Goal: Task Accomplishment & Management: Complete application form

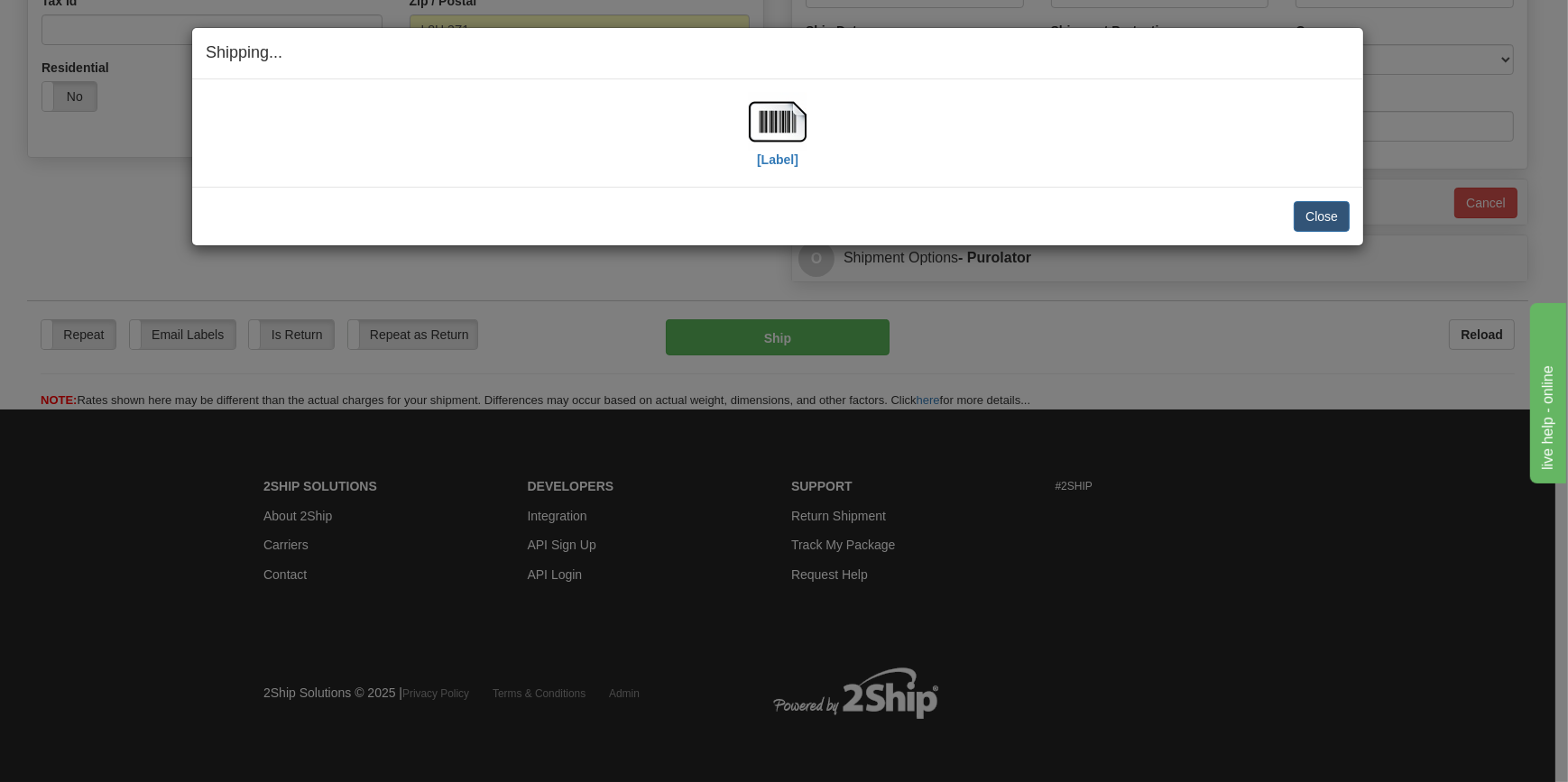
scroll to position [605, 0]
click at [1311, 212] on button "Close" at bounding box center [1321, 216] width 56 height 31
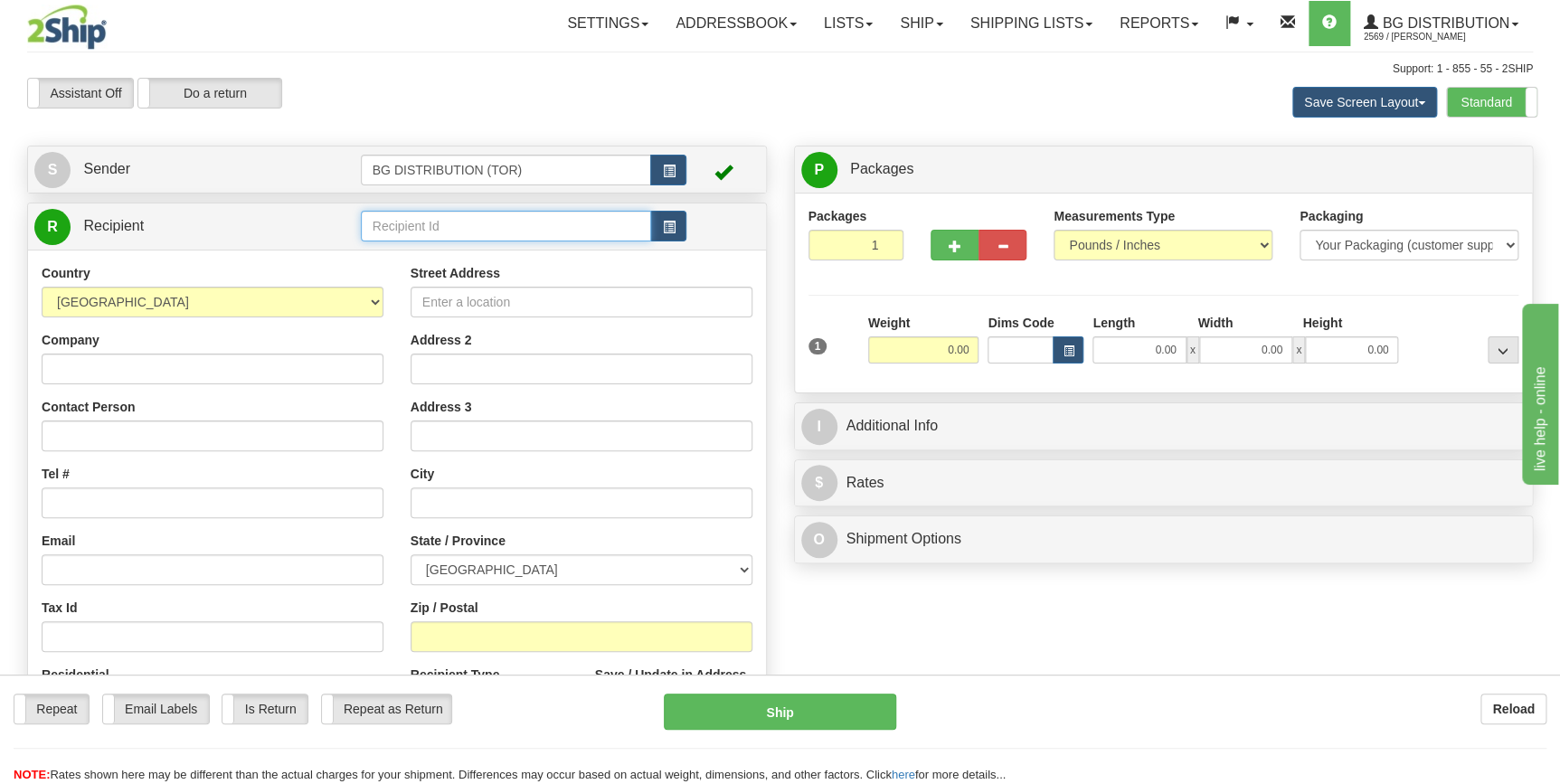
click at [402, 221] on input "text" at bounding box center [505, 226] width 291 height 31
click at [414, 254] on div "60117" at bounding box center [502, 255] width 273 height 20
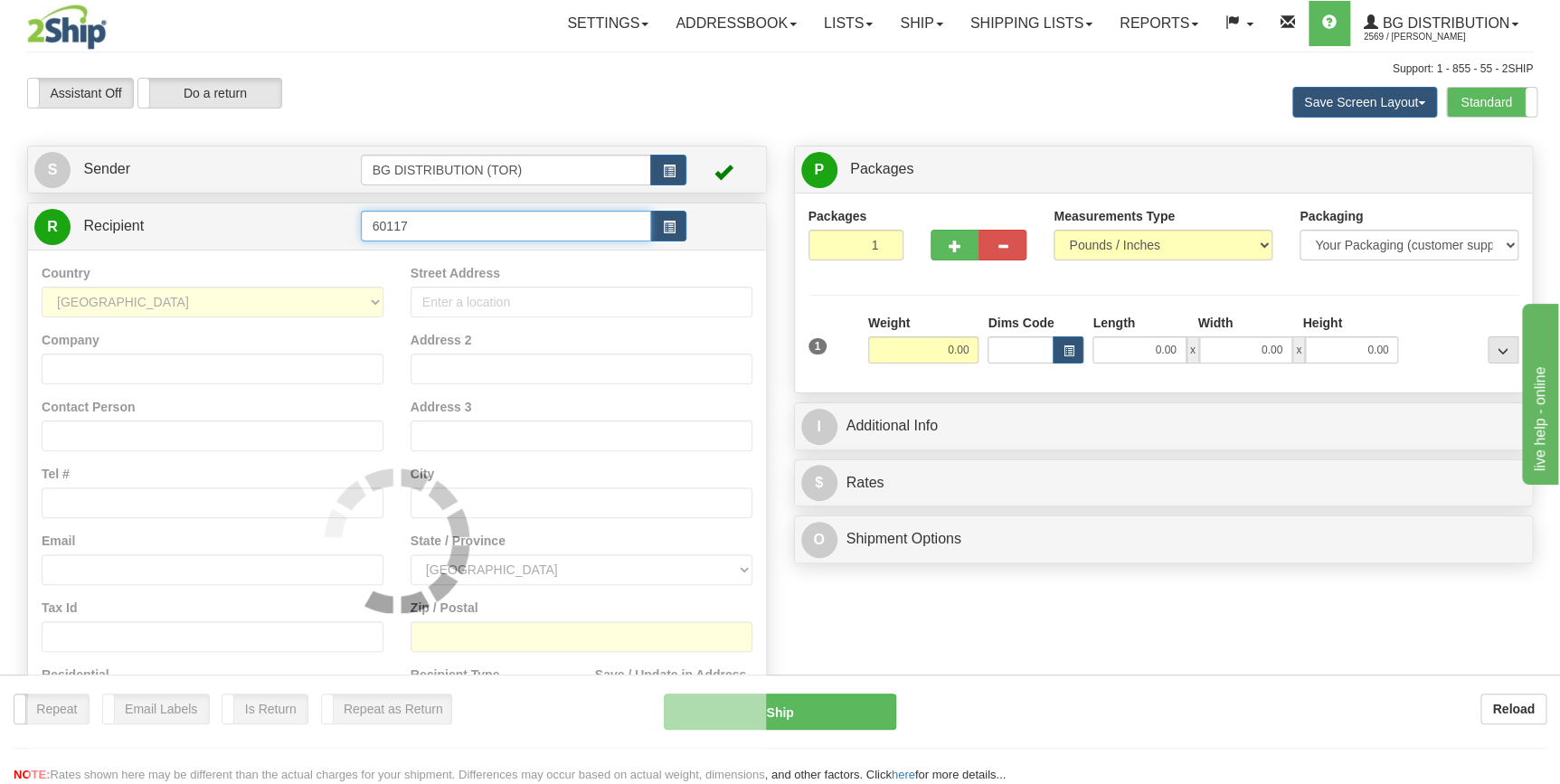
type input "60117"
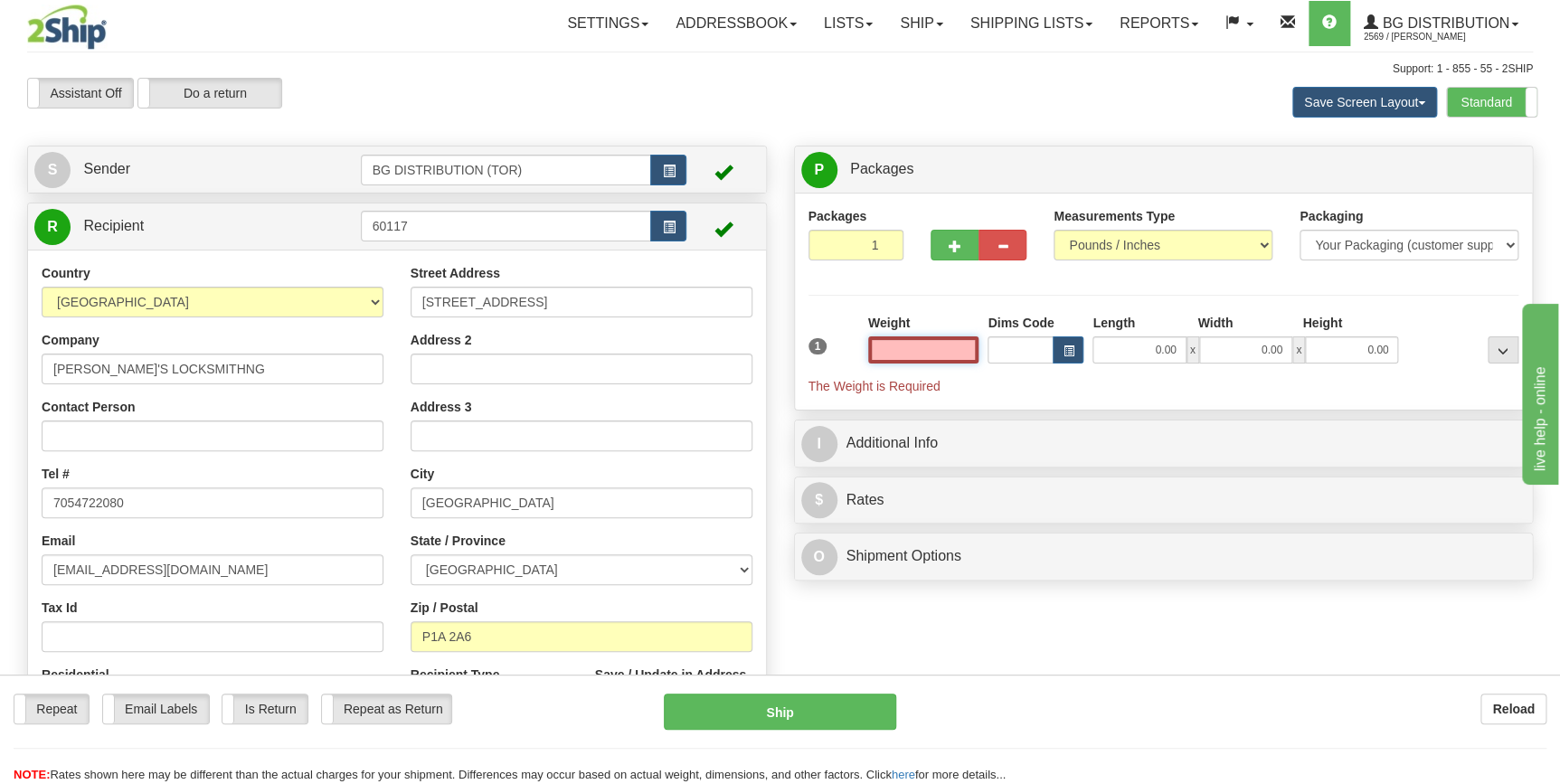
click at [950, 348] on input "text" at bounding box center [924, 349] width 111 height 27
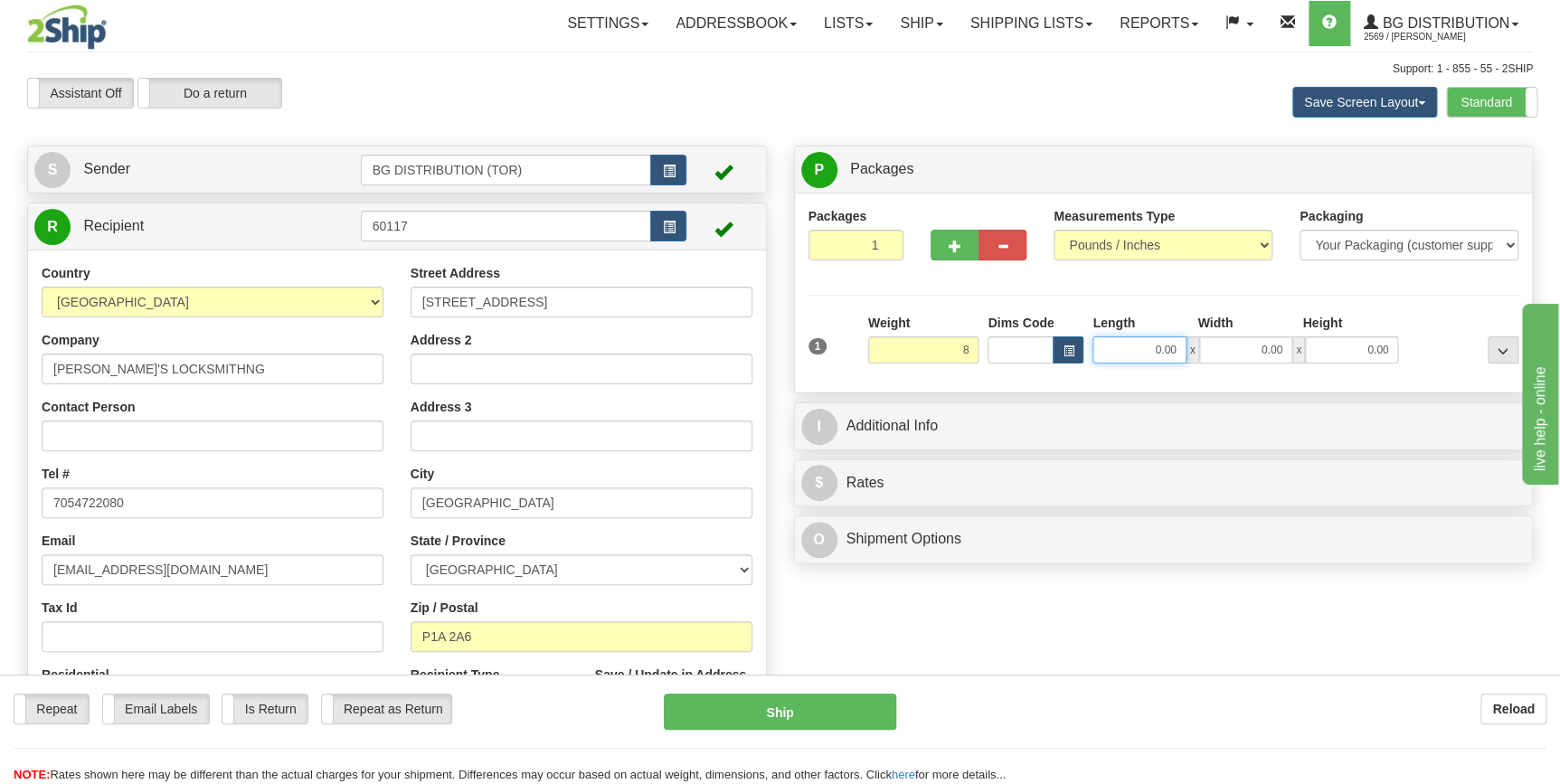
type input "8.00"
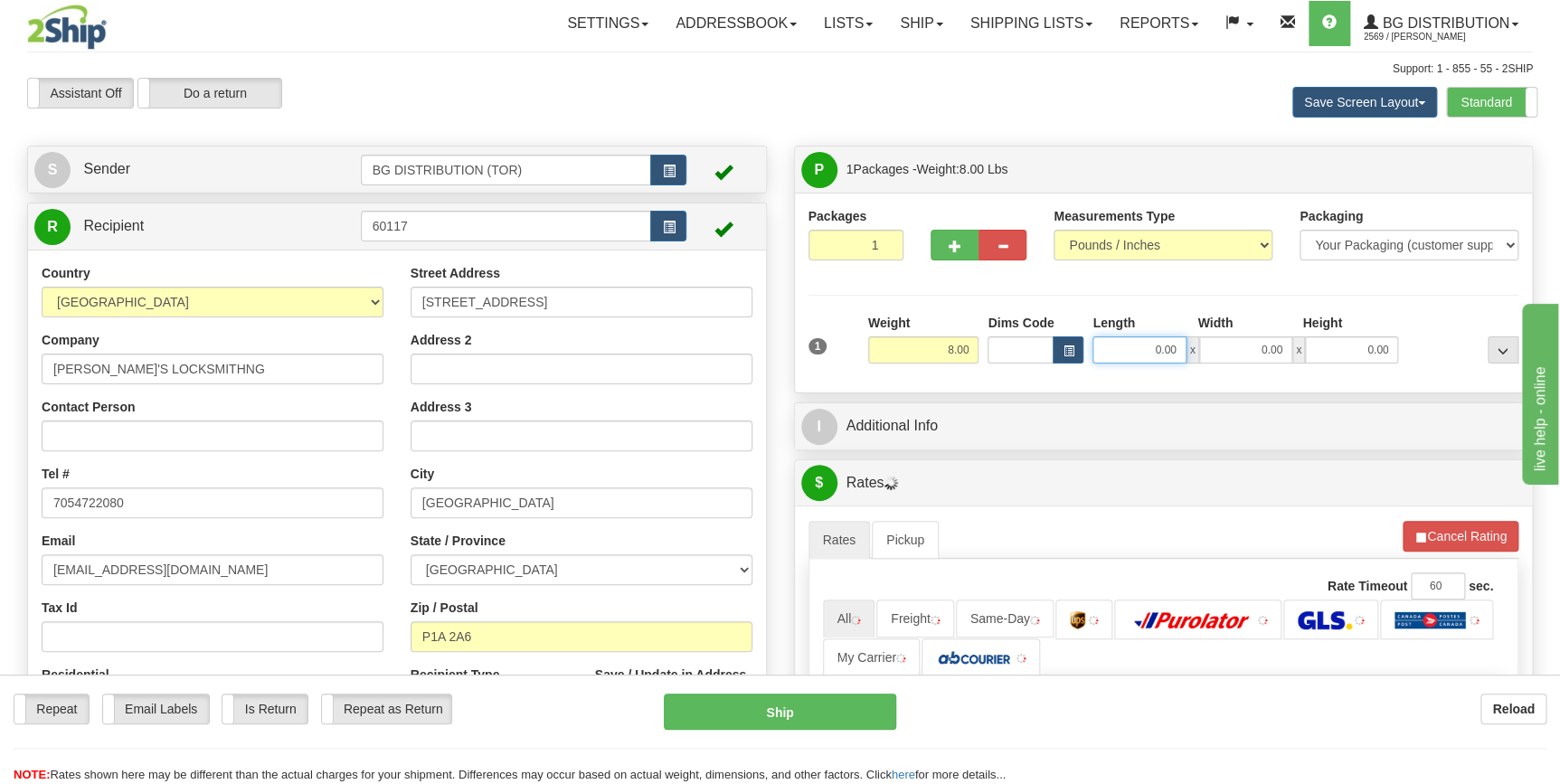
click at [1147, 344] on input "0.00" at bounding box center [1139, 349] width 93 height 27
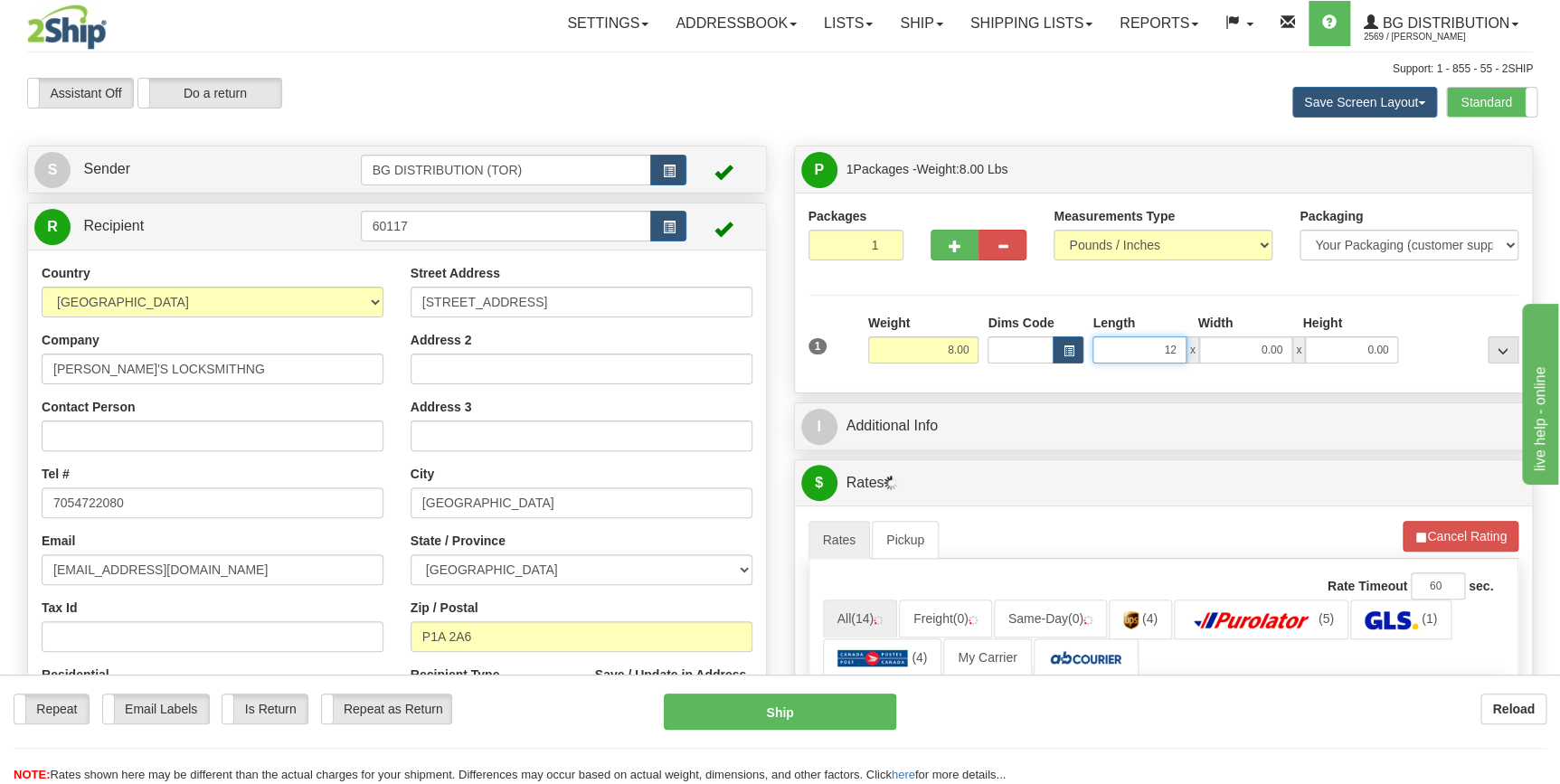
type input "12.00"
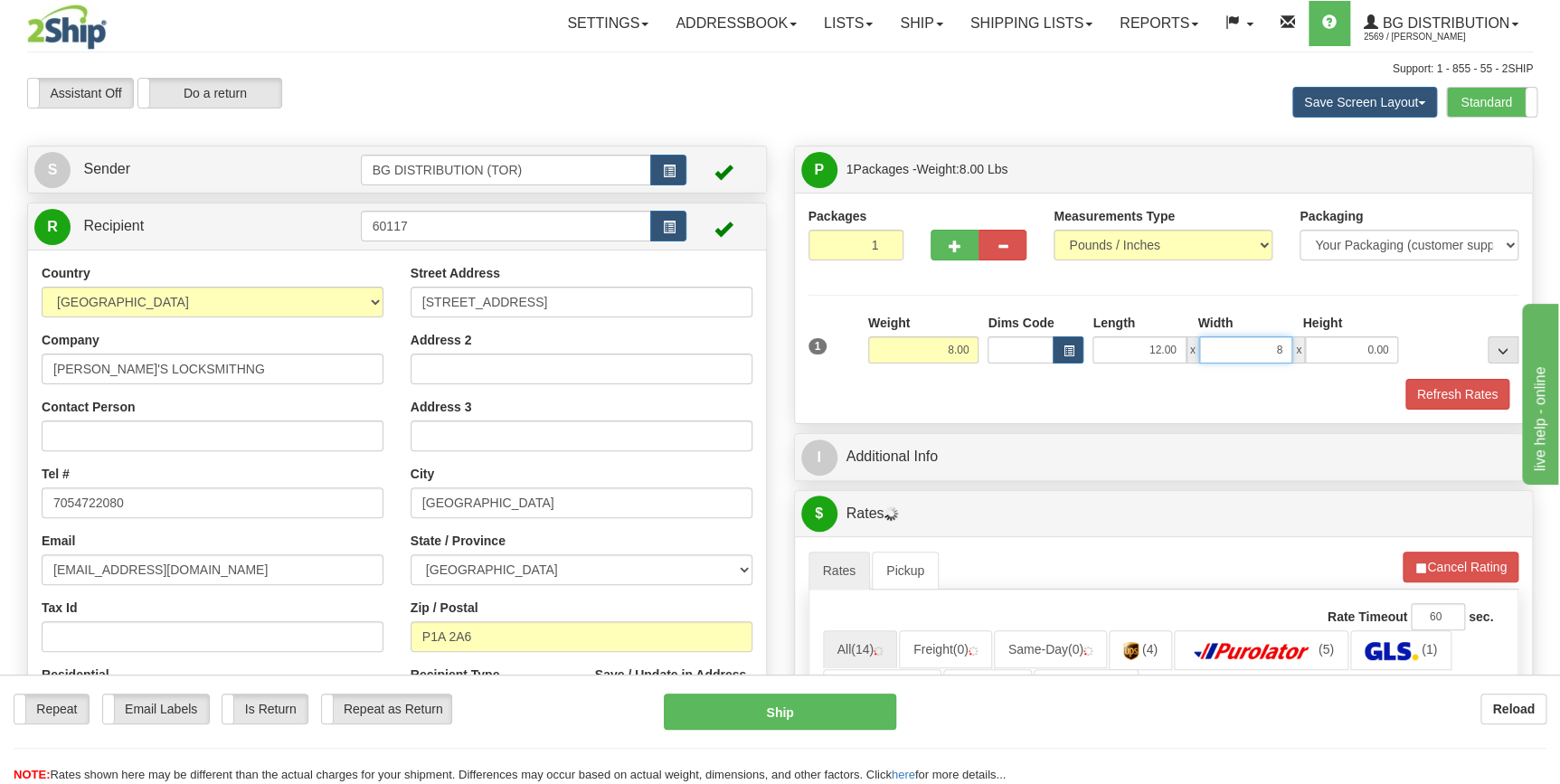
type input "8.00"
type input "7.00"
click at [1053, 391] on div "Refresh Rates" at bounding box center [1163, 394] width 720 height 31
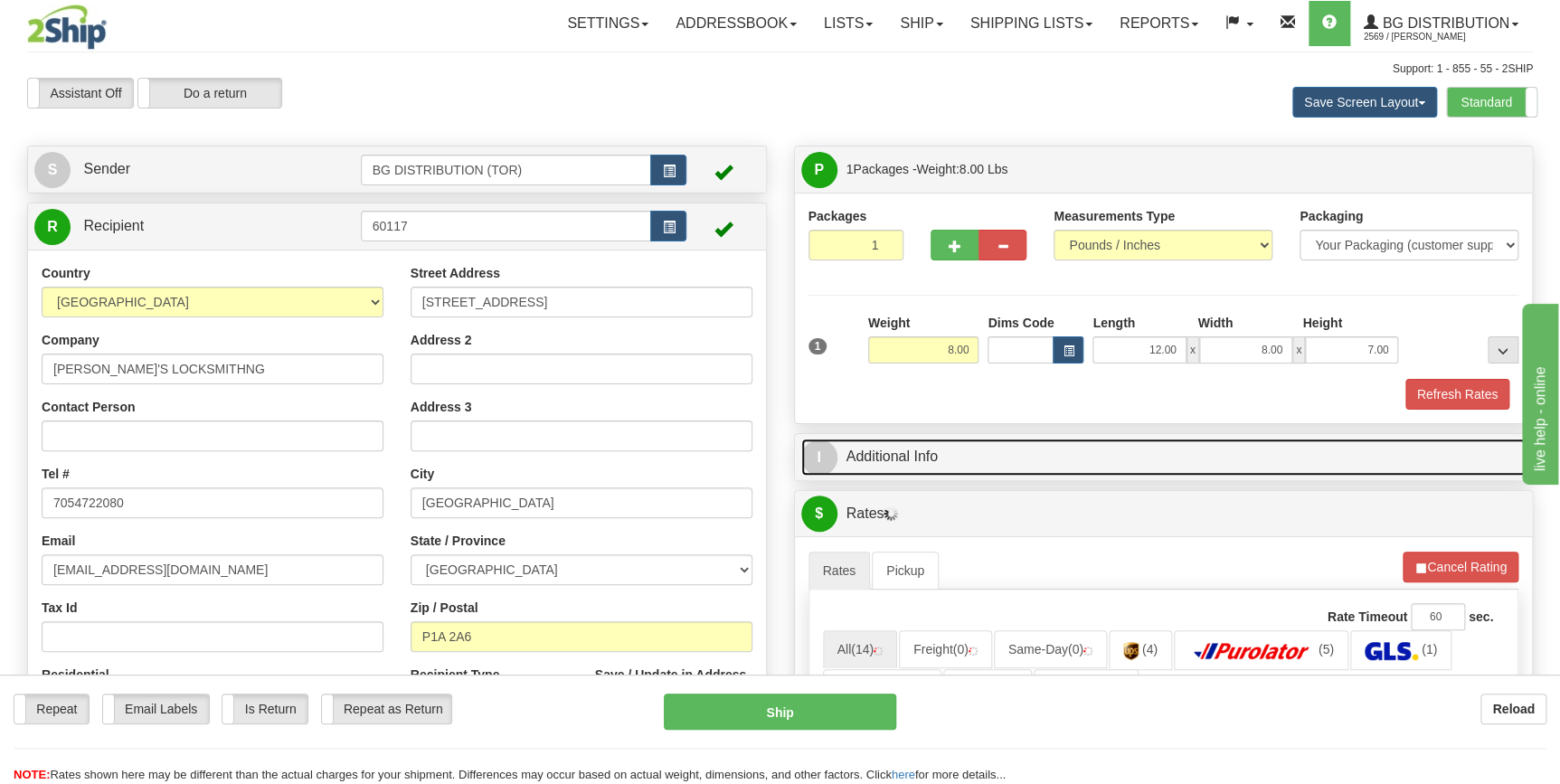
click at [982, 456] on link "I Additional Info" at bounding box center [1163, 457] width 726 height 37
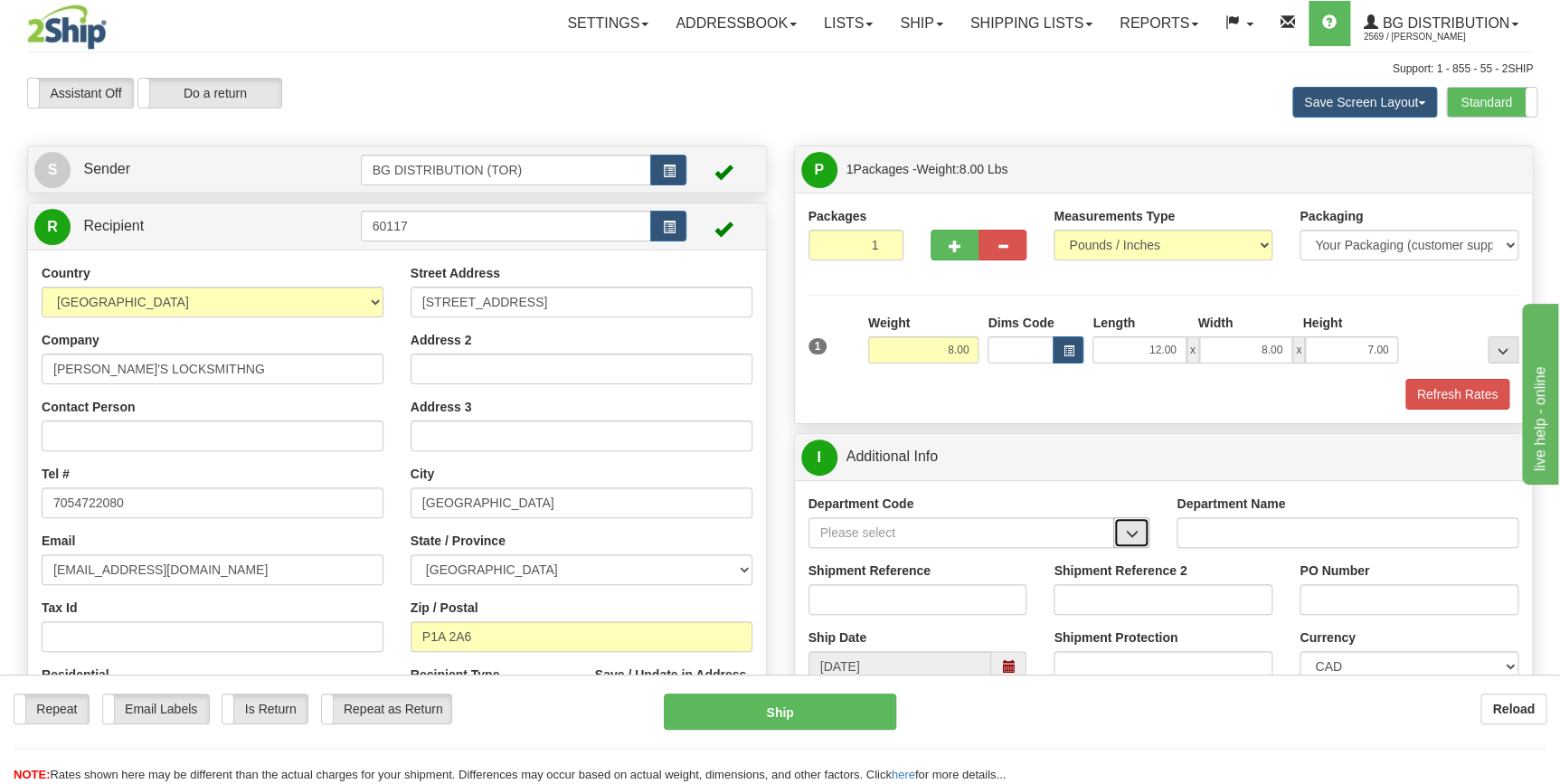
click at [1133, 532] on span "button" at bounding box center [1132, 533] width 13 height 12
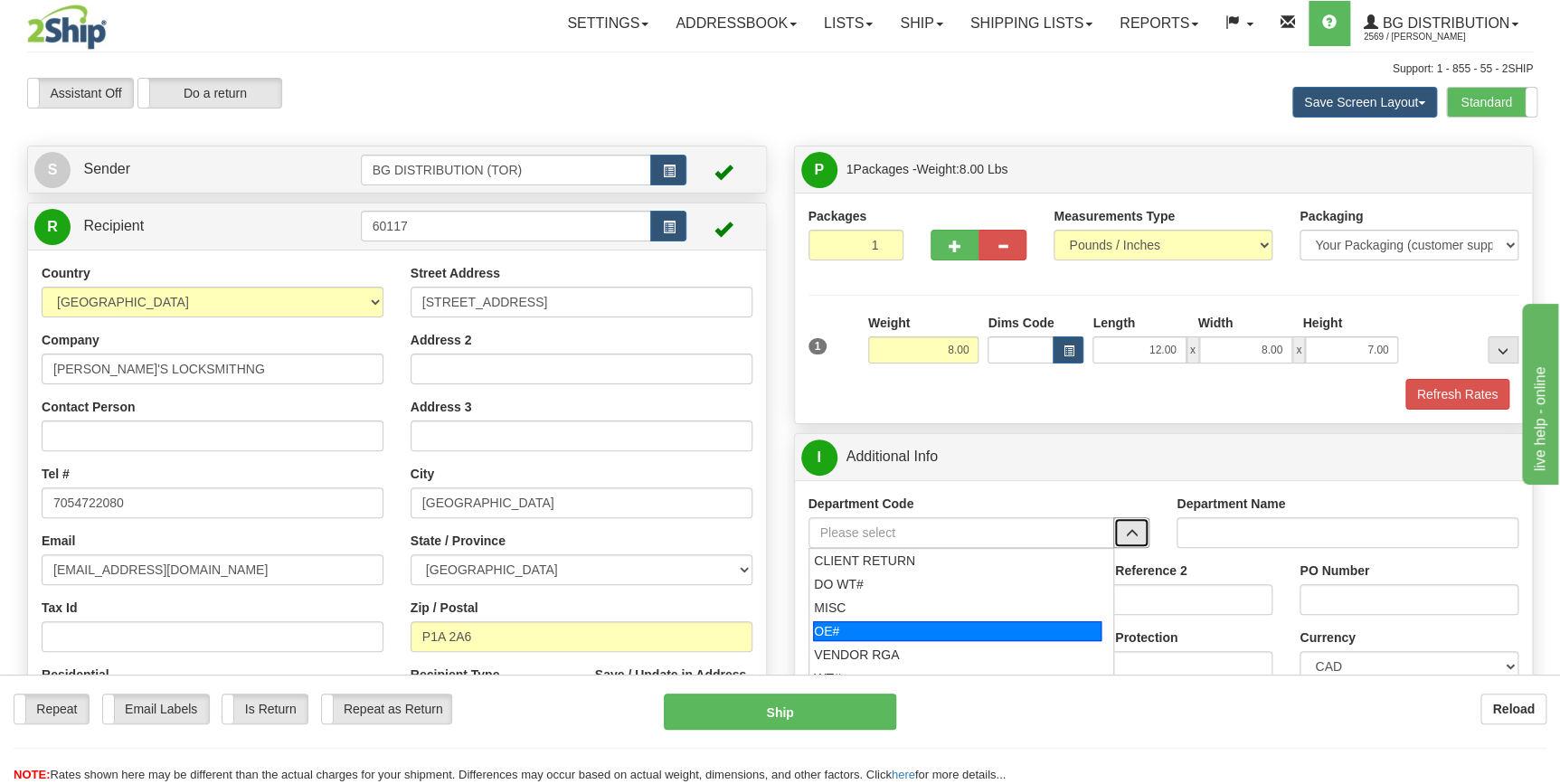
click at [903, 634] on div "OE#" at bounding box center [957, 631] width 289 height 20
type input "OE#"
type input "ORDERS"
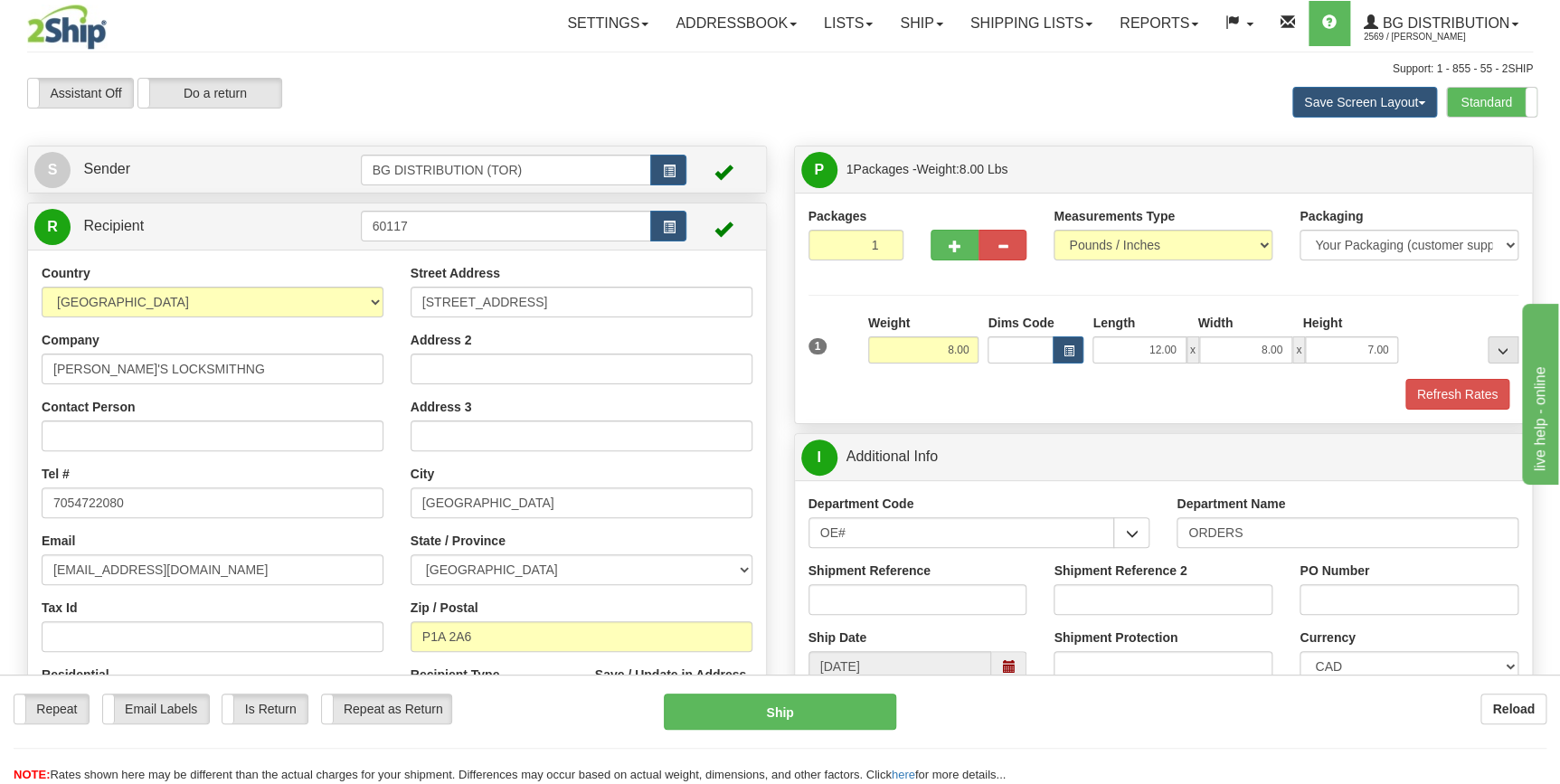
scroll to position [246, 0]
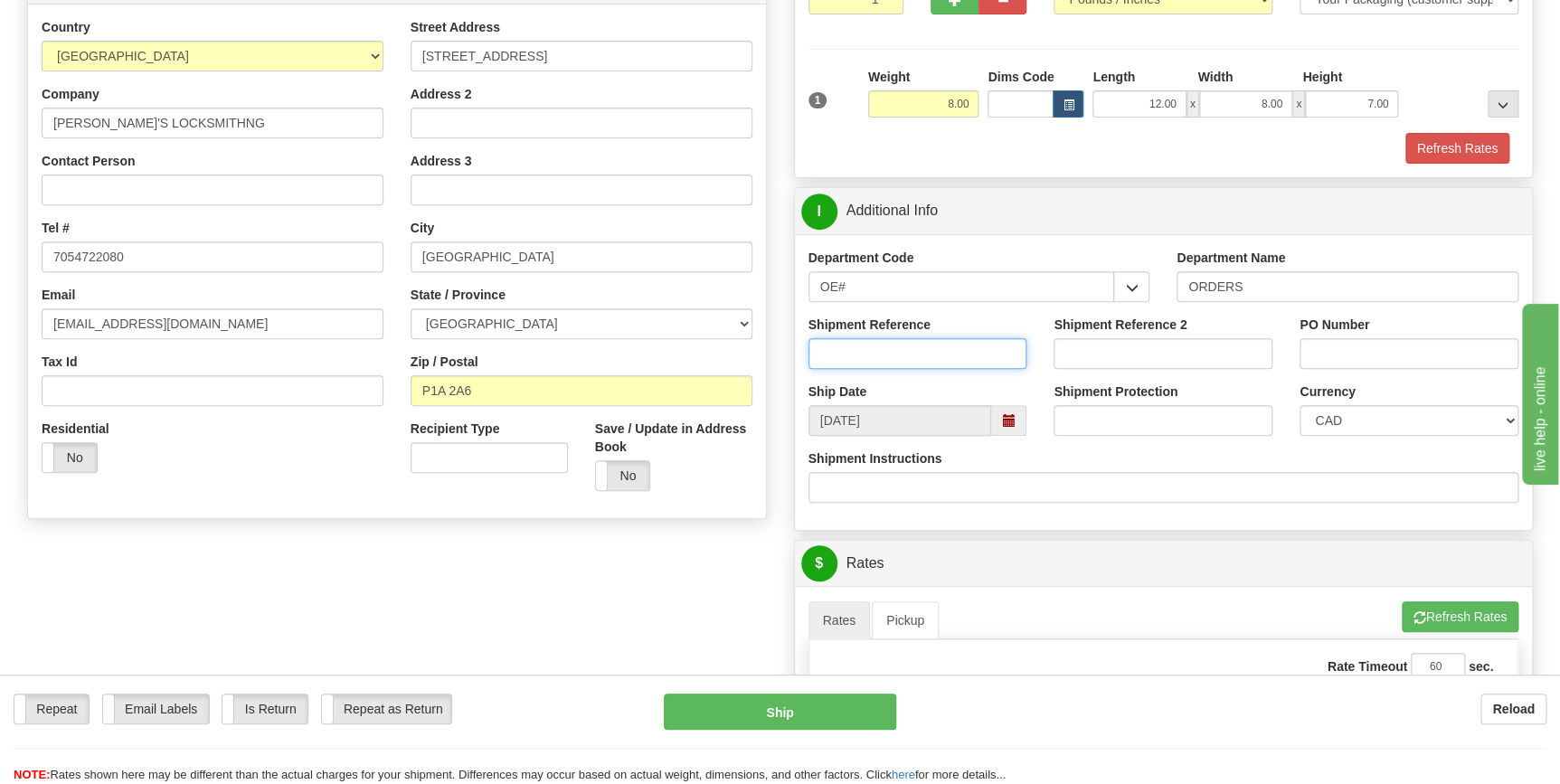
click at [935, 353] on input "Shipment Reference" at bounding box center [918, 353] width 219 height 31
type input "70185655-00"
click at [1344, 343] on input "PO Number" at bounding box center [1409, 353] width 219 height 31
type input "PO002390"
click at [1270, 456] on div "Shipment Instructions" at bounding box center [1163, 476] width 711 height 53
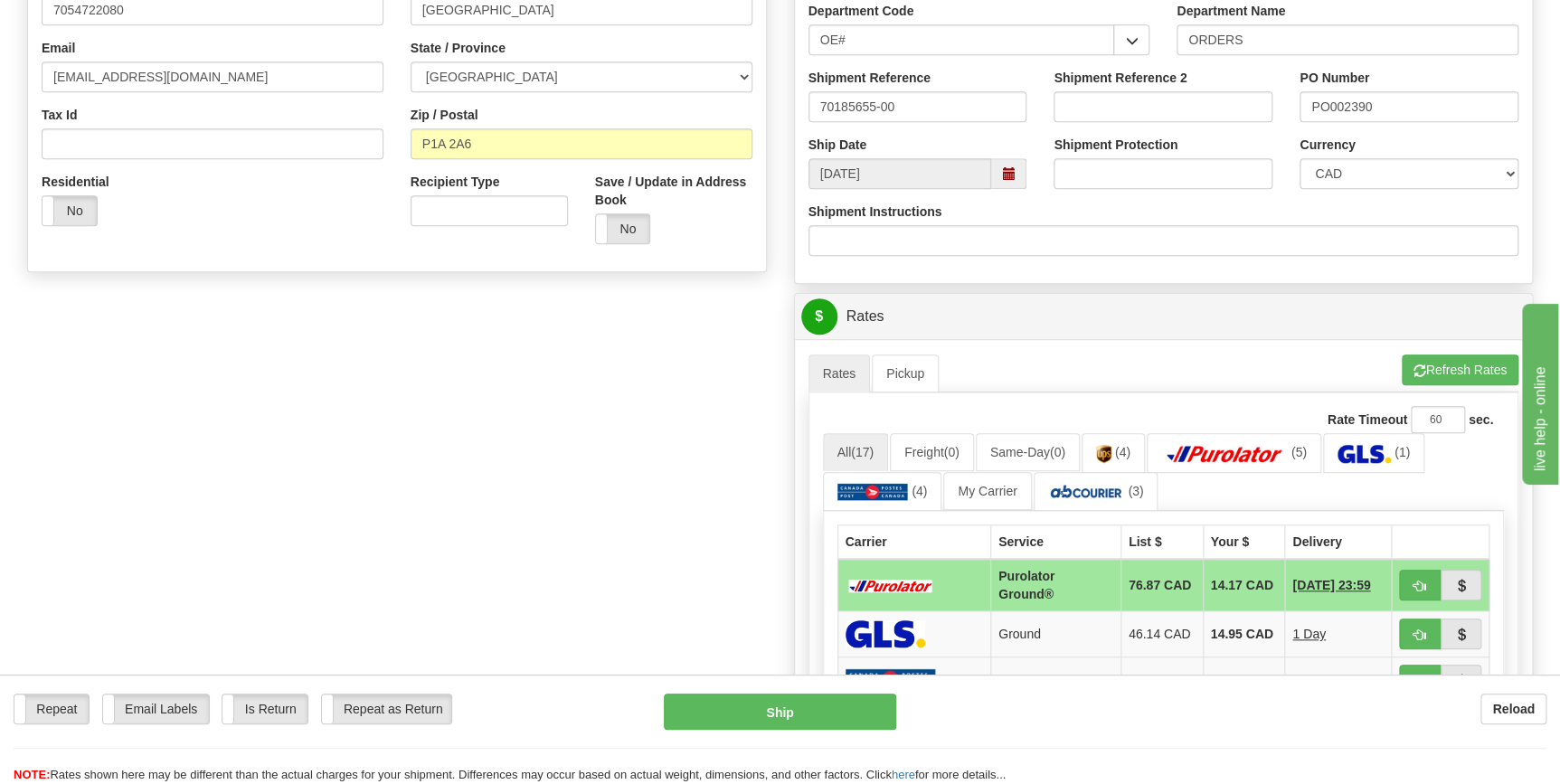
scroll to position [575, 0]
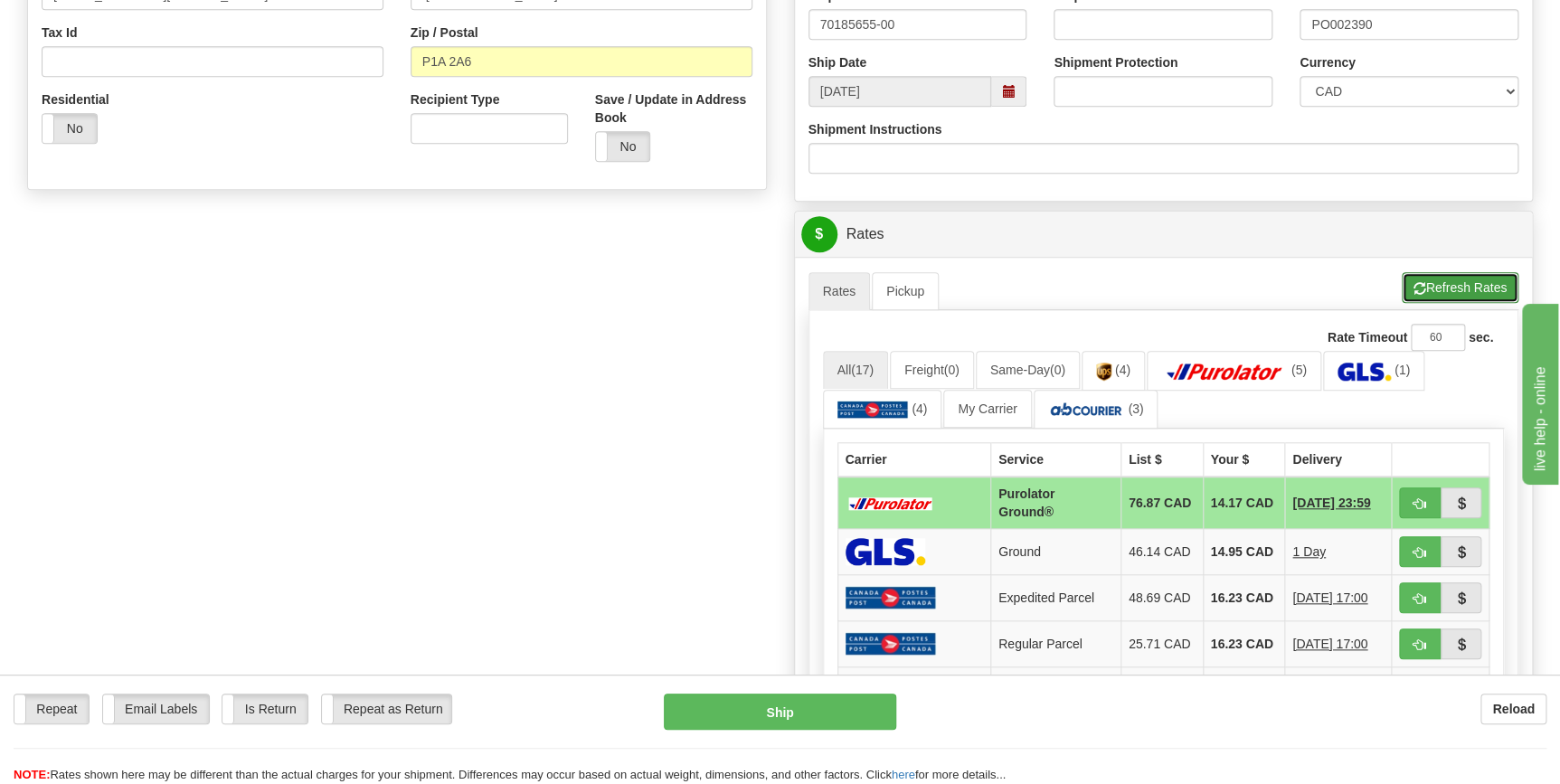
click at [1446, 284] on button "Refresh Rates" at bounding box center [1461, 287] width 117 height 31
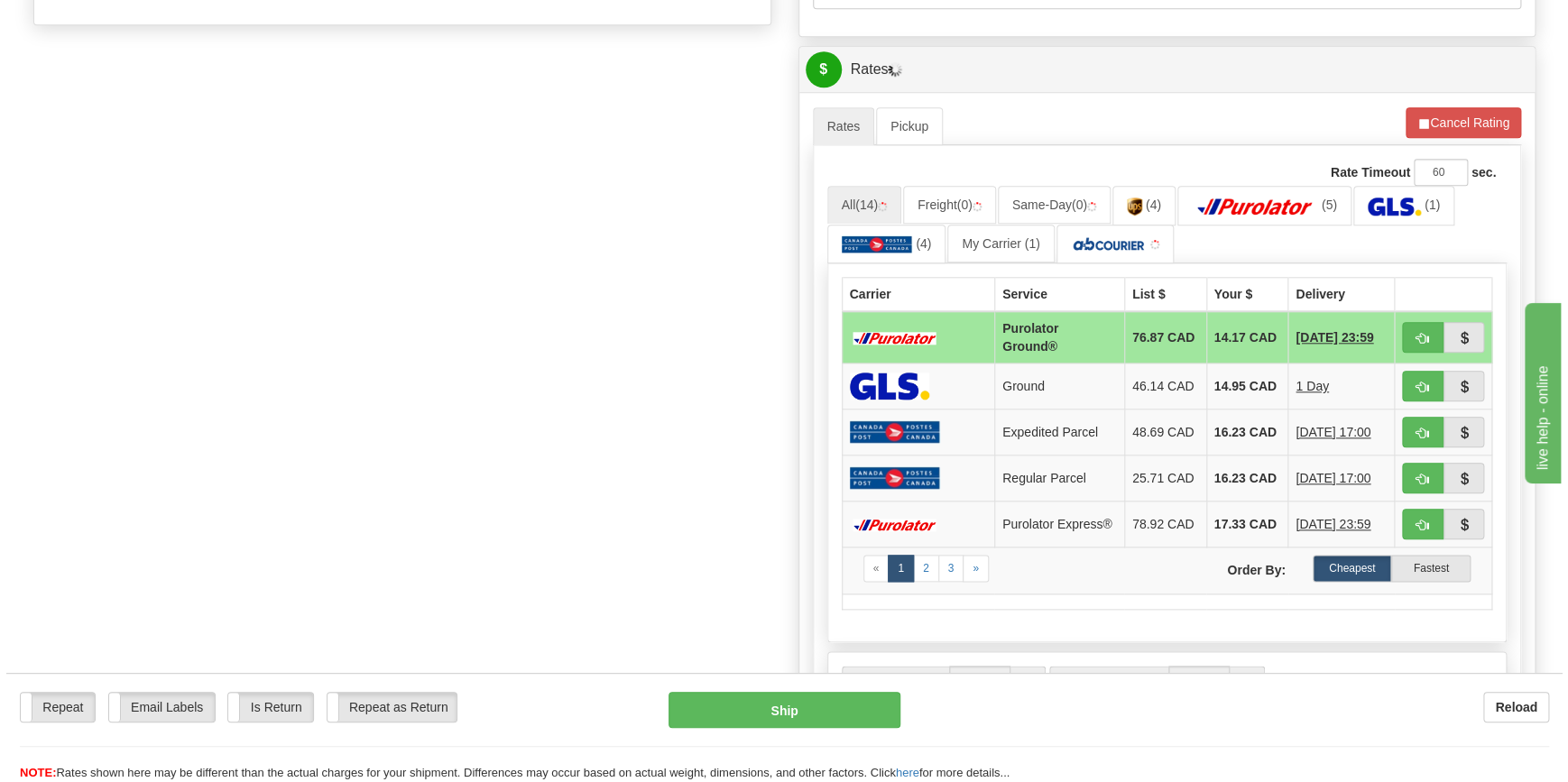
scroll to position [820, 0]
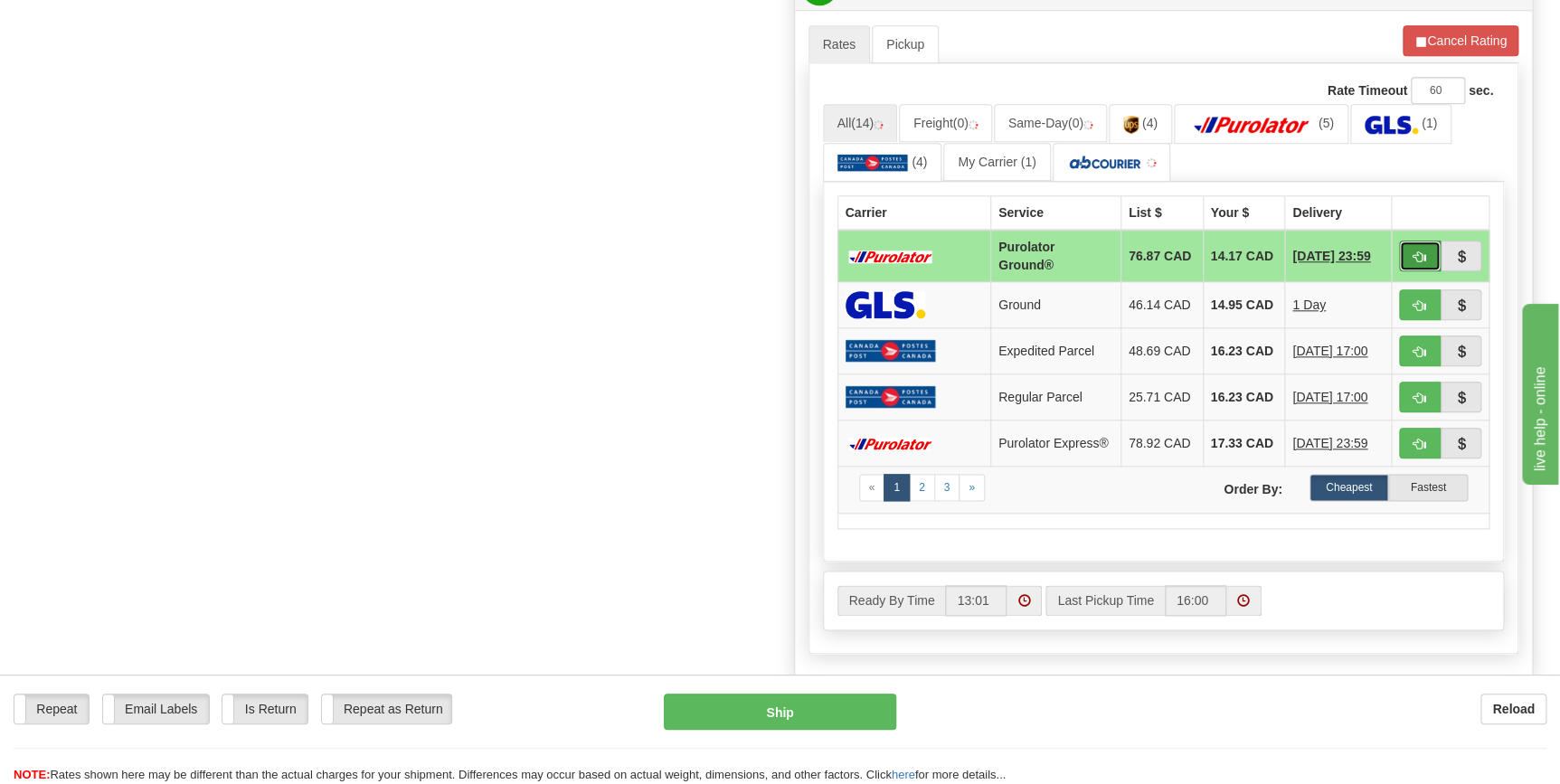
click at [1414, 255] on span "button" at bounding box center [1420, 257] width 13 height 12
click at [803, 719] on button "Ship" at bounding box center [780, 712] width 232 height 36
type input "260"
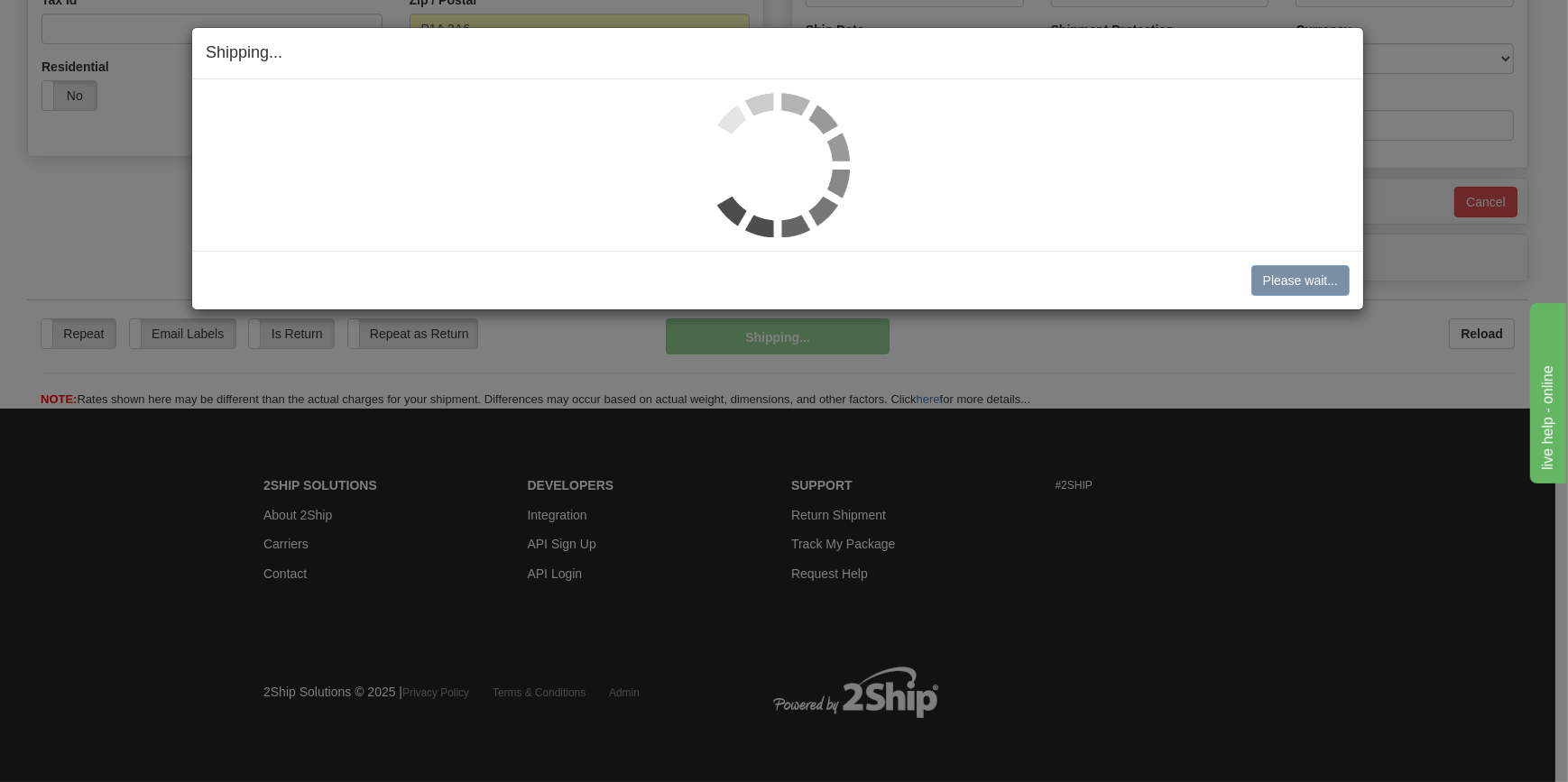
scroll to position [605, 0]
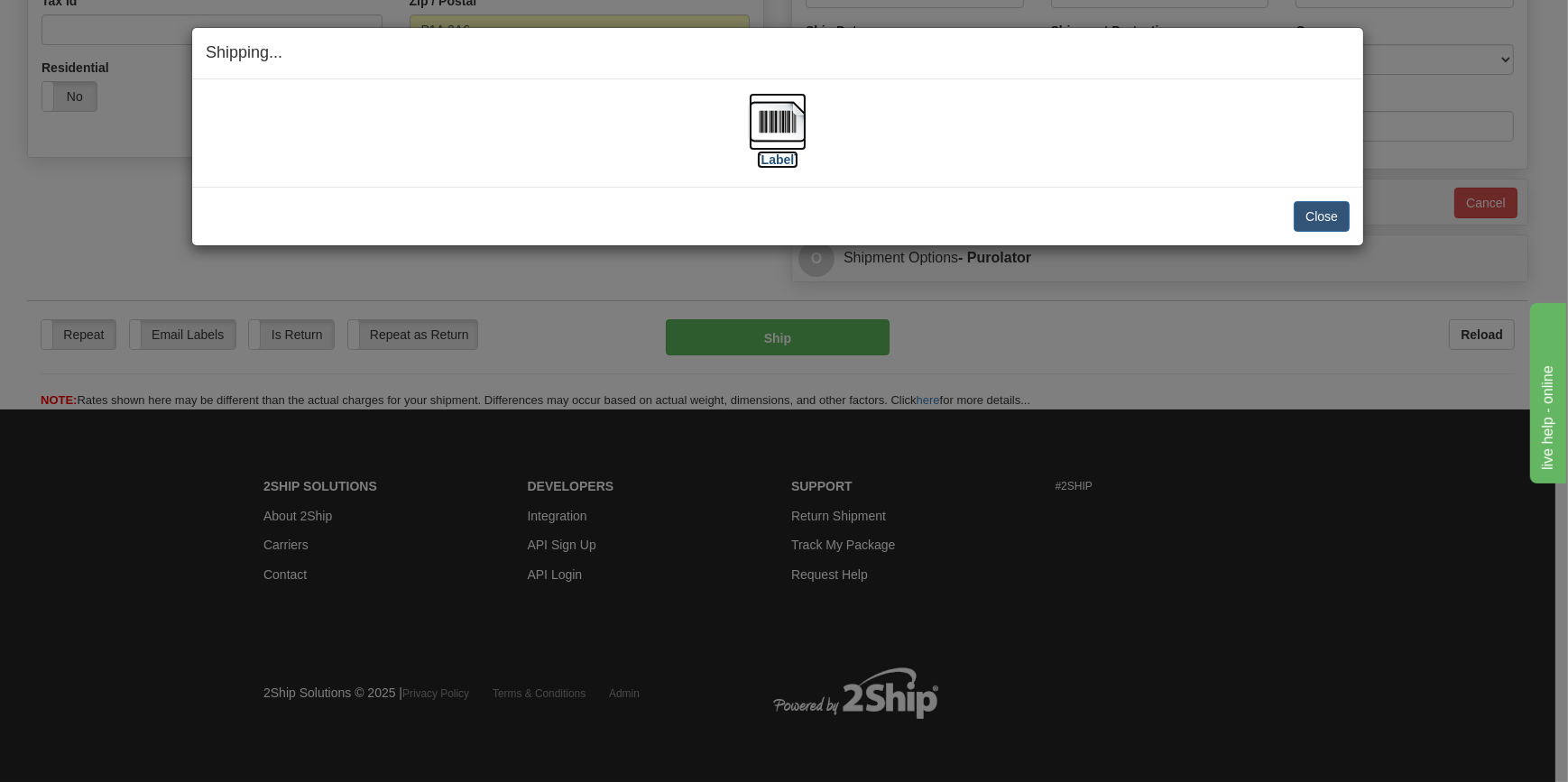
click at [783, 131] on img at bounding box center [778, 121] width 57 height 57
click at [1334, 215] on button "Close" at bounding box center [1321, 216] width 56 height 31
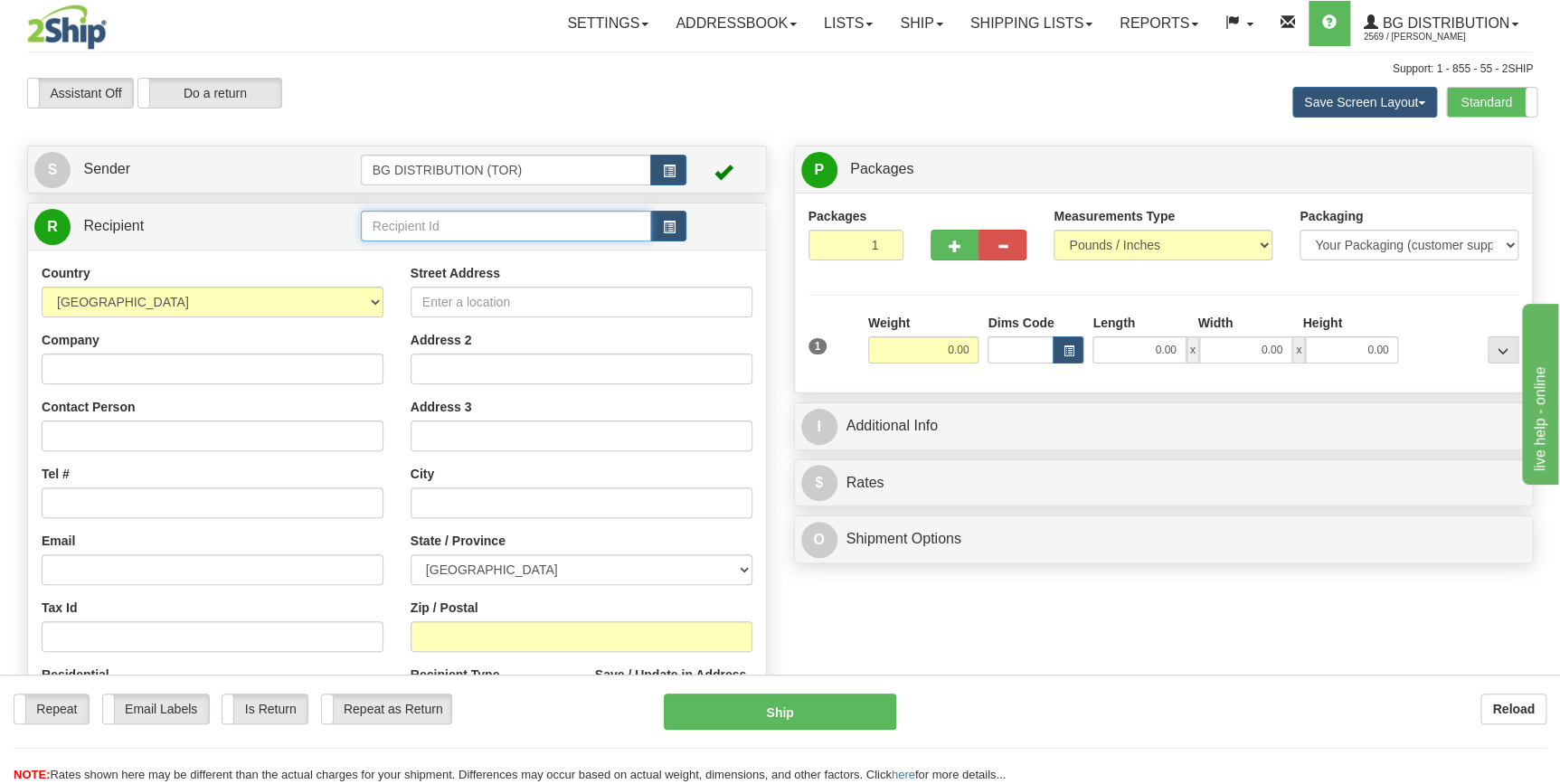
click at [472, 223] on input "text" at bounding box center [505, 226] width 291 height 31
click at [435, 255] on div "60464" at bounding box center [502, 255] width 273 height 20
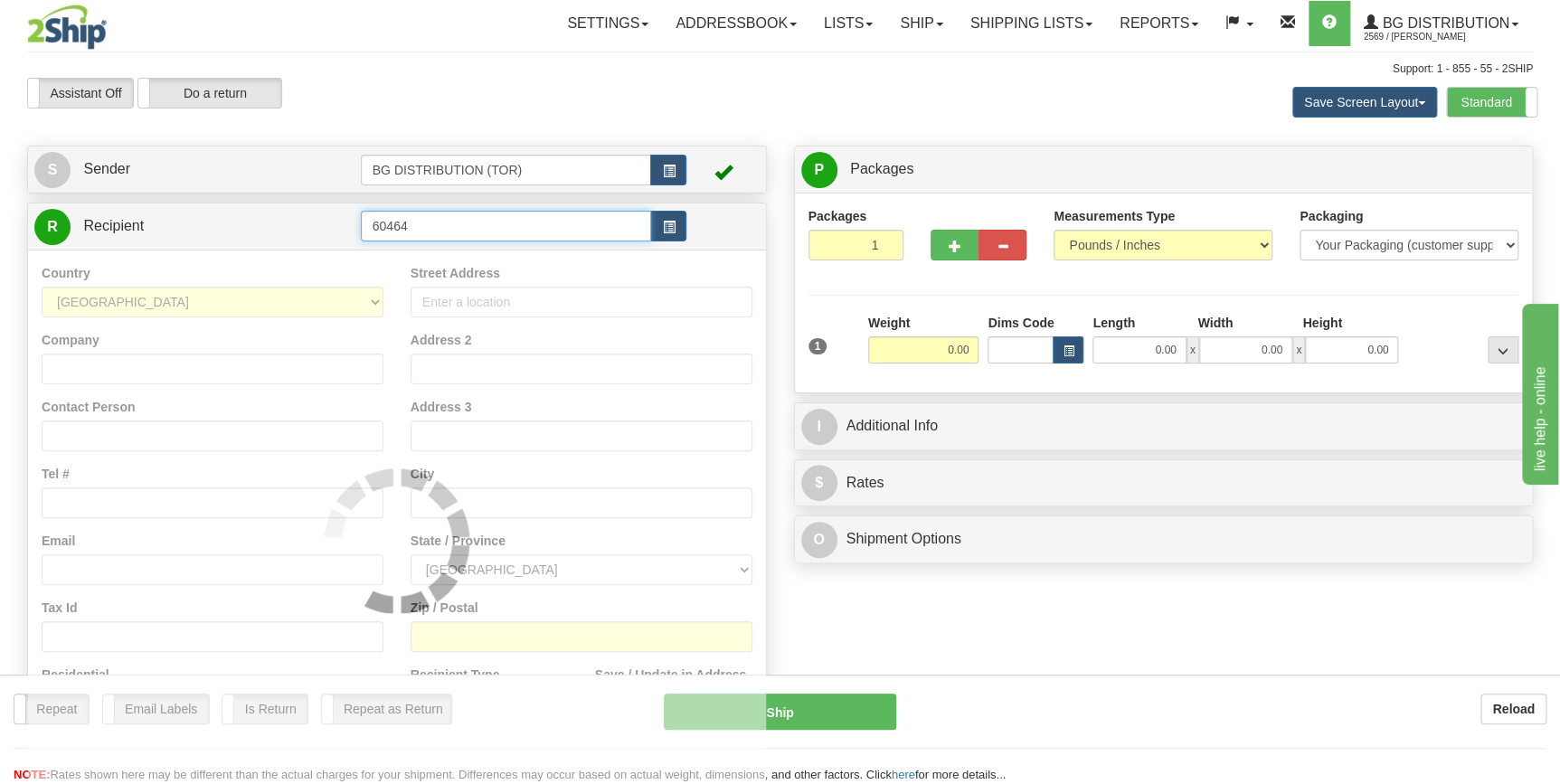
type input "60464"
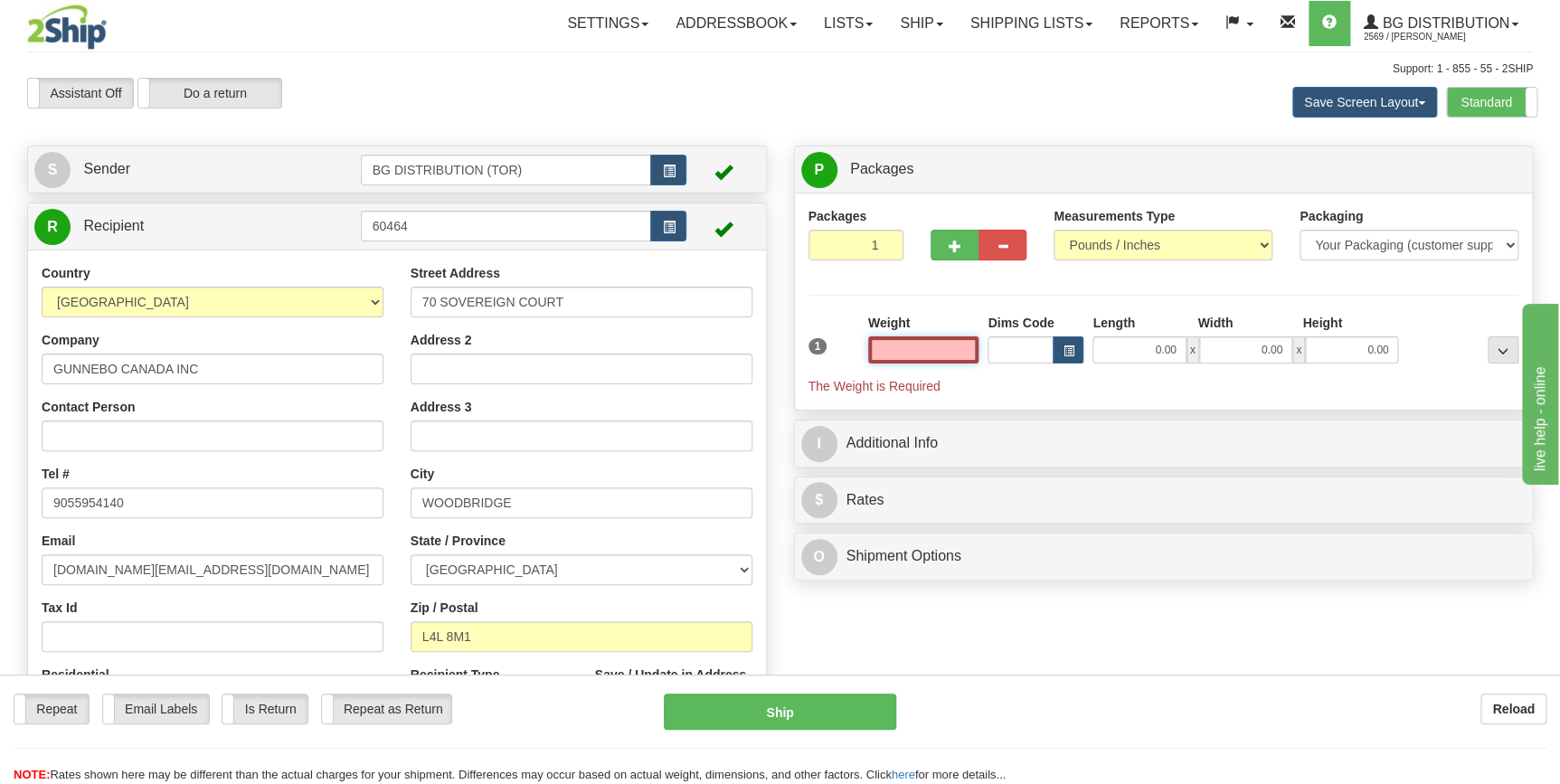
click at [944, 345] on input "text" at bounding box center [924, 349] width 111 height 27
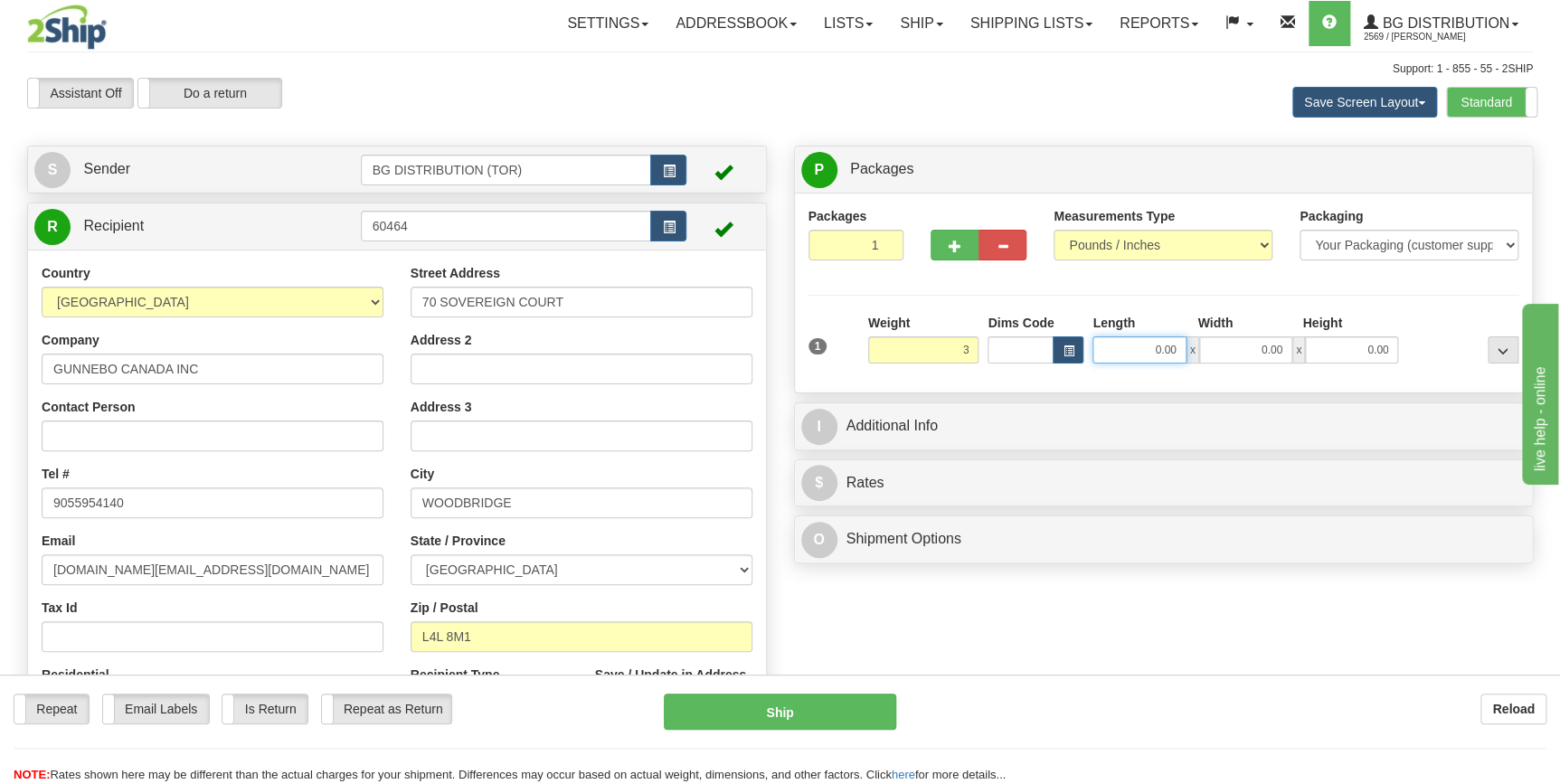
type input "3.00"
click at [1162, 346] on input "0.00" at bounding box center [1139, 349] width 93 height 27
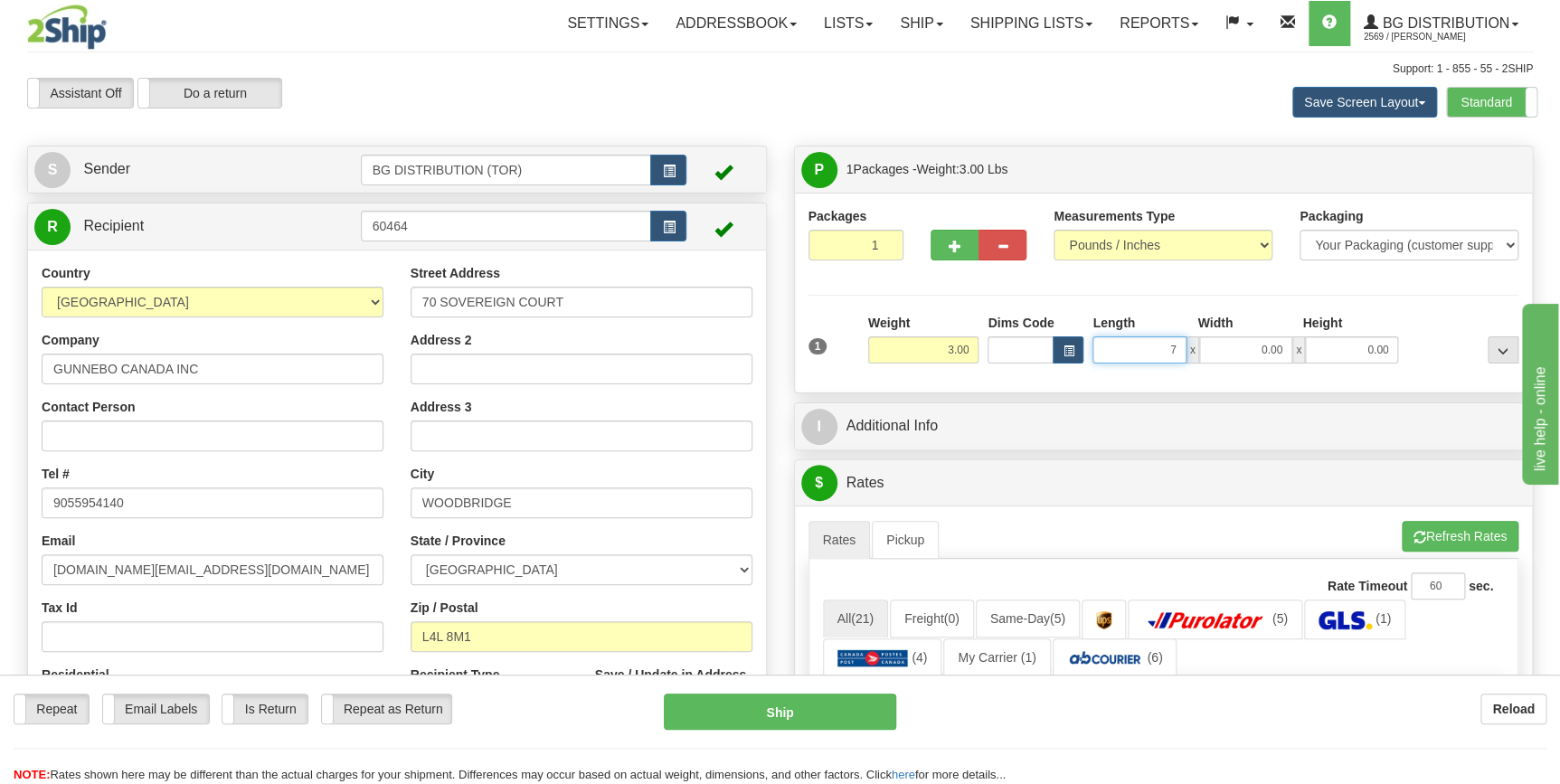
type input "7.00"
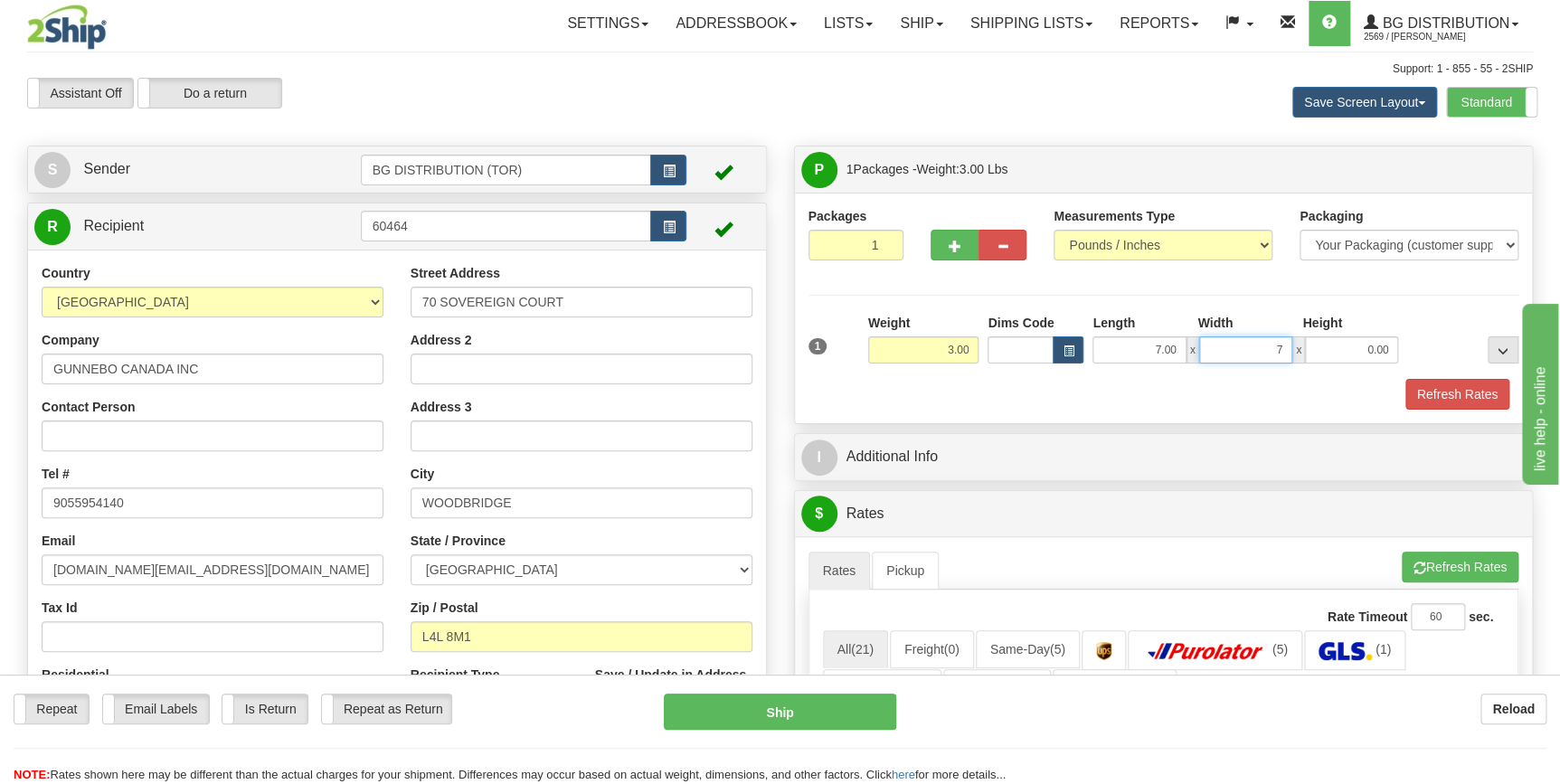
type input "7.00"
type input "8.00"
click at [1014, 408] on div "Refresh Rates" at bounding box center [1163, 394] width 720 height 31
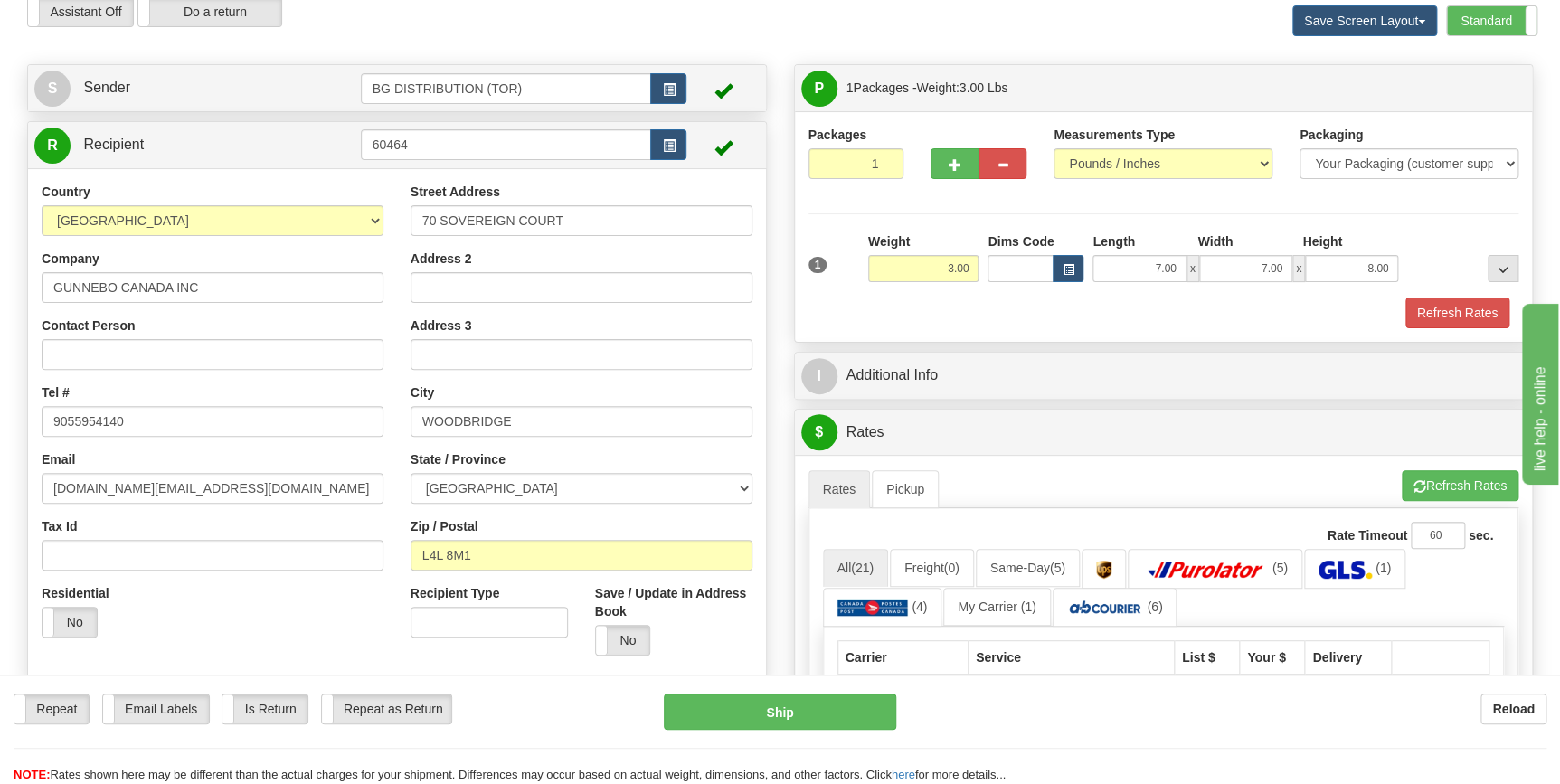
scroll to position [163, 0]
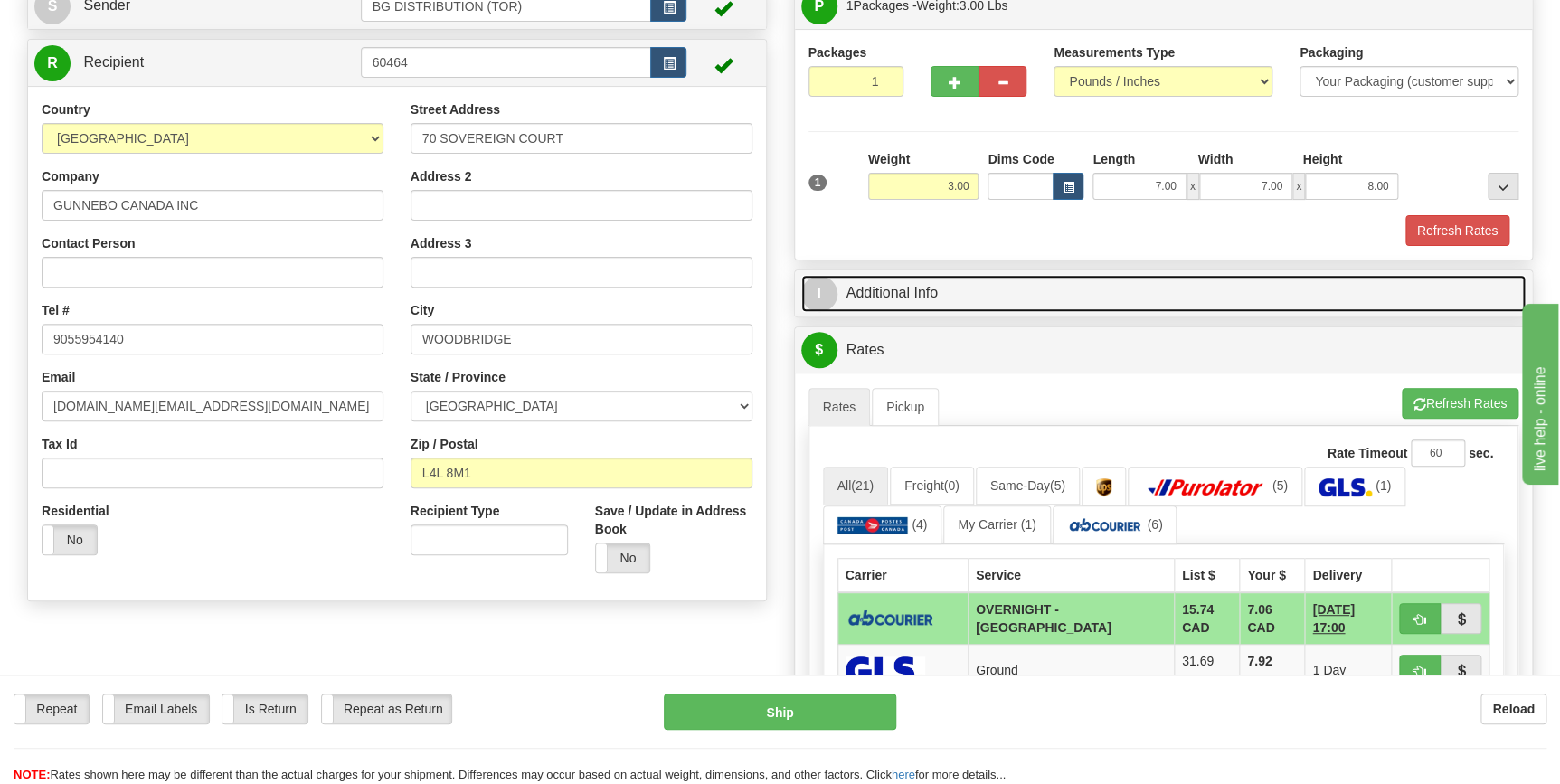
click at [993, 297] on link "I Additional Info" at bounding box center [1163, 294] width 726 height 37
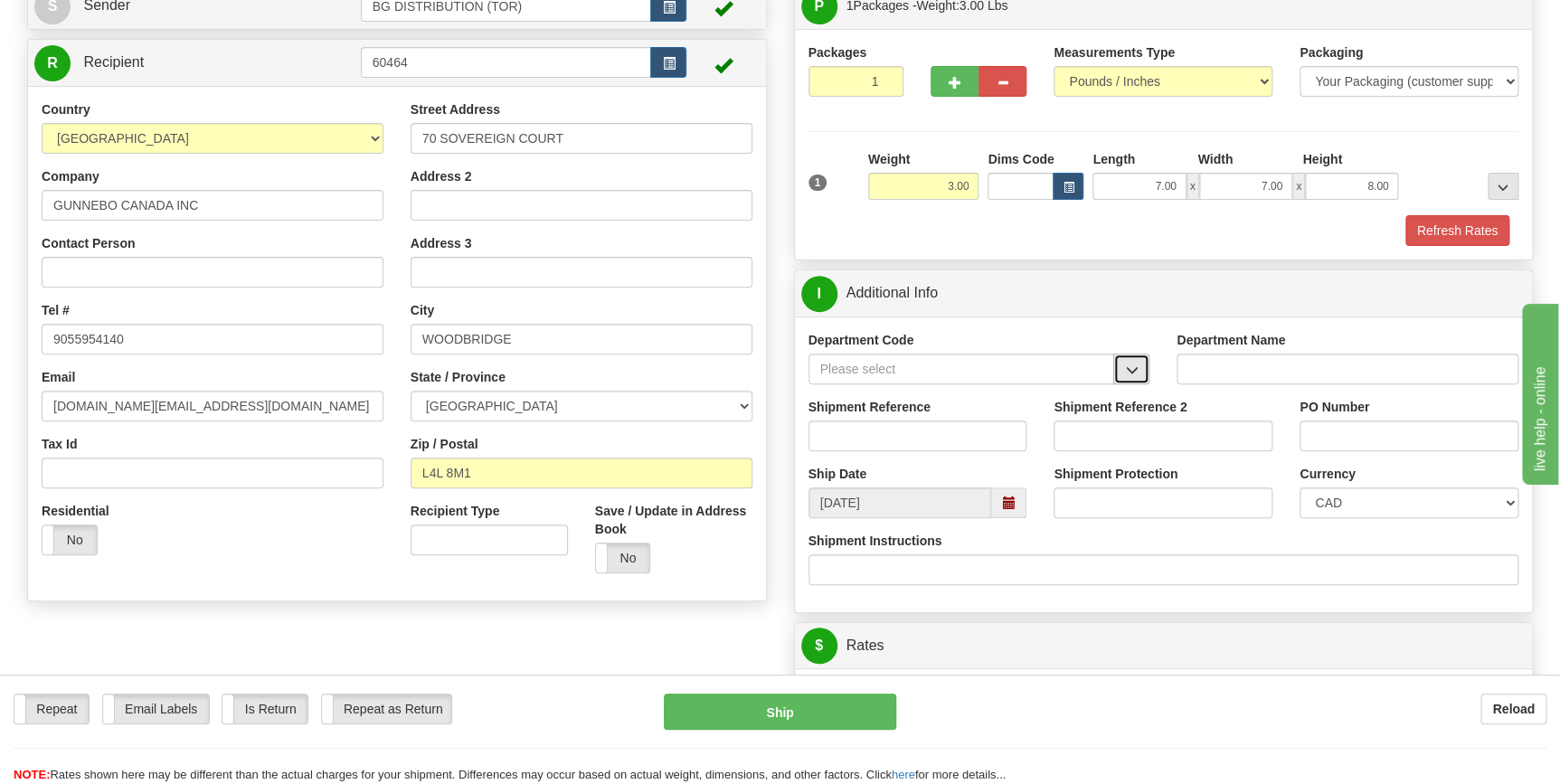
click at [1138, 374] on button "button" at bounding box center [1131, 369] width 36 height 31
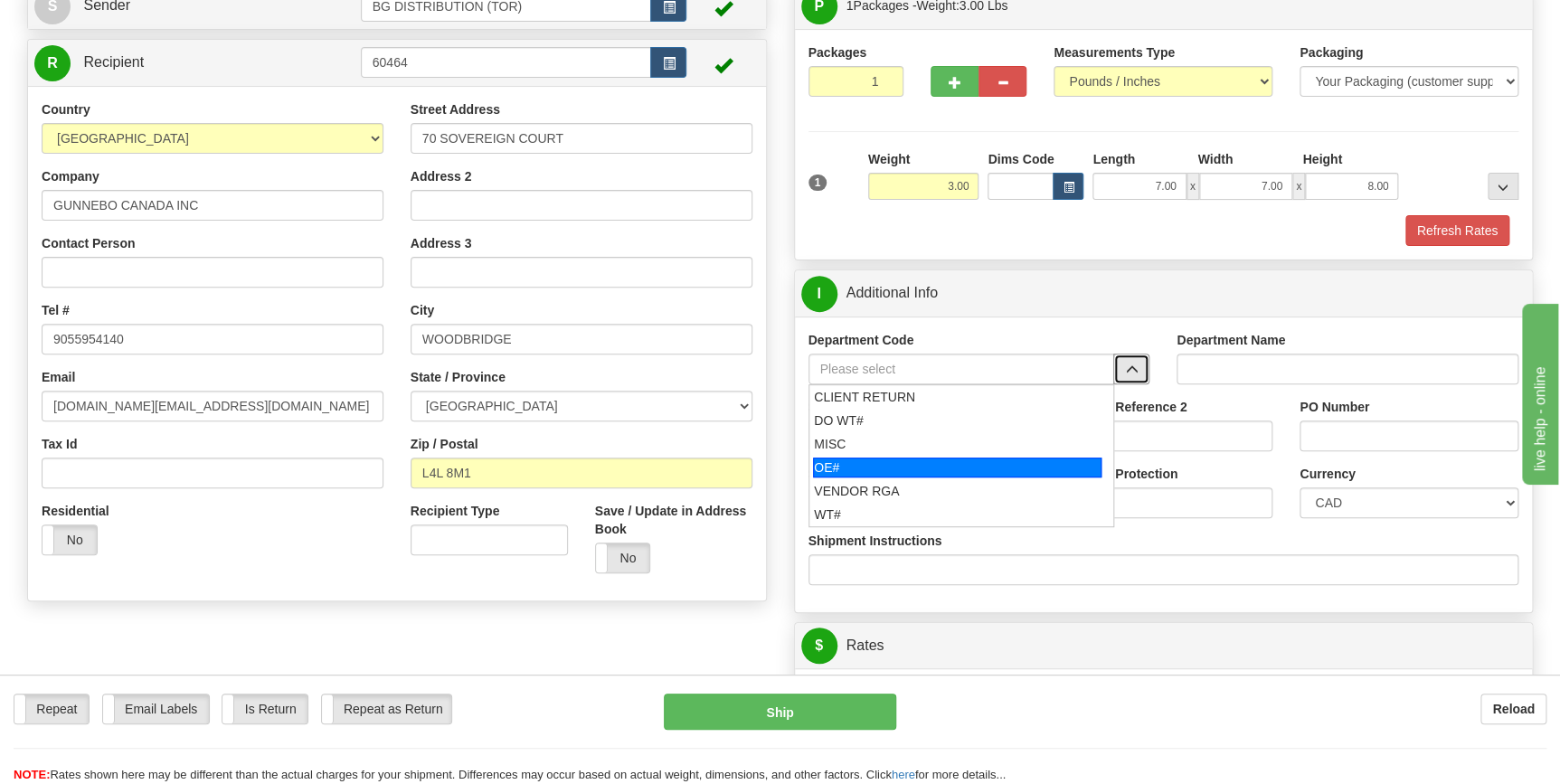
click at [892, 461] on div "OE#" at bounding box center [957, 467] width 289 height 20
type input "OE#"
type input "ORDERS"
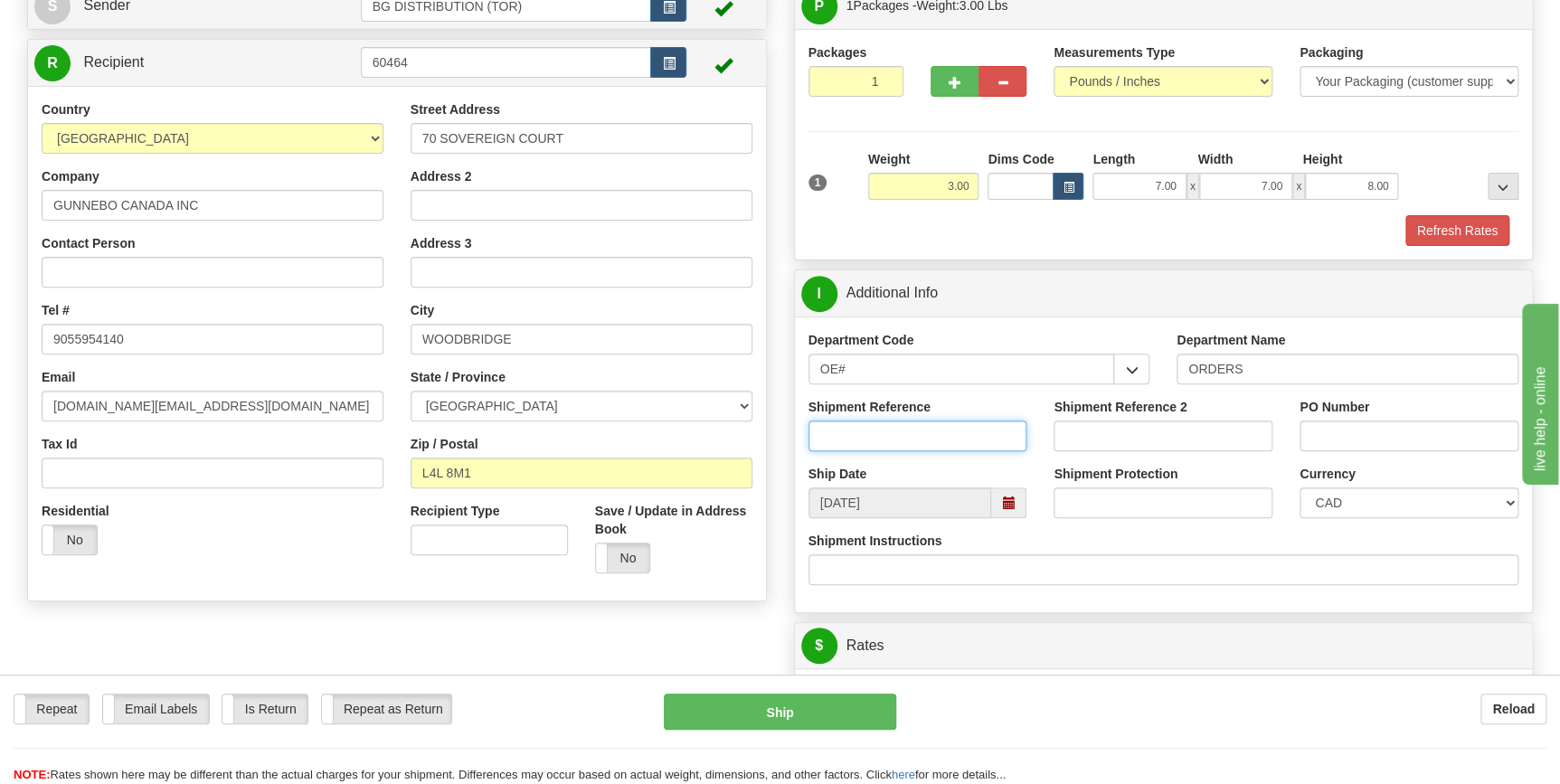
click at [912, 437] on input "Shipment Reference" at bounding box center [918, 436] width 219 height 31
type input "70184759-00"
click at [1359, 437] on input "PO Number" at bounding box center [1409, 436] width 219 height 31
type input "IPN11922"
click at [1307, 525] on div "Currency CAD USD EUR ZAR RON ANG ARN AUD AUS AWG BBD BFR BGN BHD BMD BND BRC BR…" at bounding box center [1409, 498] width 246 height 67
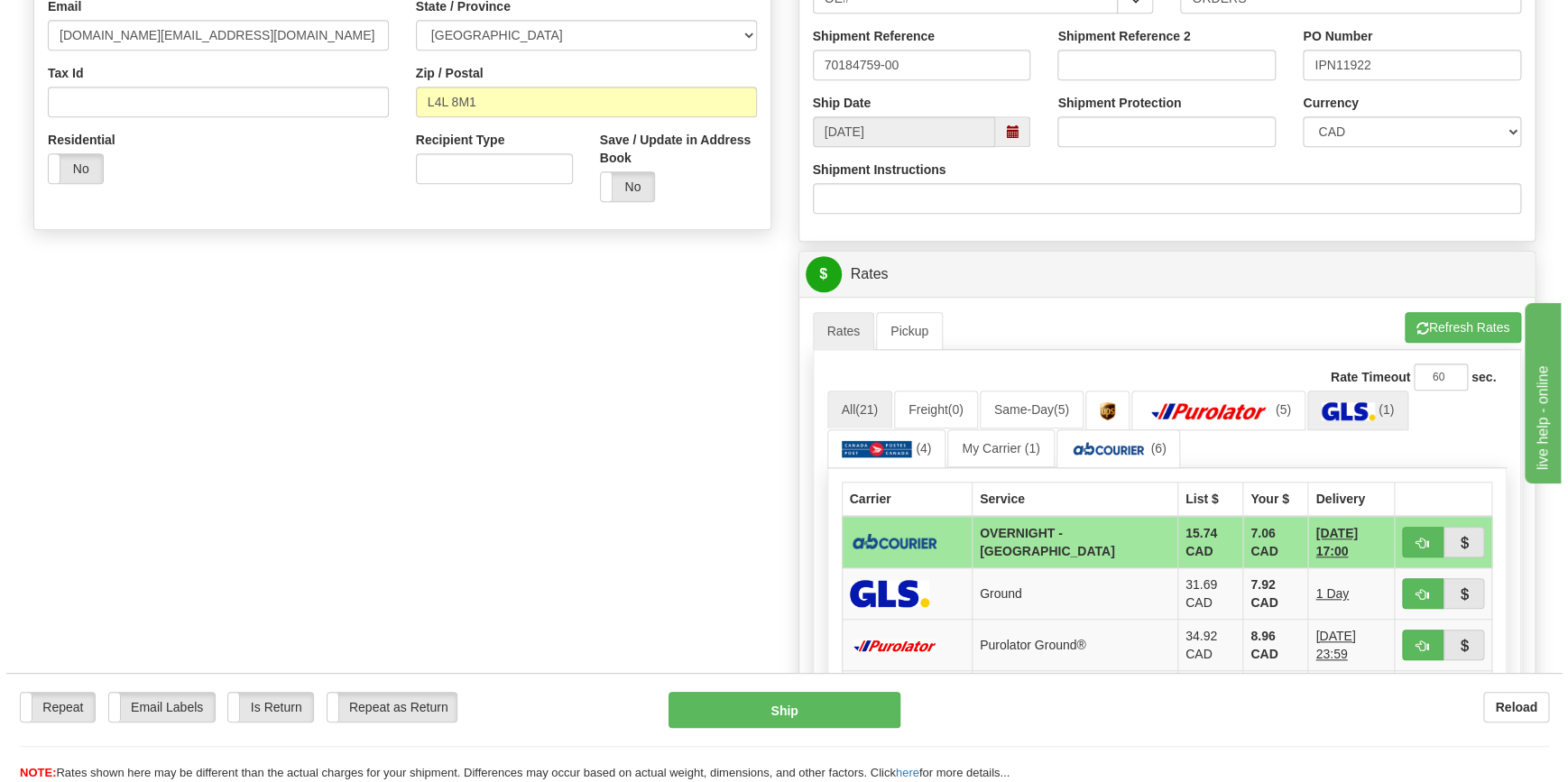
scroll to position [574, 0]
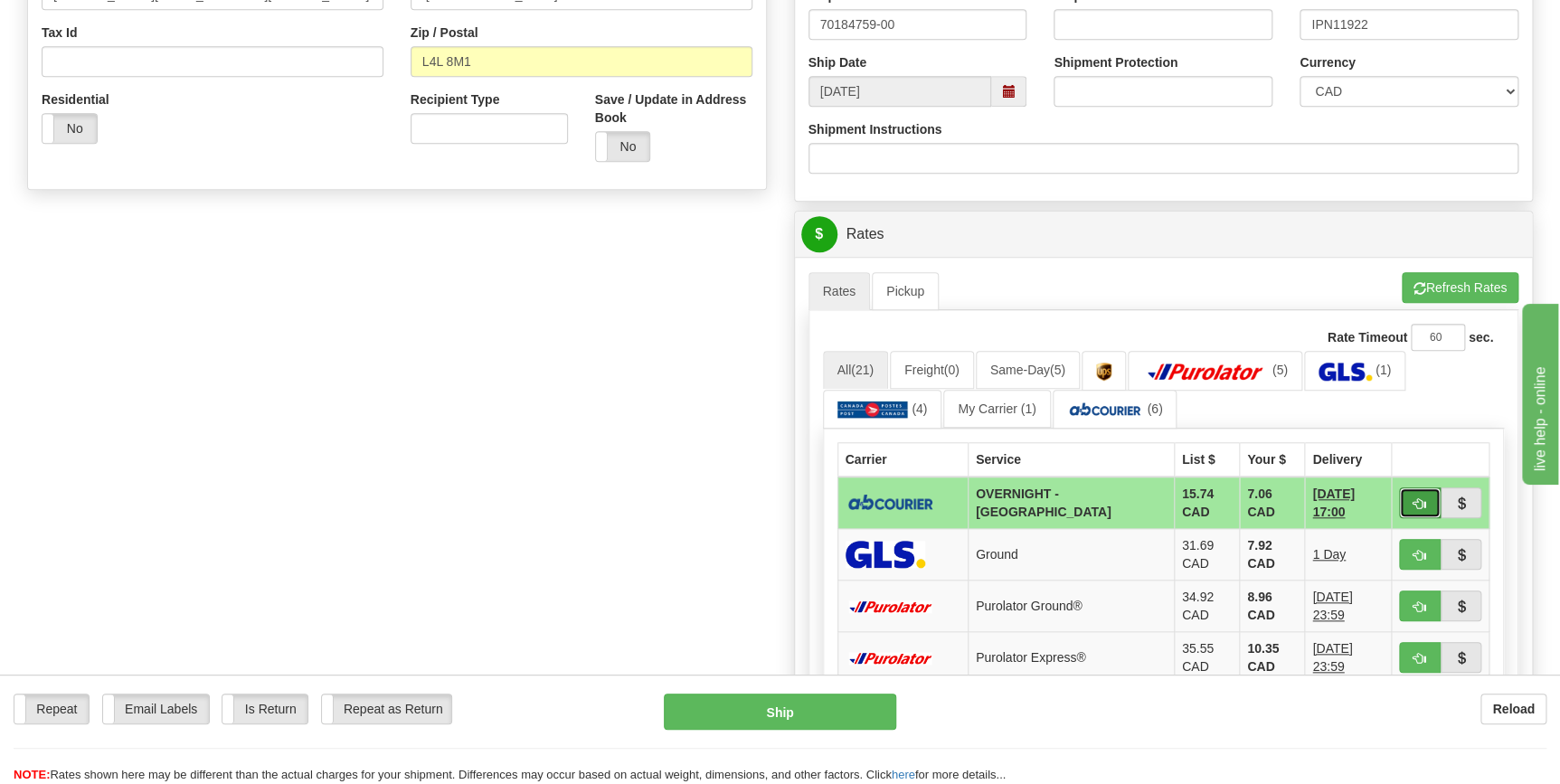
click at [1414, 501] on span "button" at bounding box center [1420, 503] width 13 height 12
type input "4"
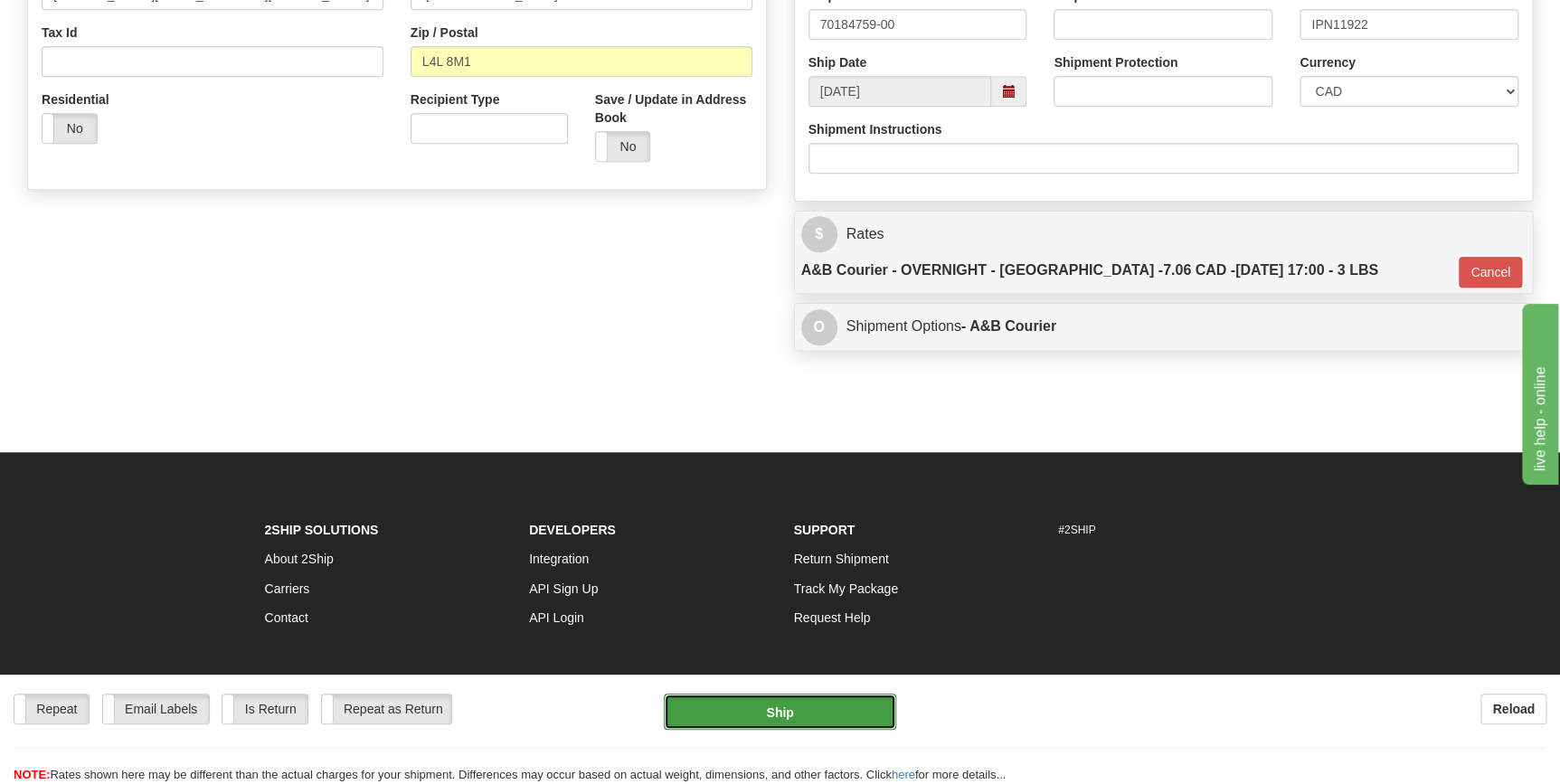
click at [785, 715] on button "Ship" at bounding box center [780, 712] width 232 height 36
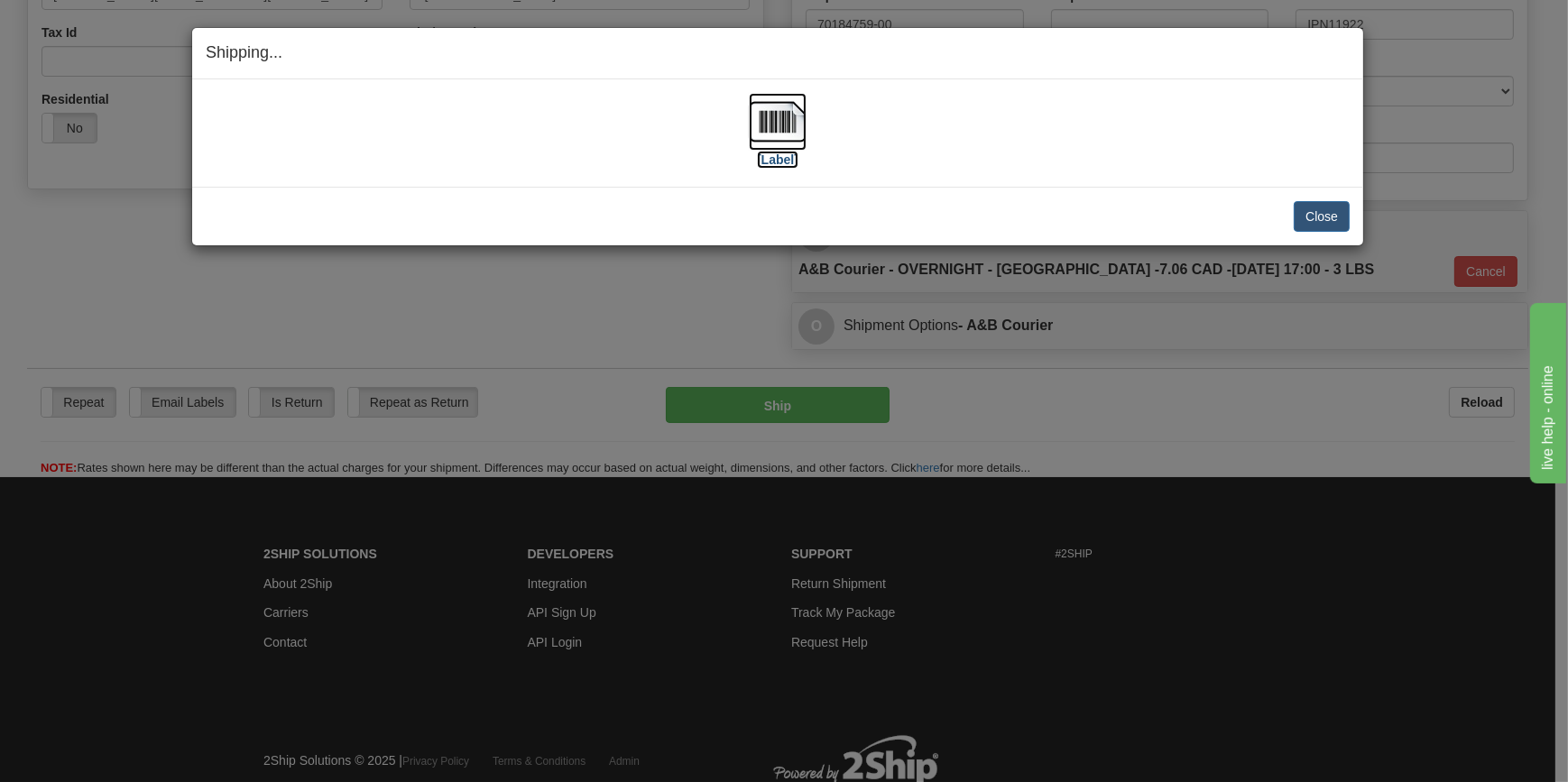
click at [778, 124] on img at bounding box center [778, 121] width 57 height 57
click at [1320, 218] on button "Close" at bounding box center [1321, 216] width 56 height 31
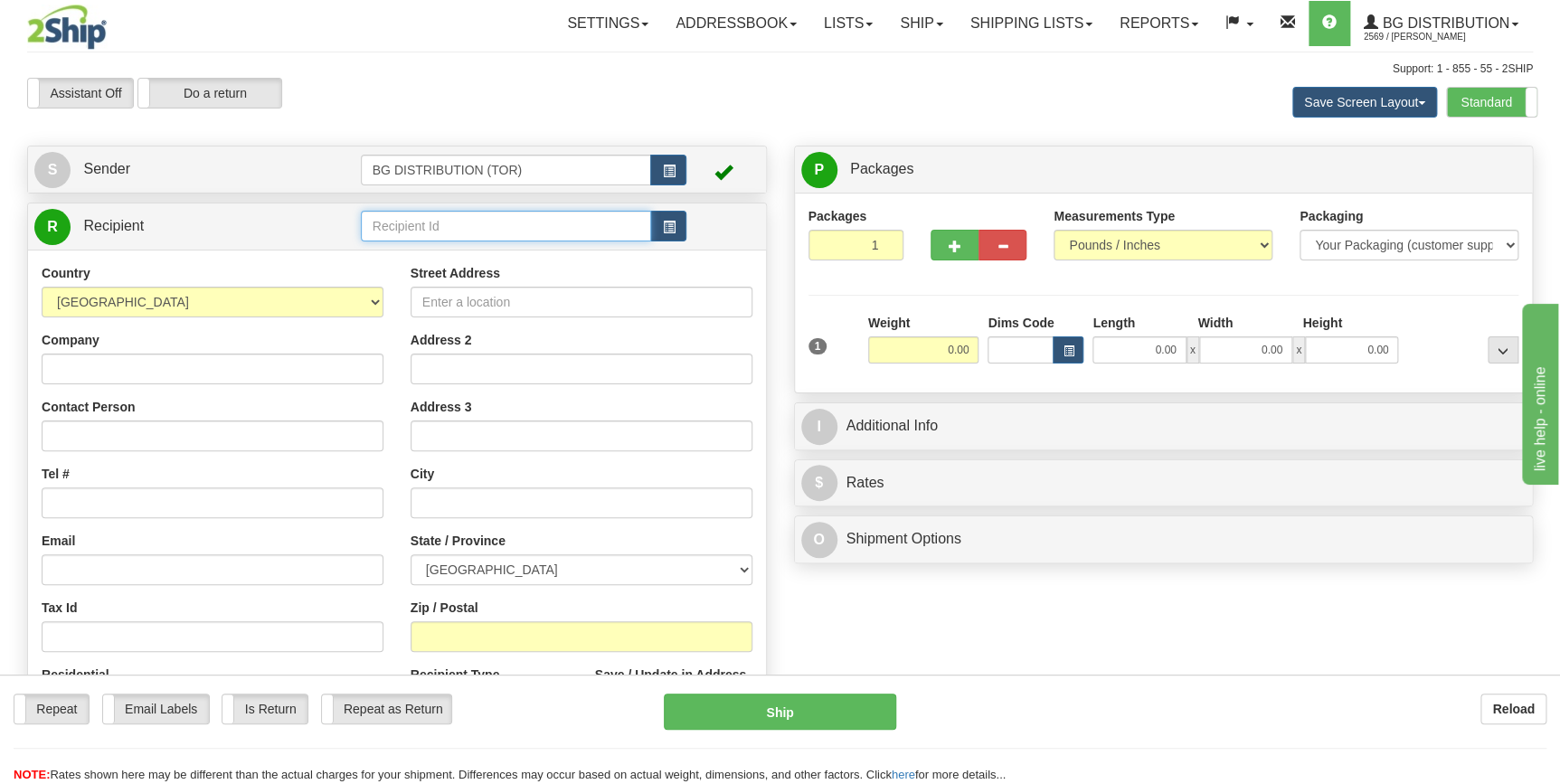
click at [406, 225] on input "text" at bounding box center [505, 226] width 291 height 31
click at [405, 254] on div "60173" at bounding box center [502, 255] width 273 height 20
type input "60173"
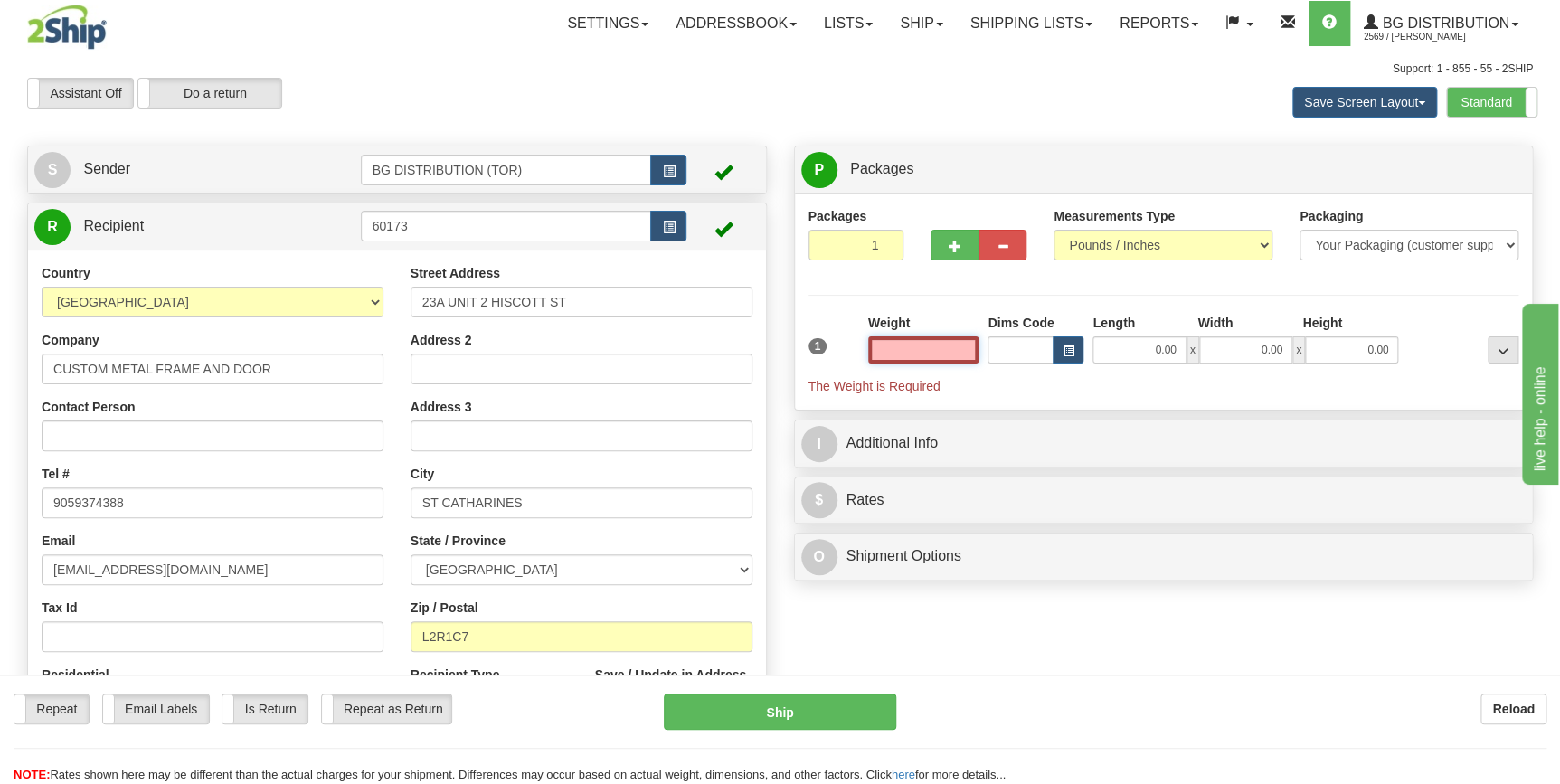
click at [939, 353] on input "text" at bounding box center [924, 349] width 111 height 27
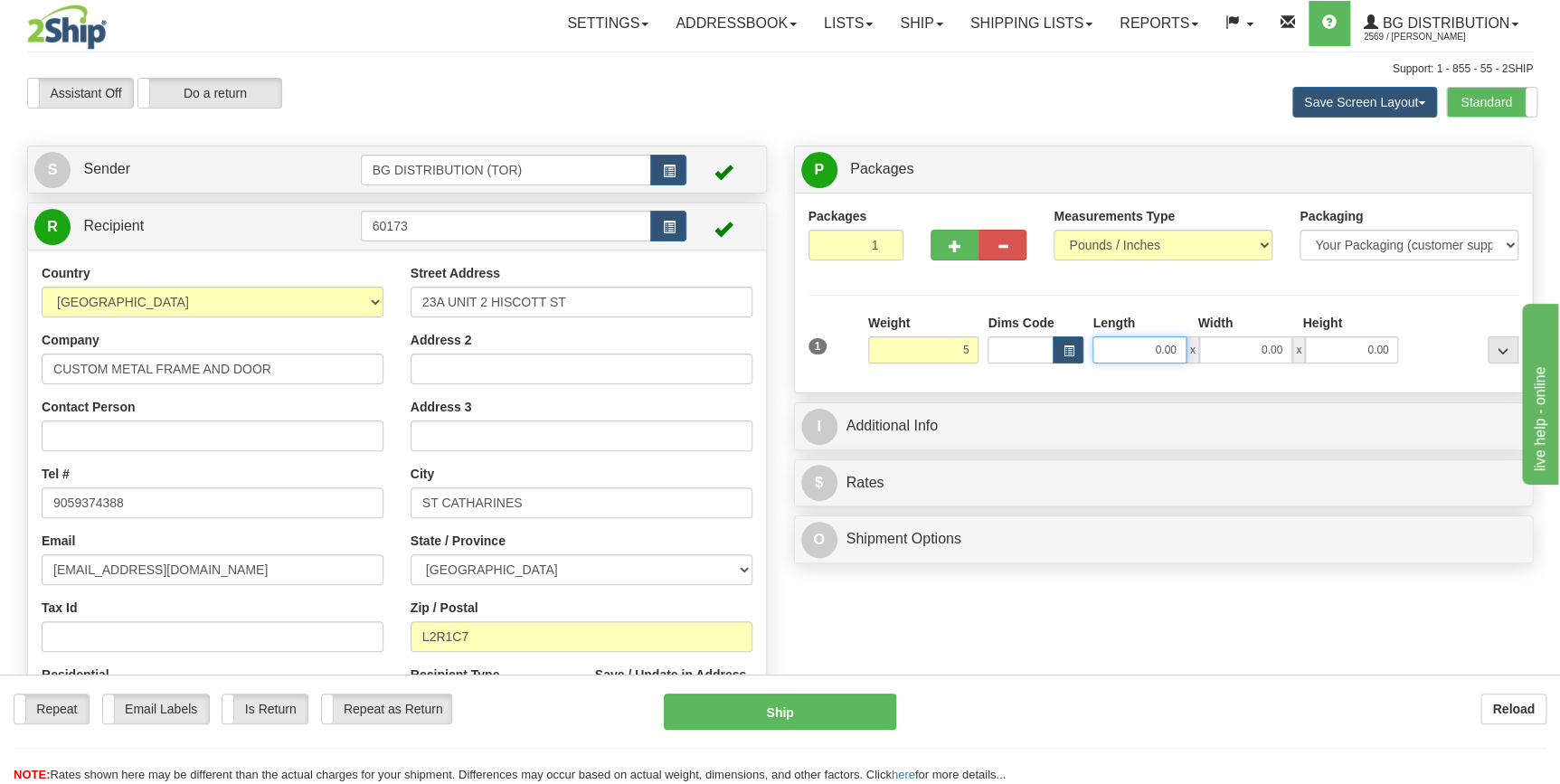
type input "5.00"
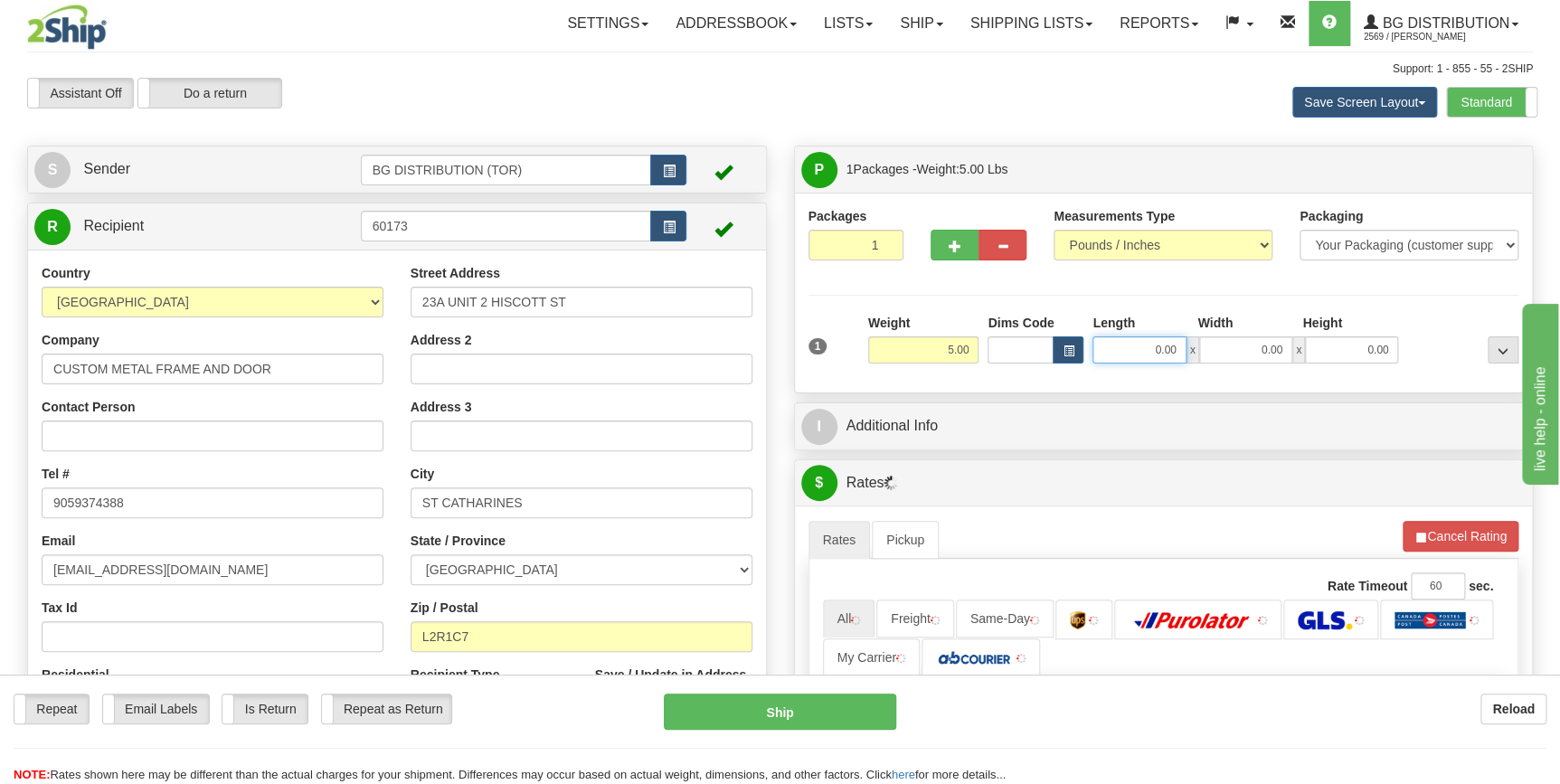
click at [1152, 345] on input "0.00" at bounding box center [1139, 349] width 93 height 27
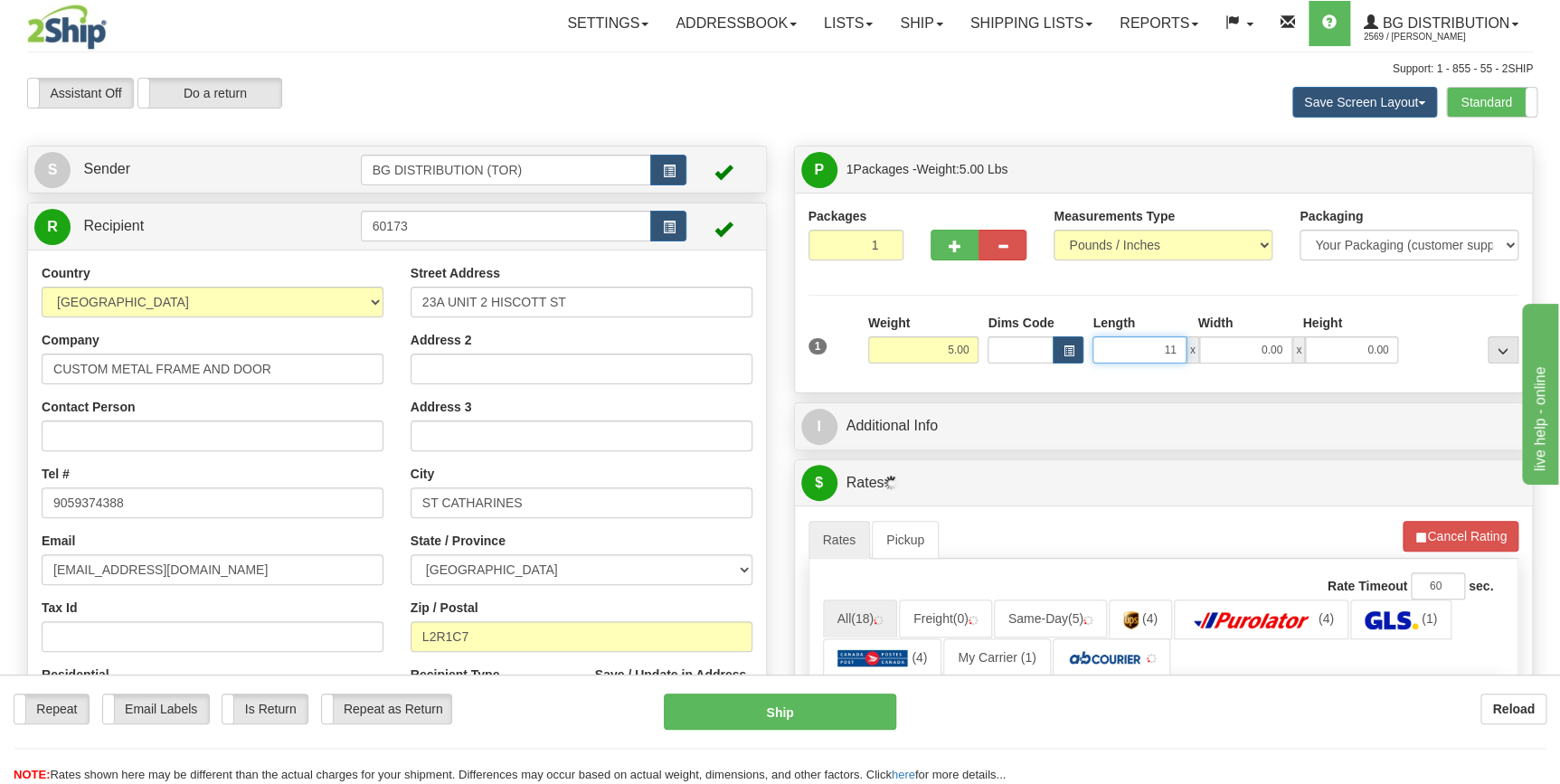
type input "11.00"
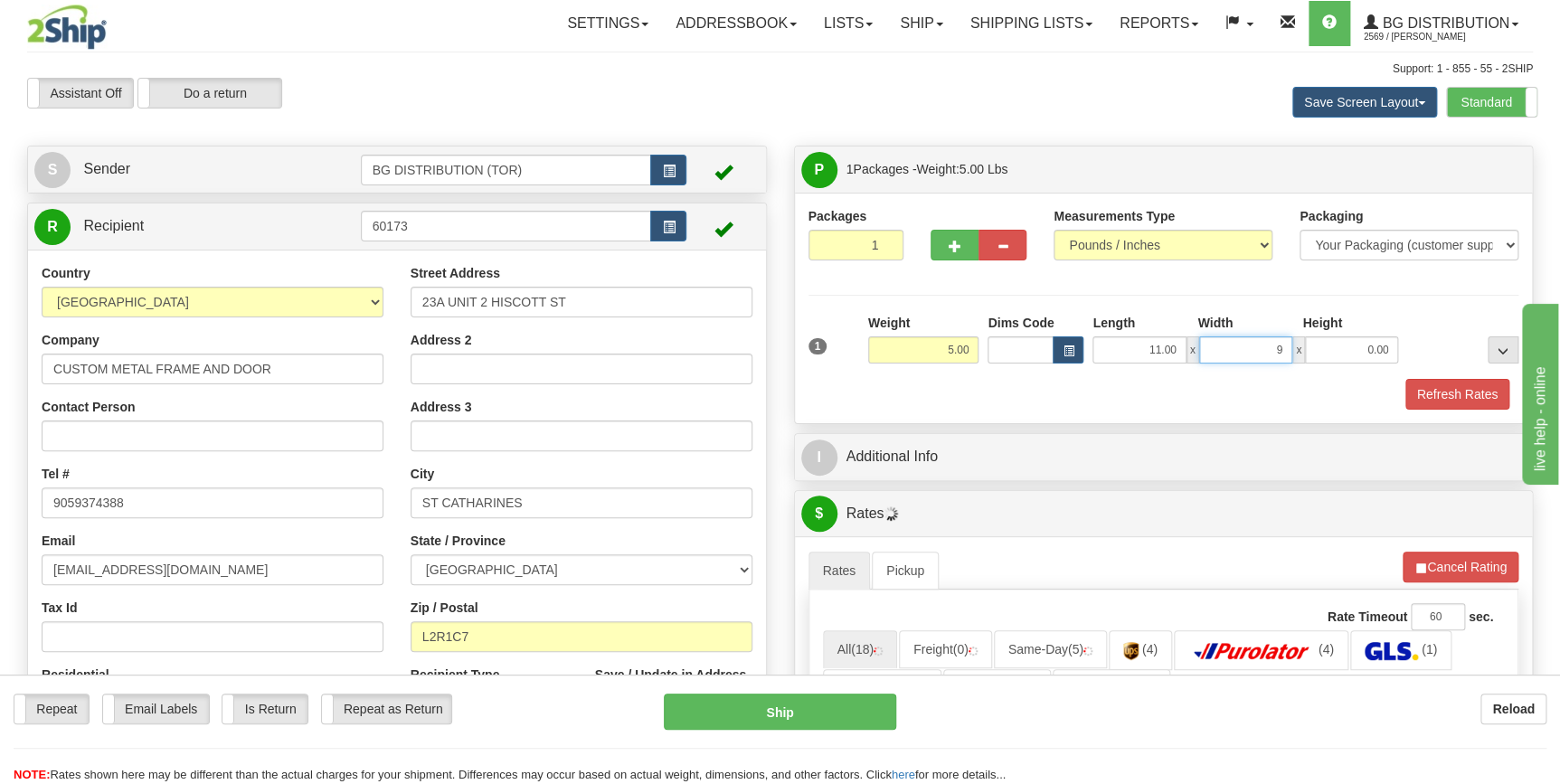
type input "9.00"
type input "5.00"
click at [1072, 391] on div "Refresh Rates" at bounding box center [1163, 394] width 720 height 31
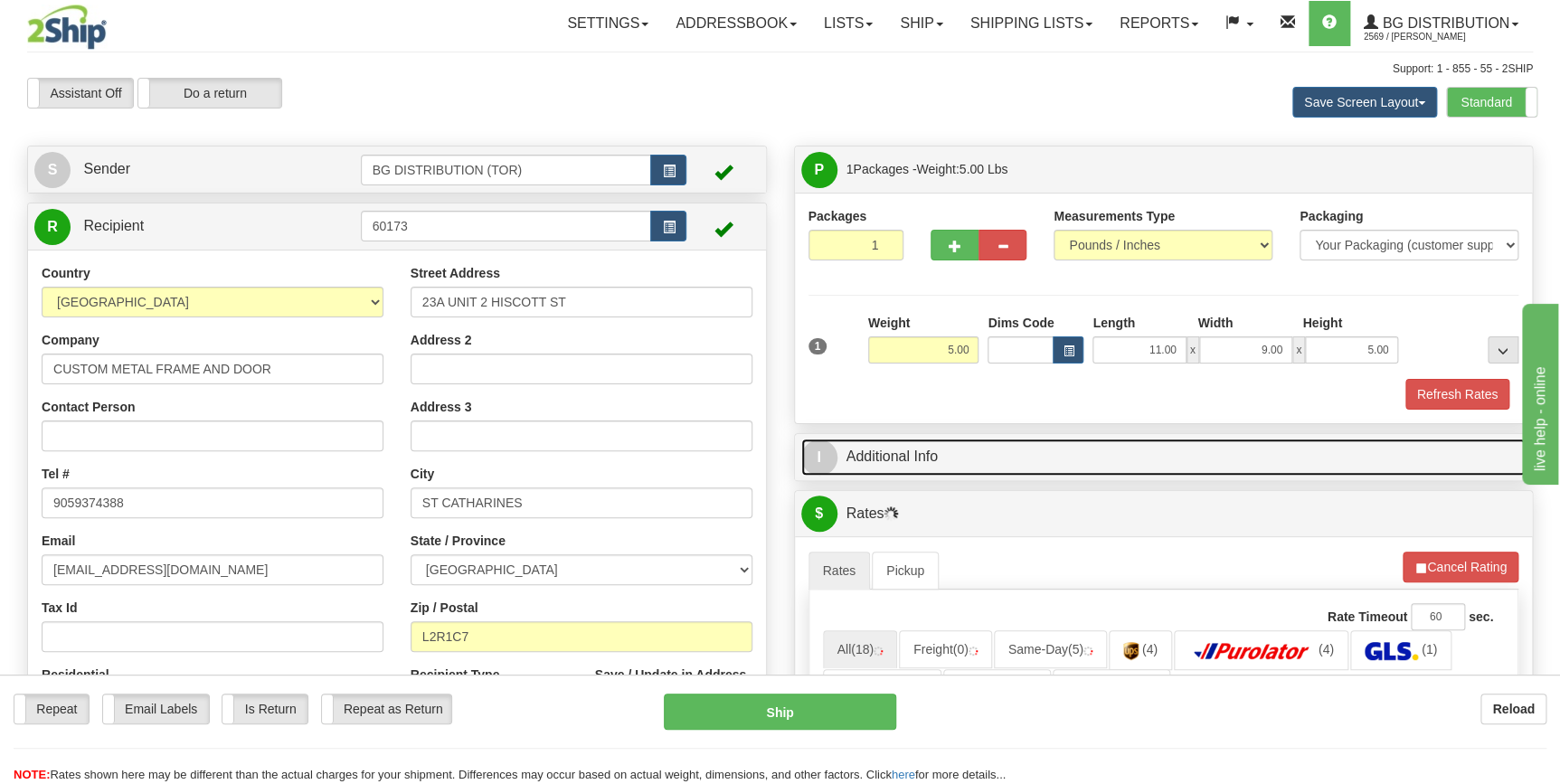
click at [995, 460] on link "I Additional Info" at bounding box center [1163, 457] width 726 height 37
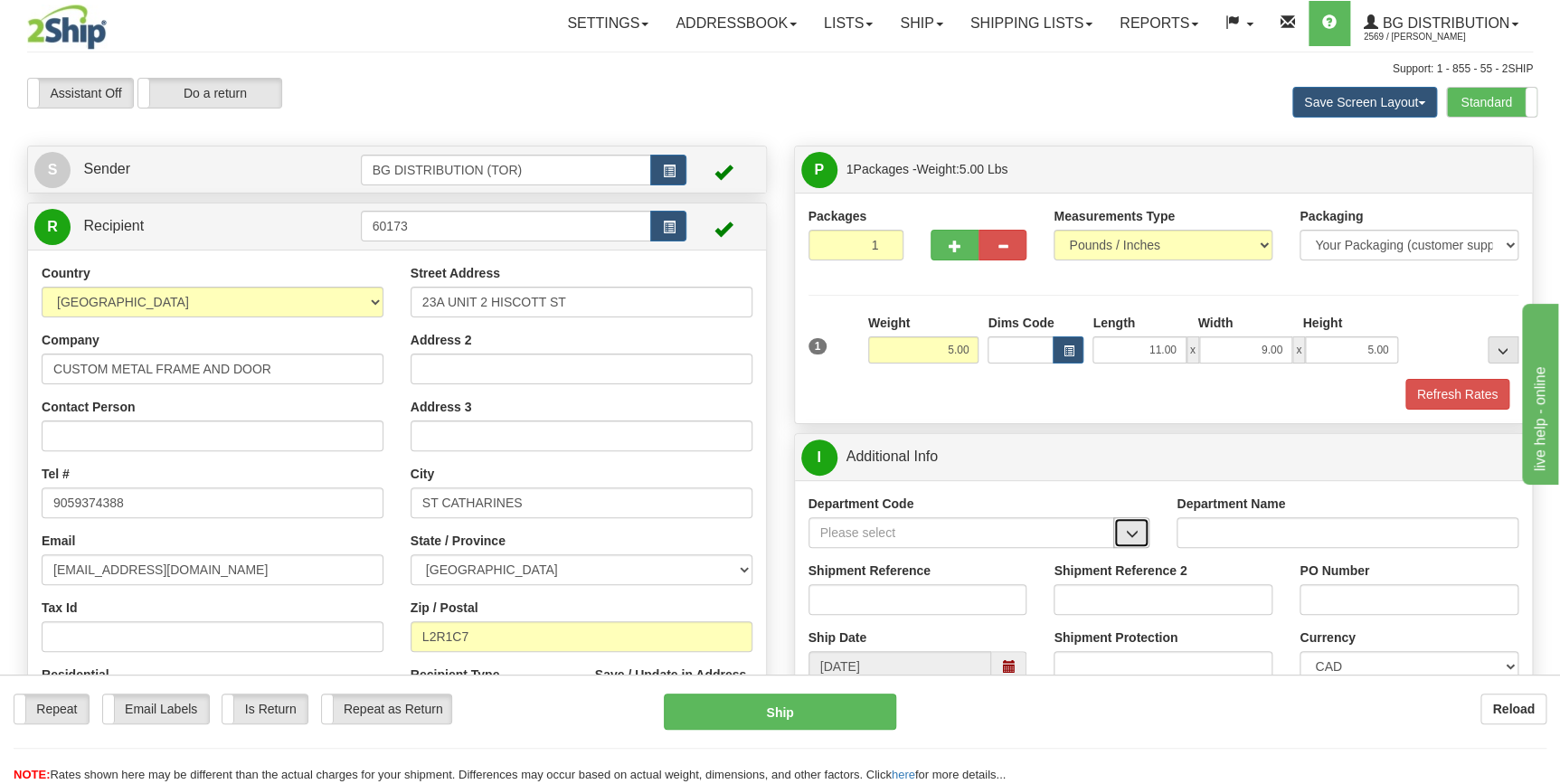
click at [1125, 534] on span "button" at bounding box center [1132, 533] width 13 height 12
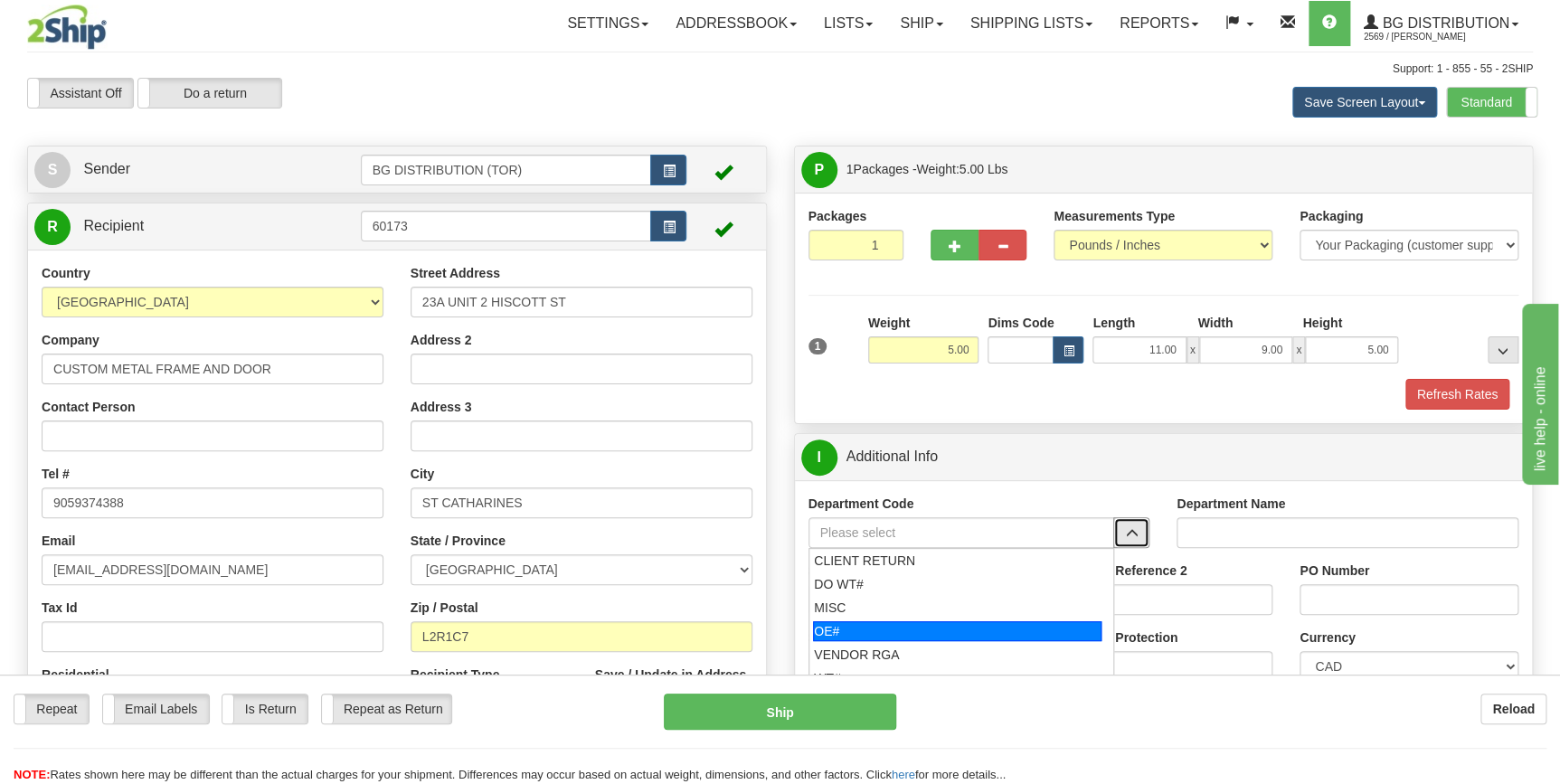
click at [862, 633] on div "OE#" at bounding box center [957, 631] width 289 height 20
type input "OE#"
type input "ORDERS"
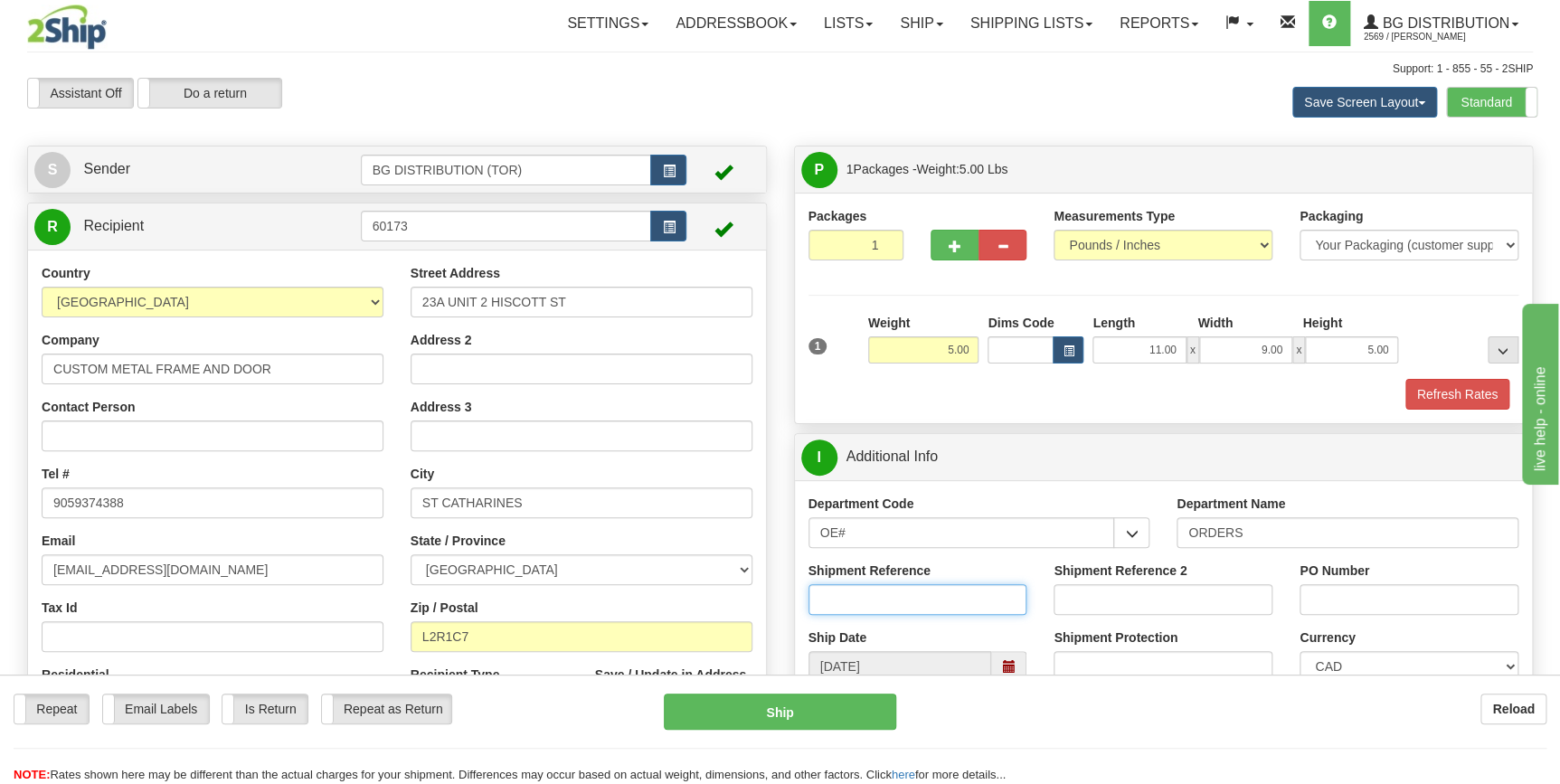
click at [868, 594] on input "Shipment Reference" at bounding box center [918, 599] width 219 height 31
type input "70185525-00"
click at [1372, 601] on input "PO Number" at bounding box center [1409, 599] width 219 height 31
type input "4332.1BG"
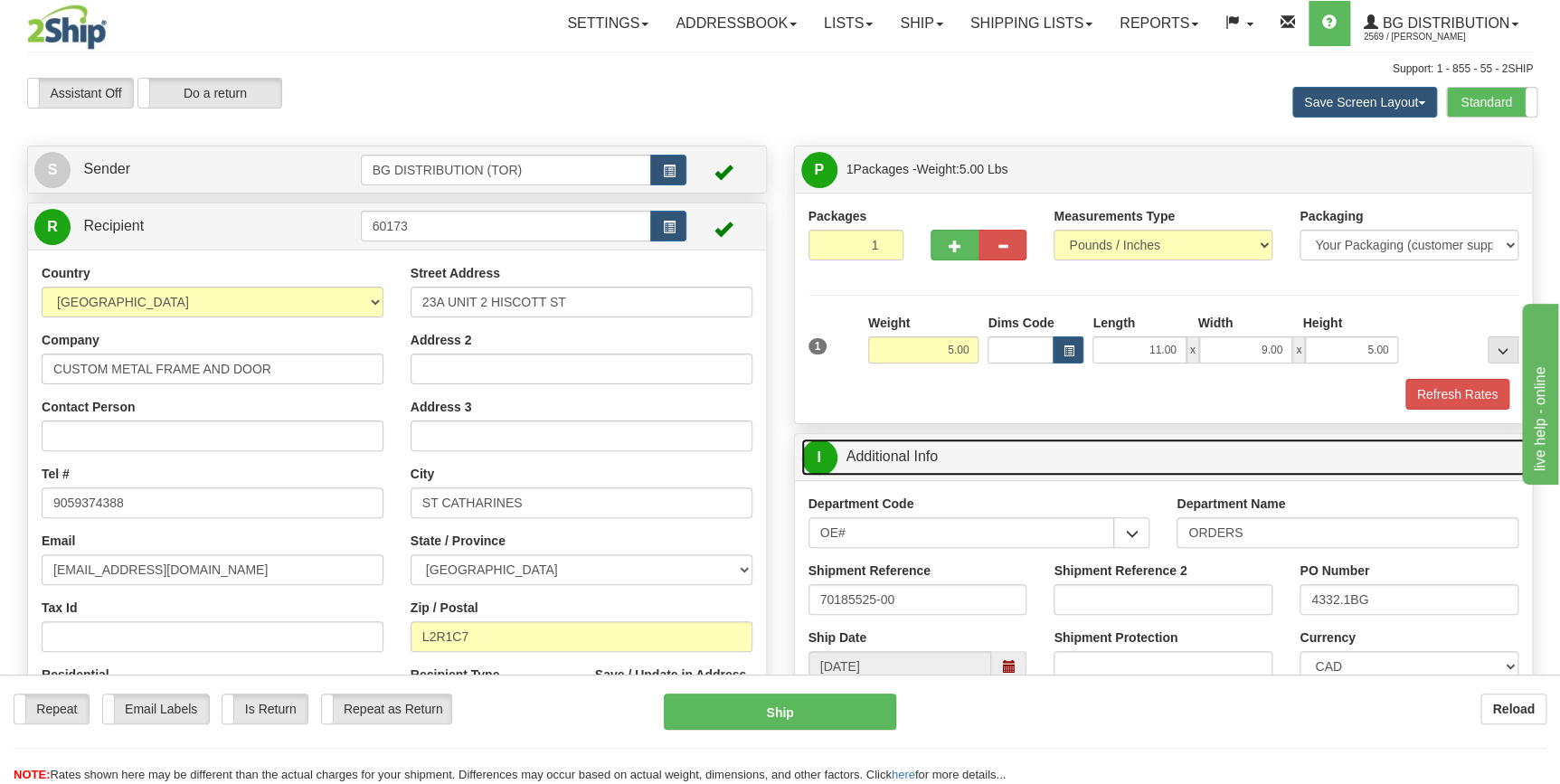
click at [1318, 451] on link "I Additional Info" at bounding box center [1163, 457] width 726 height 37
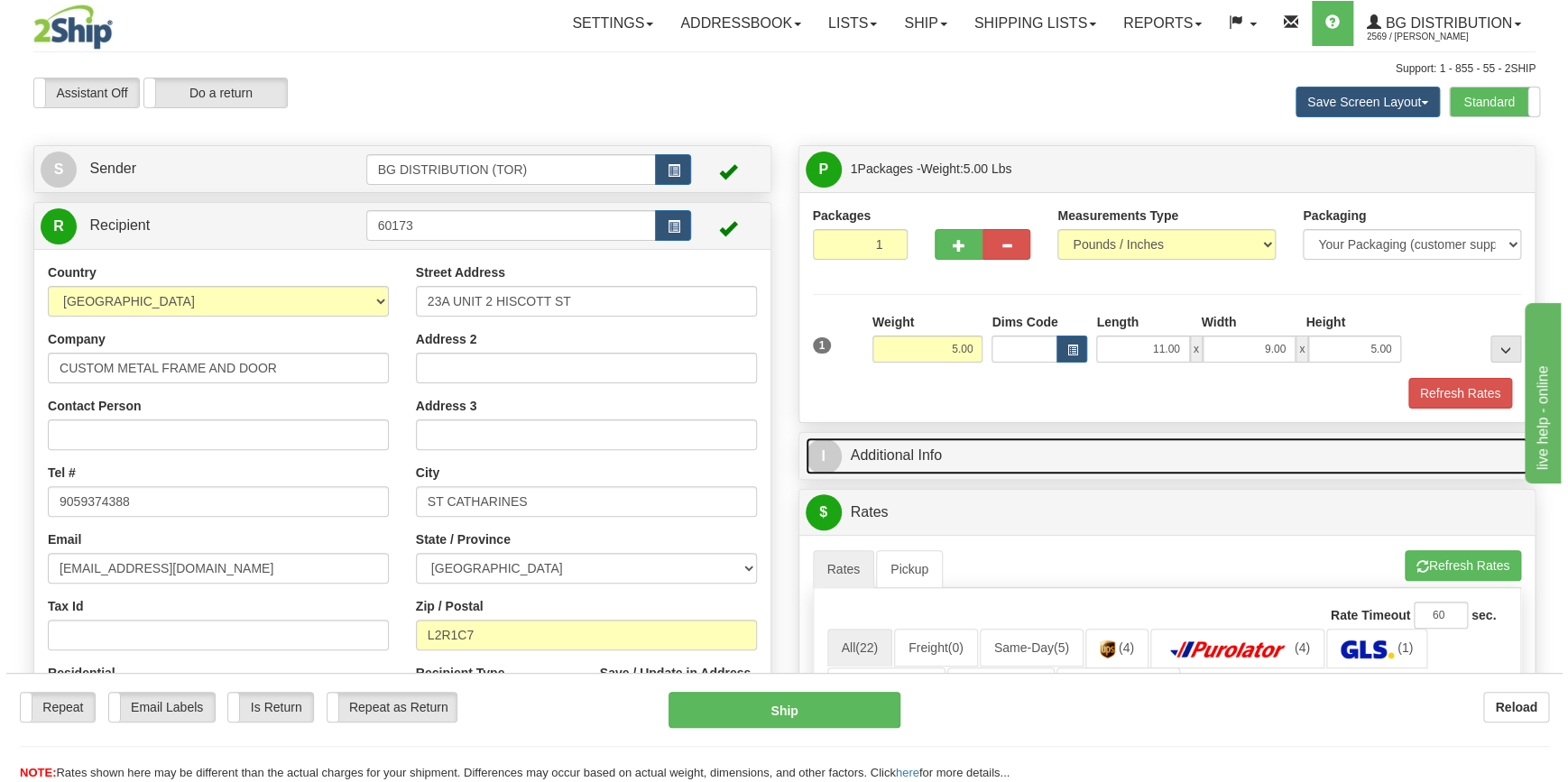
scroll to position [246, 0]
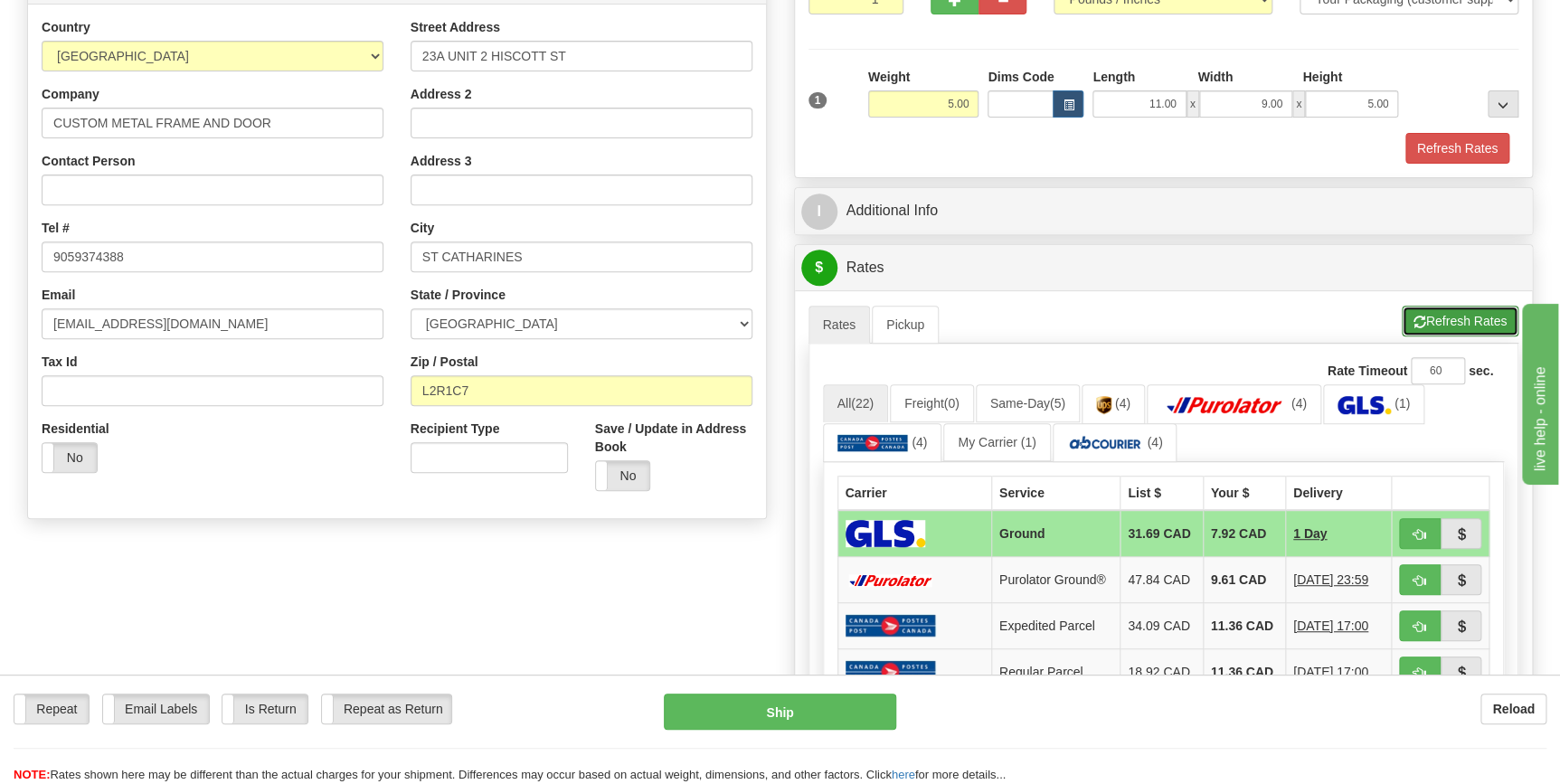
click at [1447, 312] on button "Refresh Rates" at bounding box center [1461, 320] width 117 height 31
click at [1417, 579] on span "button" at bounding box center [1420, 581] width 13 height 12
type input "260"
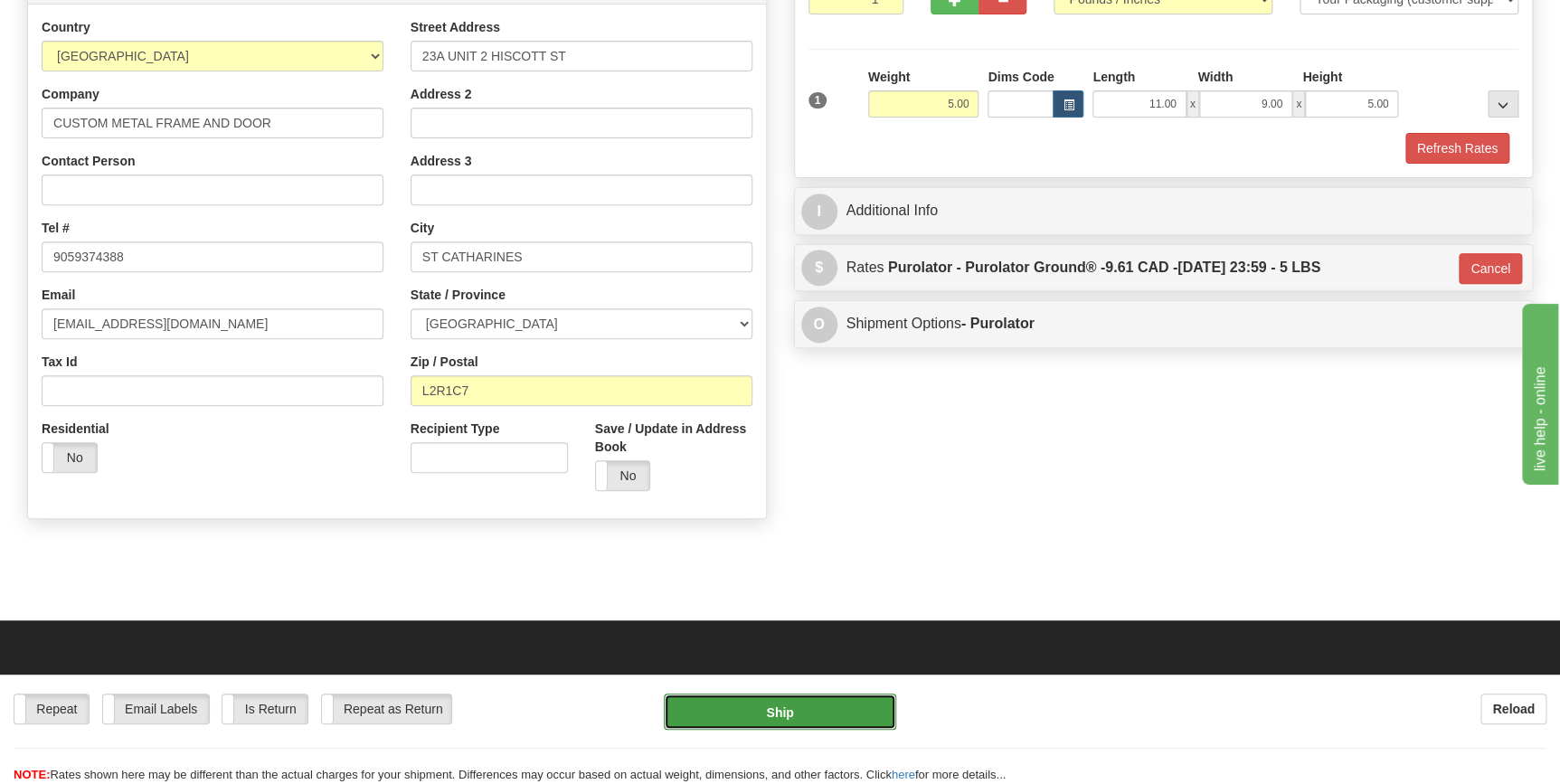
click at [783, 712] on button "Ship" at bounding box center [780, 712] width 232 height 36
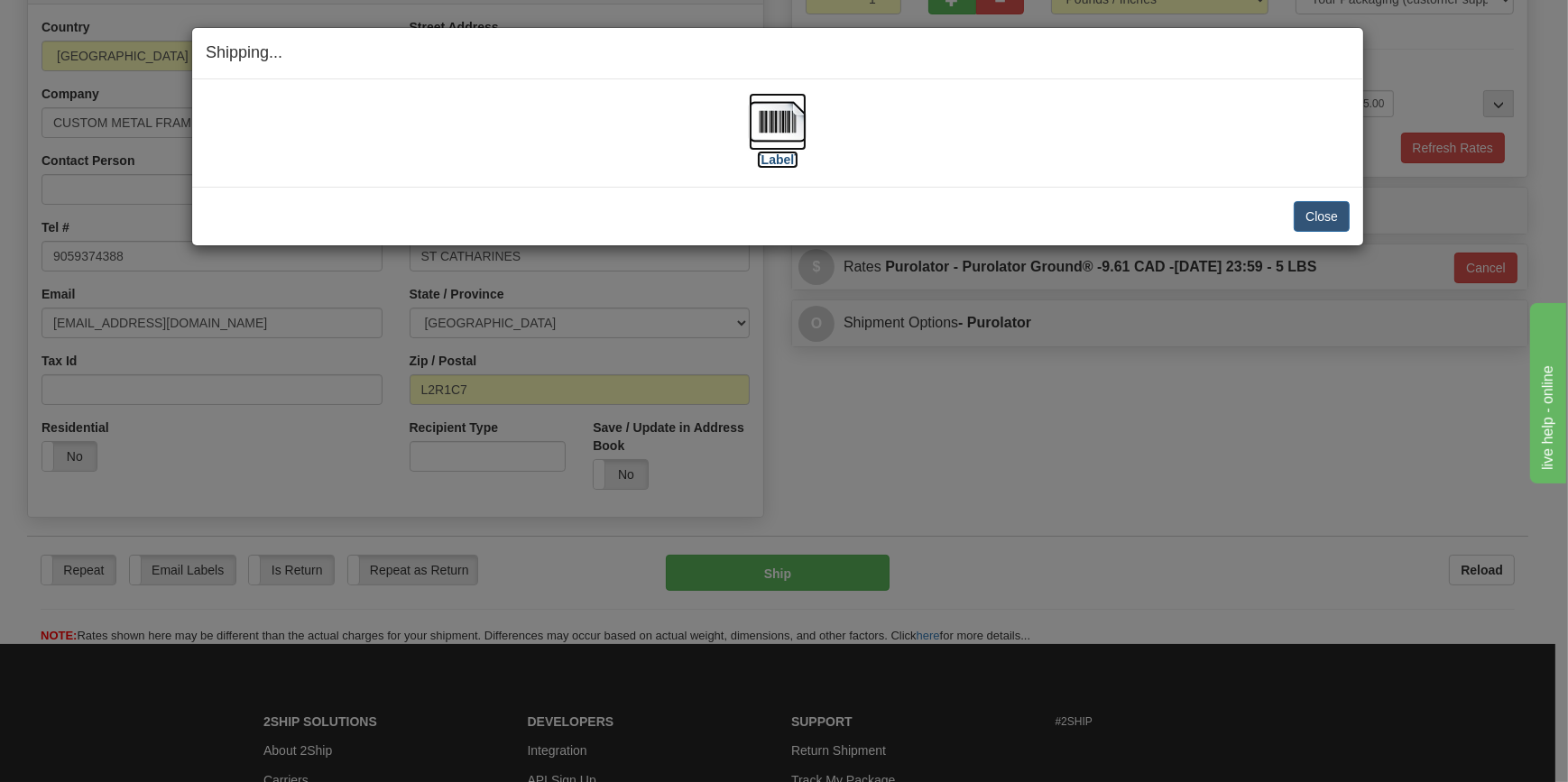
click at [775, 121] on img at bounding box center [778, 121] width 57 height 57
click at [1312, 214] on button "Close" at bounding box center [1321, 216] width 56 height 31
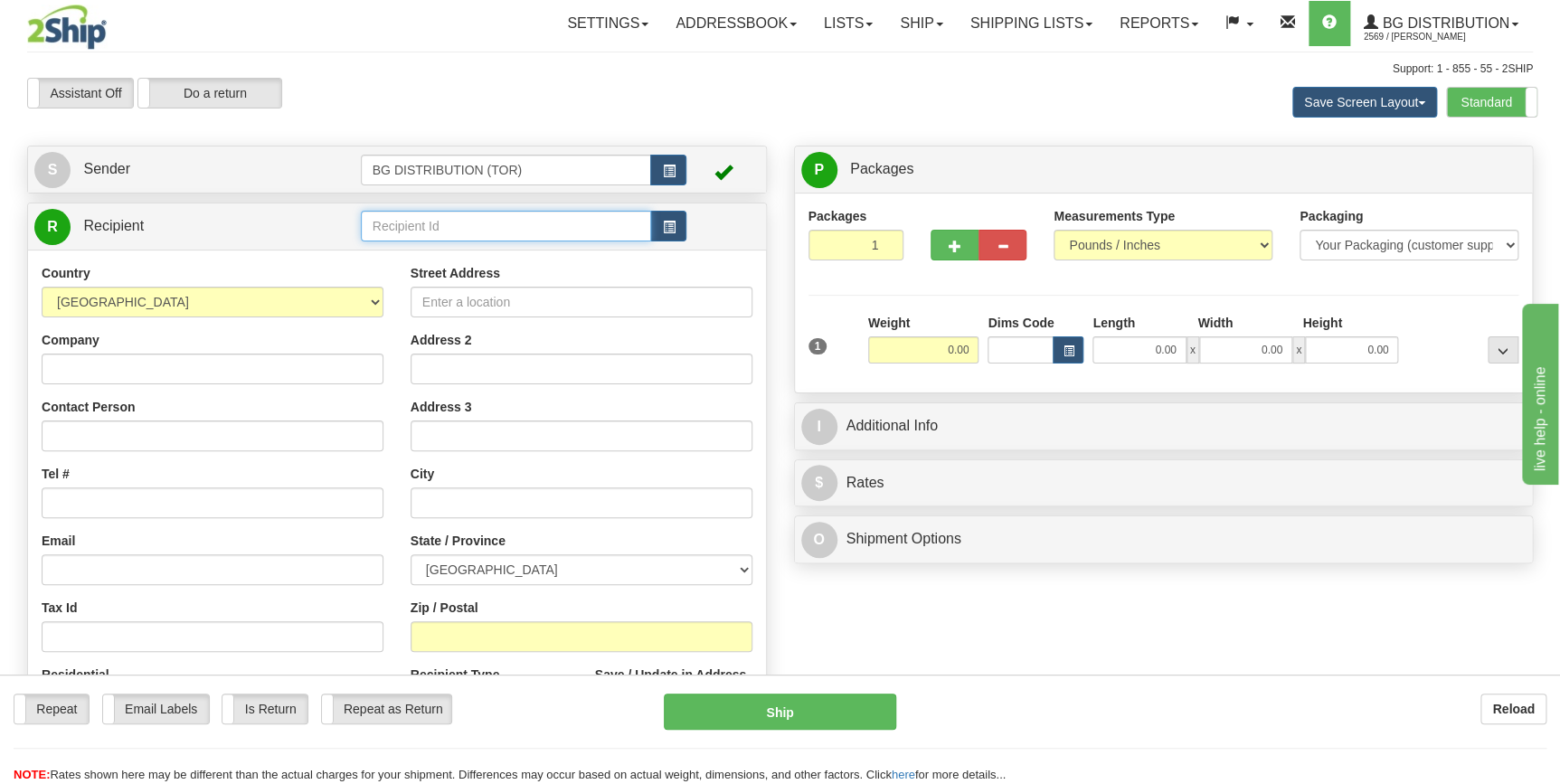
click at [471, 225] on input "text" at bounding box center [505, 226] width 291 height 31
click at [433, 246] on div "60751" at bounding box center [502, 255] width 273 height 20
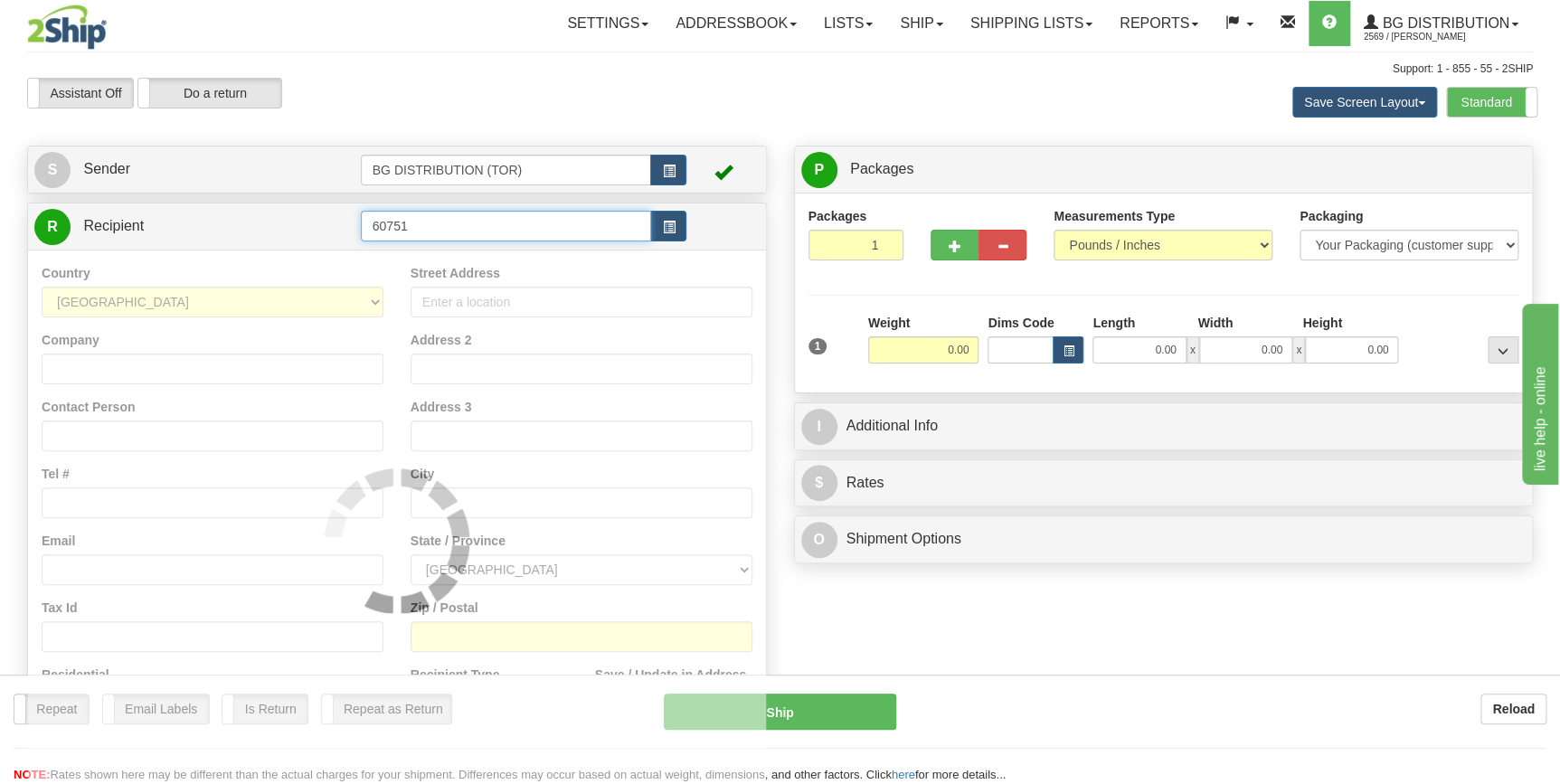
type input "60751"
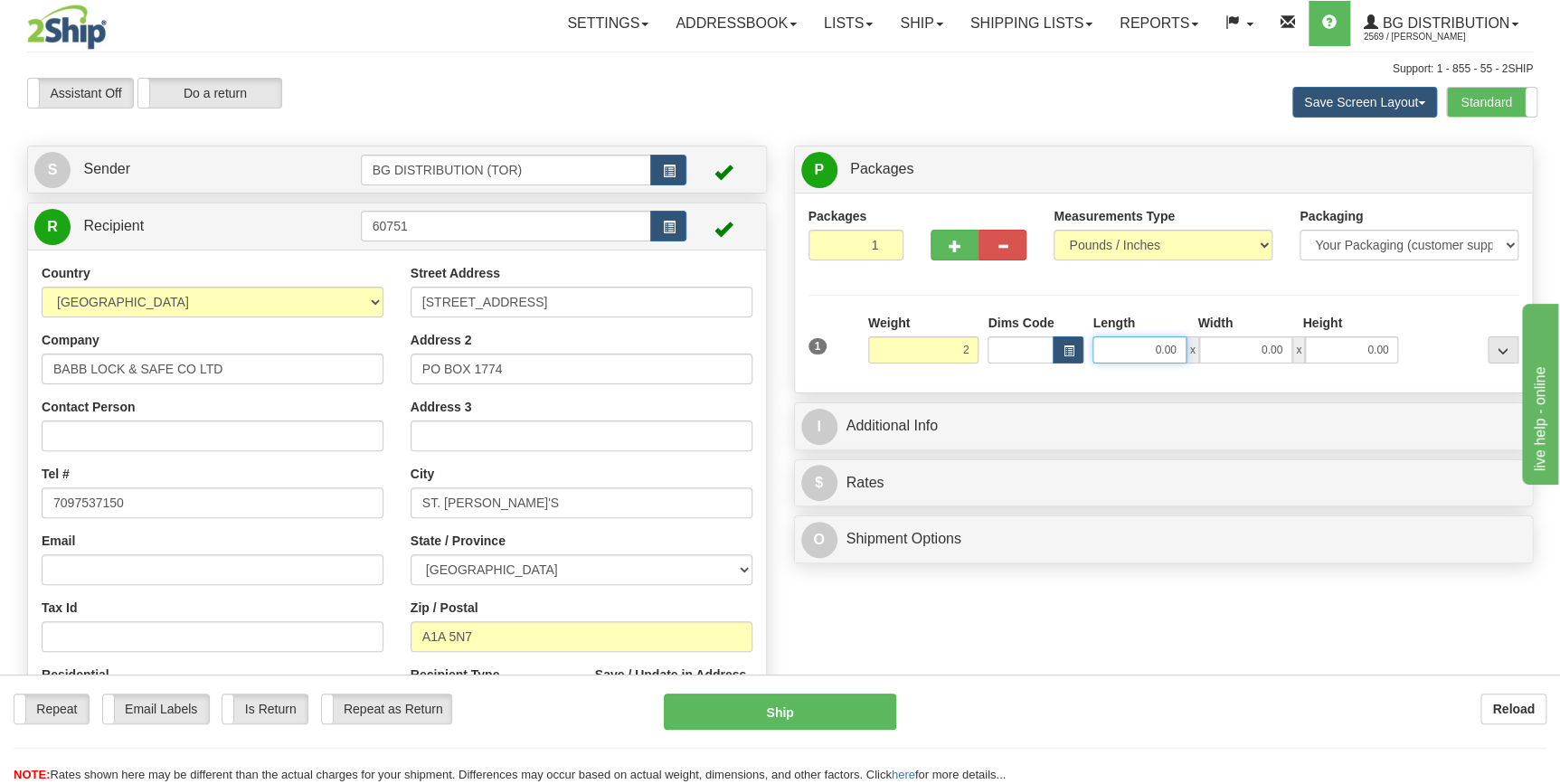
type input "2.00"
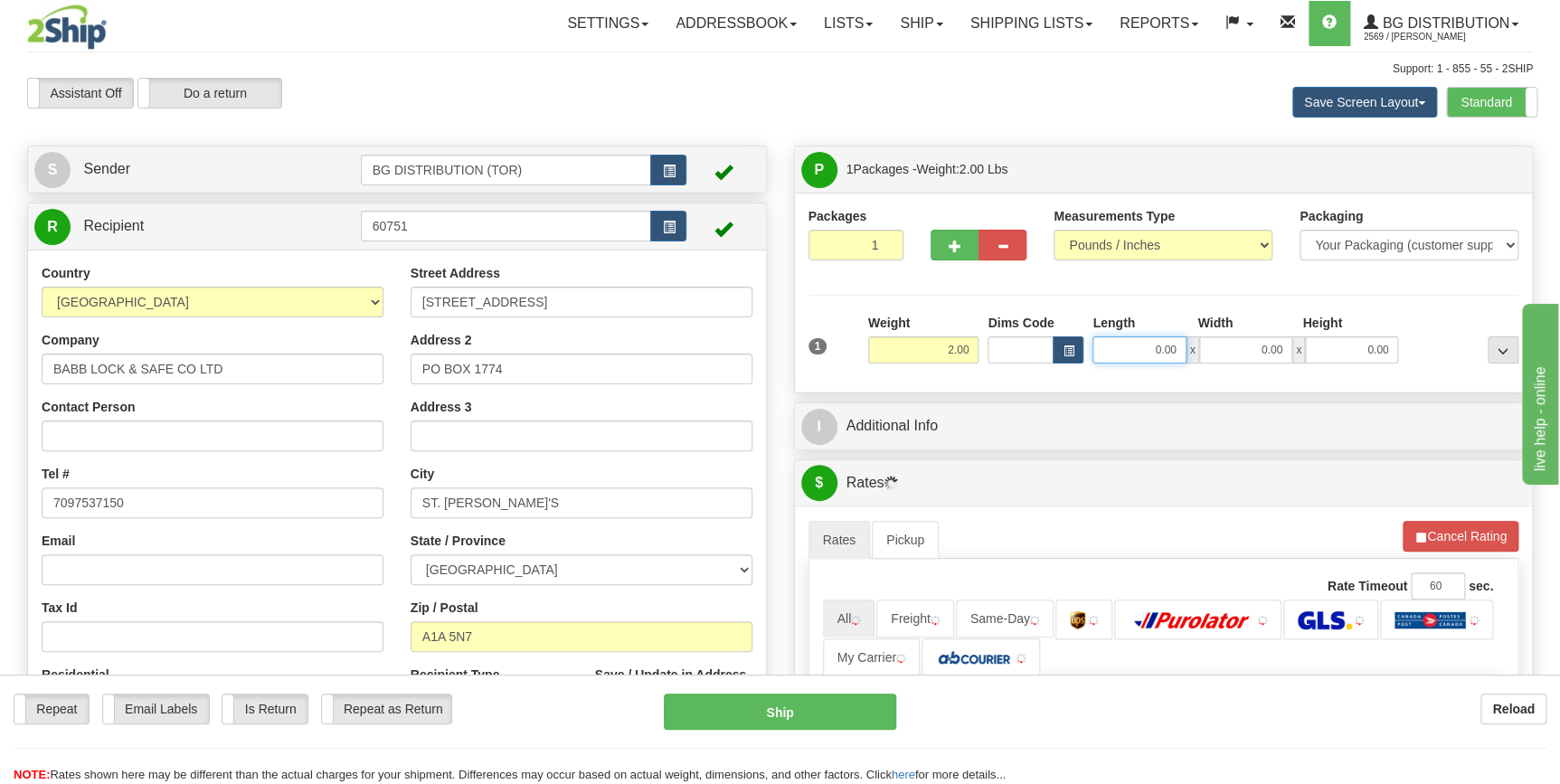
click at [1162, 344] on input "0.00" at bounding box center [1139, 349] width 93 height 27
click at [1162, 344] on input "Length" at bounding box center [1139, 349] width 93 height 27
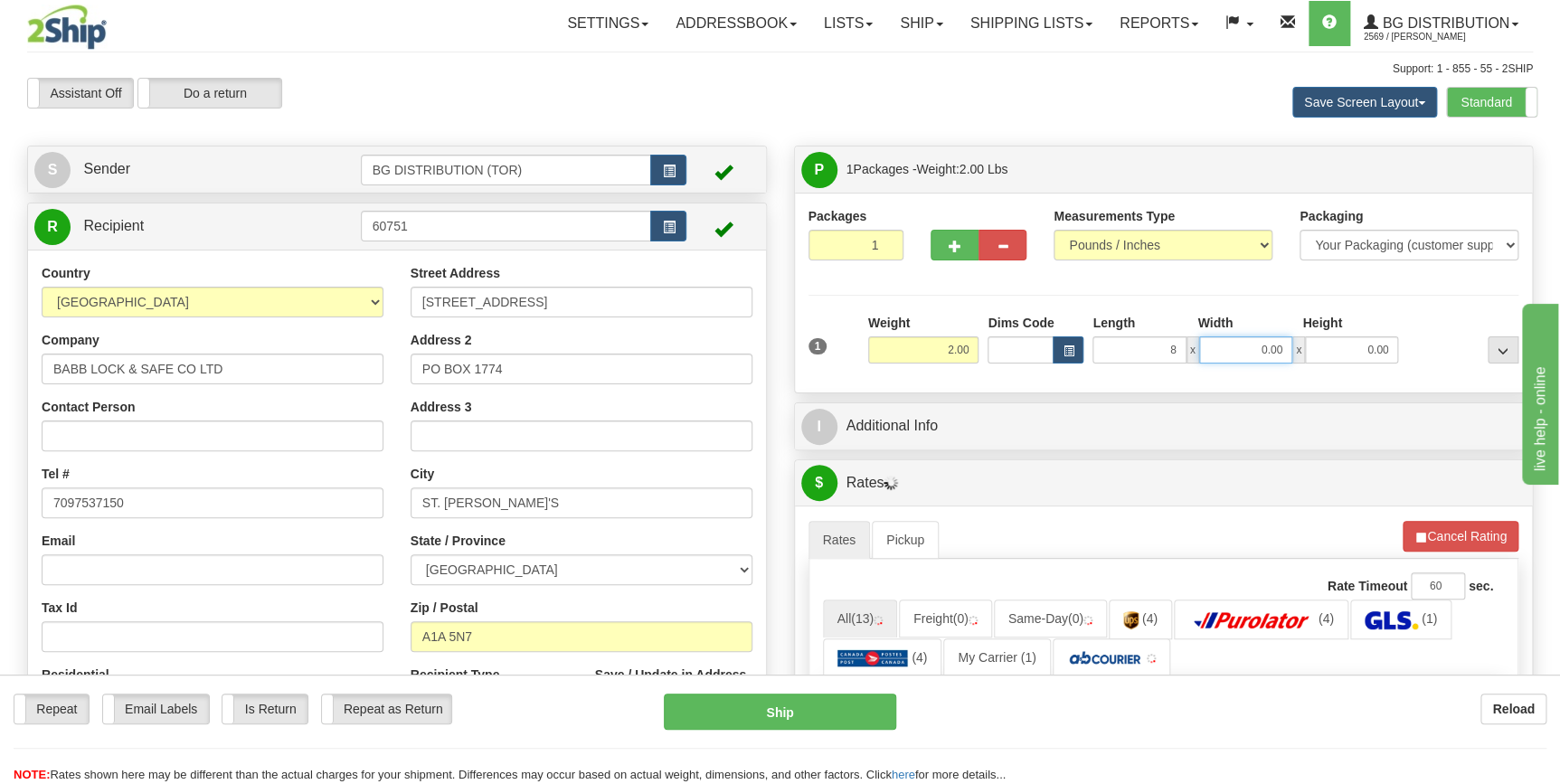
type input "8.00"
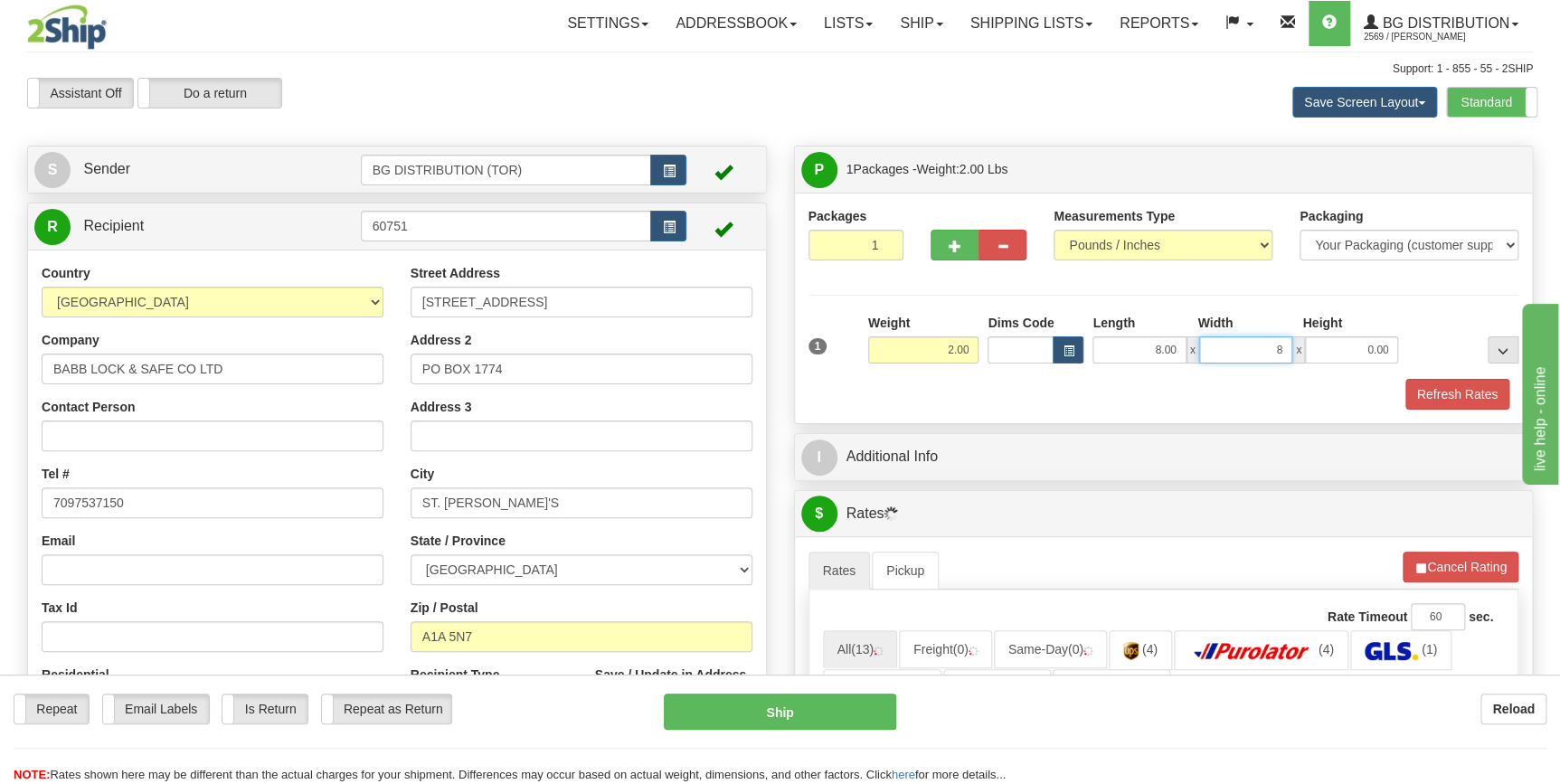
type input "8.00"
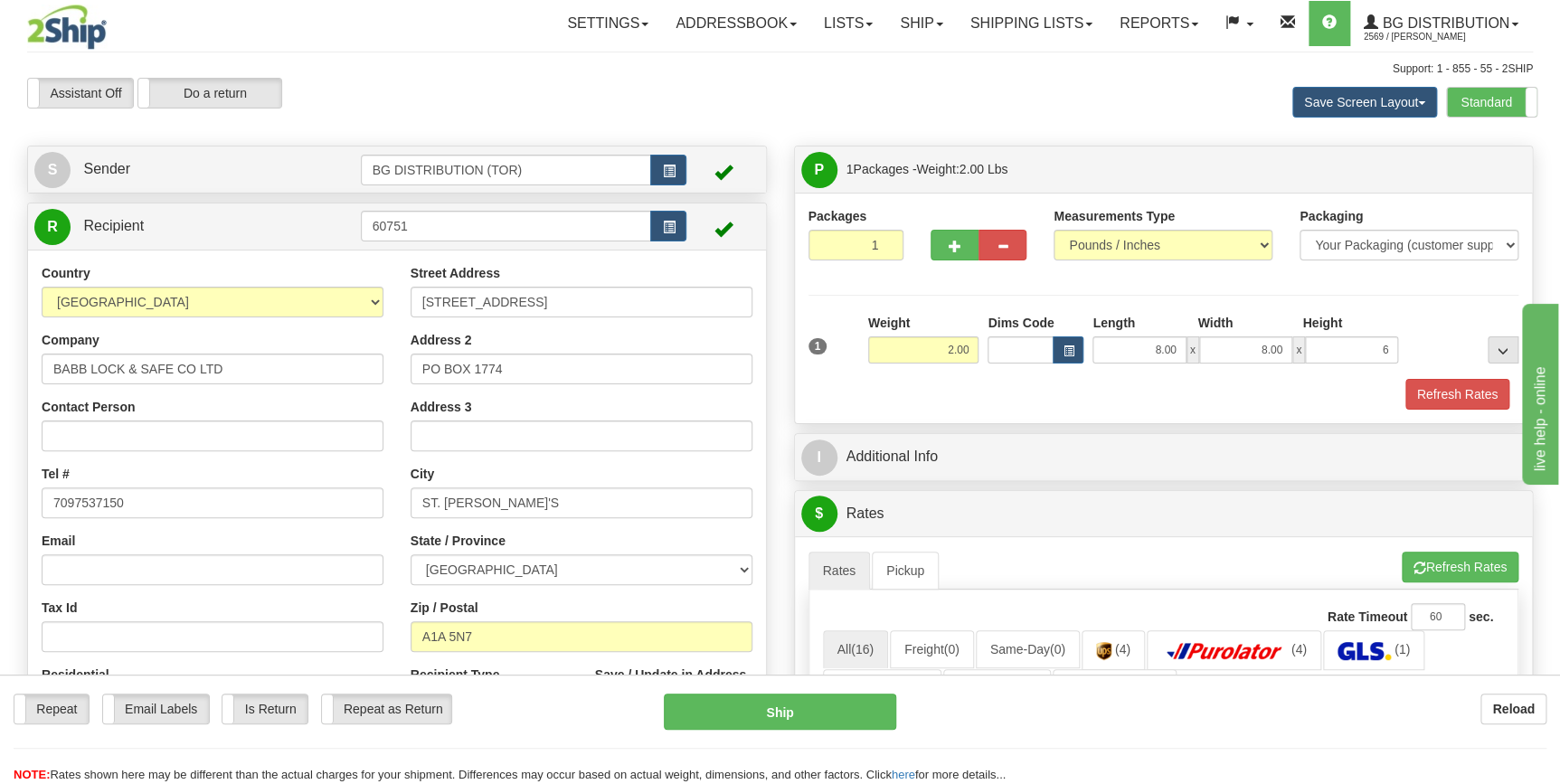
type input "6.00"
click at [1016, 397] on div "Refresh Rates" at bounding box center [1163, 394] width 720 height 31
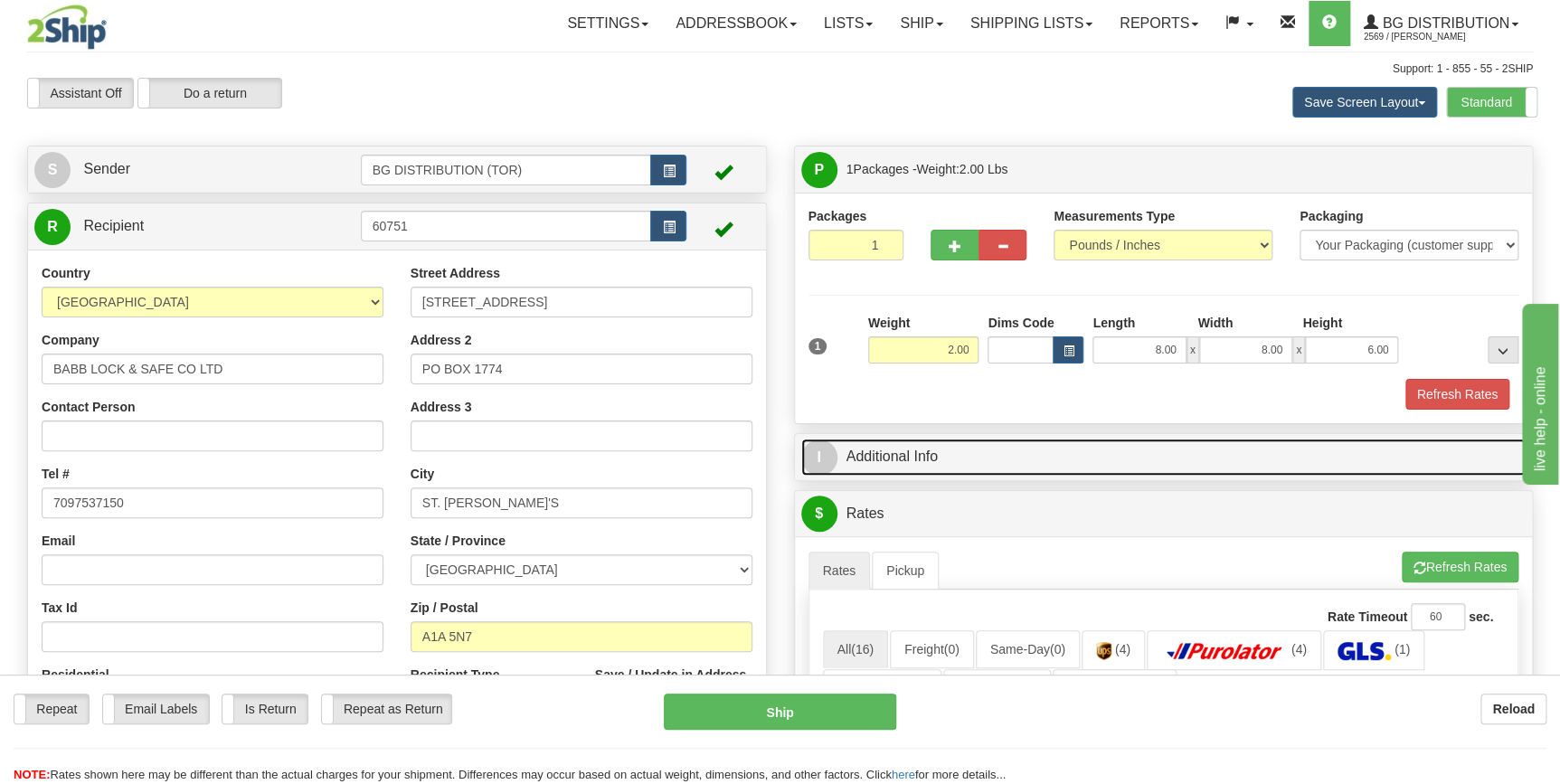
click at [1023, 459] on link "I Additional Info" at bounding box center [1163, 457] width 726 height 37
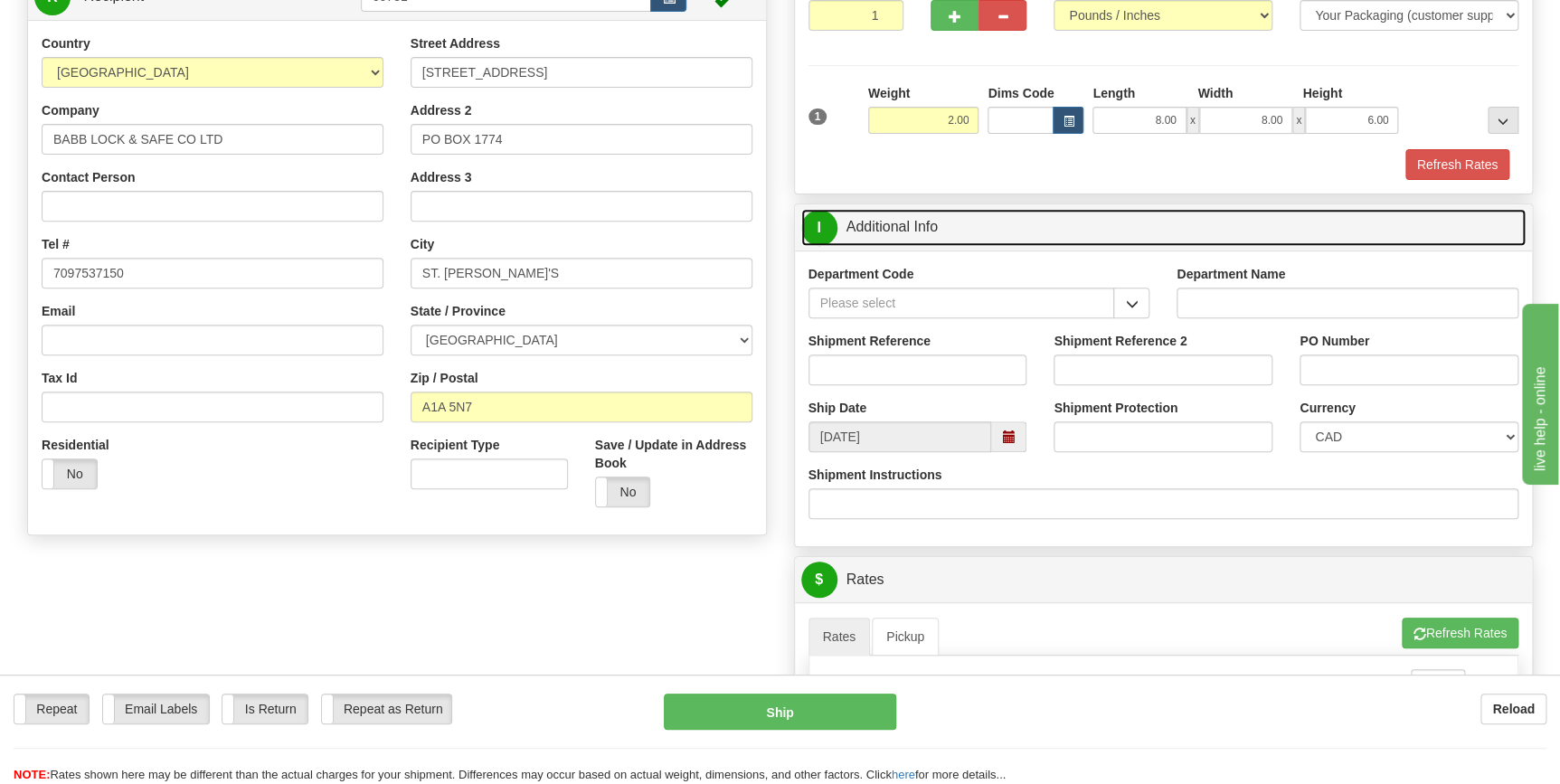
scroll to position [246, 0]
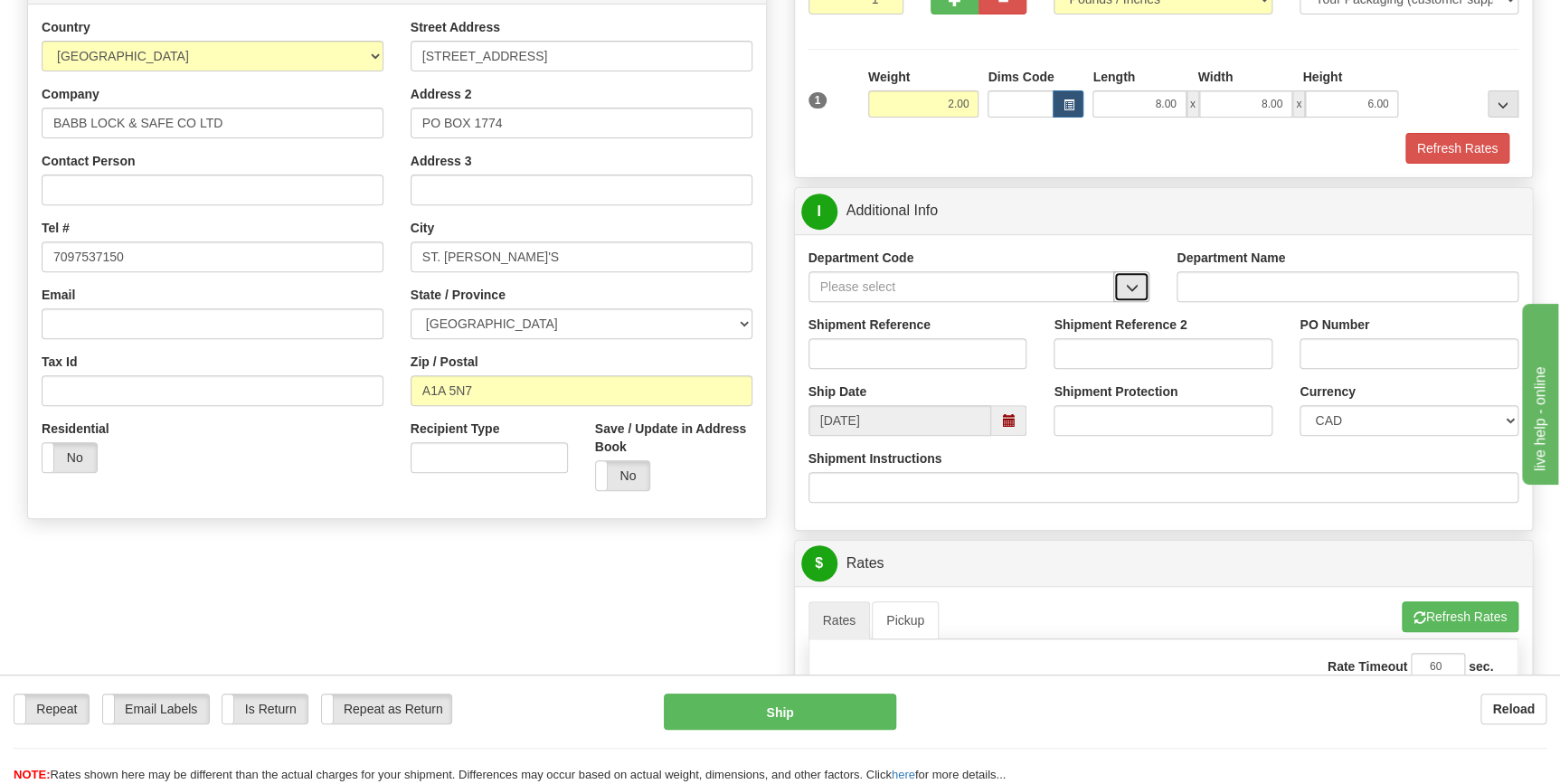
click at [1134, 289] on span "button" at bounding box center [1132, 288] width 13 height 12
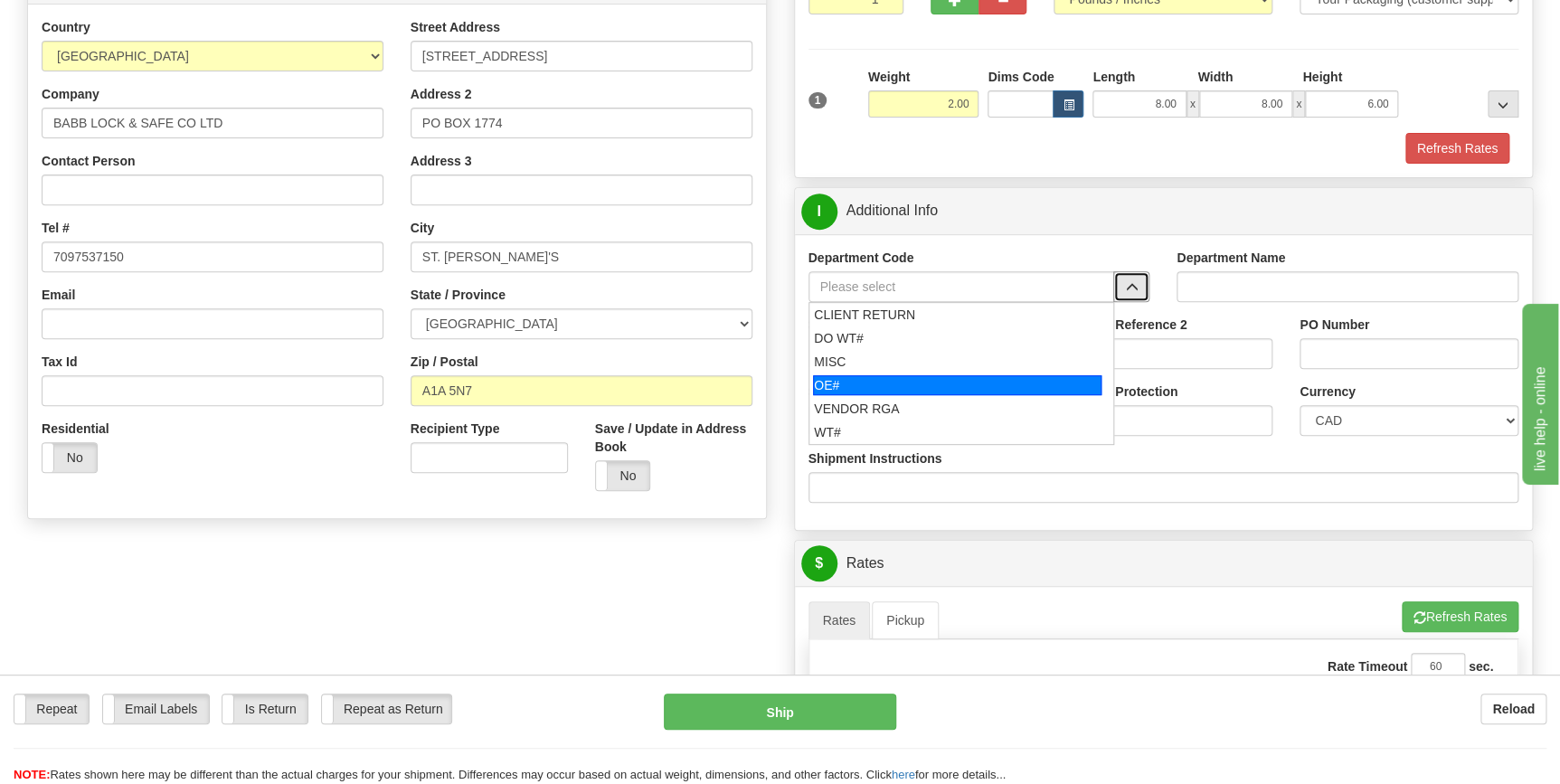
click at [872, 382] on div "OE#" at bounding box center [957, 385] width 289 height 20
type input "OE#"
type input "ORDERS"
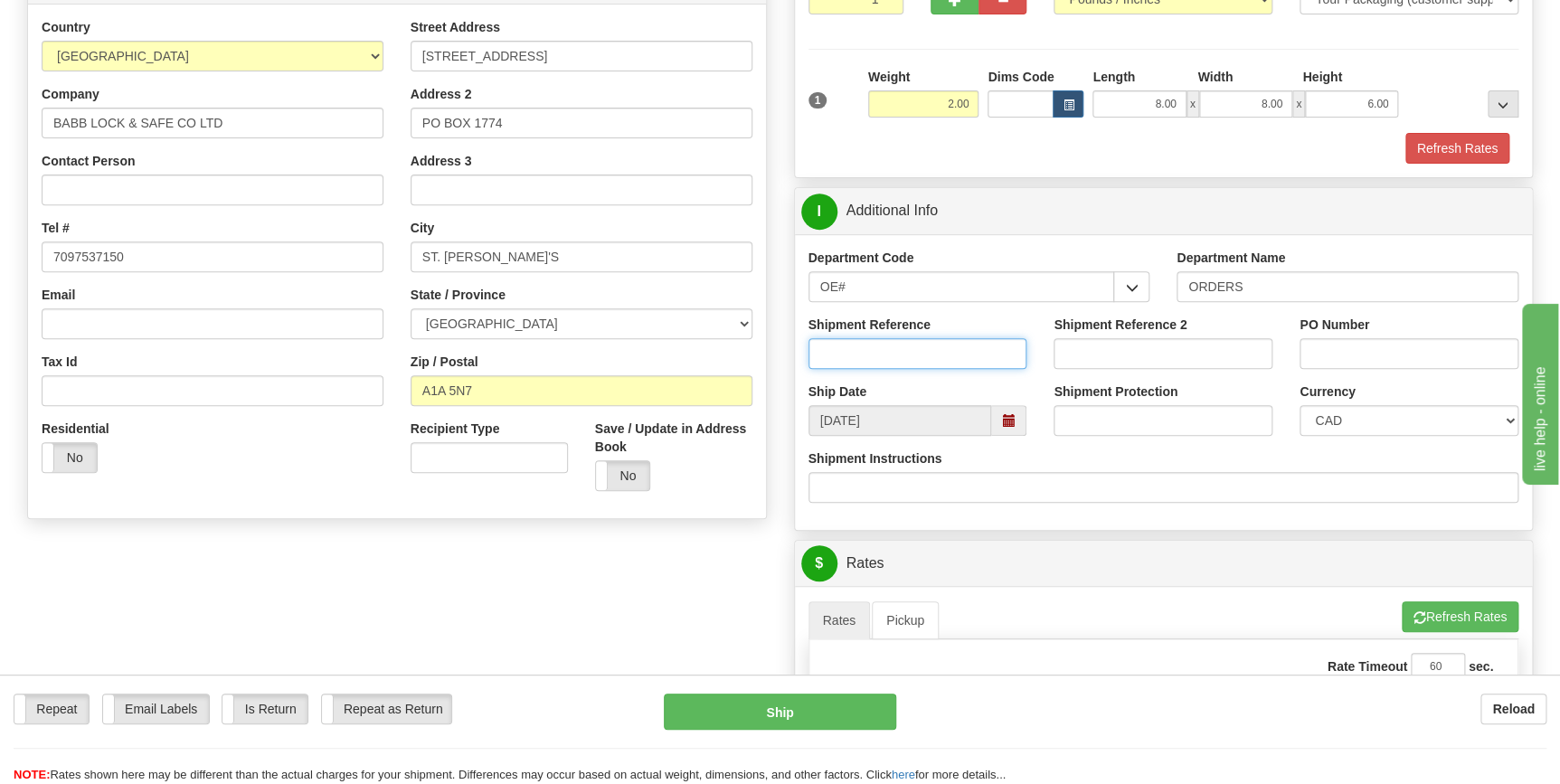
click at [972, 351] on input "Shipment Reference" at bounding box center [918, 353] width 219 height 31
type input "70186118-00"
click at [1357, 344] on input "PO Number" at bounding box center [1409, 353] width 219 height 31
type input "Replacement 19706"
click at [1322, 511] on div "Shipment Instructions" at bounding box center [1164, 483] width 738 height 67
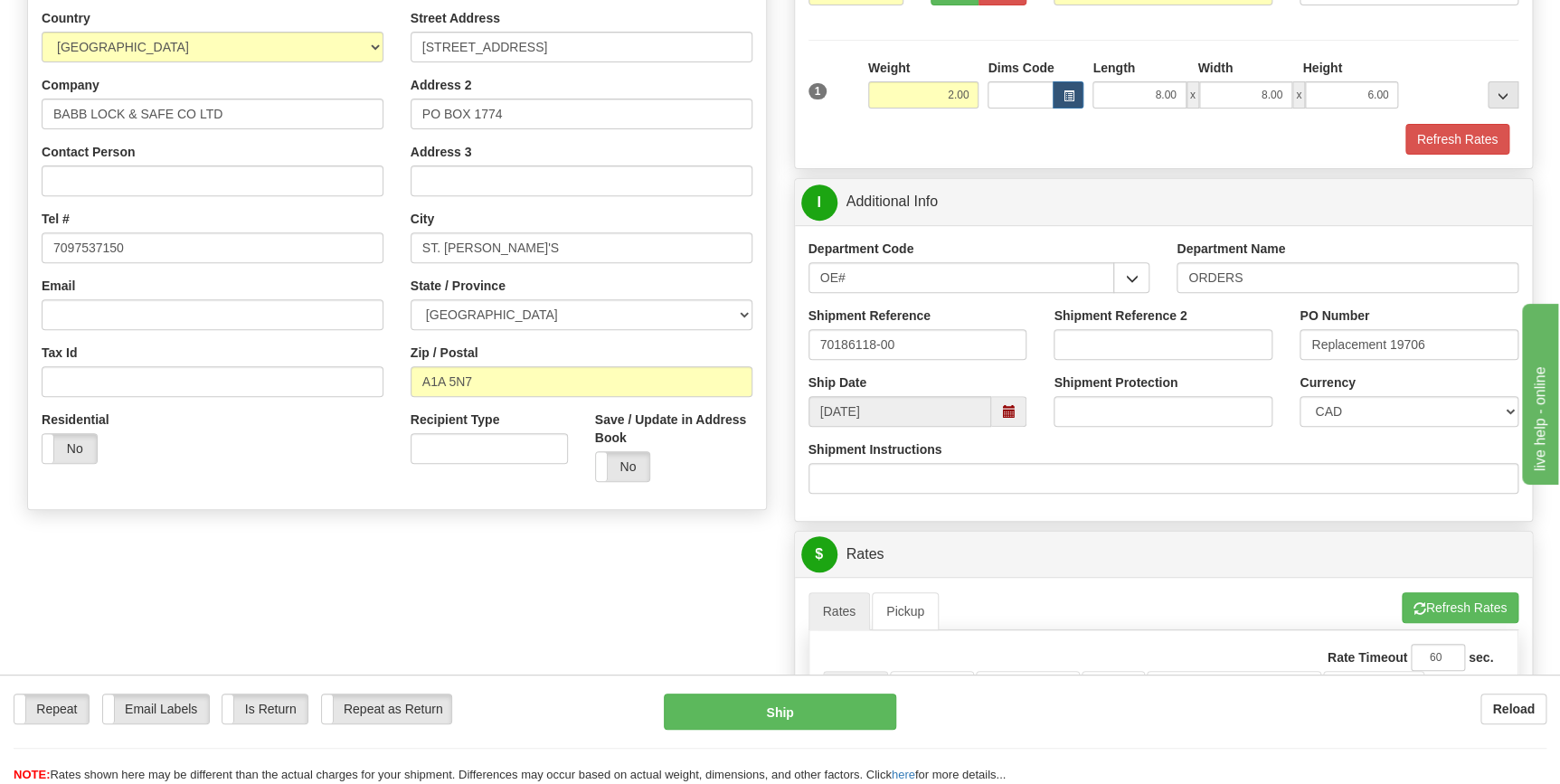
scroll to position [411, 0]
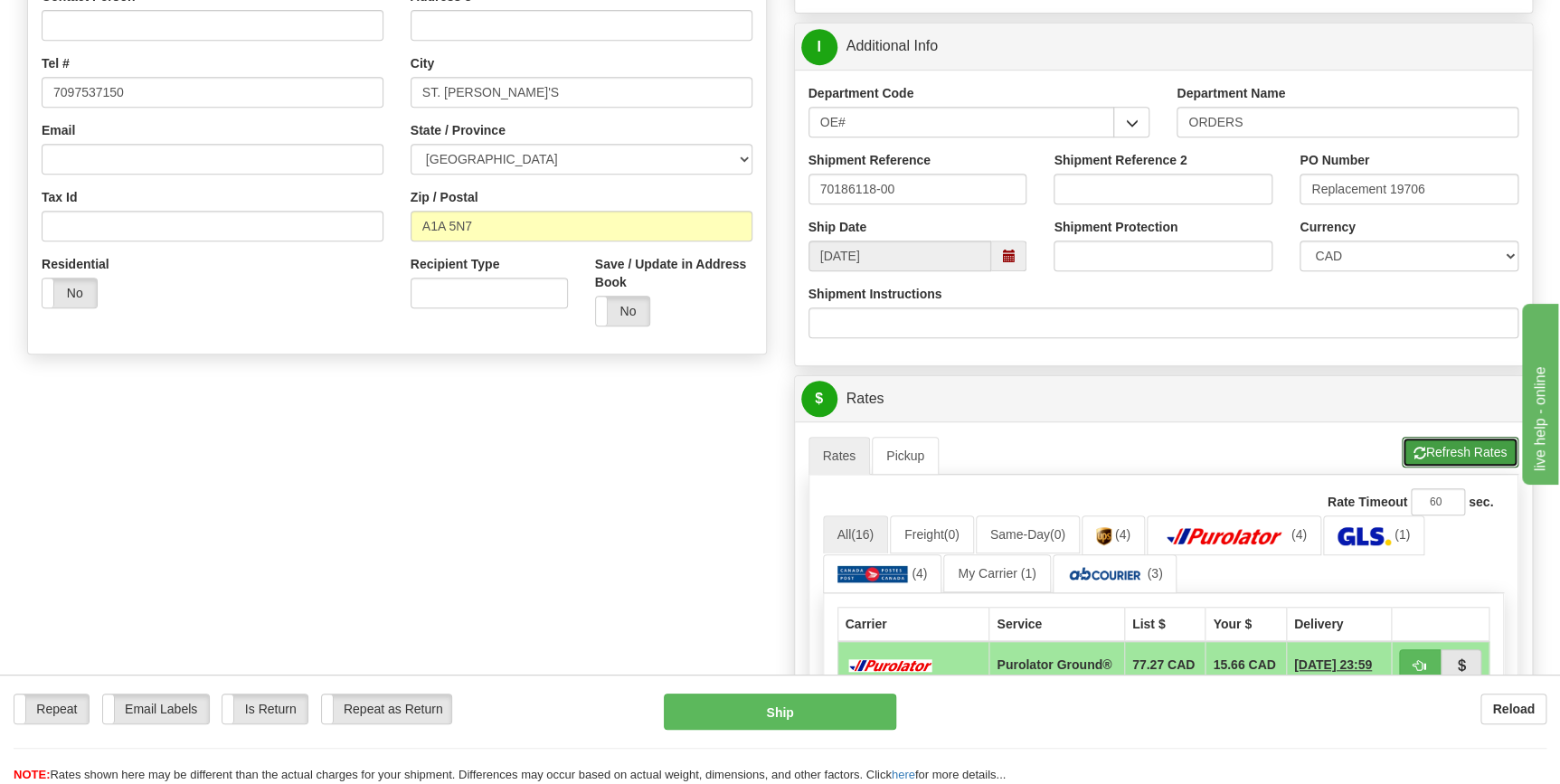
click at [1454, 448] on button "Refresh Rates" at bounding box center [1461, 451] width 117 height 31
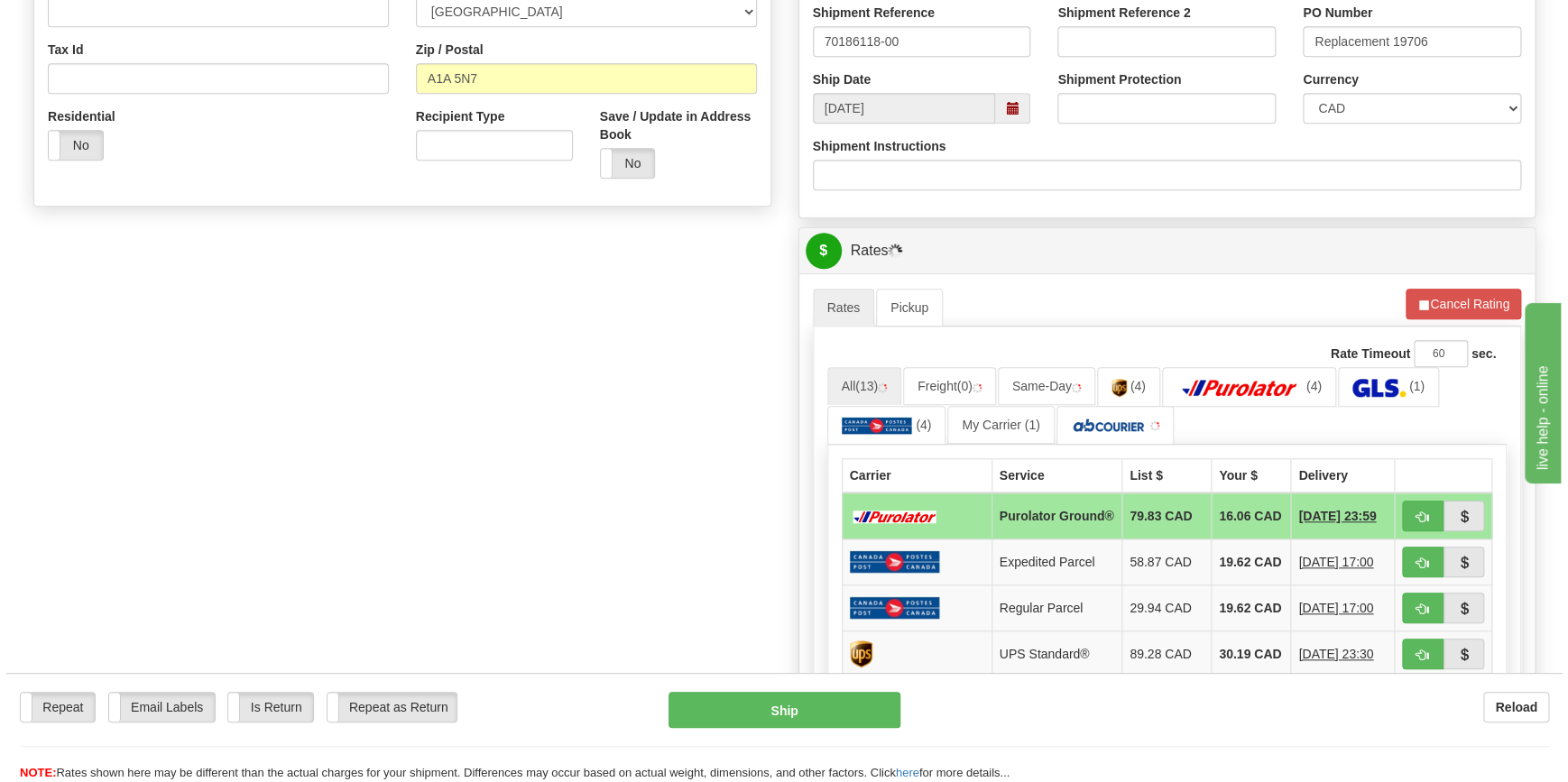
scroll to position [574, 0]
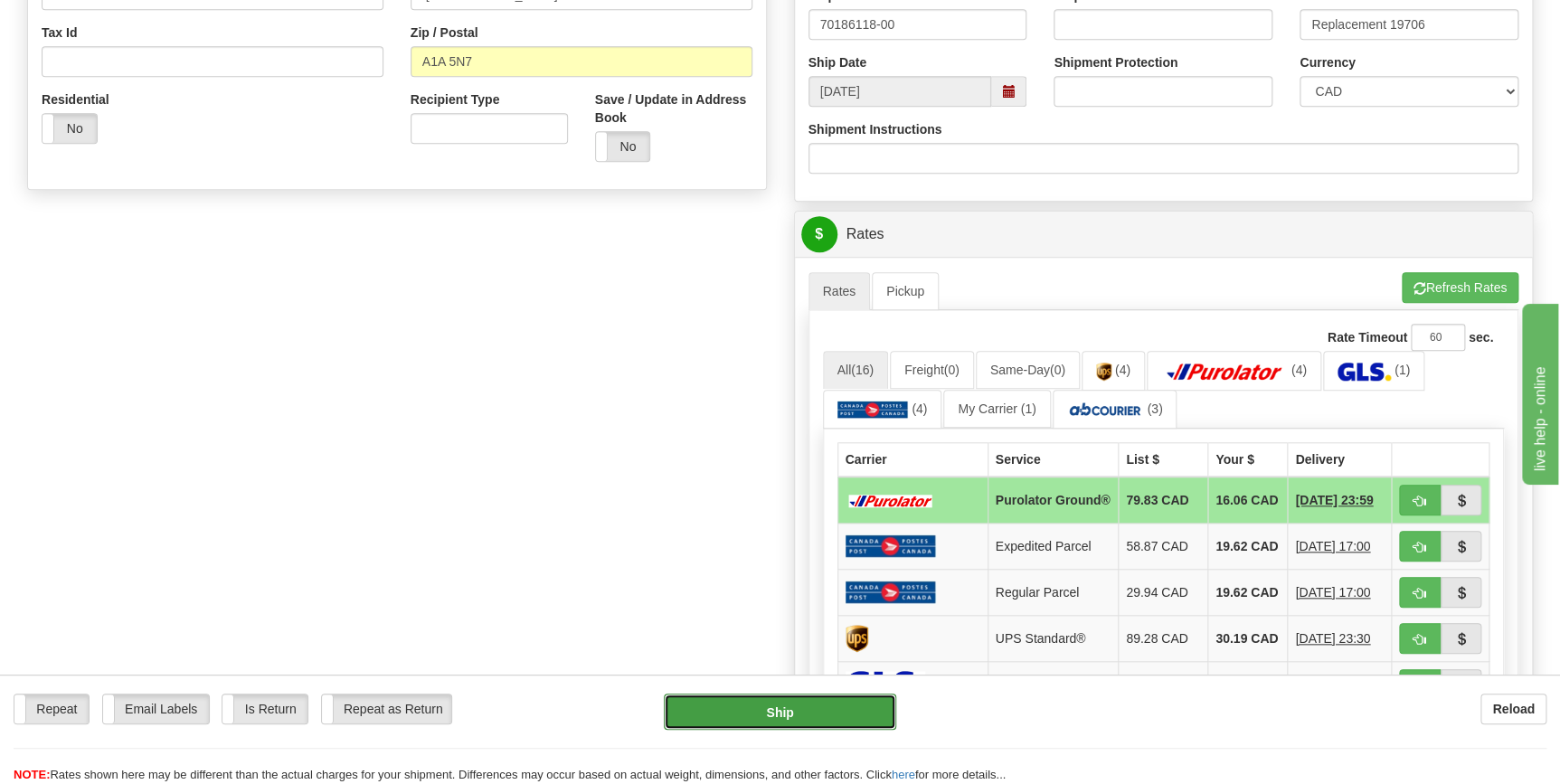
click at [775, 714] on button "Ship" at bounding box center [780, 712] width 232 height 36
type input "260"
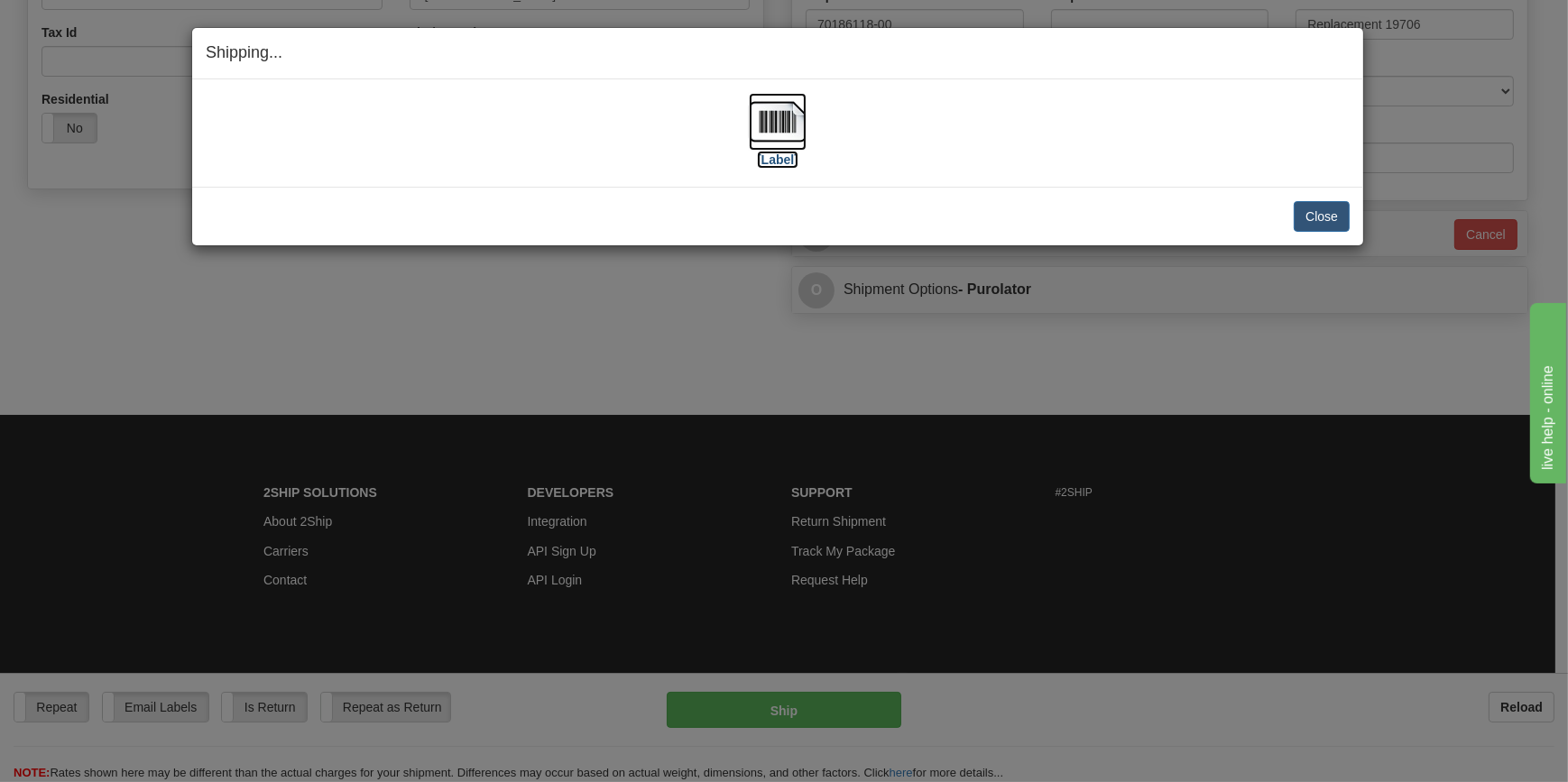
click at [770, 120] on img at bounding box center [778, 121] width 57 height 57
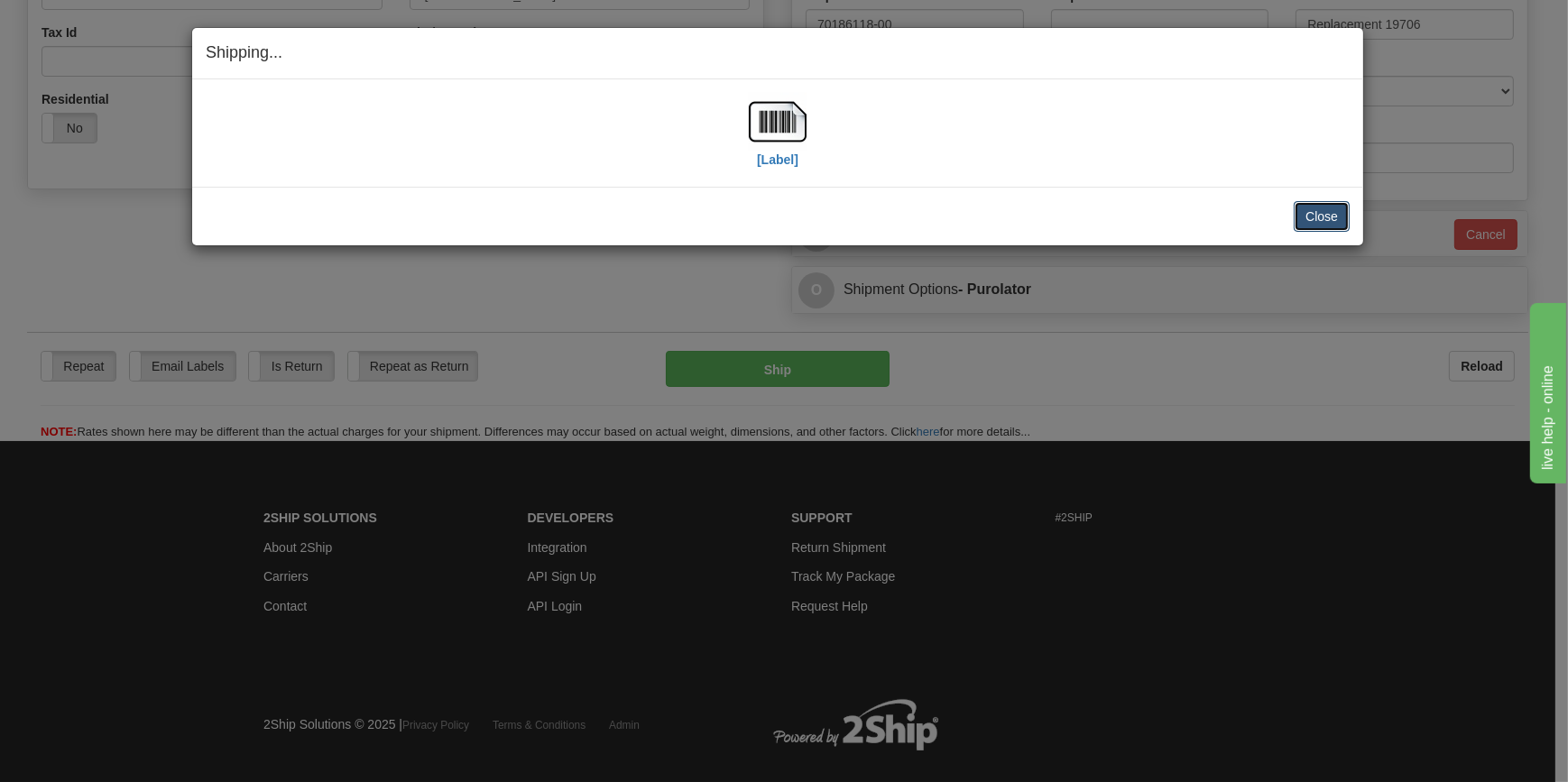
click at [1325, 208] on button "Close" at bounding box center [1321, 216] width 56 height 31
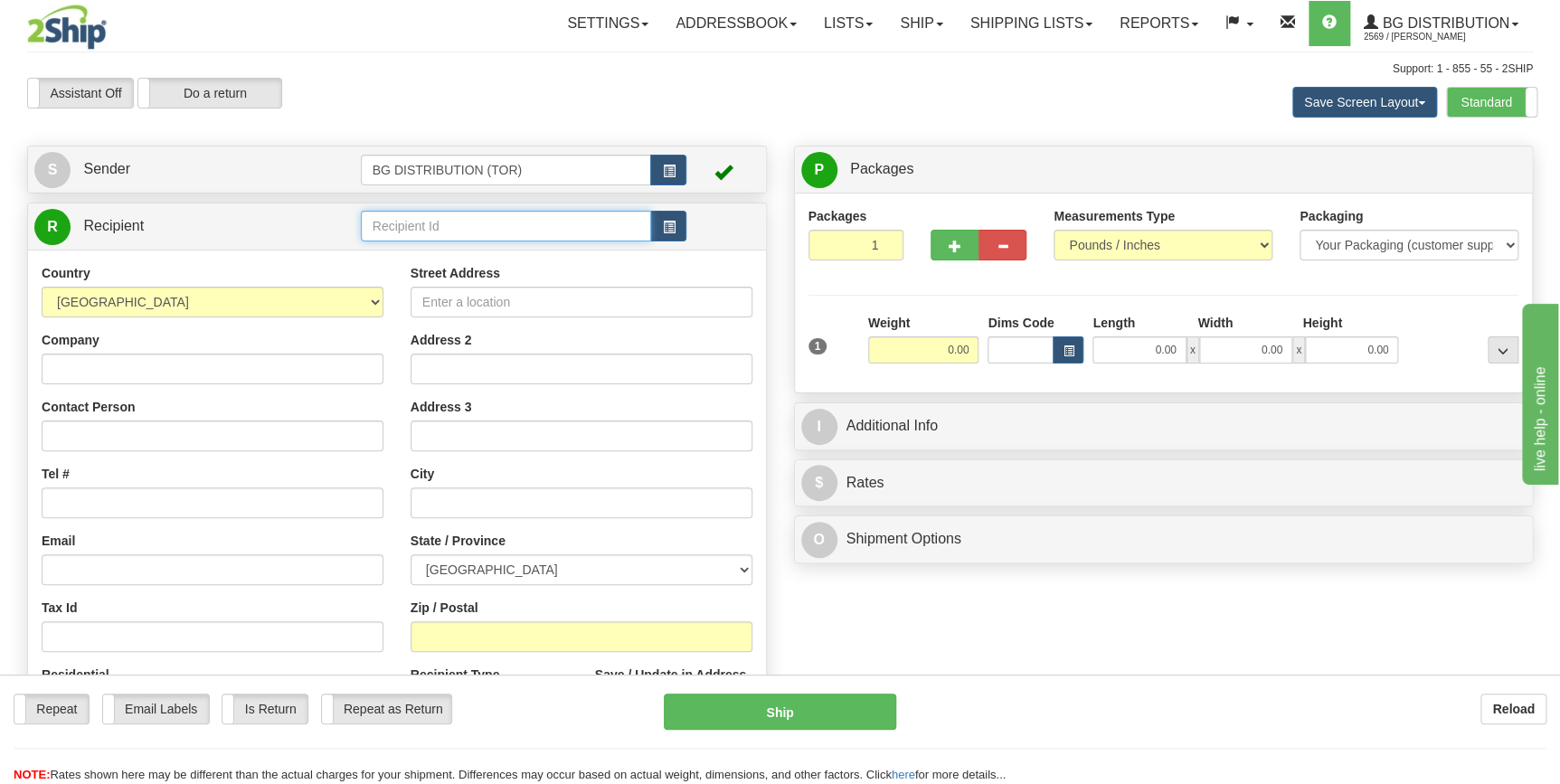
click at [462, 216] on input "text" at bounding box center [505, 226] width 291 height 31
click at [450, 253] on div "60129" at bounding box center [502, 255] width 273 height 20
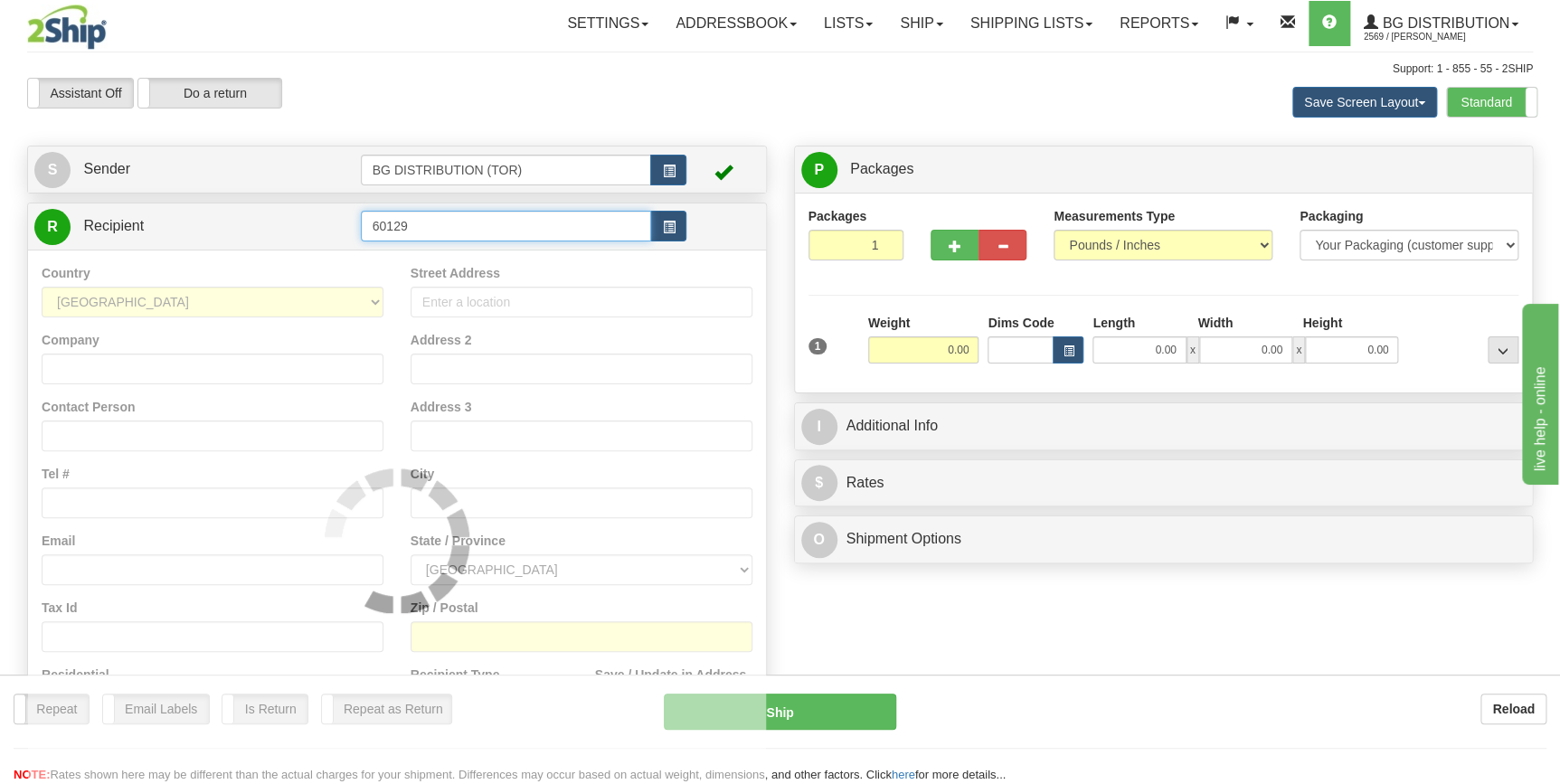
type input "60129"
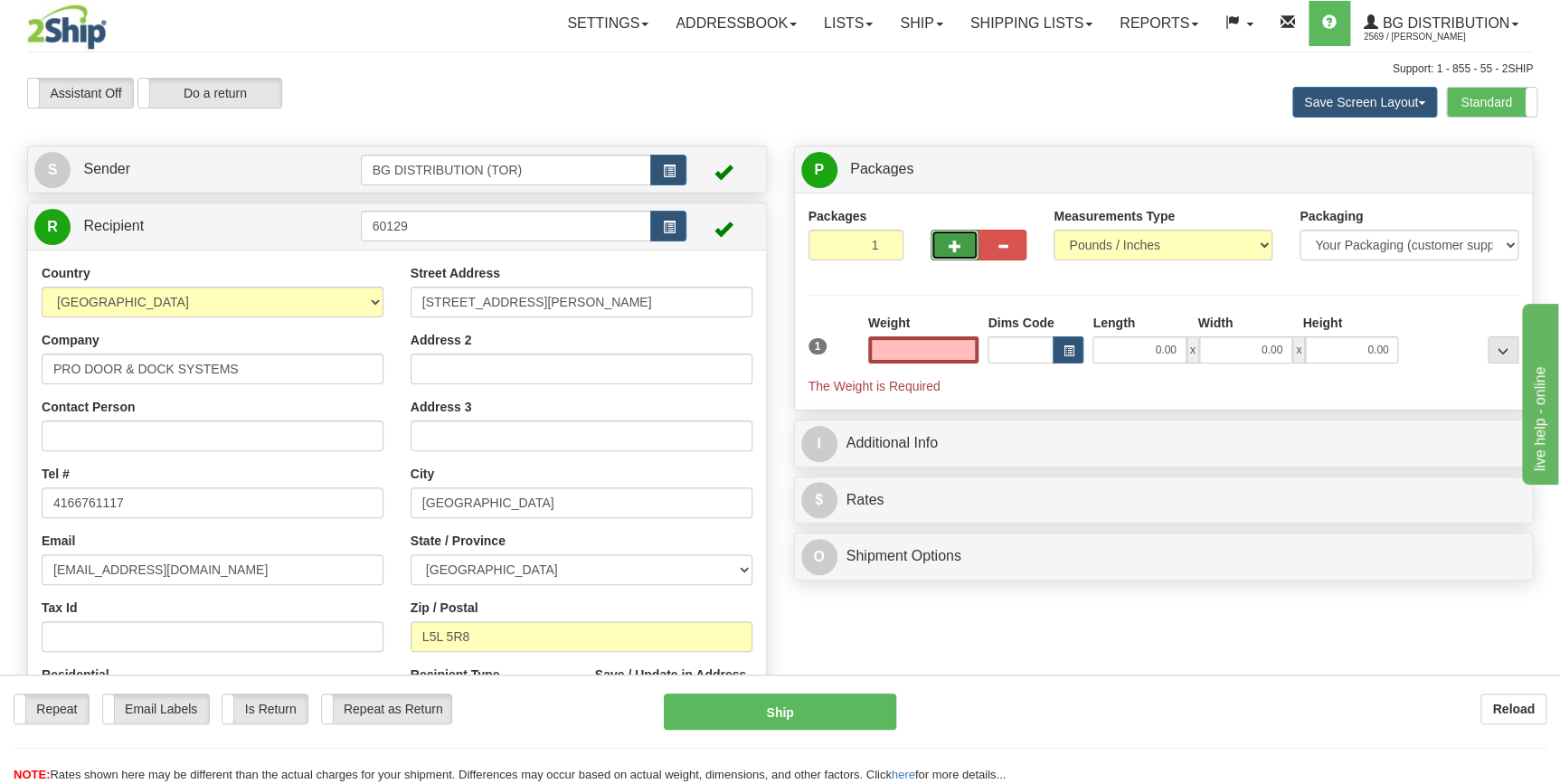
type input "0.00"
click at [959, 244] on span "button" at bounding box center [955, 246] width 13 height 12
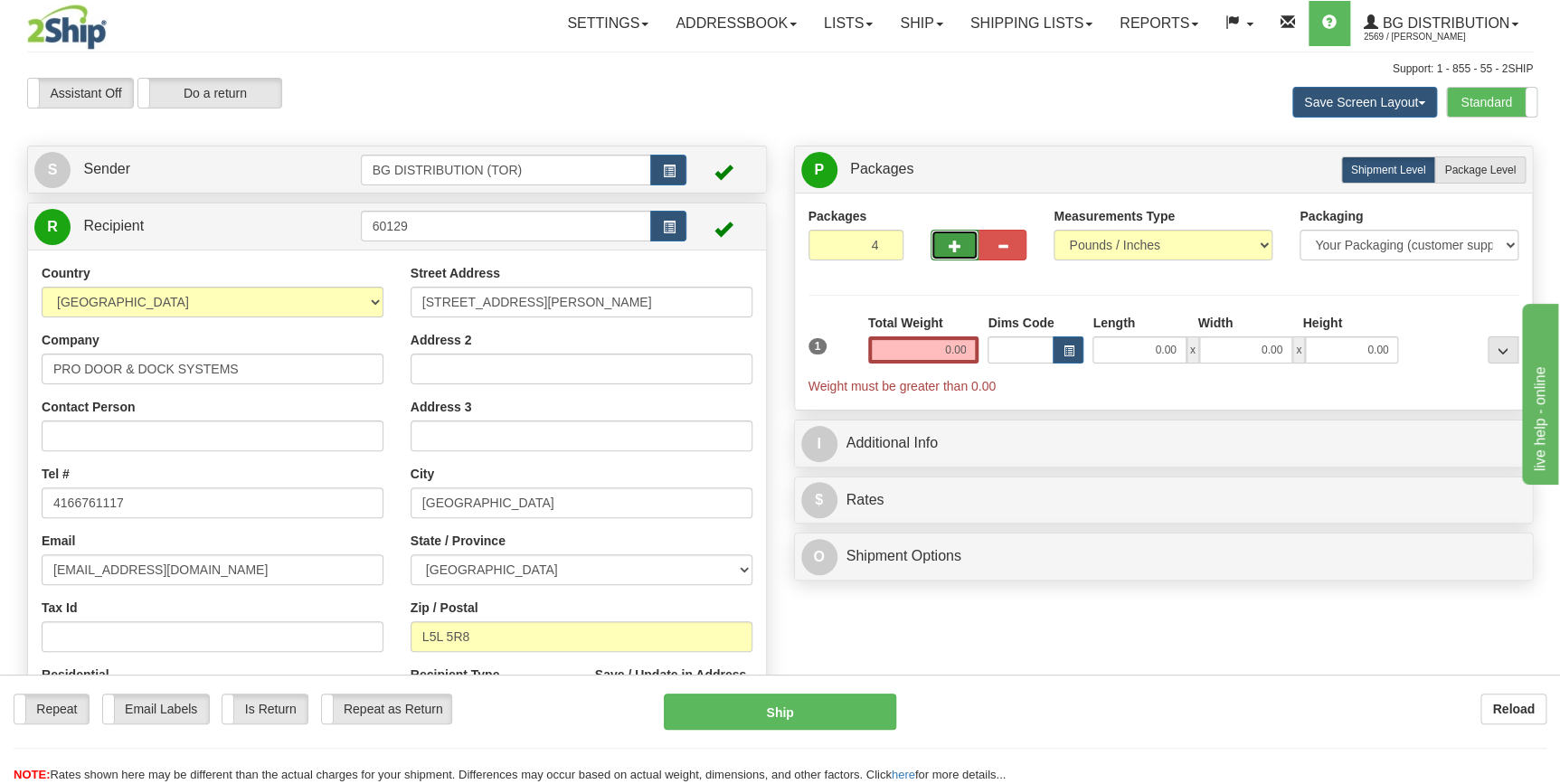
type input "5"
click at [957, 344] on input "0.00" at bounding box center [924, 349] width 111 height 27
type input "1"
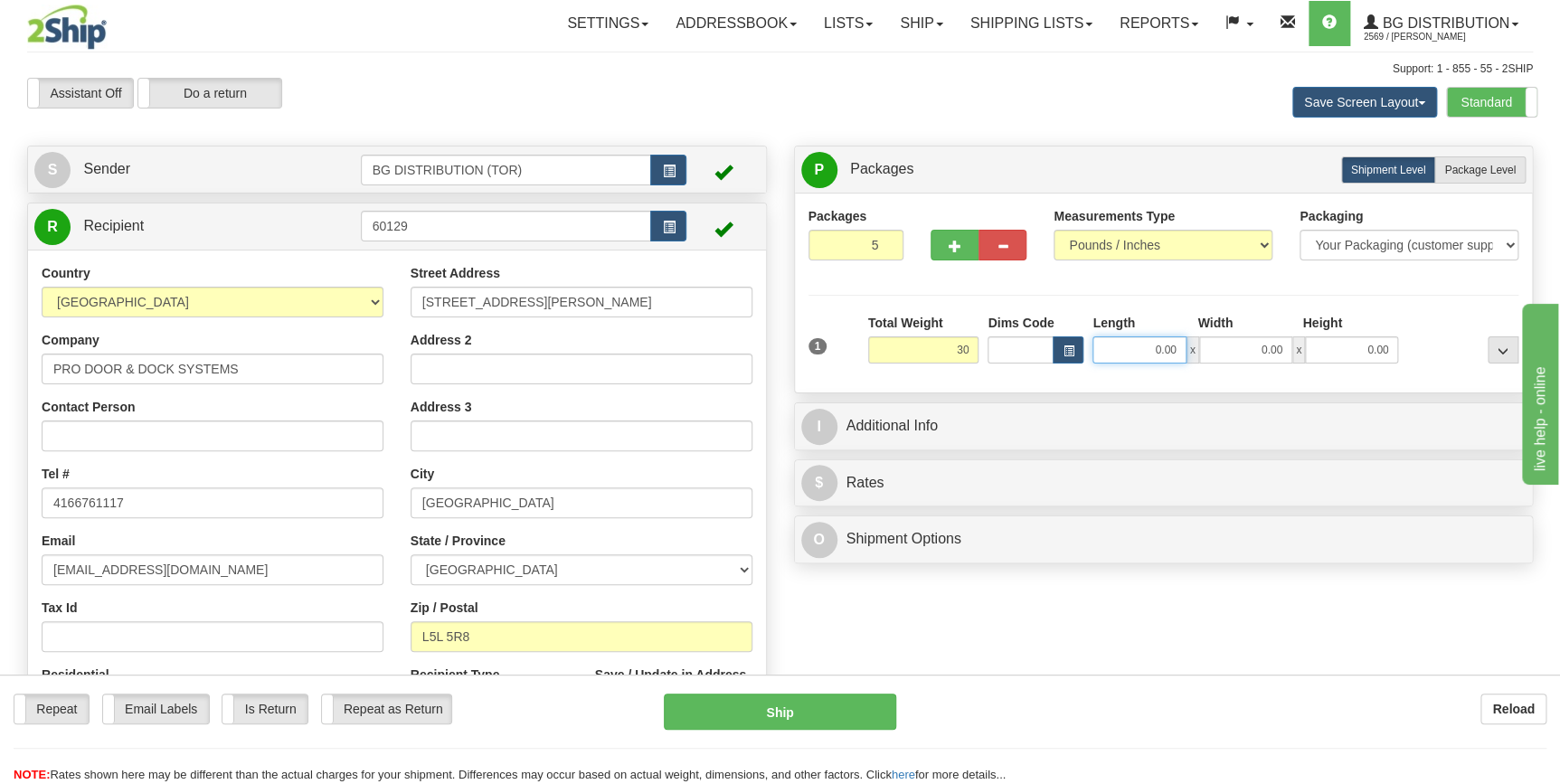
type input "30.00"
click at [1148, 348] on input "0.00" at bounding box center [1139, 349] width 93 height 27
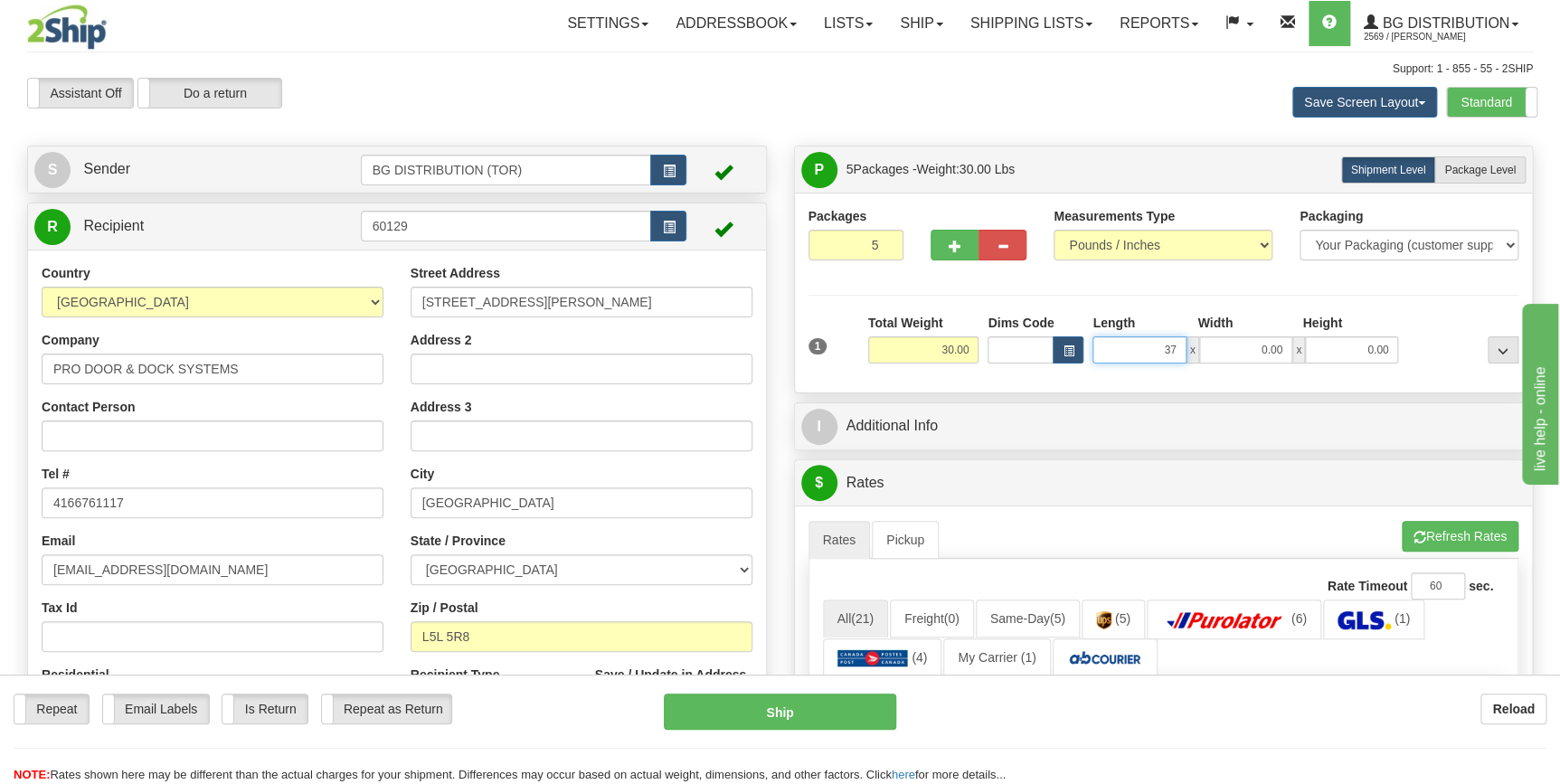
type input "37.00"
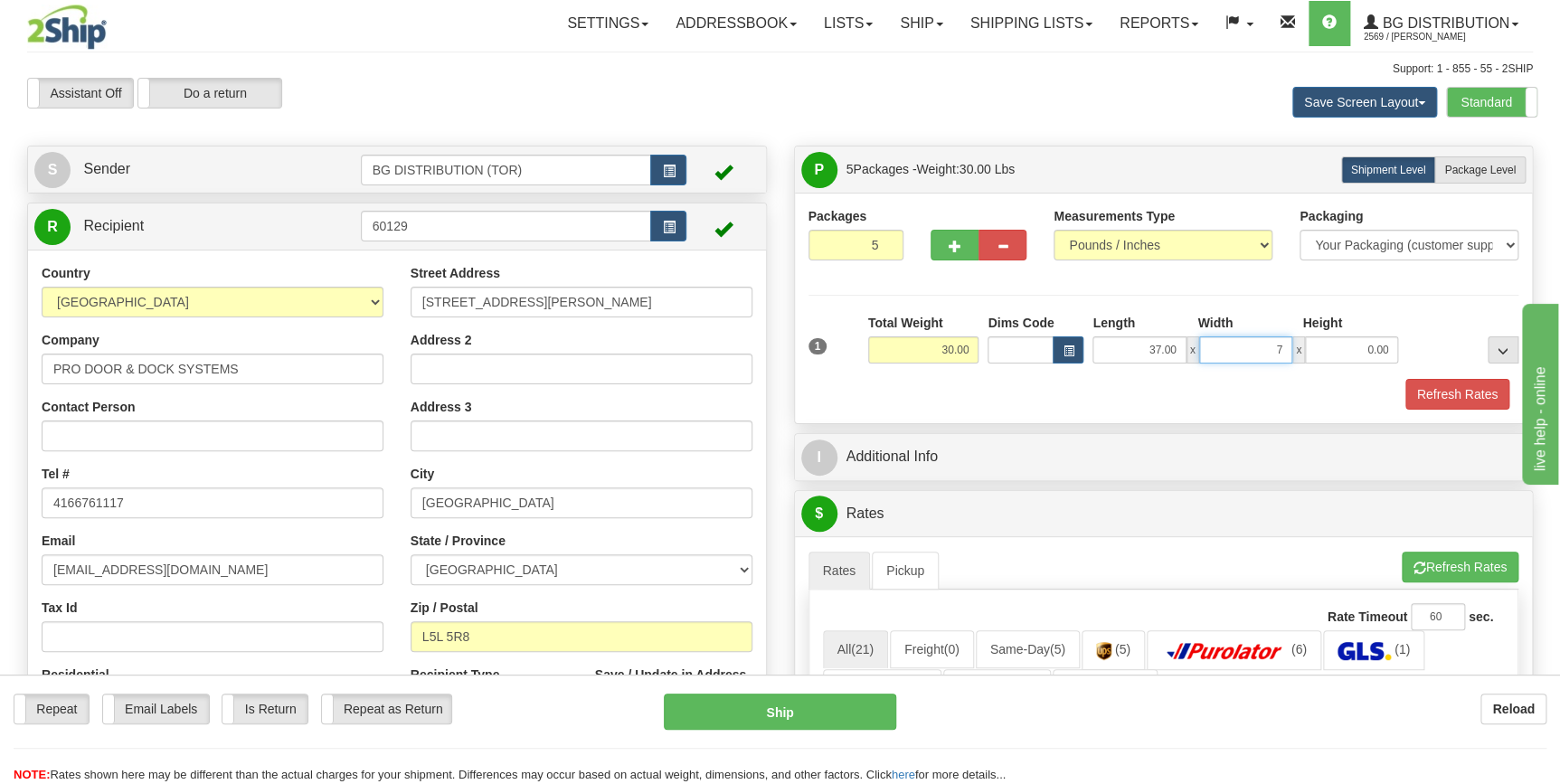
type input "7.00"
type input "6.00"
click at [1073, 400] on div "Refresh Rates" at bounding box center [1163, 394] width 720 height 31
click at [1486, 165] on span "Package Level" at bounding box center [1480, 170] width 72 height 13
radio input "true"
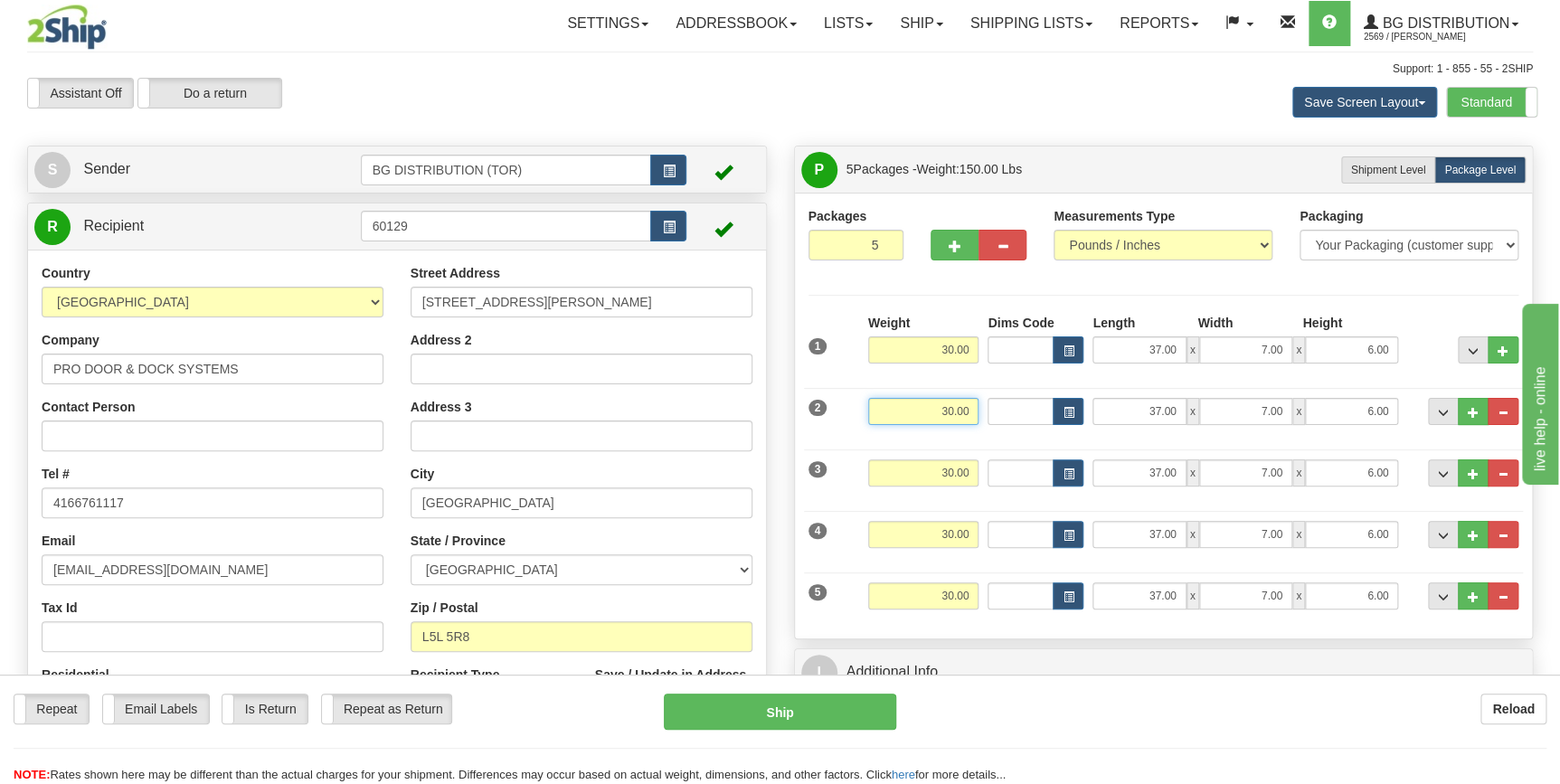
click at [951, 410] on input "30.00" at bounding box center [924, 411] width 111 height 27
type input "8.00"
click at [1163, 412] on input "37.00" at bounding box center [1139, 411] width 93 height 27
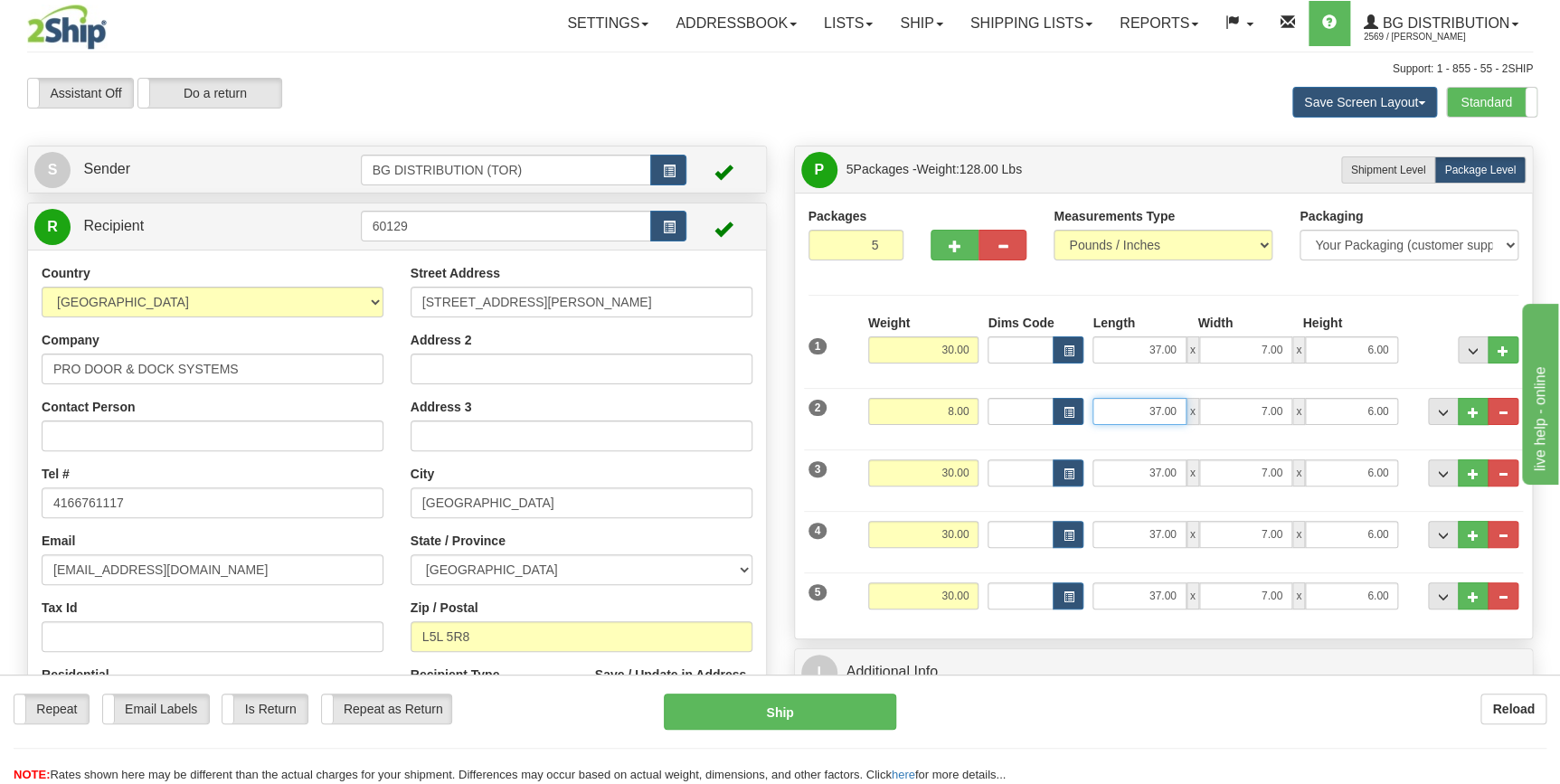
click at [1163, 412] on input "37.00" at bounding box center [1139, 411] width 93 height 27
type input "48.00"
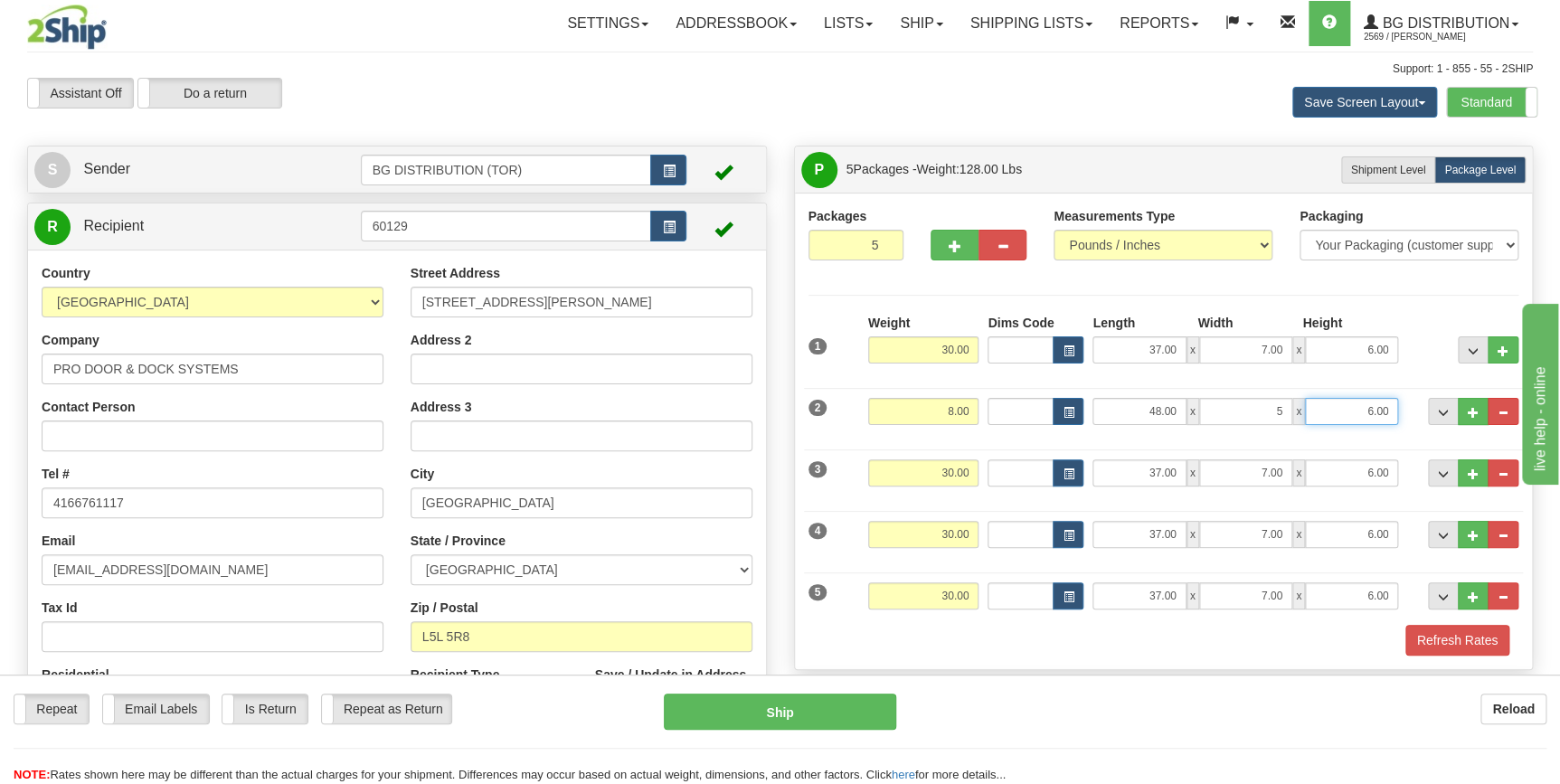
type input "5.00"
type input "3.00"
click at [956, 476] on input "30.00" at bounding box center [924, 473] width 111 height 27
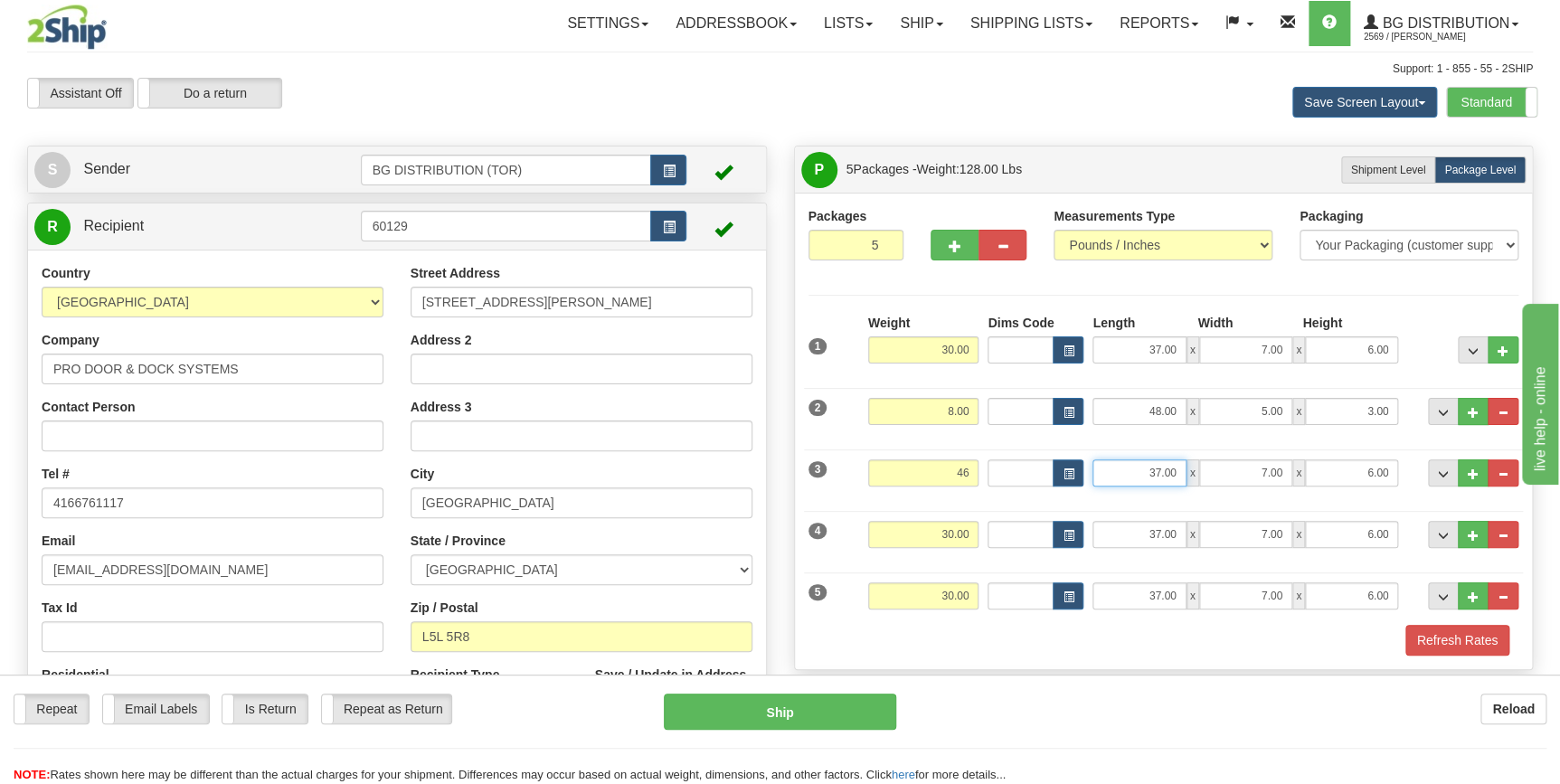
click at [1160, 464] on input "37.00" at bounding box center [1139, 473] width 93 height 27
type input "46.00"
click at [1160, 464] on input "37.00" at bounding box center [1139, 473] width 93 height 27
type input "13.00"
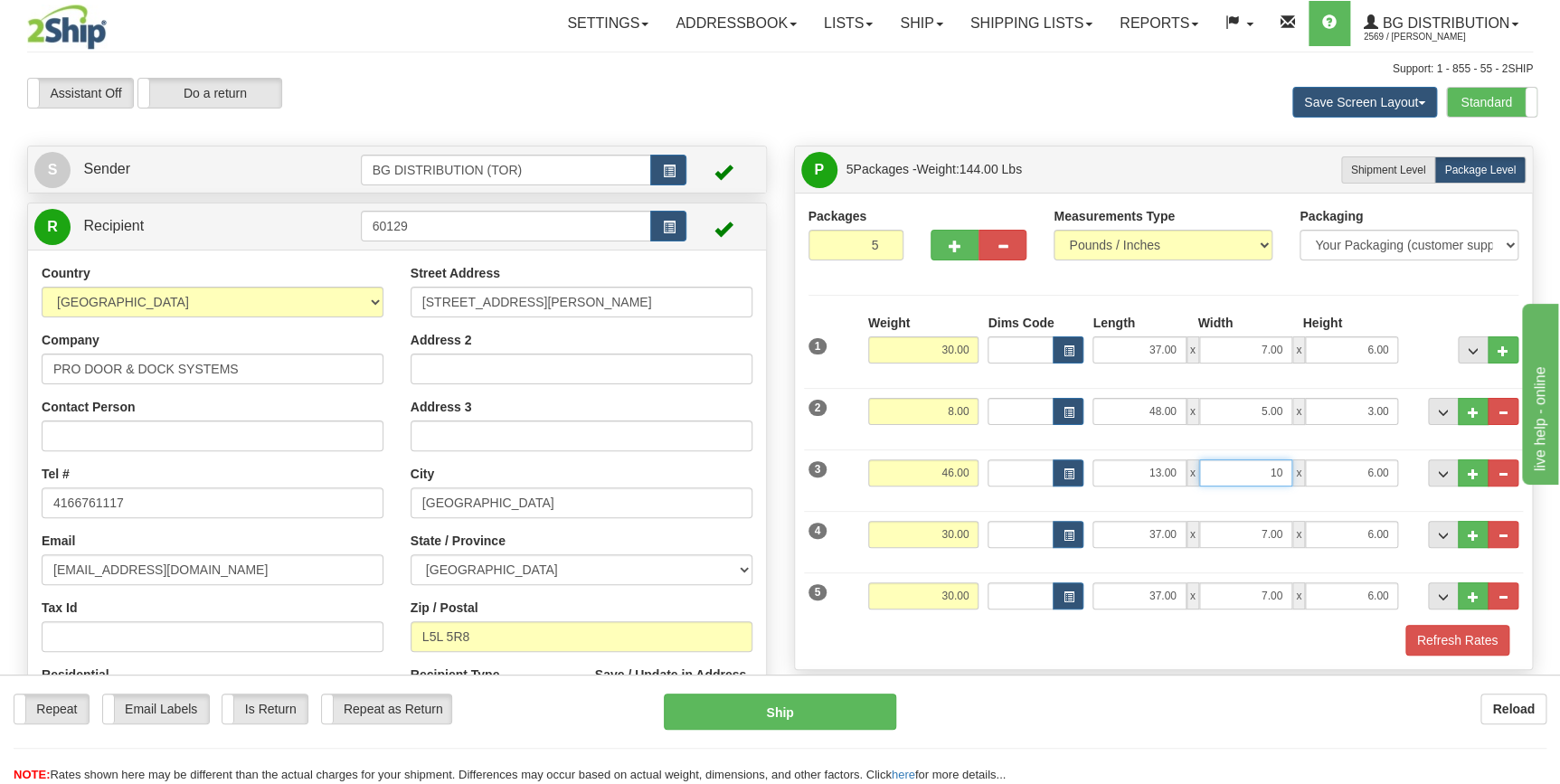
type input "10.00"
click at [943, 535] on input "30.00" at bounding box center [924, 534] width 111 height 27
type input "46.00"
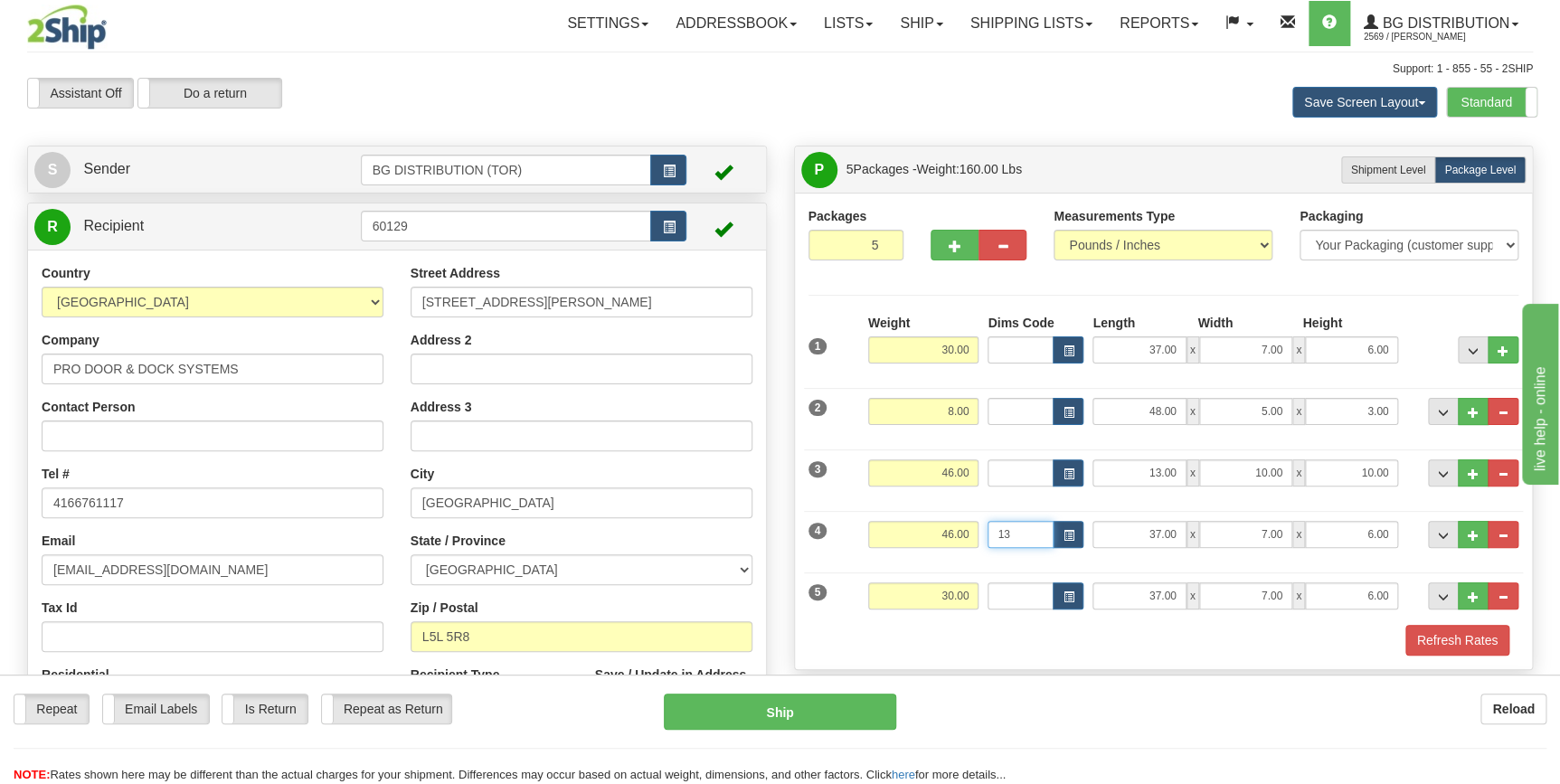
type input "1"
click at [1158, 535] on input "37.00" at bounding box center [1139, 534] width 93 height 27
type input "13.00"
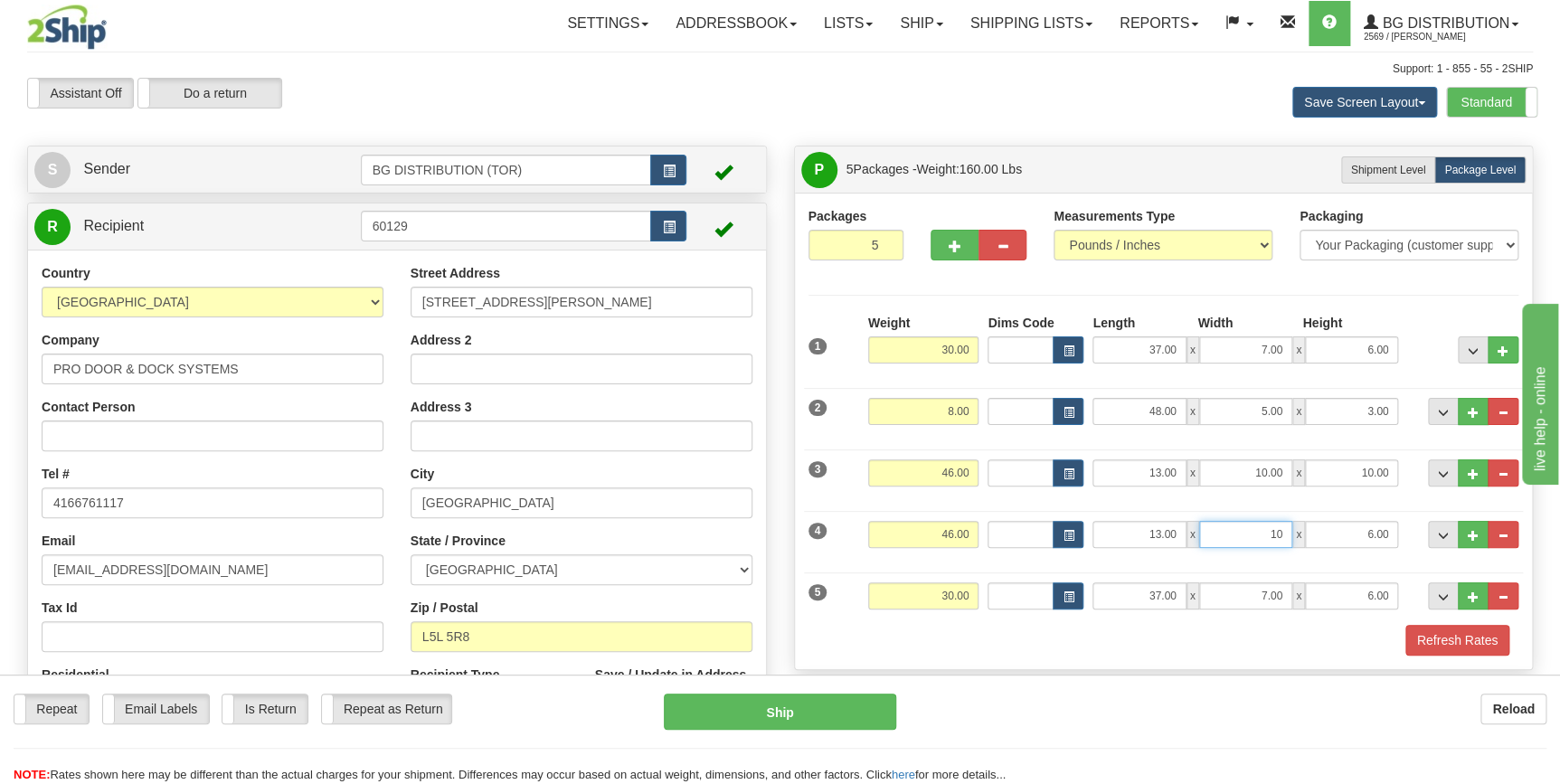
type input "10.00"
click at [979, 563] on div "5 Weight 30.00 Dims Code Length Width Height" at bounding box center [1163, 593] width 720 height 60
click at [955, 597] on input "30.00" at bounding box center [924, 595] width 111 height 27
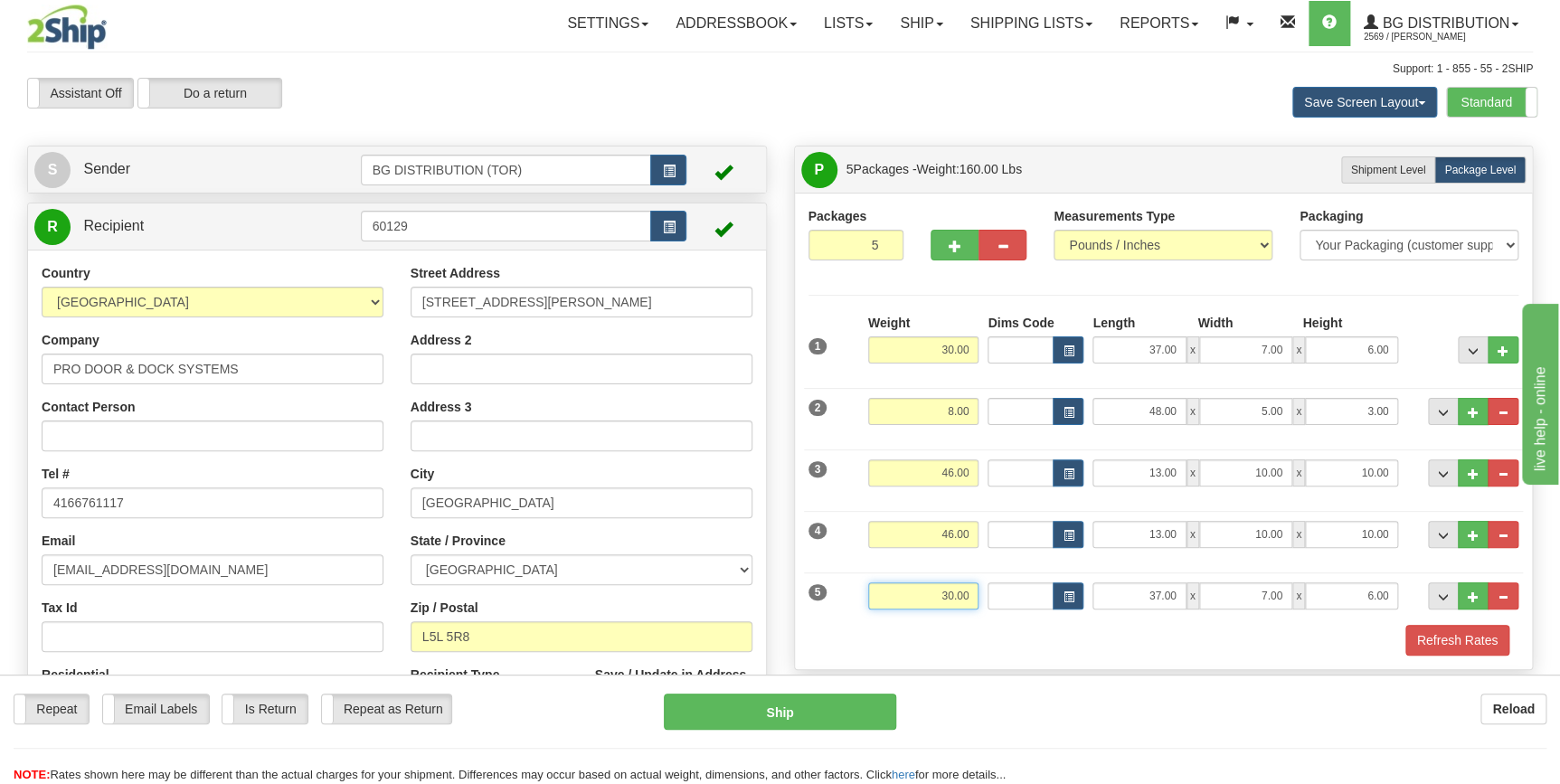
click at [955, 597] on input "30.00" at bounding box center [924, 595] width 111 height 27
click at [1166, 595] on input "37.00" at bounding box center [1139, 595] width 93 height 27
type input "48.00"
click at [1166, 595] on input "37.00" at bounding box center [1139, 595] width 93 height 27
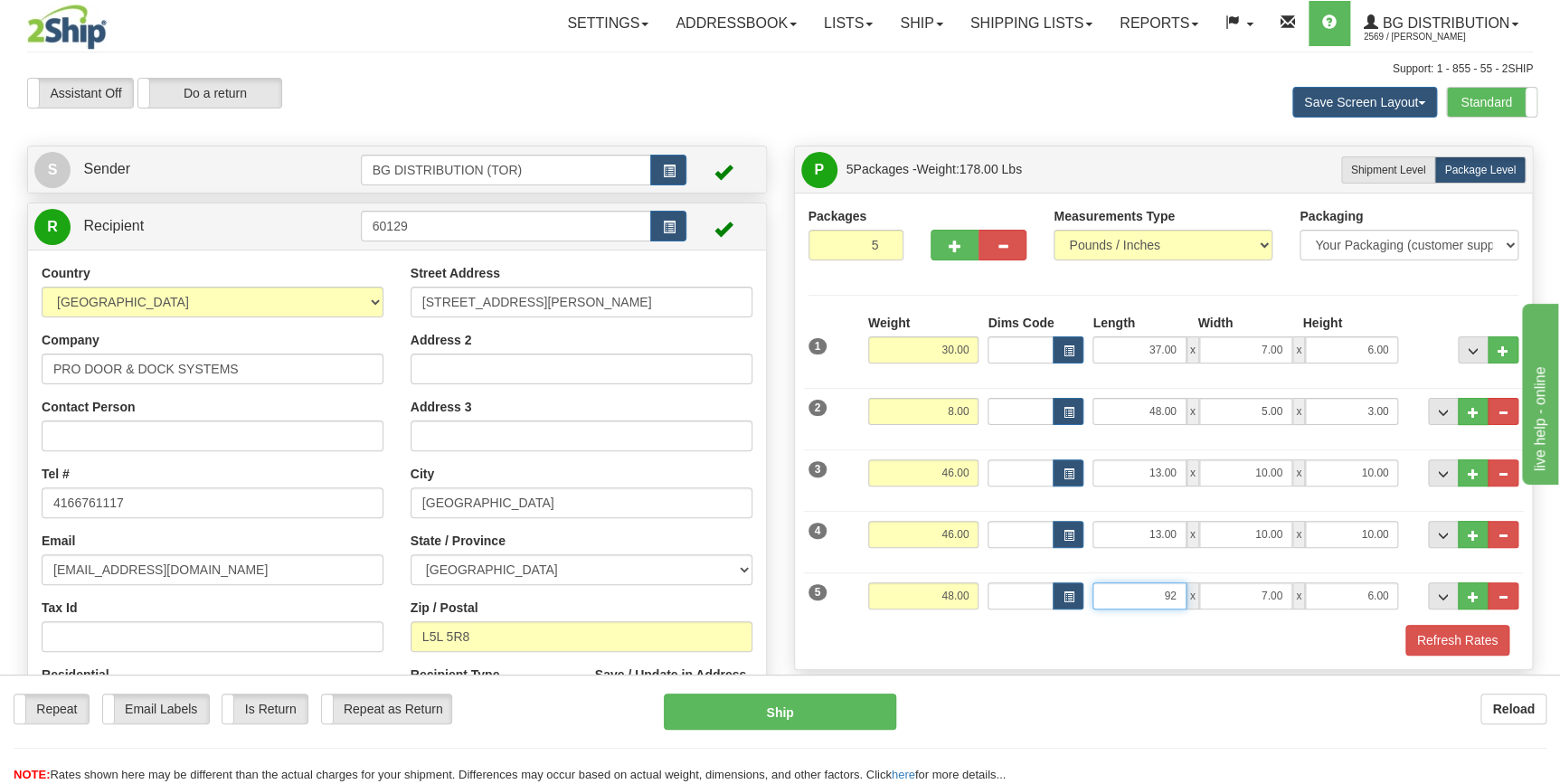
type input "92.00"
type input "6.00"
click at [1086, 645] on div "Refresh Rates" at bounding box center [1163, 640] width 720 height 31
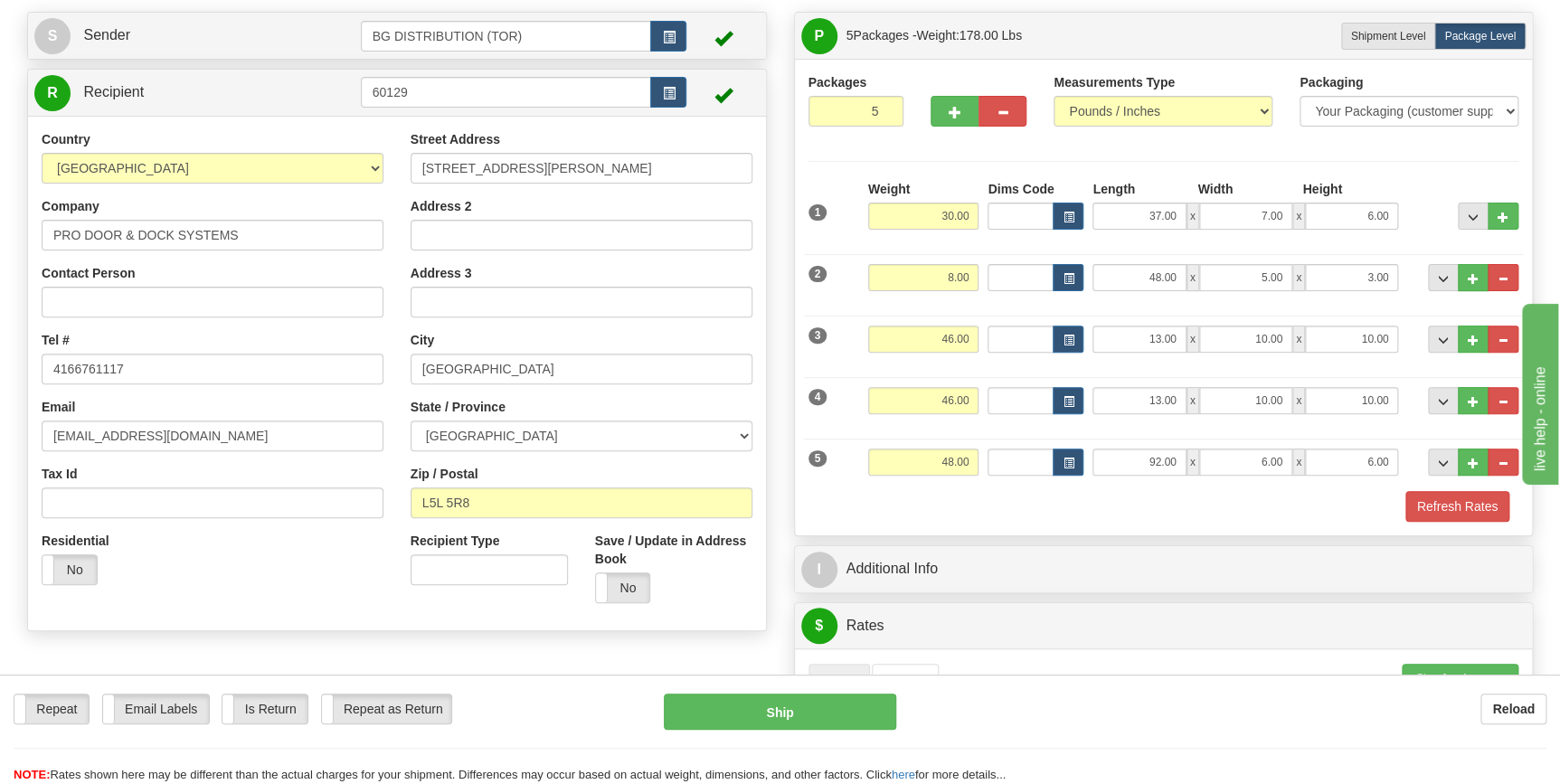
scroll to position [163, 0]
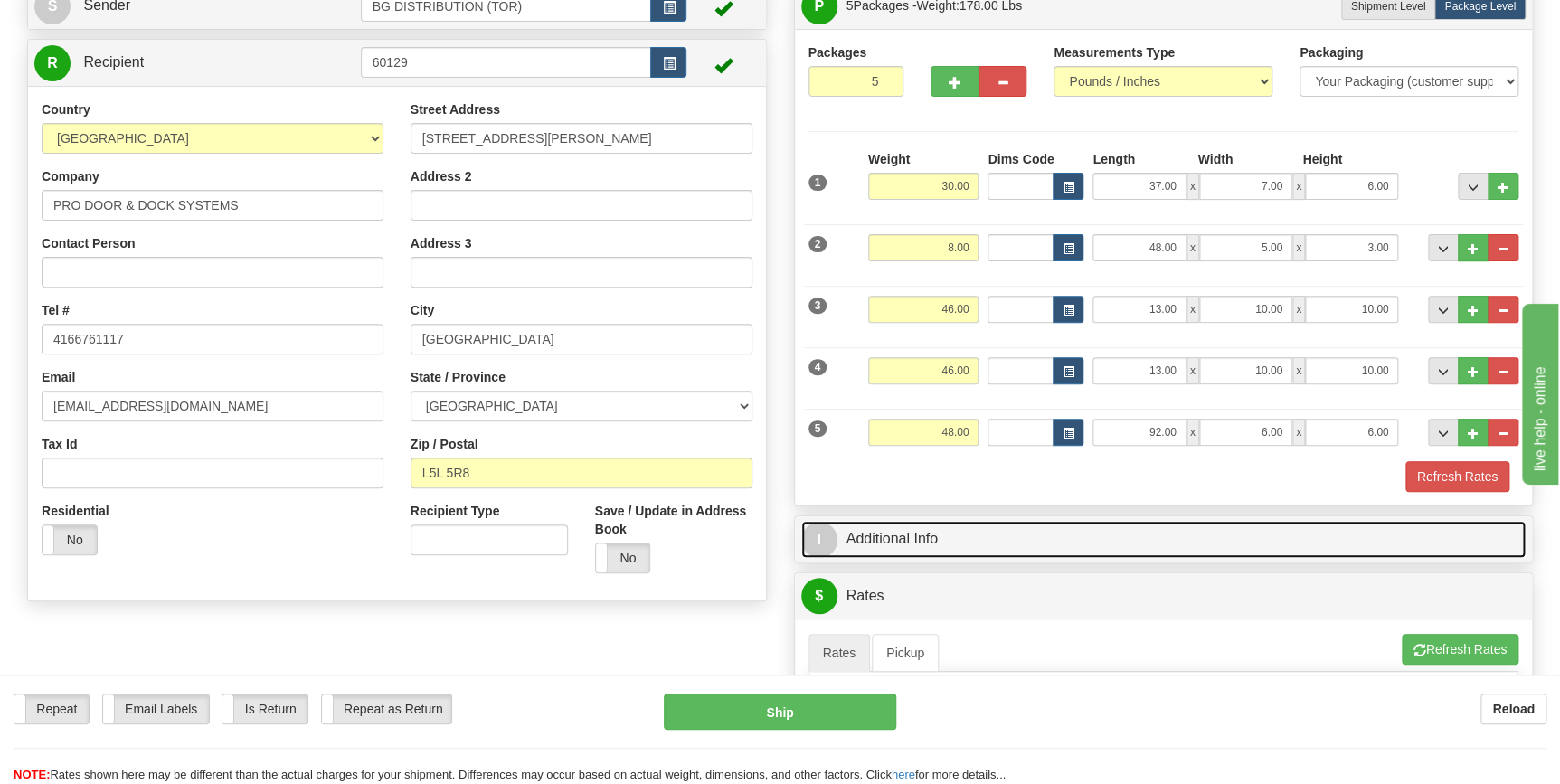
click at [1113, 541] on link "I Additional Info" at bounding box center [1163, 540] width 726 height 37
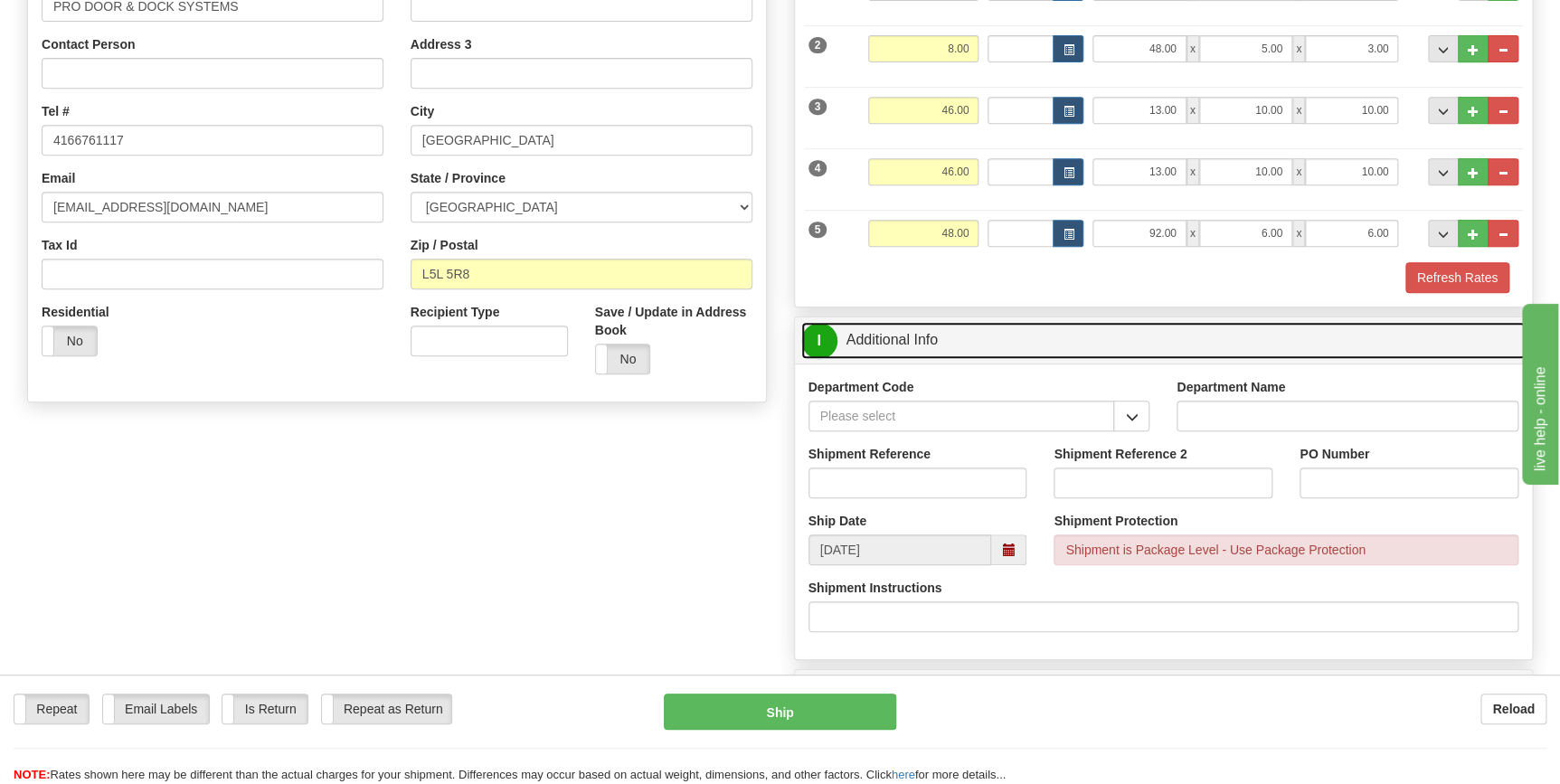
scroll to position [411, 0]
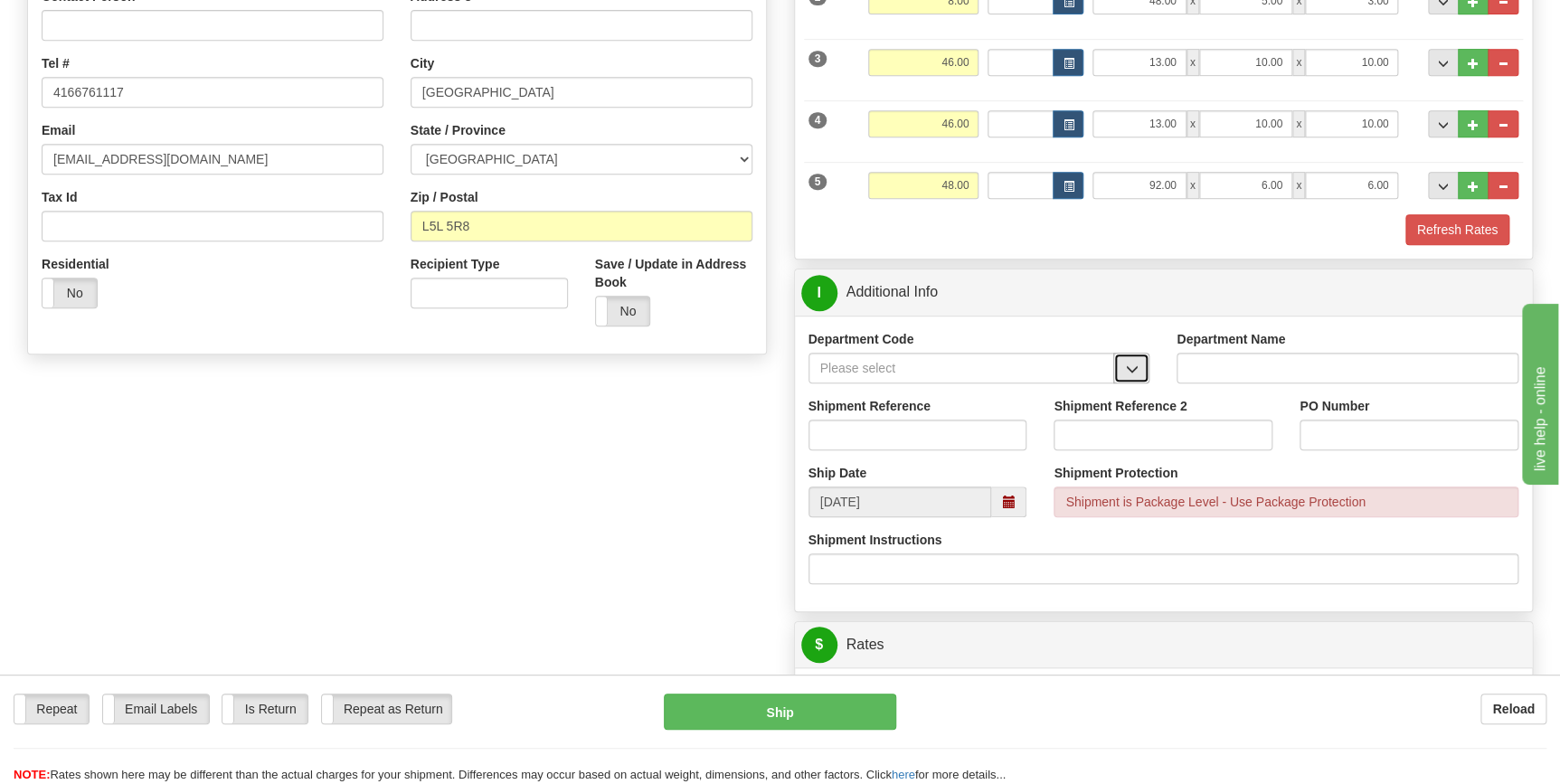
click at [1127, 363] on span "button" at bounding box center [1132, 369] width 13 height 12
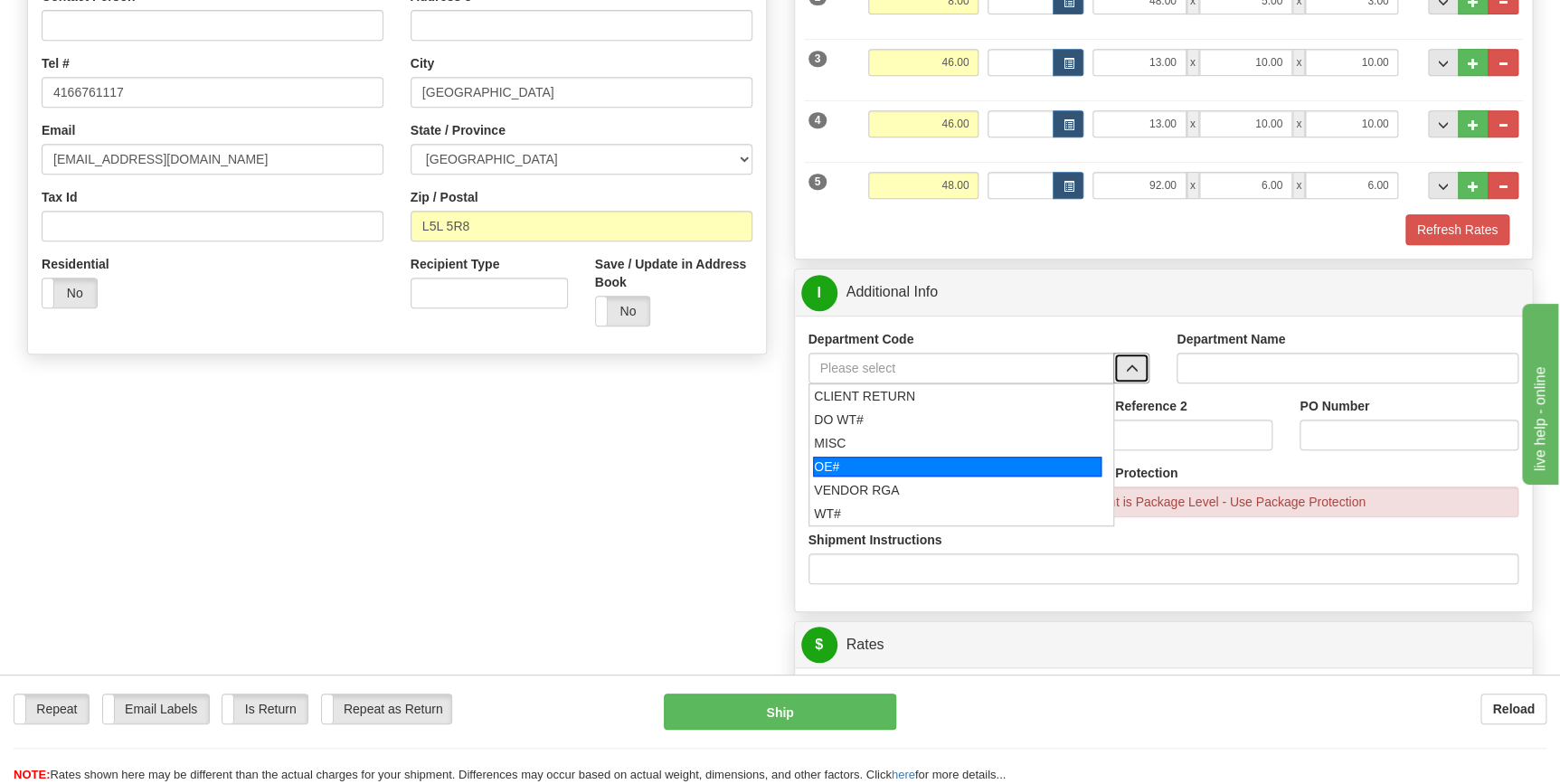
click at [875, 464] on div "OE#" at bounding box center [957, 466] width 289 height 20
type input "OE#"
type input "ORDERS"
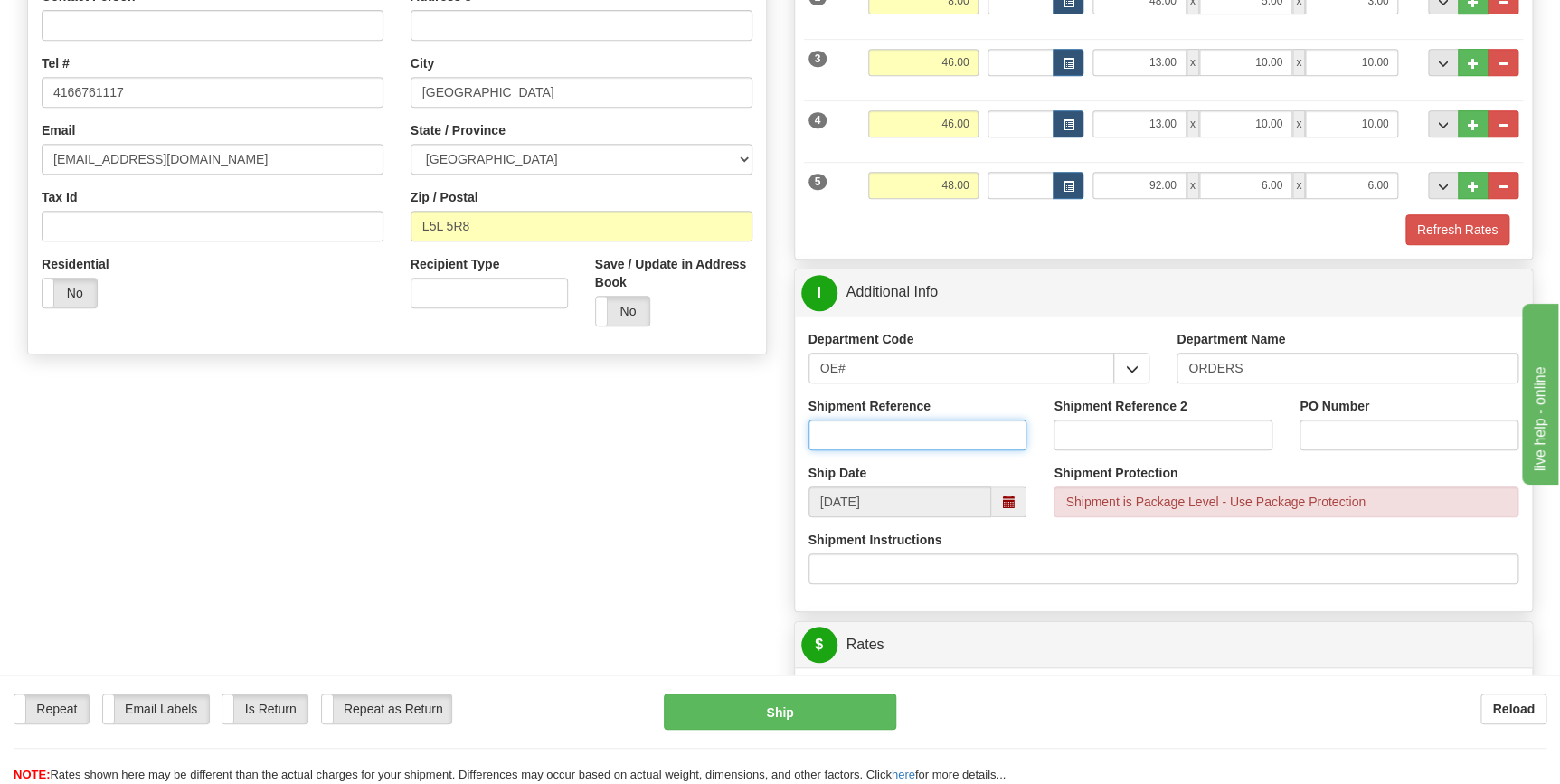
click at [953, 427] on input "Shipment Reference" at bounding box center [918, 435] width 219 height 31
type input "70186125-00"
click at [1370, 432] on input "PO Number" at bounding box center [1409, 435] width 219 height 31
type input "NPO0020215"
click at [723, 570] on div "Create a label for the return Create Pickup Without Label S" at bounding box center [780, 579] width 1533 height 1687
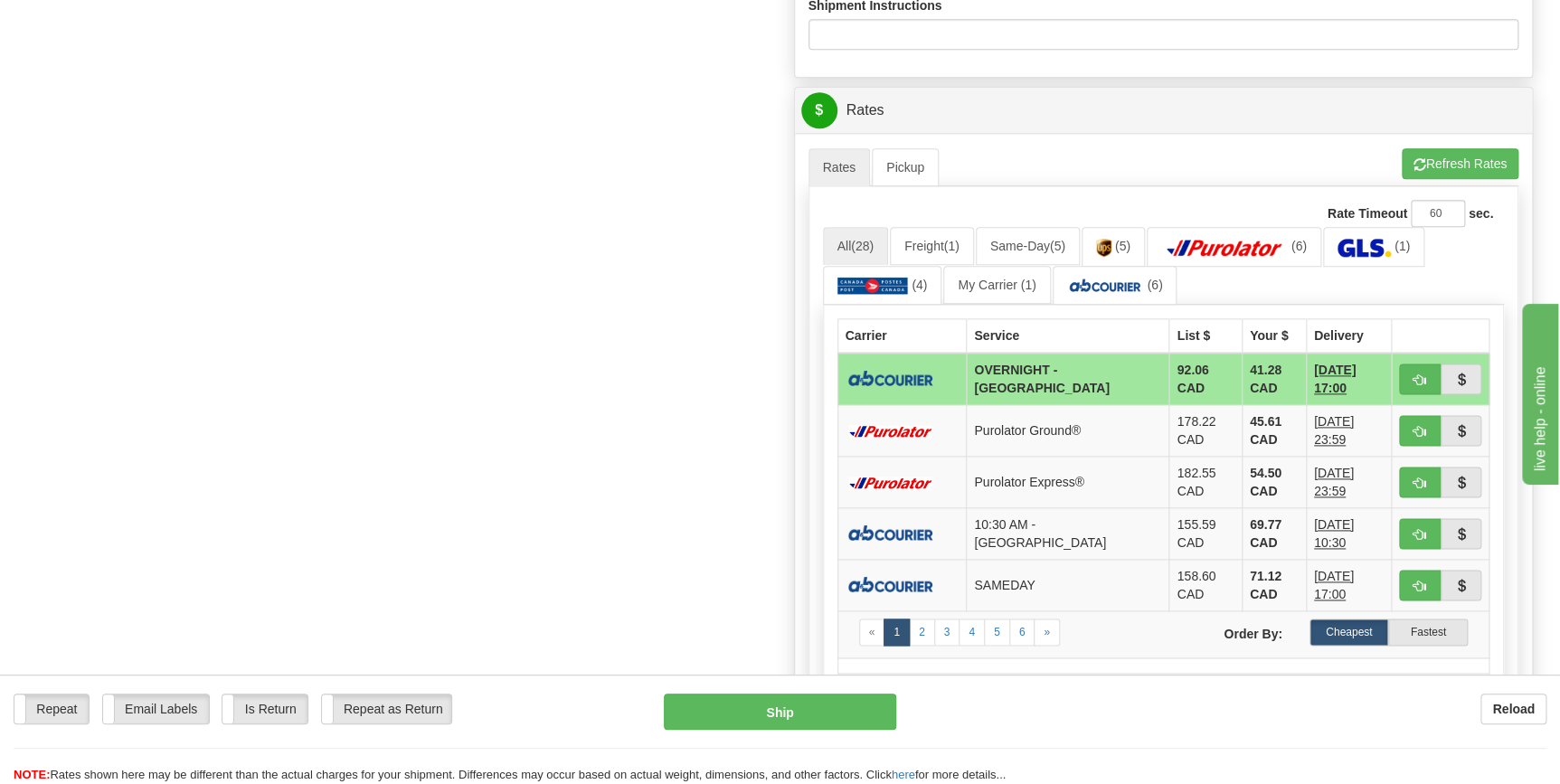
scroll to position [986, 0]
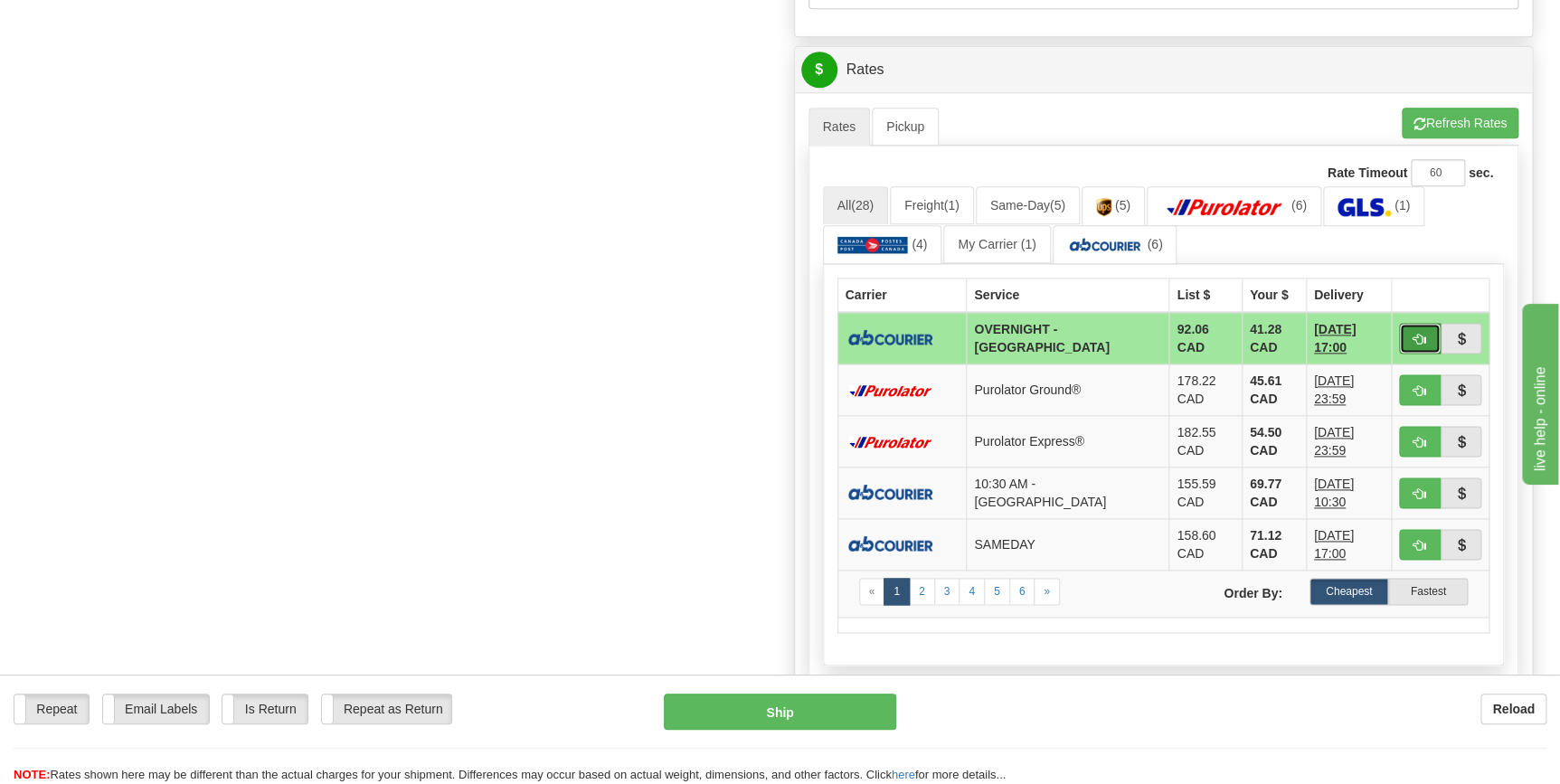
click at [1415, 339] on span "button" at bounding box center [1420, 339] width 13 height 12
type input "4"
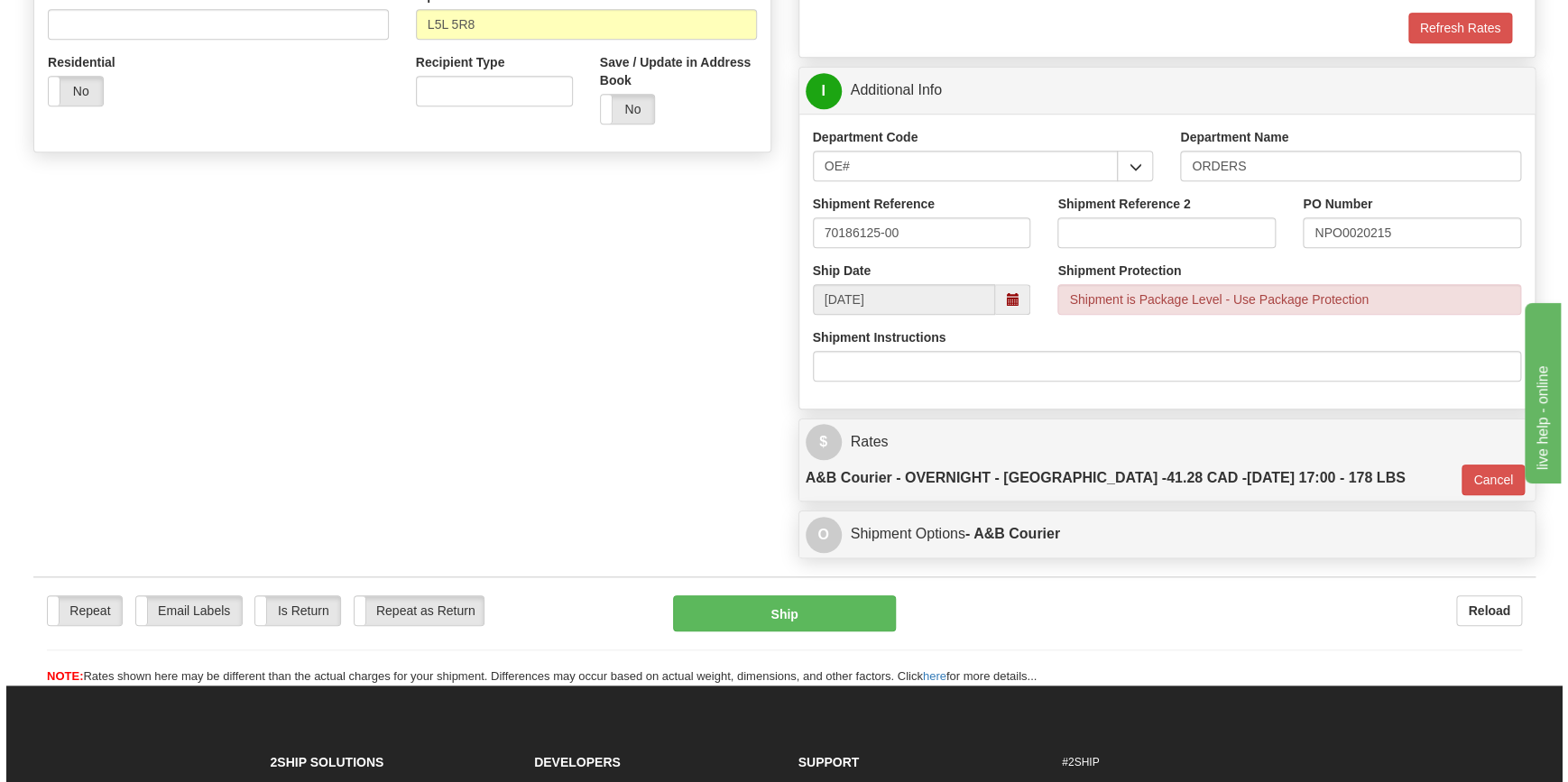
scroll to position [604, 0]
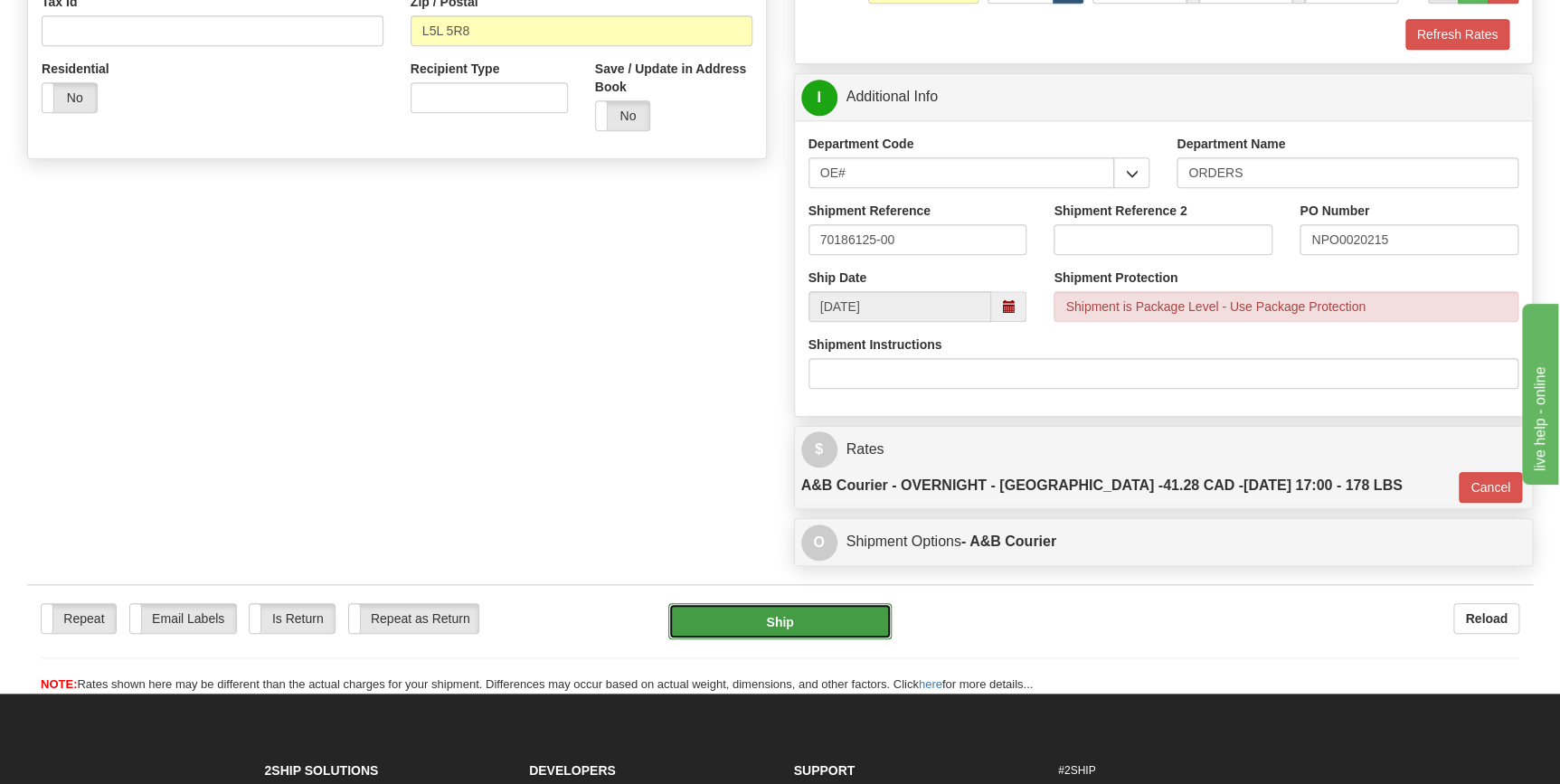
click at [827, 603] on button "Ship" at bounding box center [780, 621] width 223 height 36
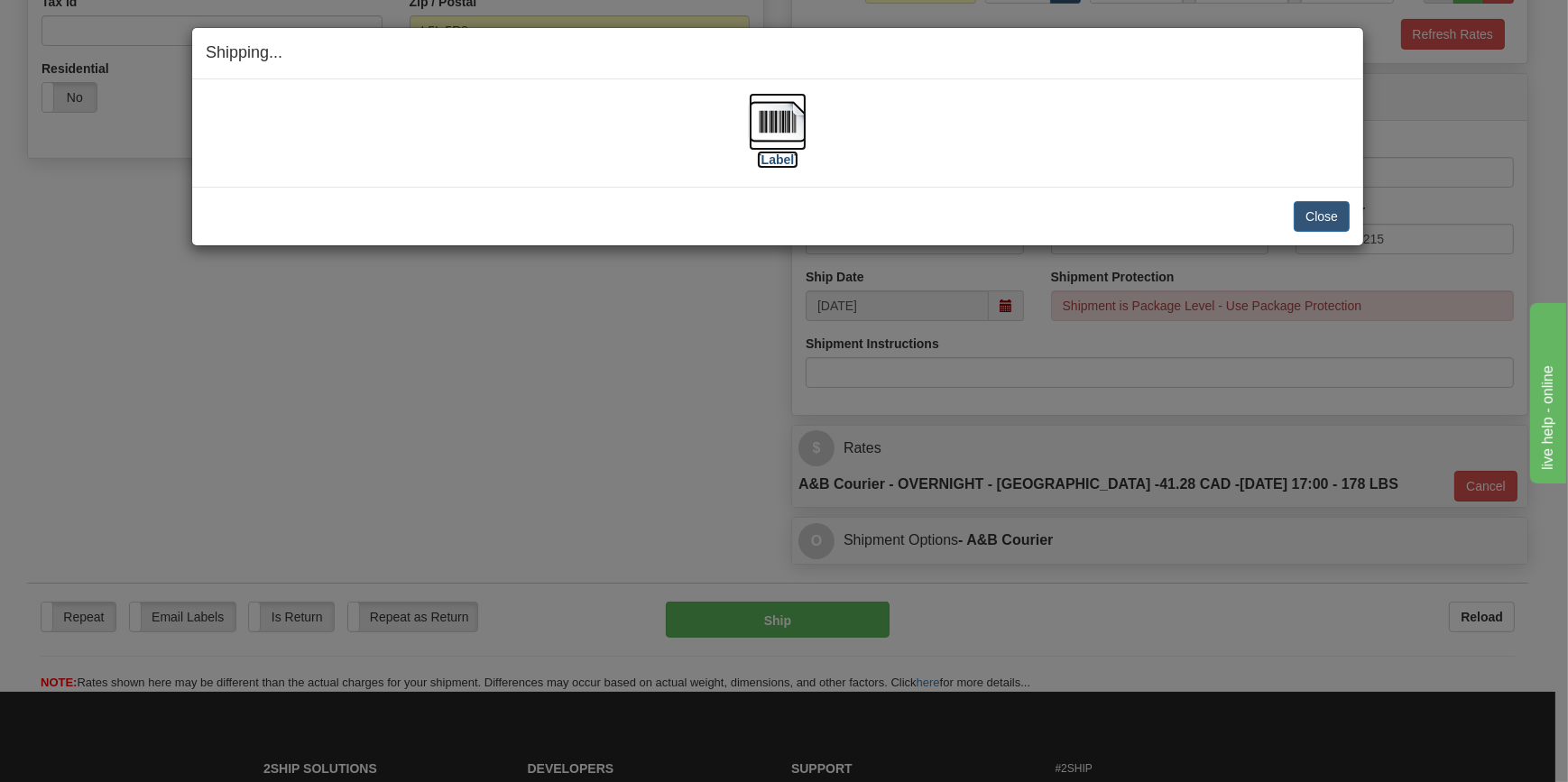
click at [779, 125] on img at bounding box center [778, 121] width 57 height 57
click at [1312, 213] on button "Close" at bounding box center [1321, 216] width 56 height 31
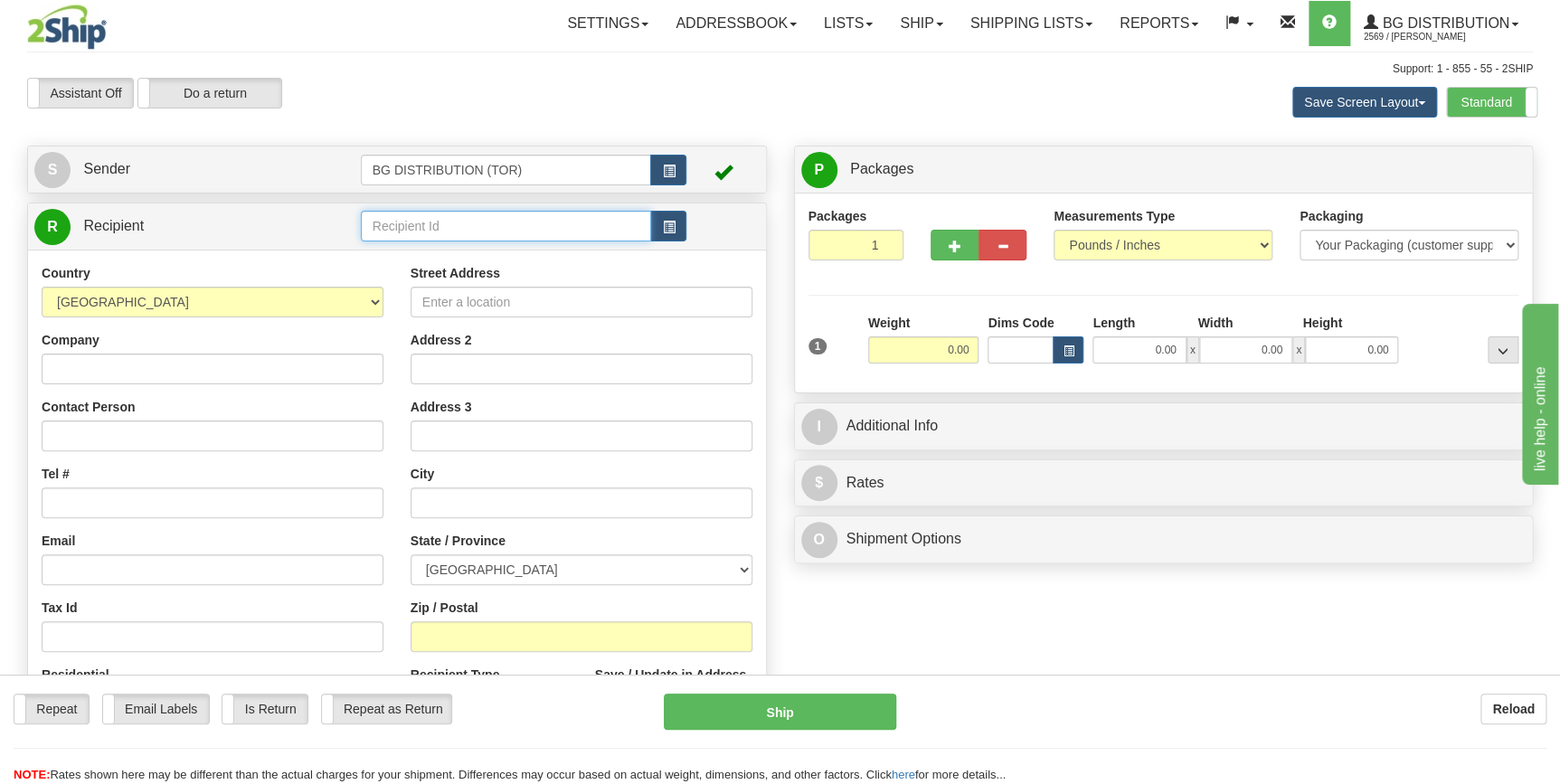
click at [436, 229] on input "text" at bounding box center [505, 226] width 291 height 31
click at [407, 254] on div "60007" at bounding box center [502, 255] width 273 height 20
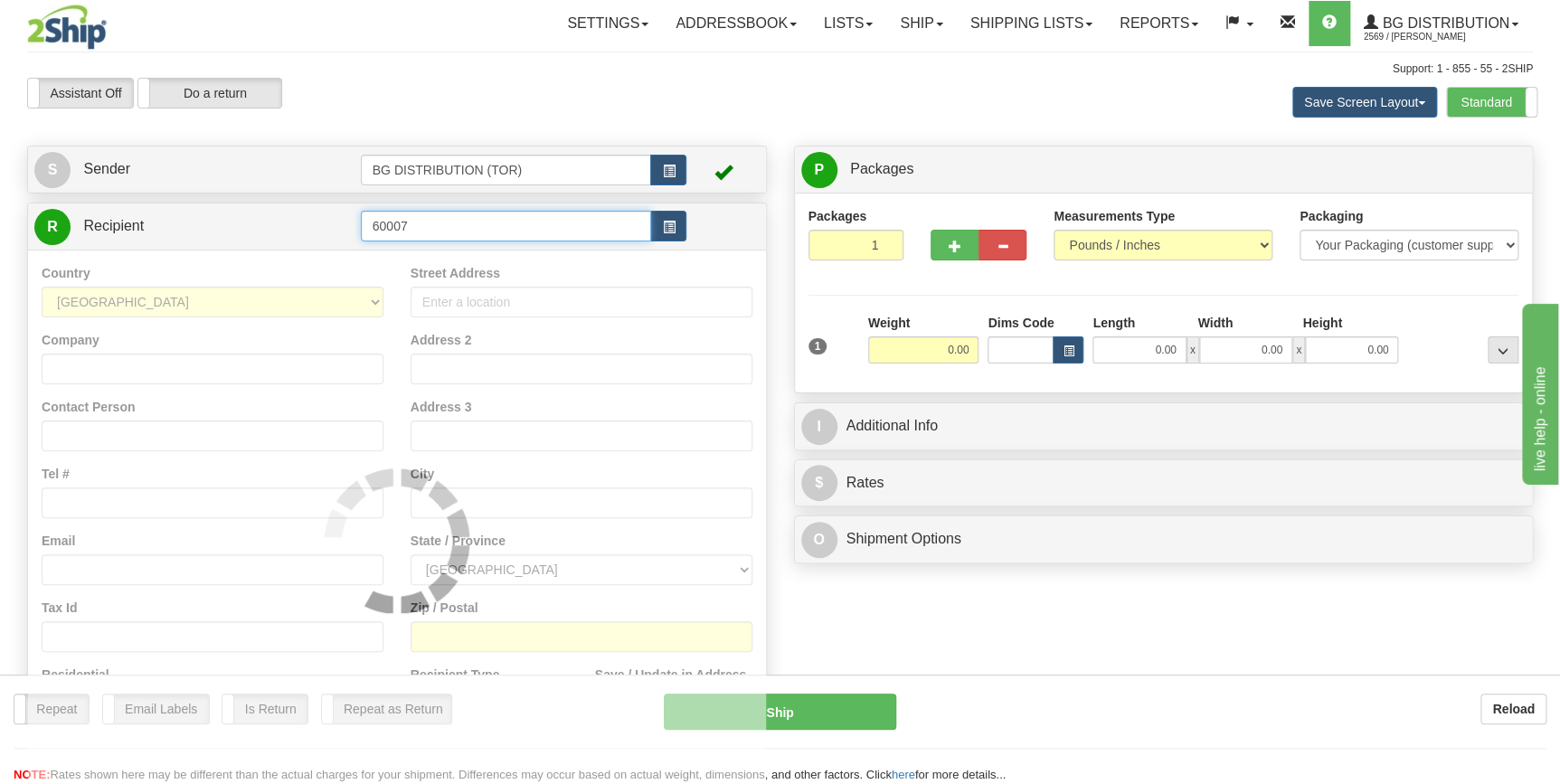
type input "60007"
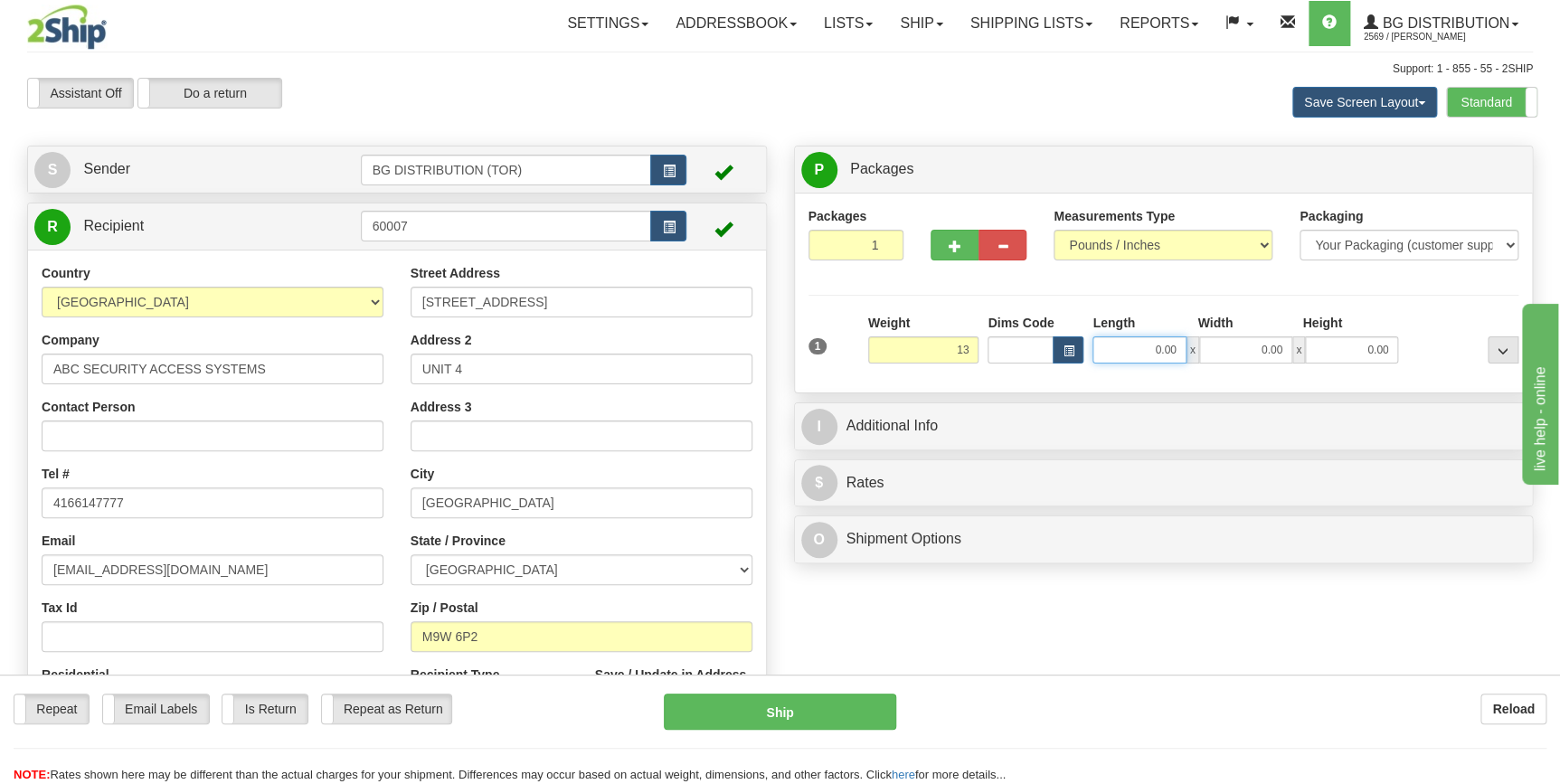
type input "13.00"
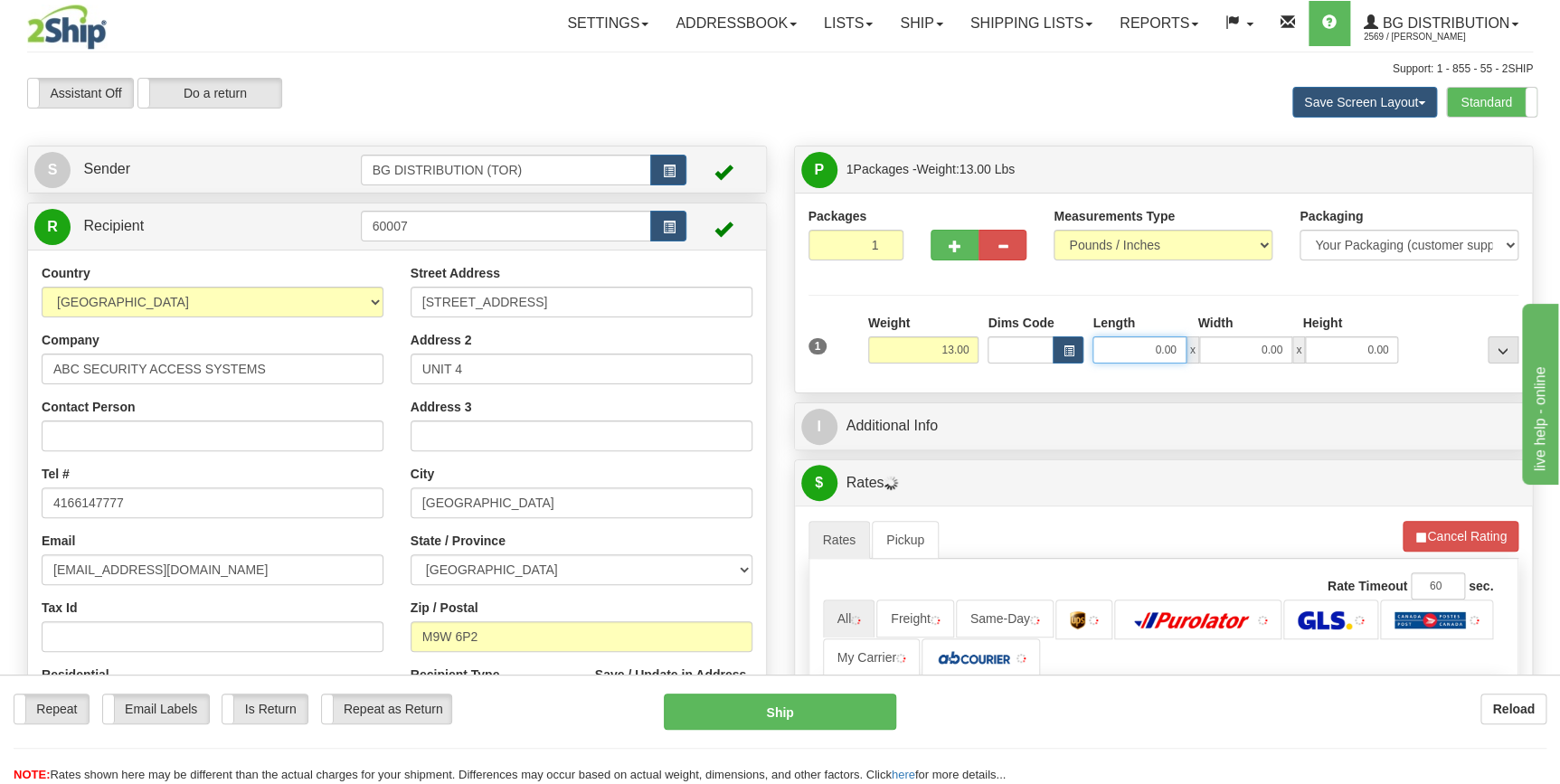
click at [1170, 347] on input "0.00" at bounding box center [1139, 349] width 93 height 27
click at [1170, 347] on input "Length" at bounding box center [1139, 349] width 93 height 27
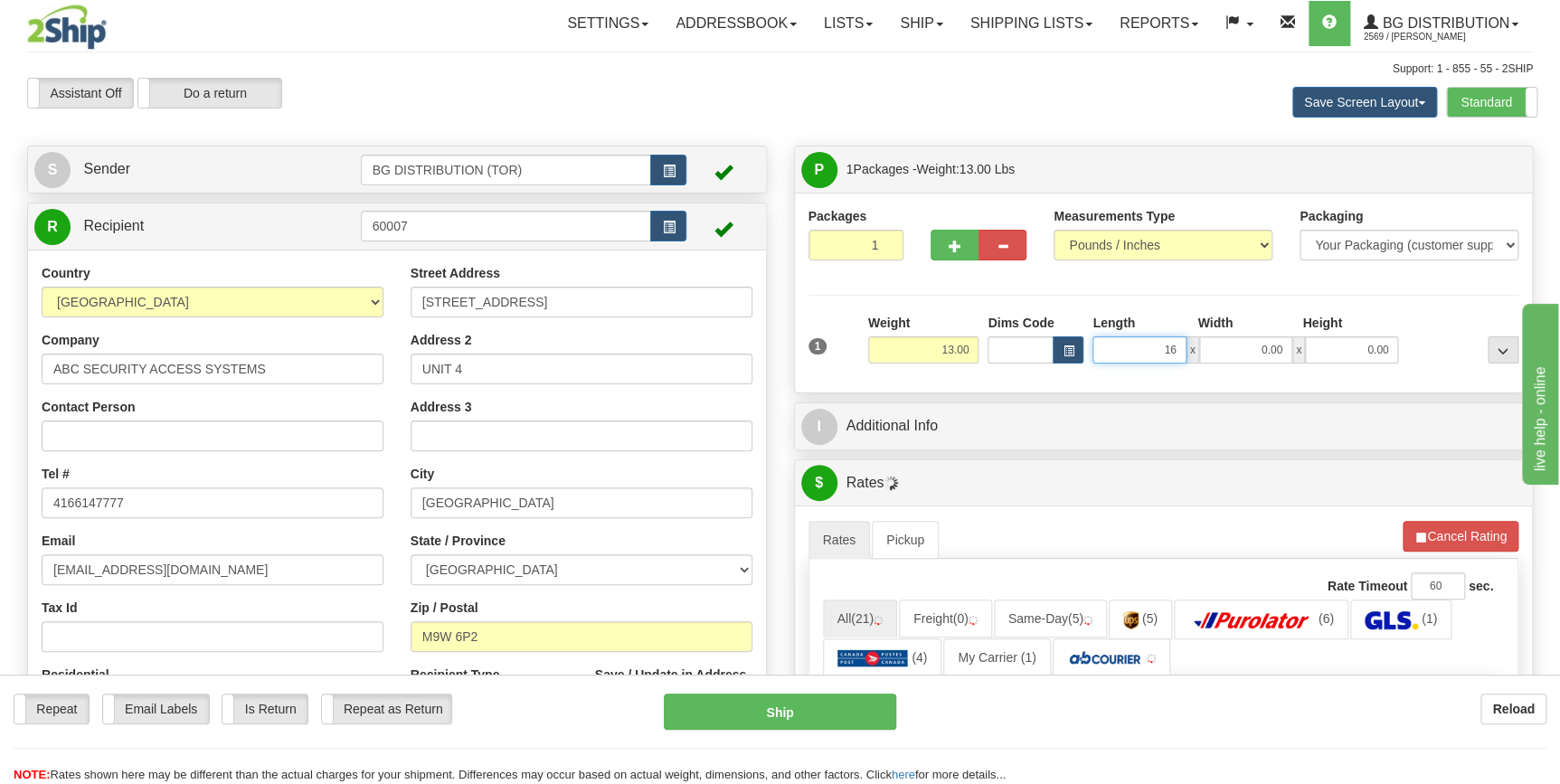
type input "16.00"
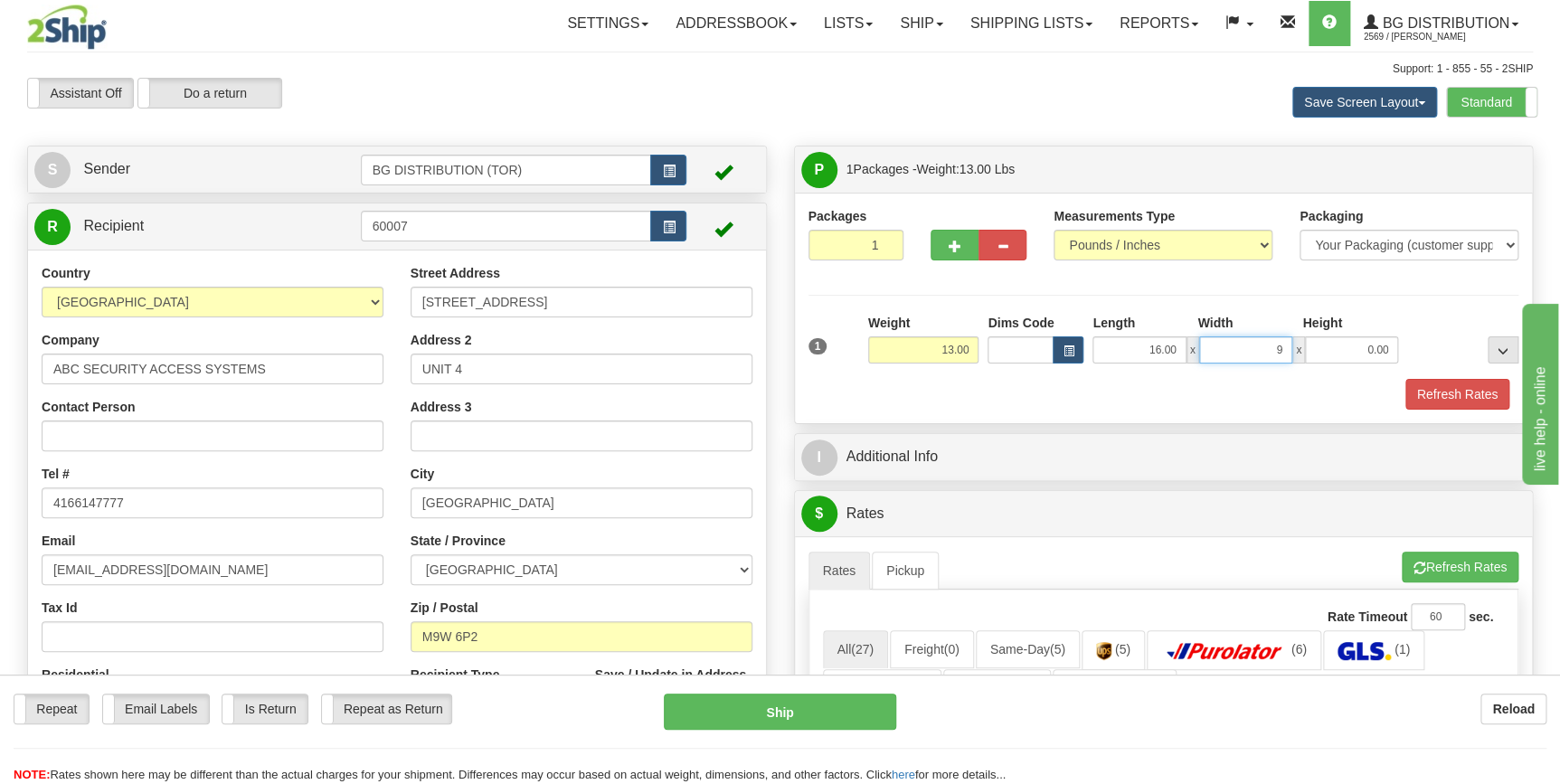
type input "9.00"
type input "7.00"
click at [1004, 396] on div "Refresh Rates" at bounding box center [1163, 394] width 720 height 31
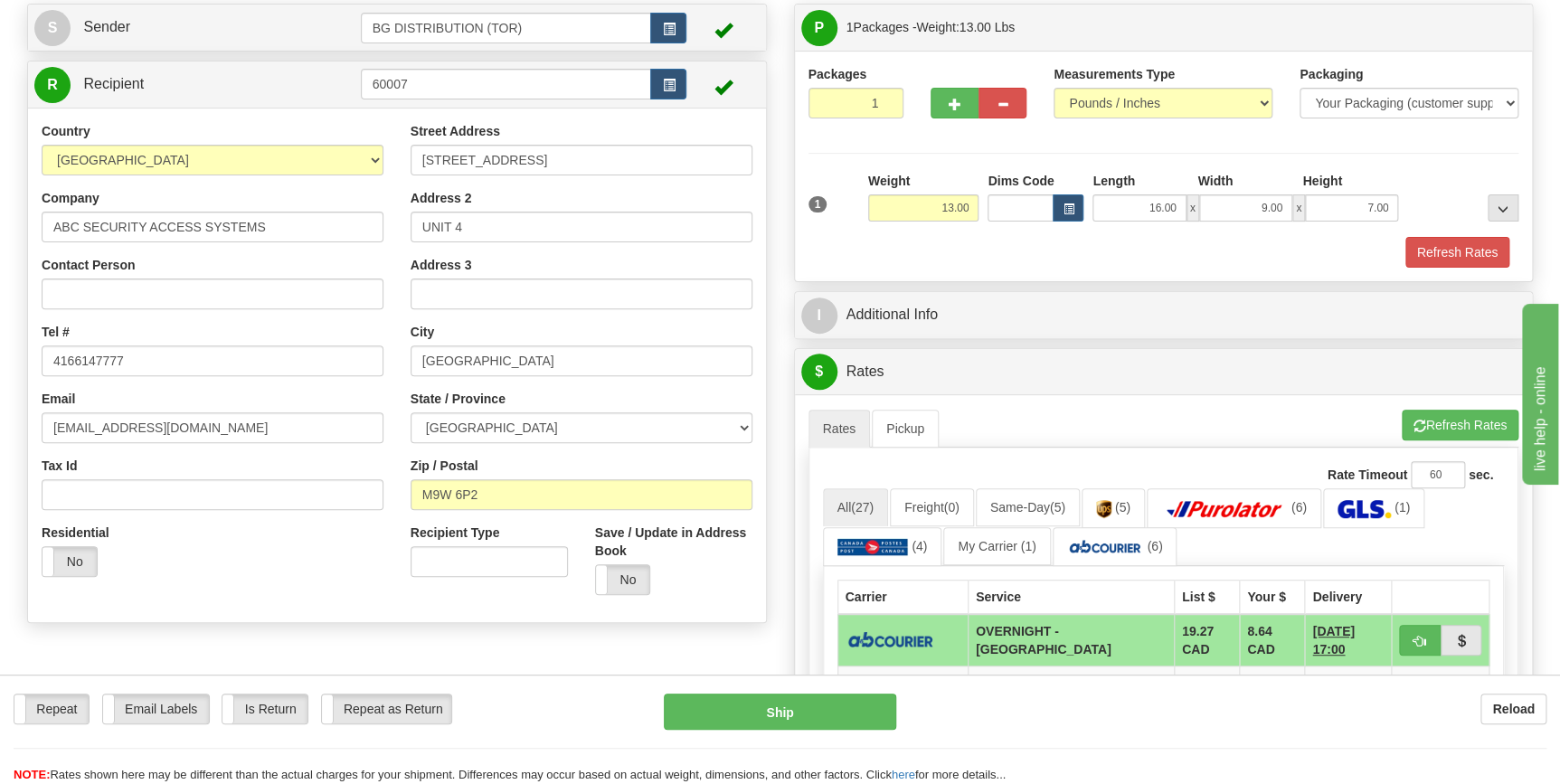
scroll to position [163, 0]
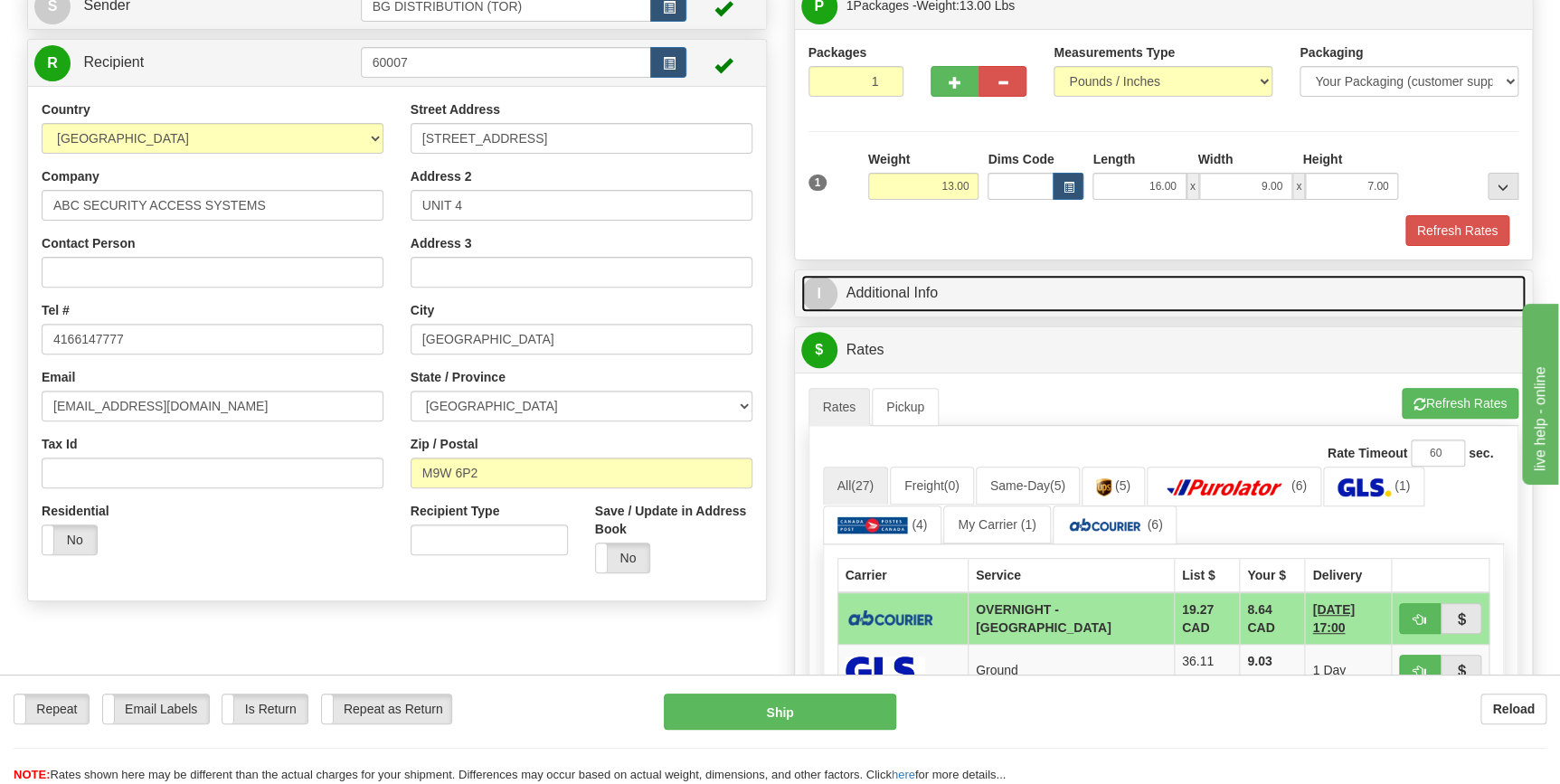
click at [925, 297] on link "I Additional Info" at bounding box center [1163, 294] width 726 height 37
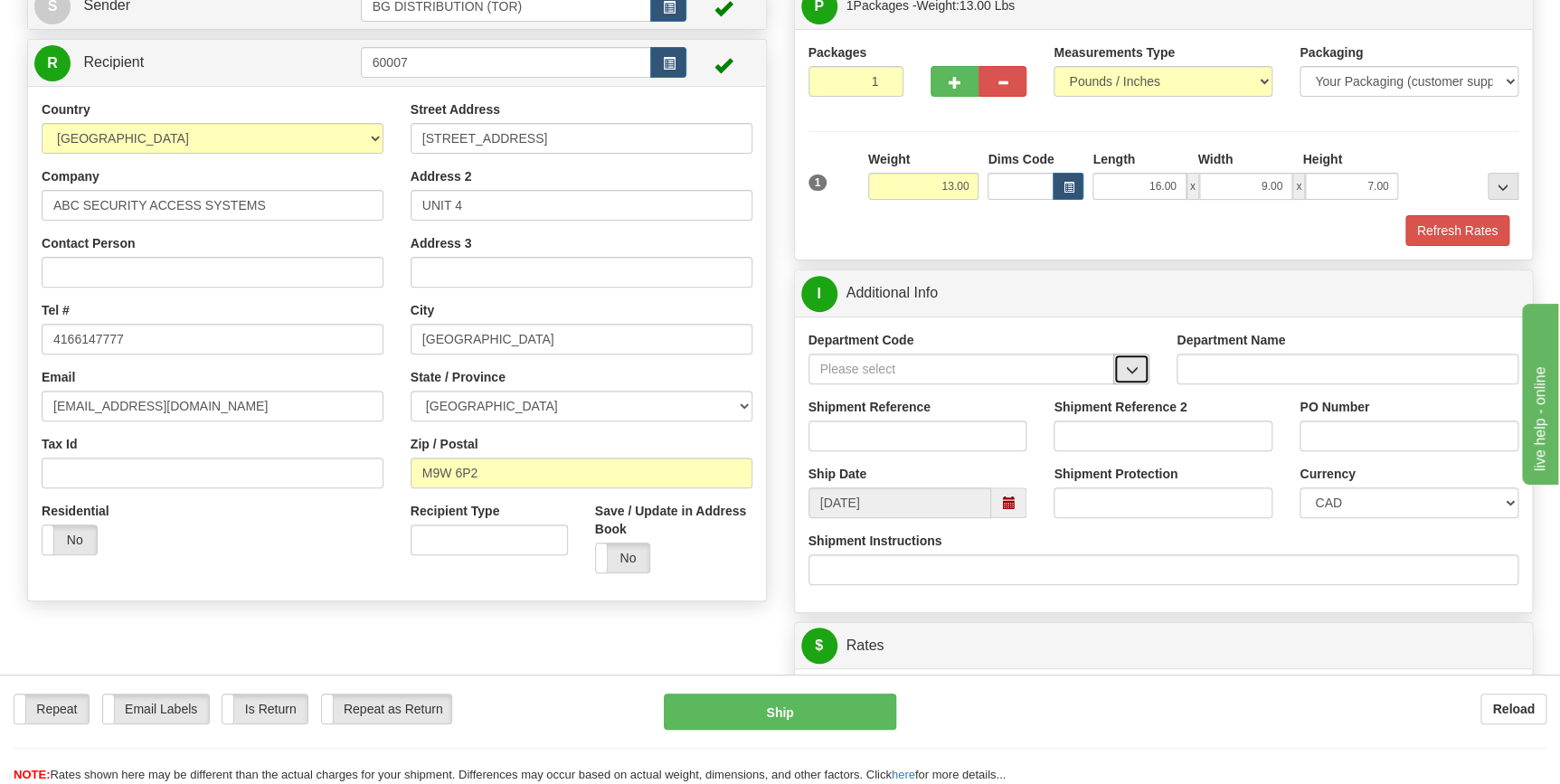
click at [1127, 364] on span "button" at bounding box center [1132, 370] width 13 height 12
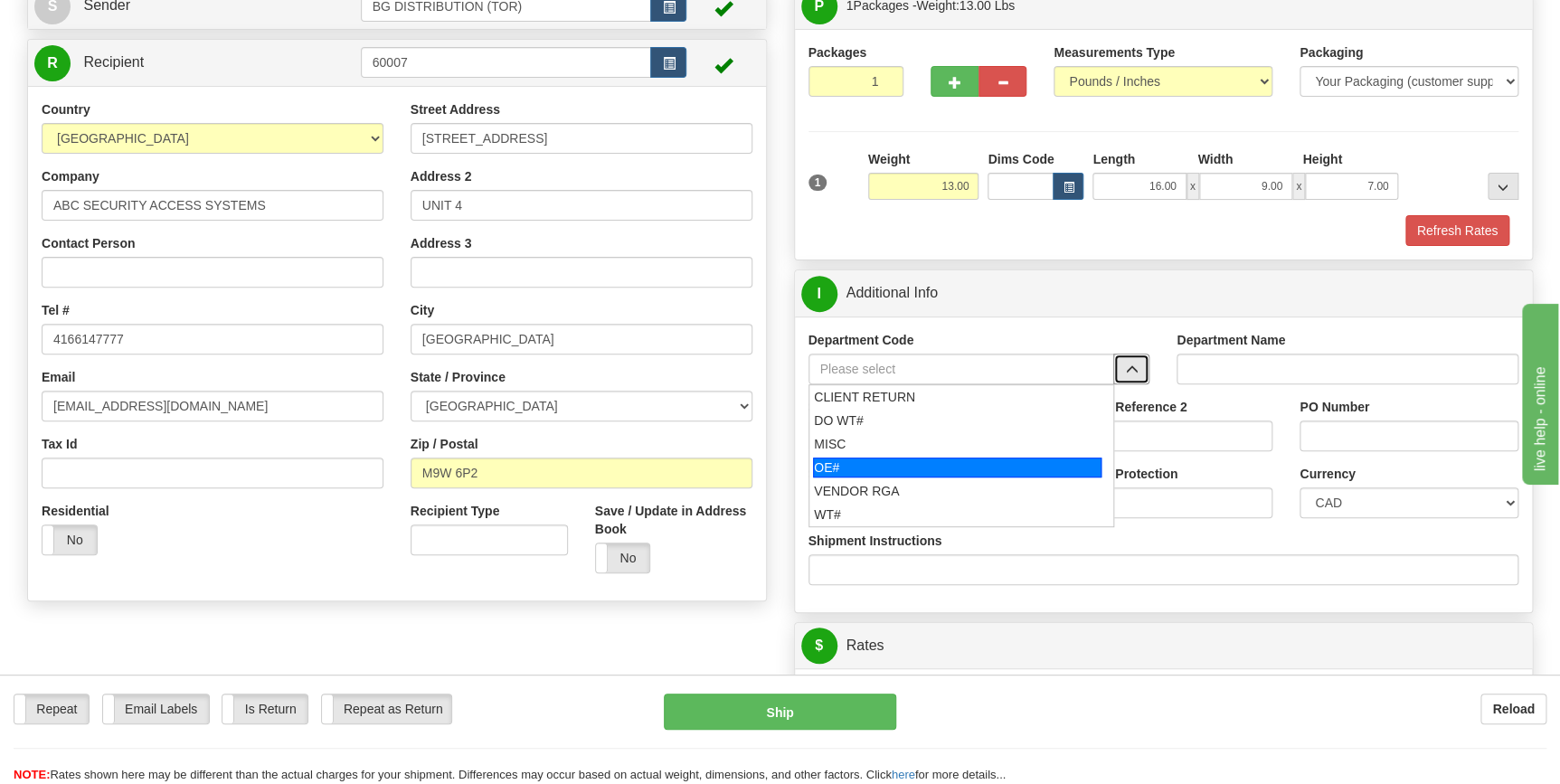
click at [888, 464] on div "OE#" at bounding box center [957, 467] width 289 height 20
type input "OE#"
type input "ORDERS"
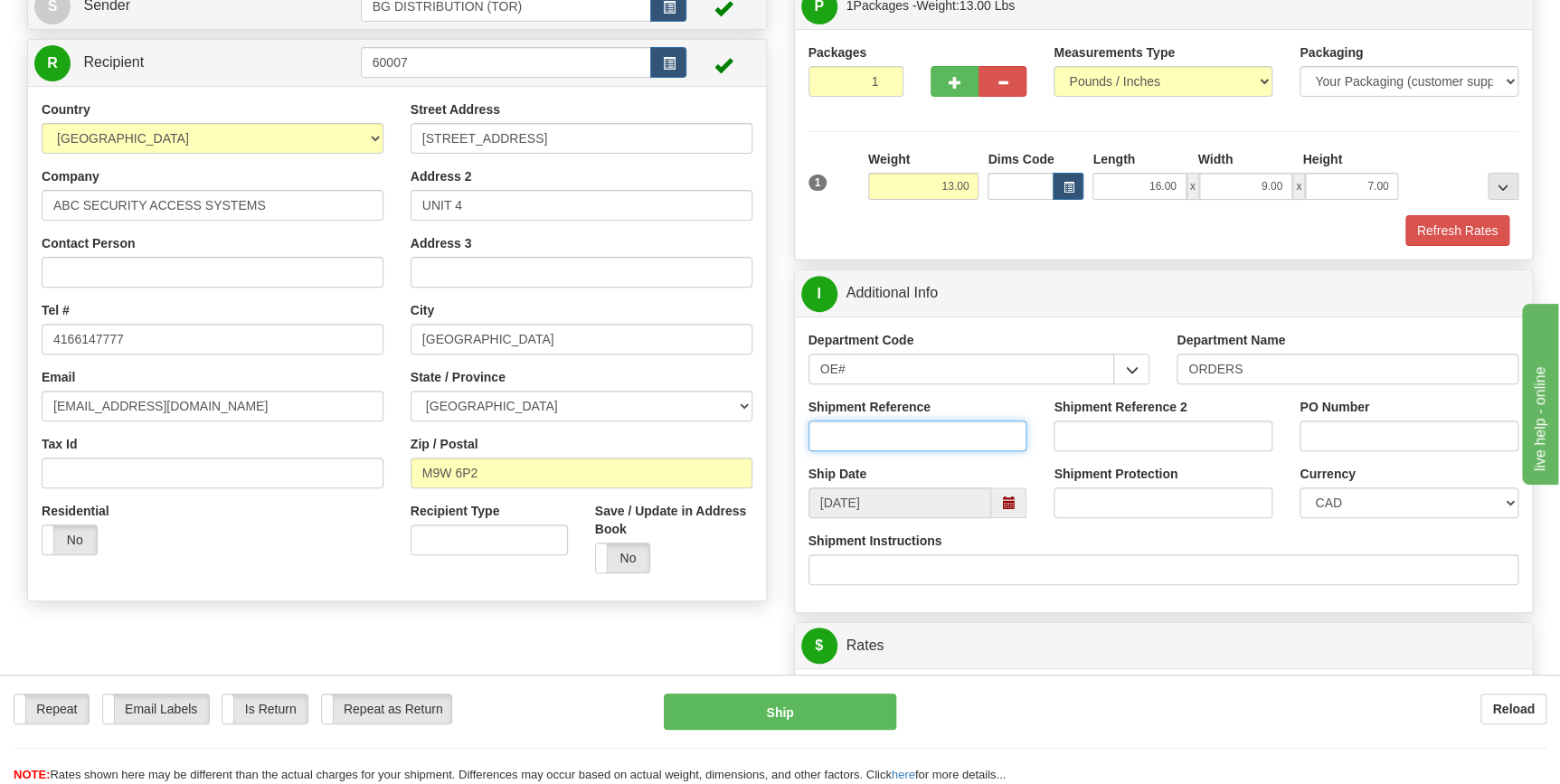
click at [968, 437] on input "Shipment Reference" at bounding box center [918, 436] width 219 height 31
type input "70186130-00"
click at [1351, 435] on input "PO Number" at bounding box center [1409, 436] width 219 height 31
type input "69848"
click at [1279, 532] on div "Shipment Instructions" at bounding box center [1163, 557] width 711 height 53
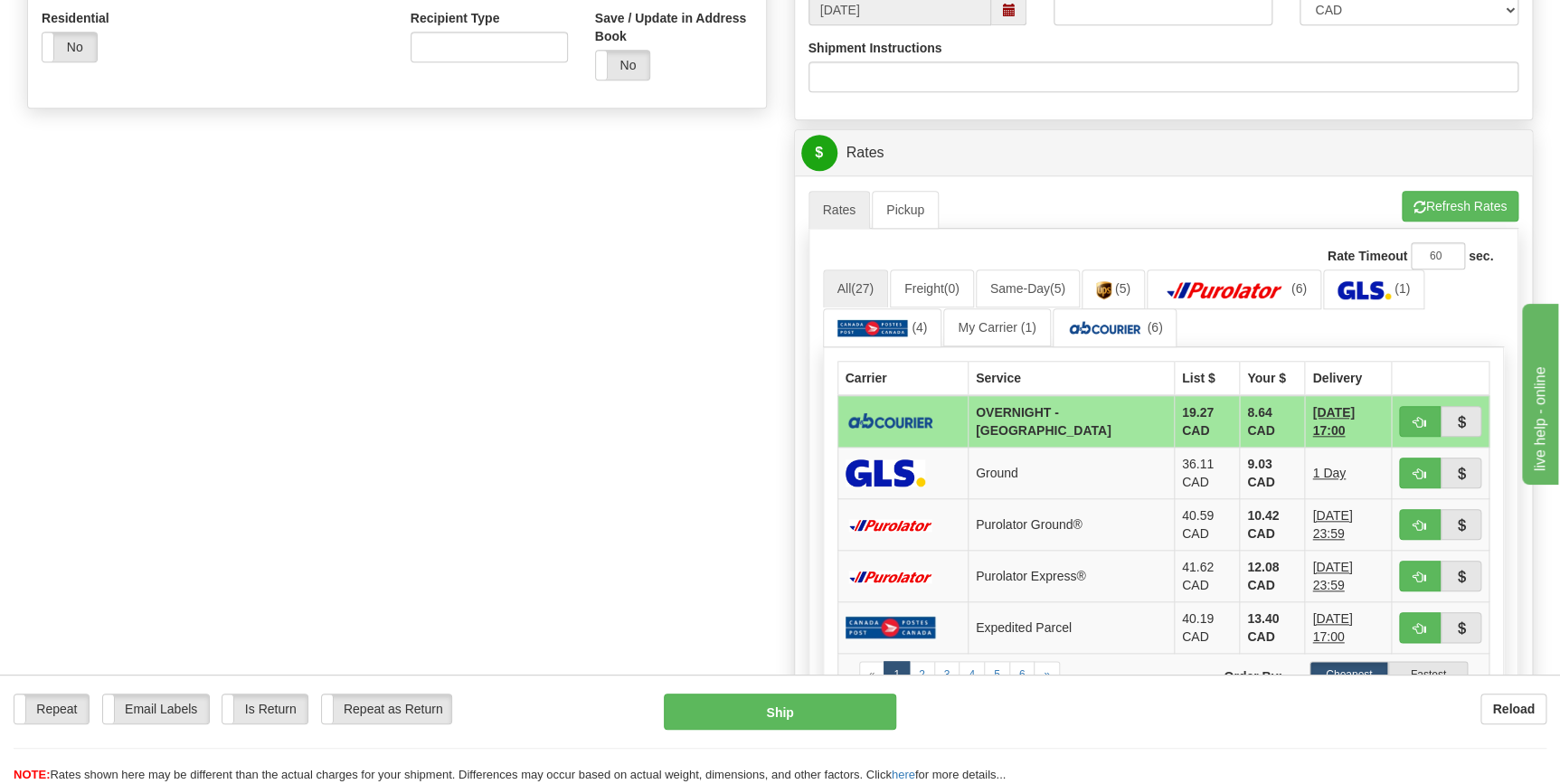
scroll to position [658, 0]
click at [1420, 416] on span "button" at bounding box center [1420, 422] width 13 height 12
type input "4"
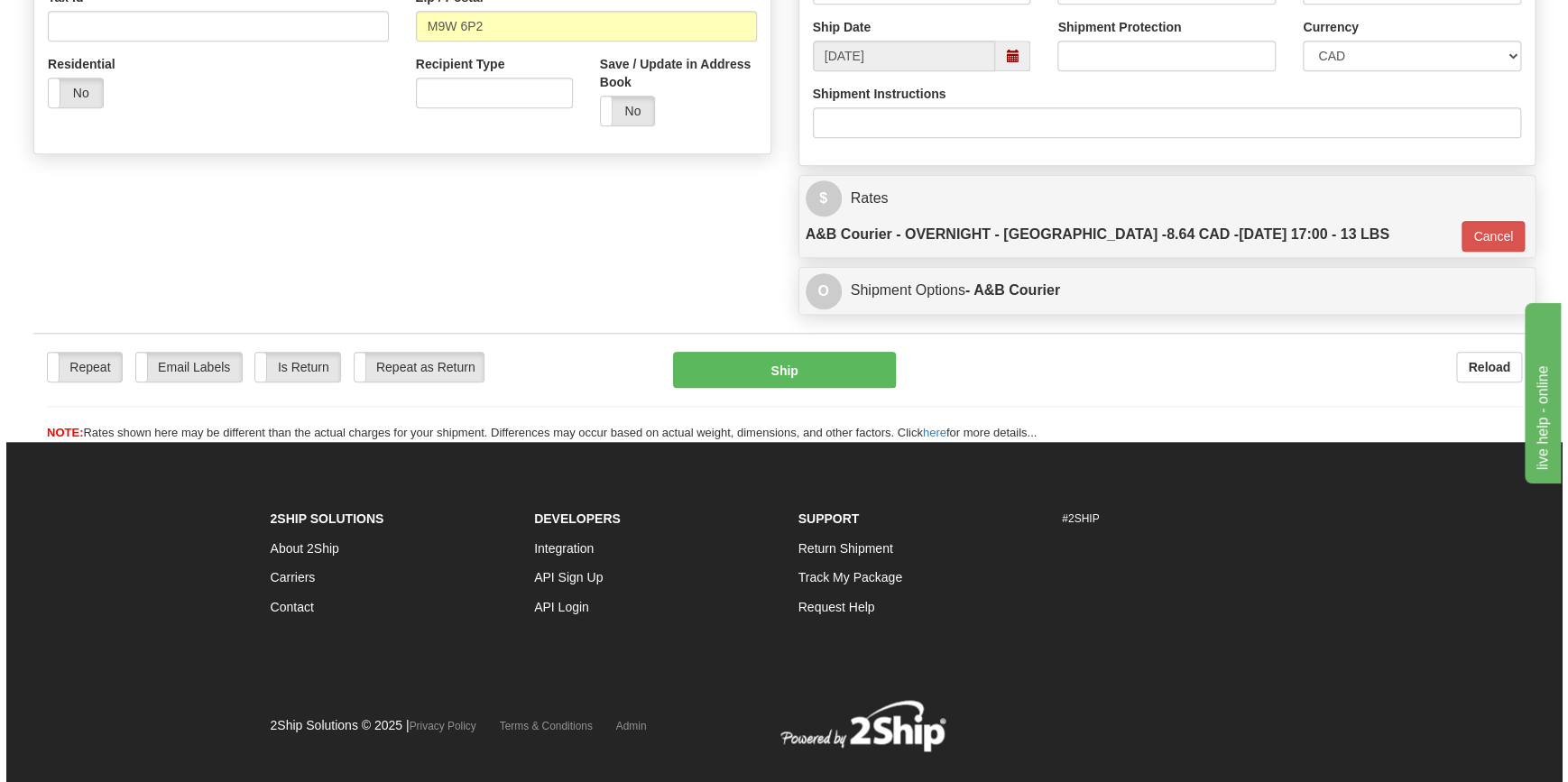
scroll to position [605, 0]
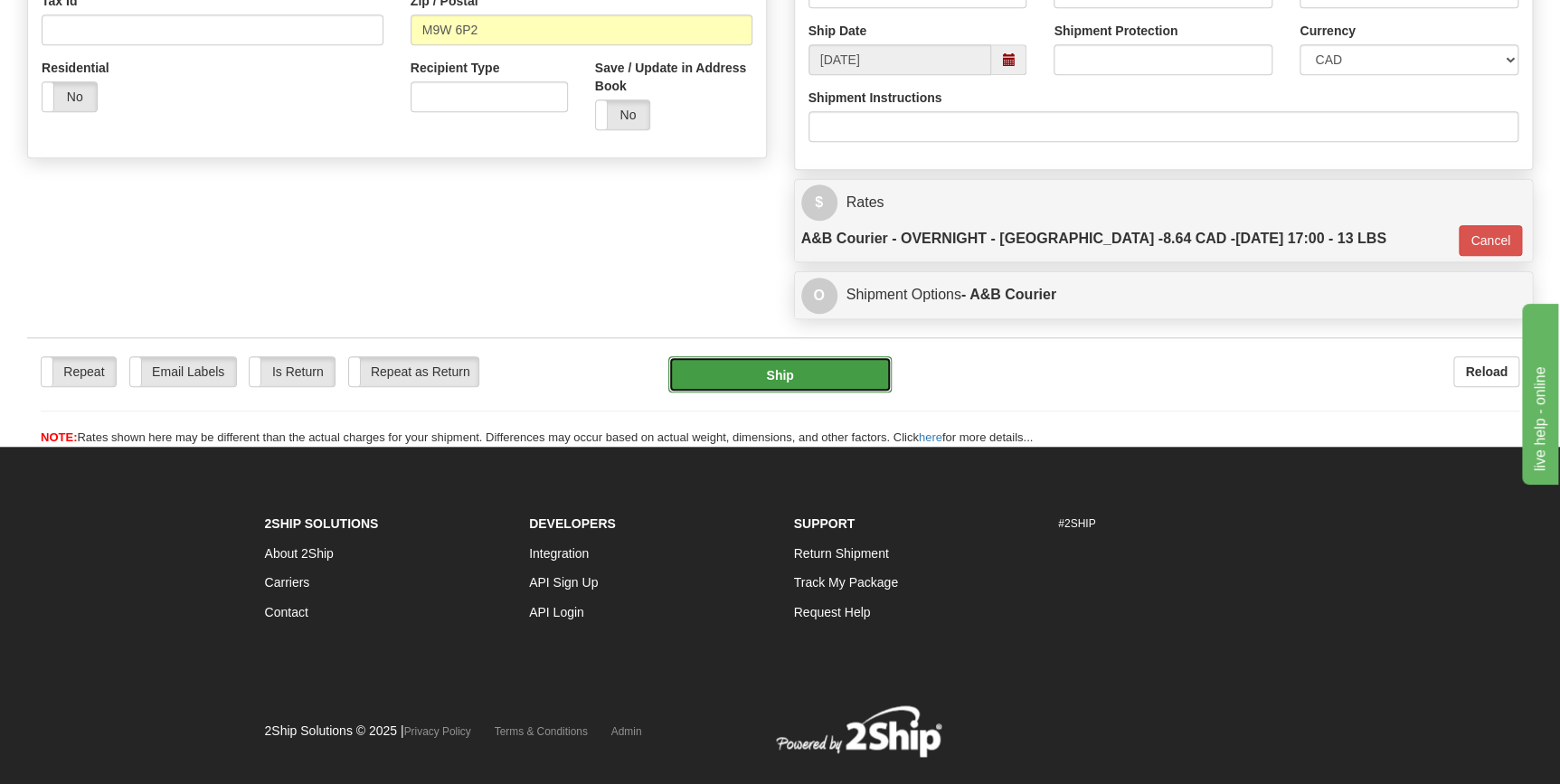
click at [795, 357] on button "Ship" at bounding box center [780, 374] width 223 height 36
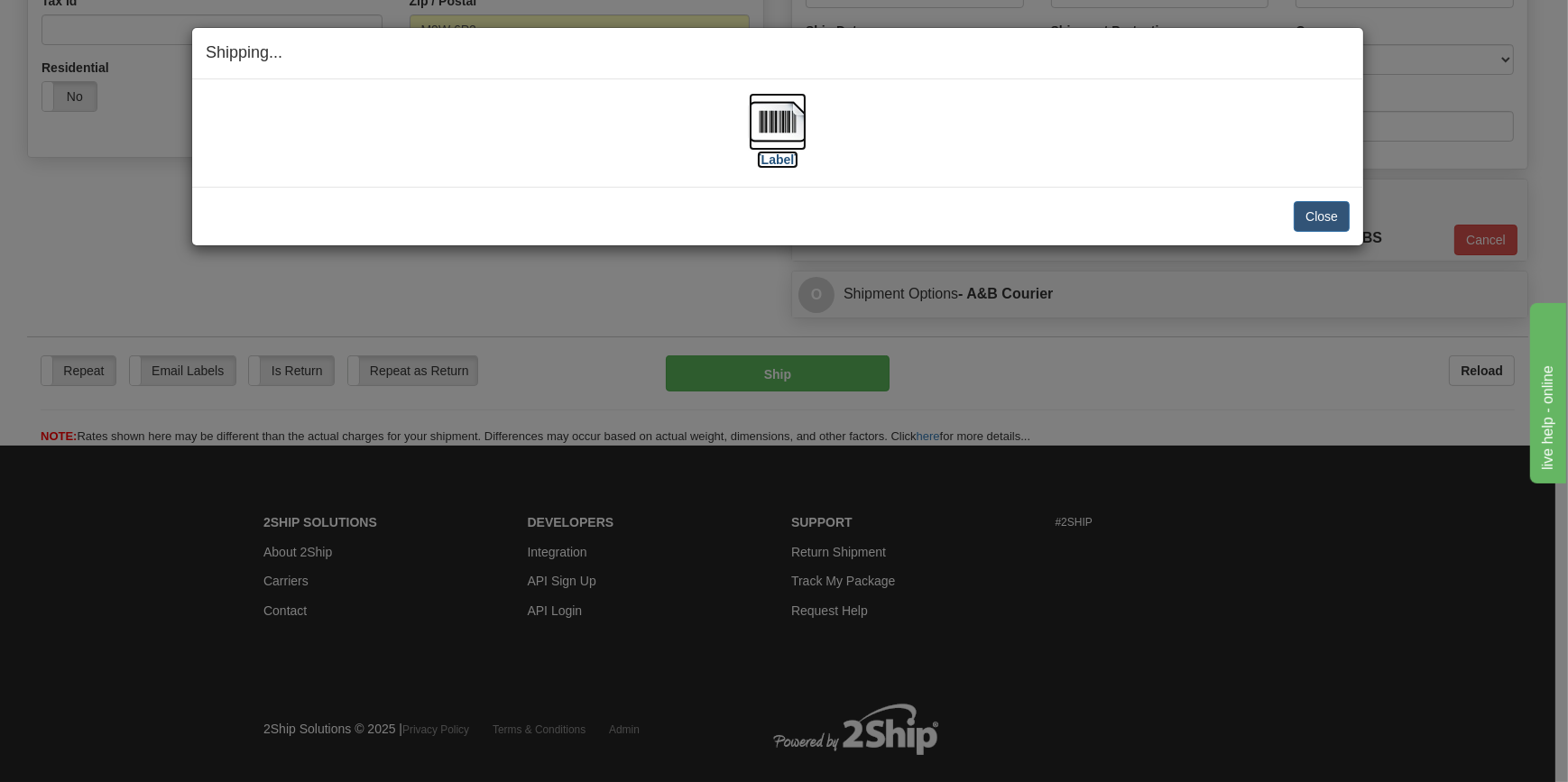
click at [782, 138] on img at bounding box center [778, 121] width 57 height 57
click at [1333, 215] on button "Close" at bounding box center [1321, 216] width 56 height 31
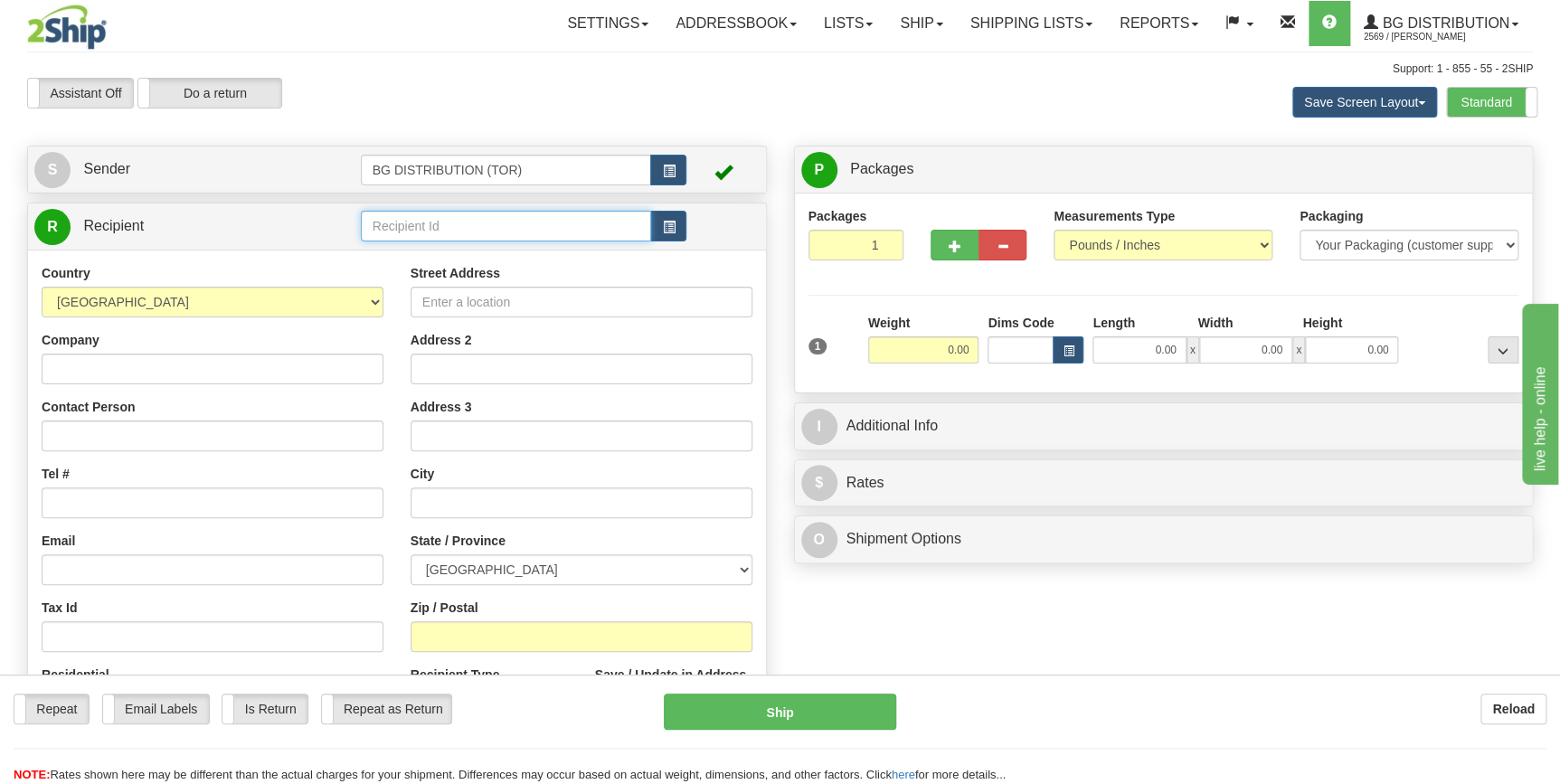
click at [442, 224] on input "text" at bounding box center [505, 226] width 291 height 31
click at [426, 251] on div "60035" at bounding box center [502, 255] width 273 height 20
type input "60035"
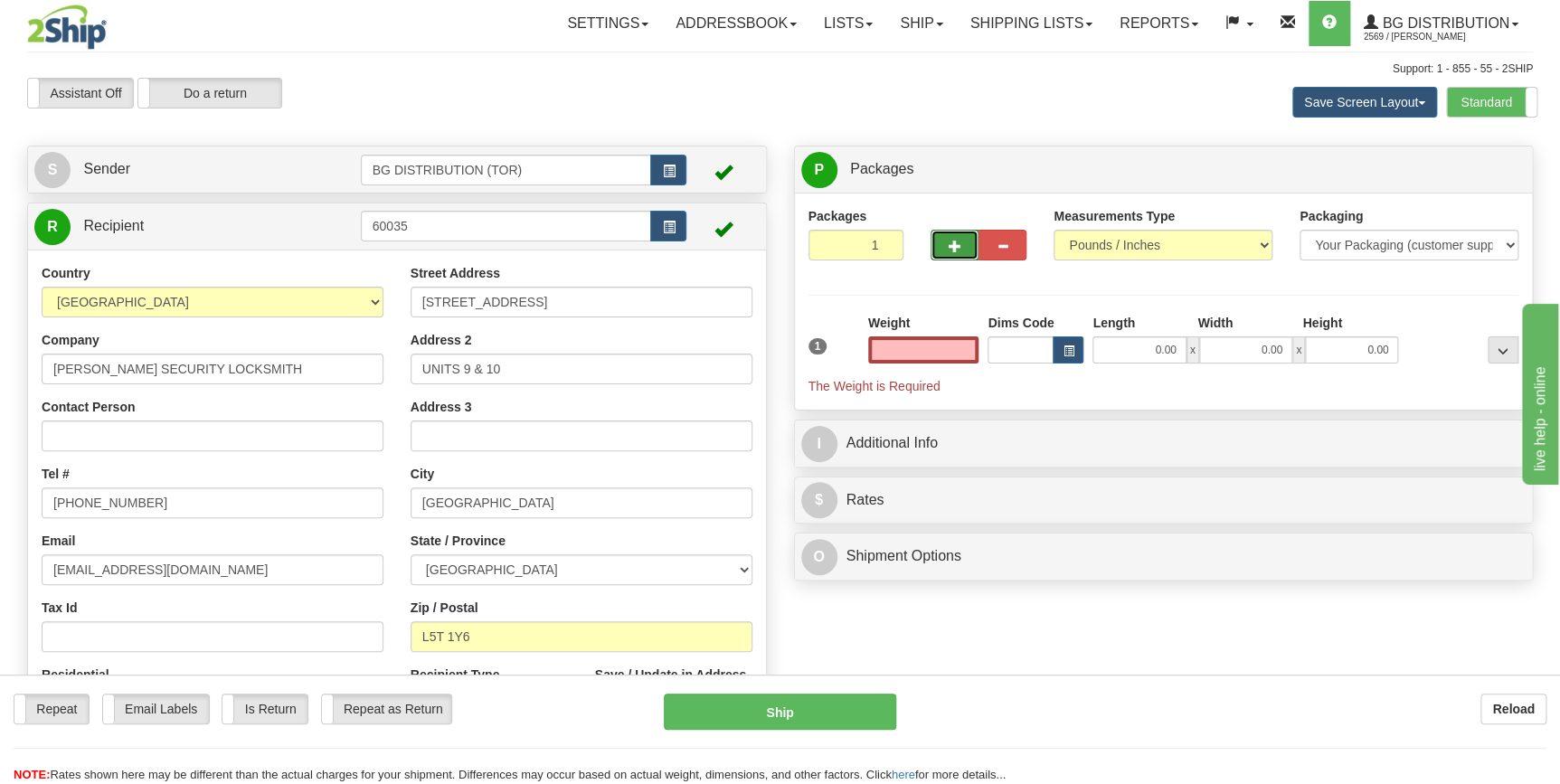
type input "0.00"
click at [945, 243] on button "button" at bounding box center [955, 244] width 48 height 31
type input "2"
click at [949, 346] on input "0.00" at bounding box center [924, 349] width 111 height 27
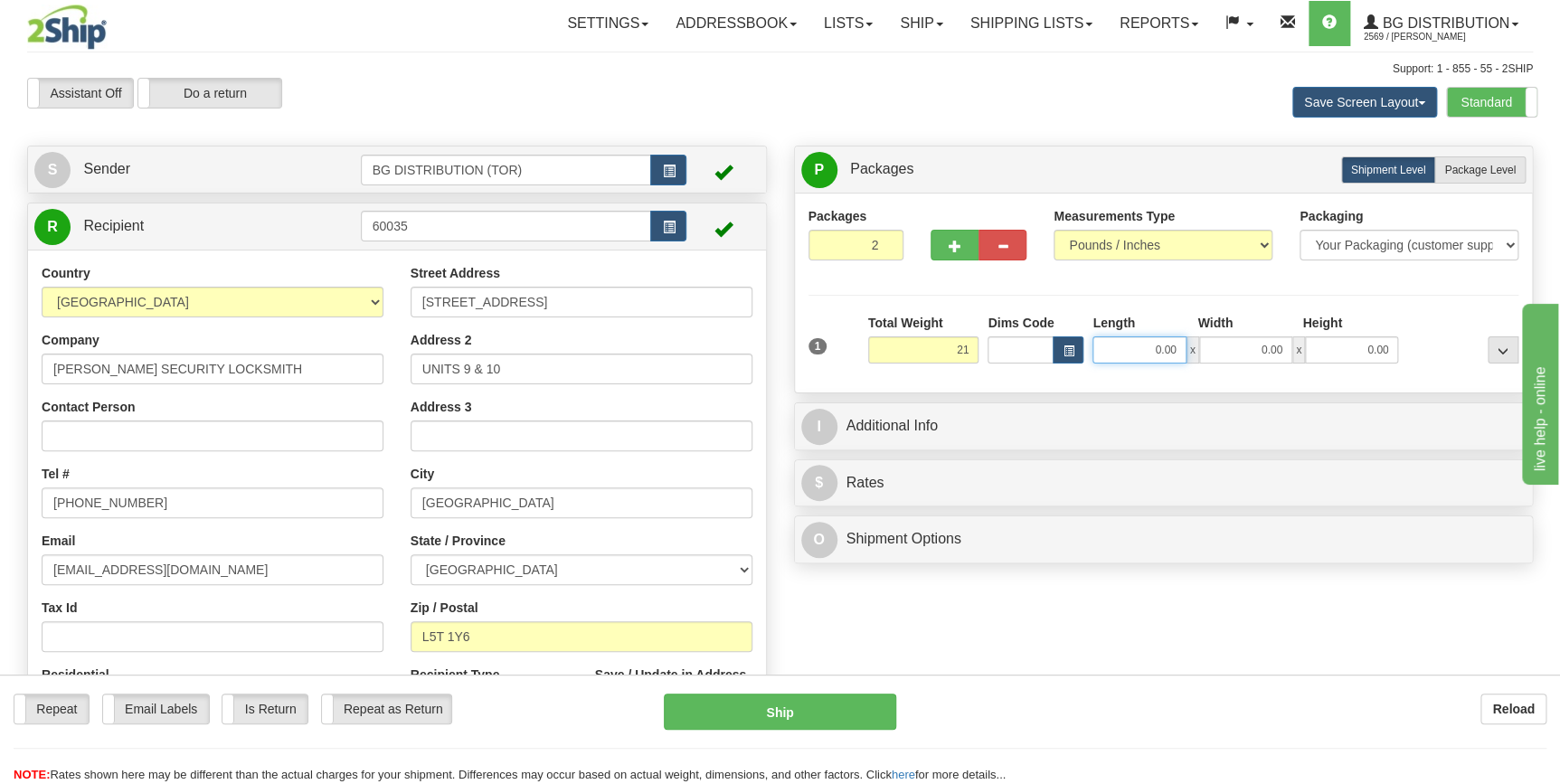
type input "21.00"
click at [1153, 351] on input "0.00" at bounding box center [1139, 349] width 93 height 27
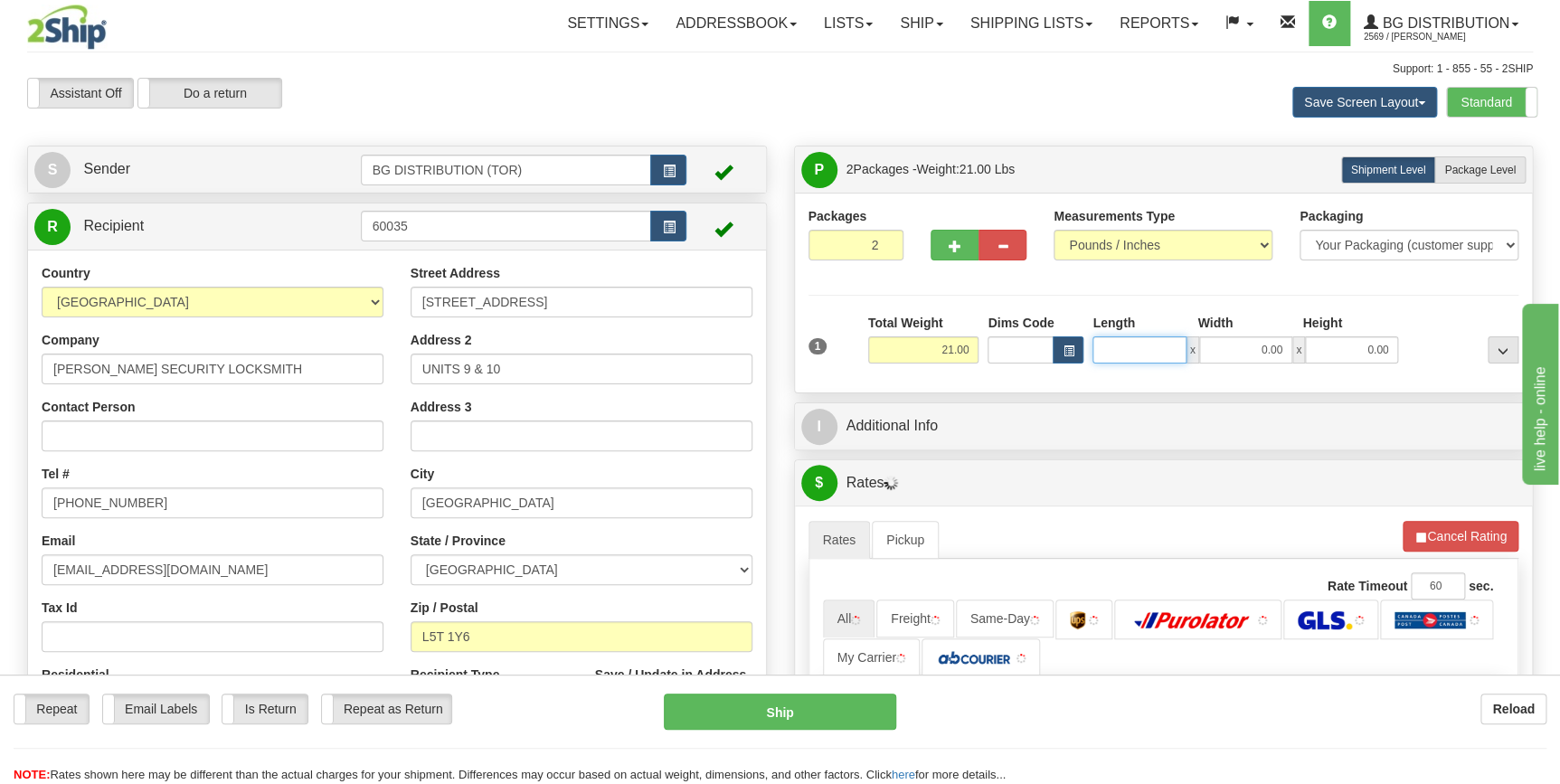
click at [1153, 351] on input "Length" at bounding box center [1139, 349] width 93 height 27
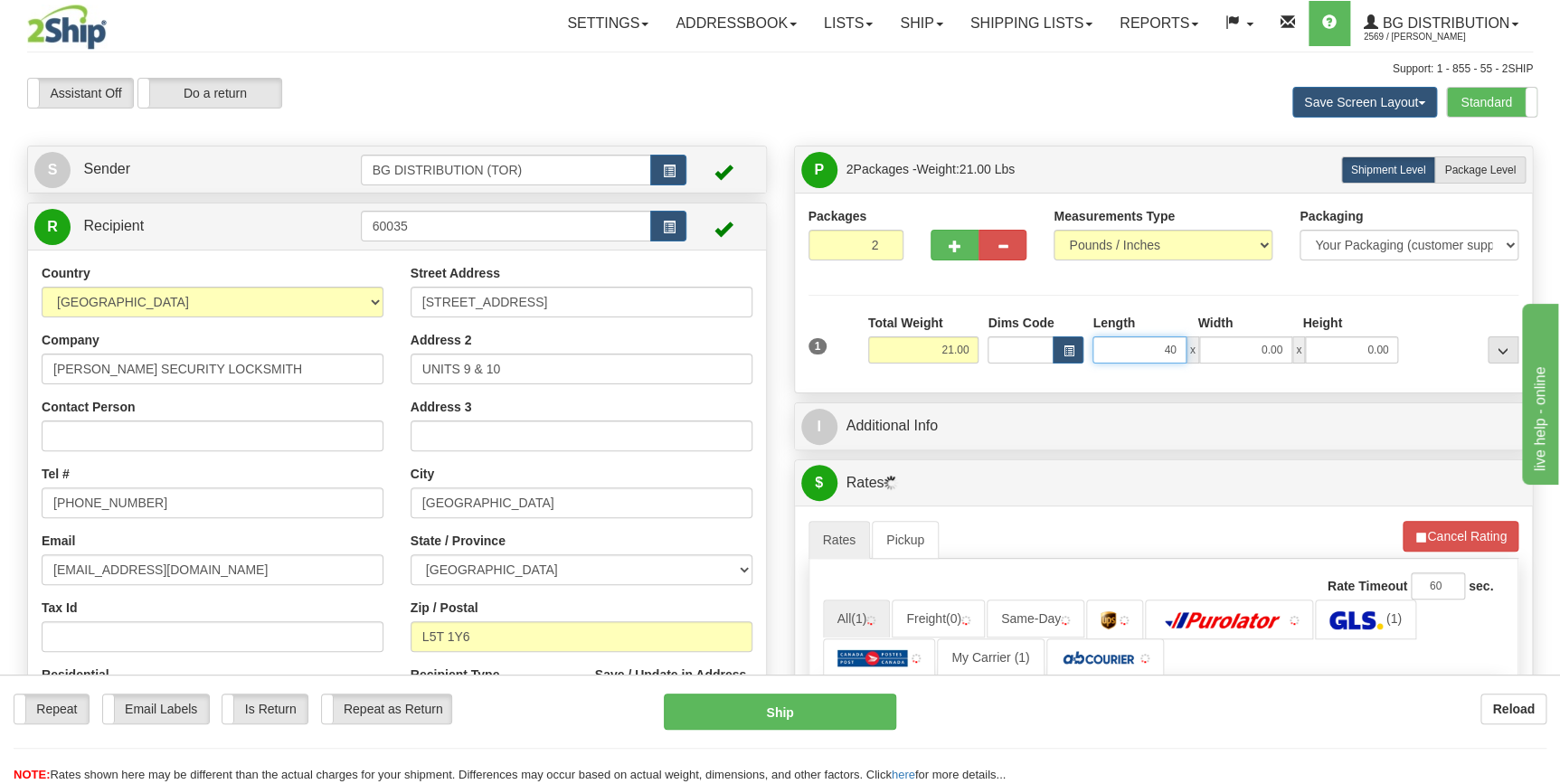
type input "40.00"
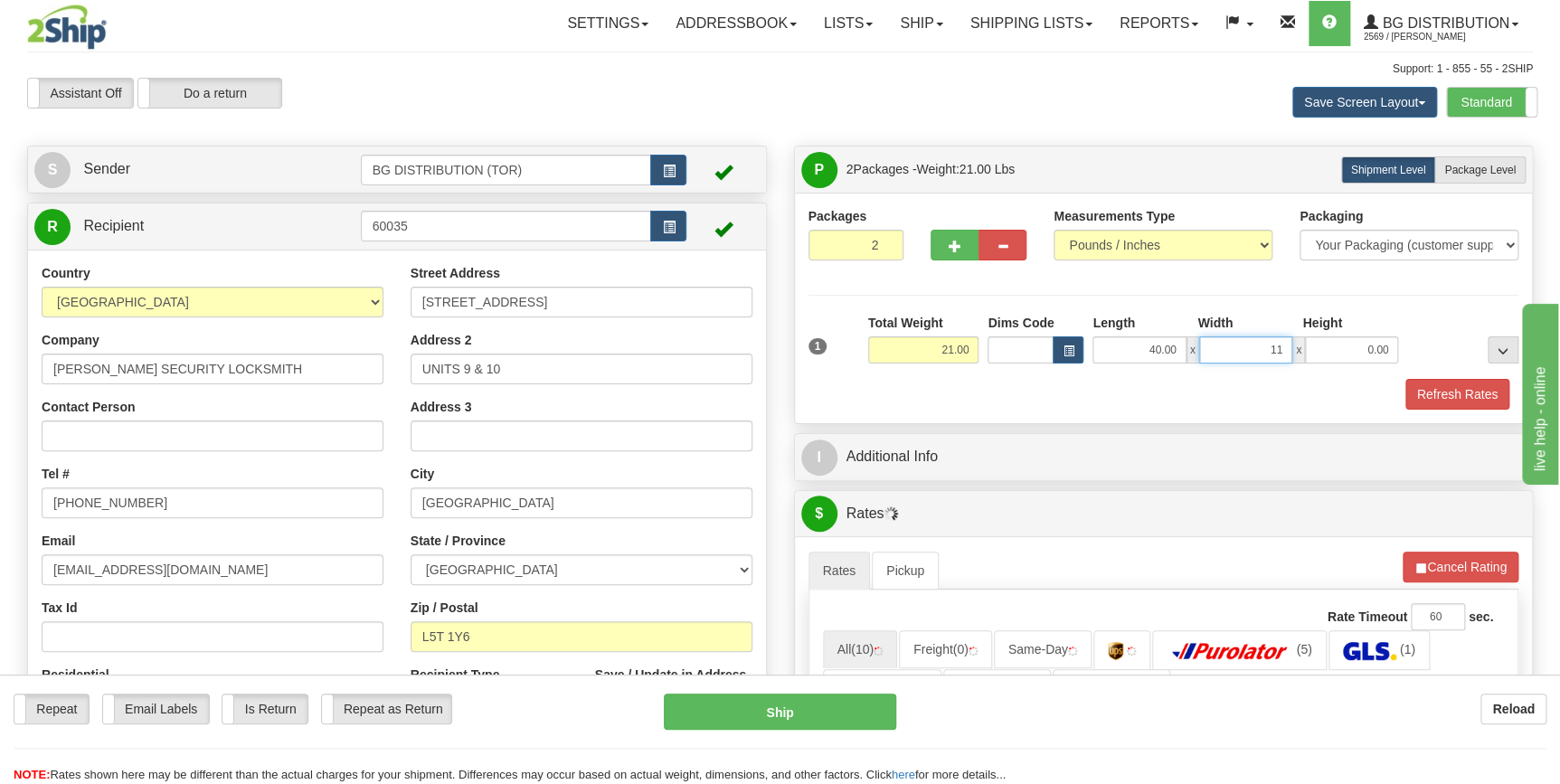
type input "11.00"
type input "7.00"
click at [1022, 391] on div "Refresh Rates" at bounding box center [1163, 394] width 720 height 31
click at [1472, 169] on span "Package Level" at bounding box center [1480, 170] width 72 height 13
radio input "true"
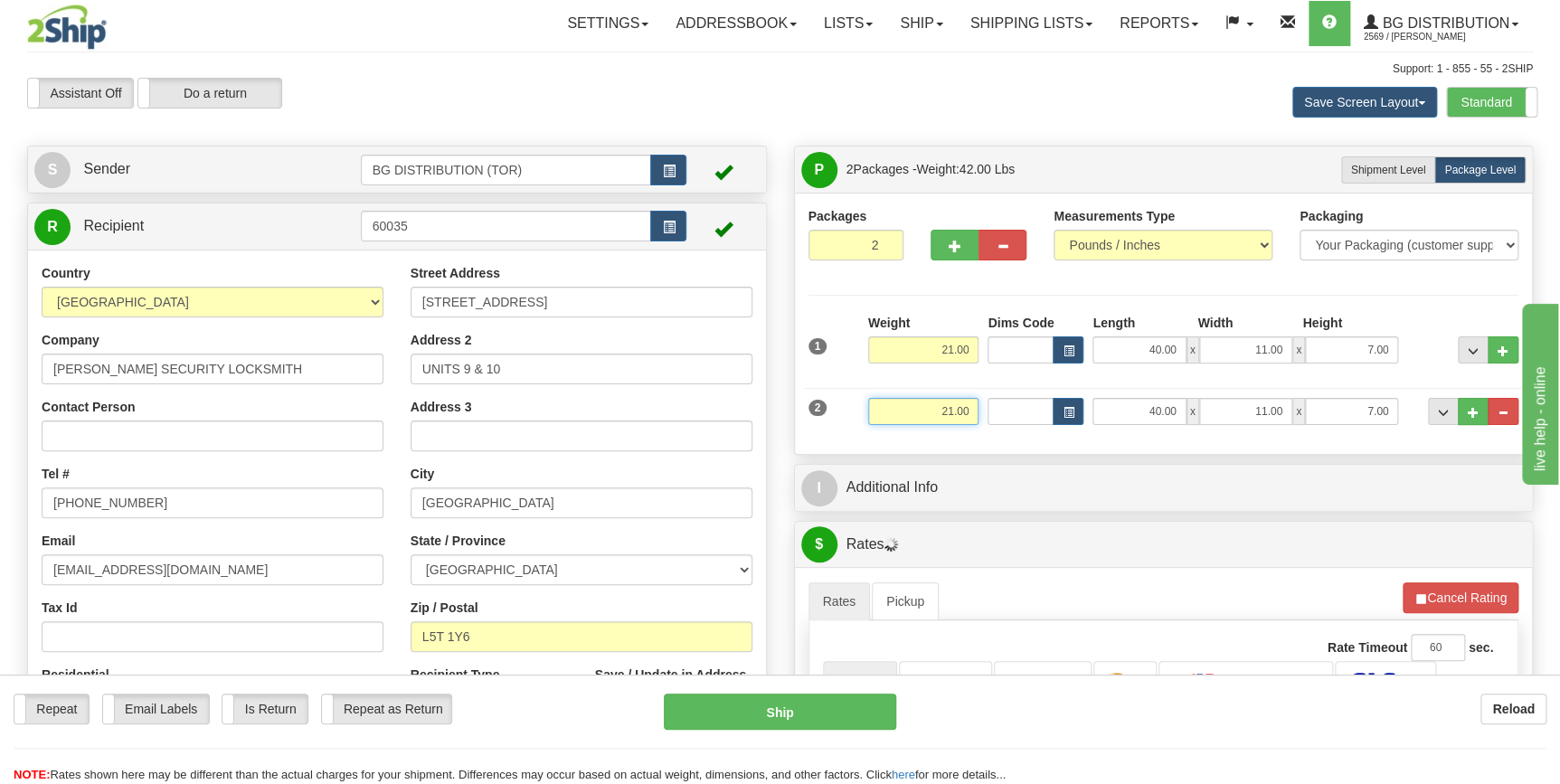
click at [959, 409] on input "21.00" at bounding box center [924, 411] width 111 height 27
type input "40.00"
click at [1171, 414] on input "40.00" at bounding box center [1139, 411] width 93 height 27
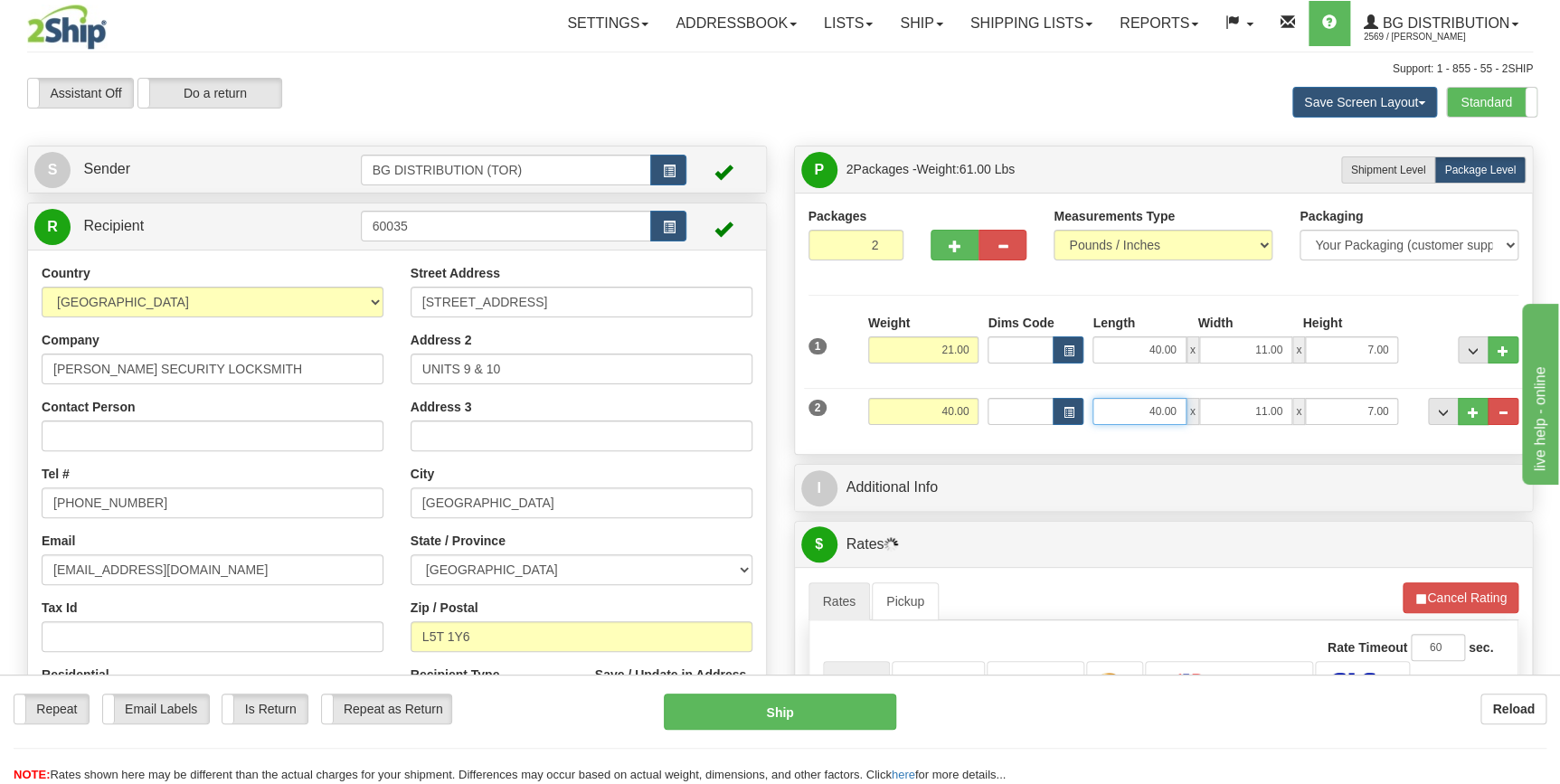
click at [1171, 414] on input "40.00" at bounding box center [1139, 411] width 93 height 27
type input "34.00"
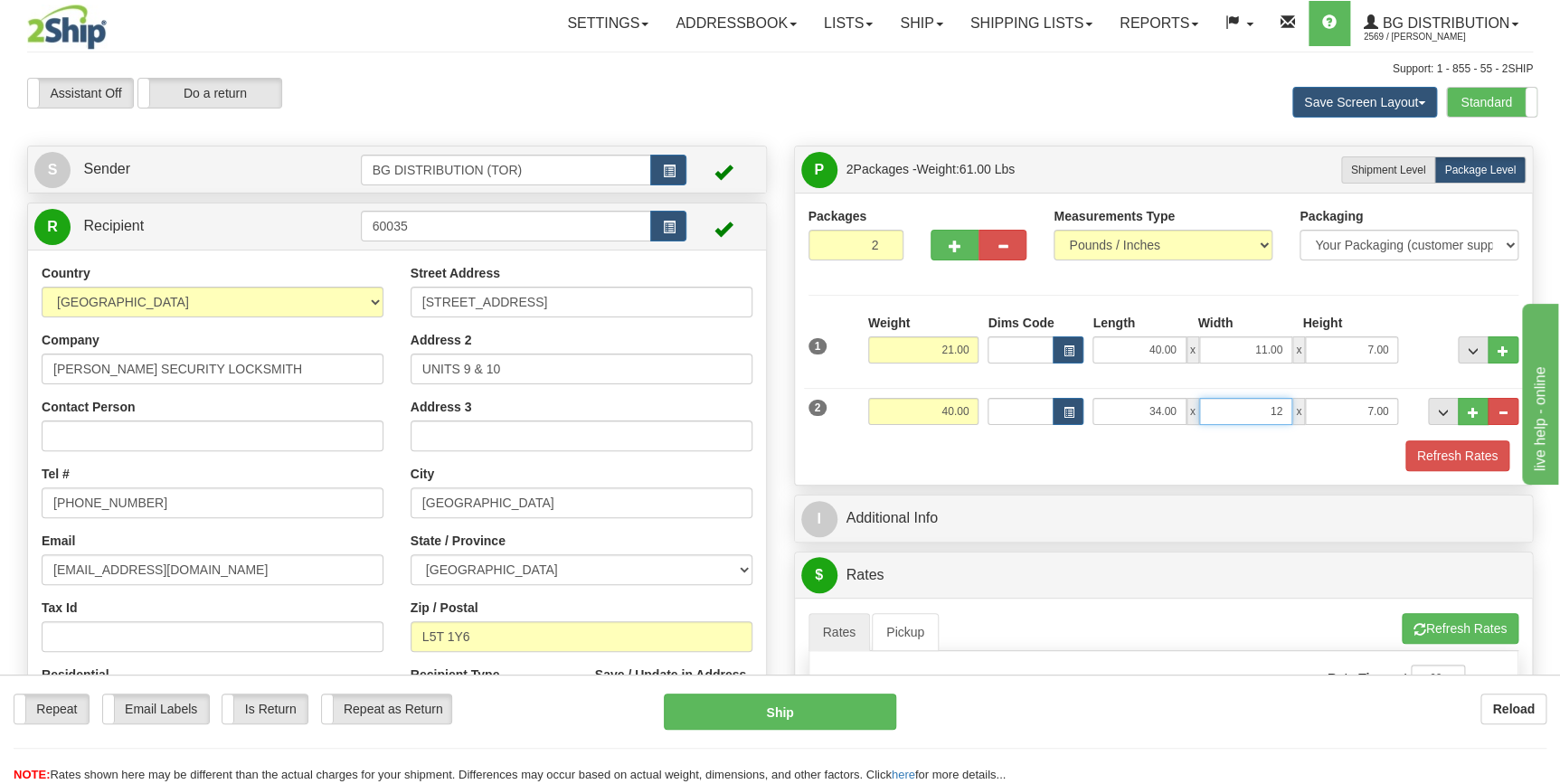
type input "12.00"
type input "10.00"
click at [990, 459] on div "Refresh Rates" at bounding box center [1163, 455] width 720 height 31
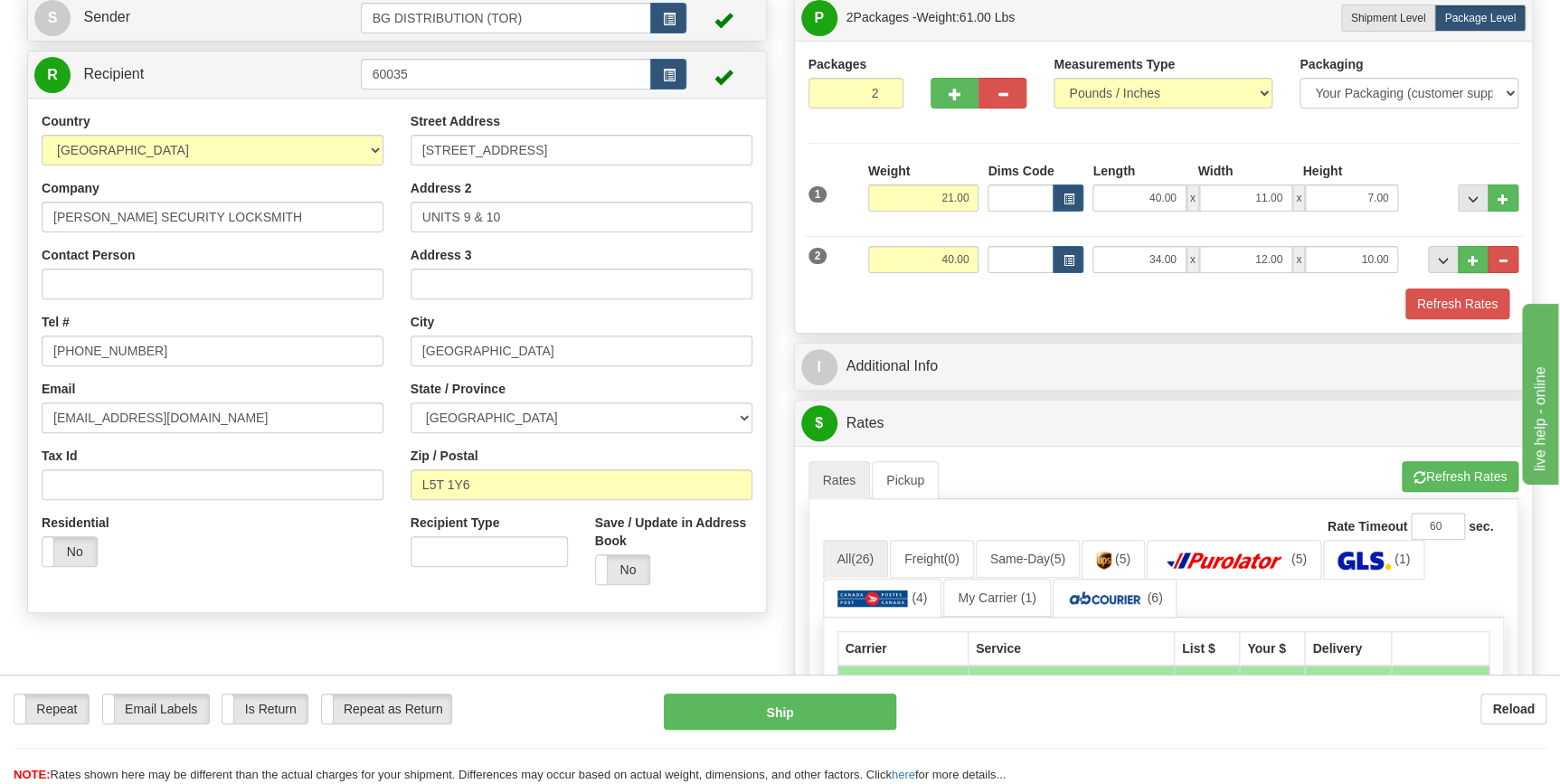
scroll to position [163, 0]
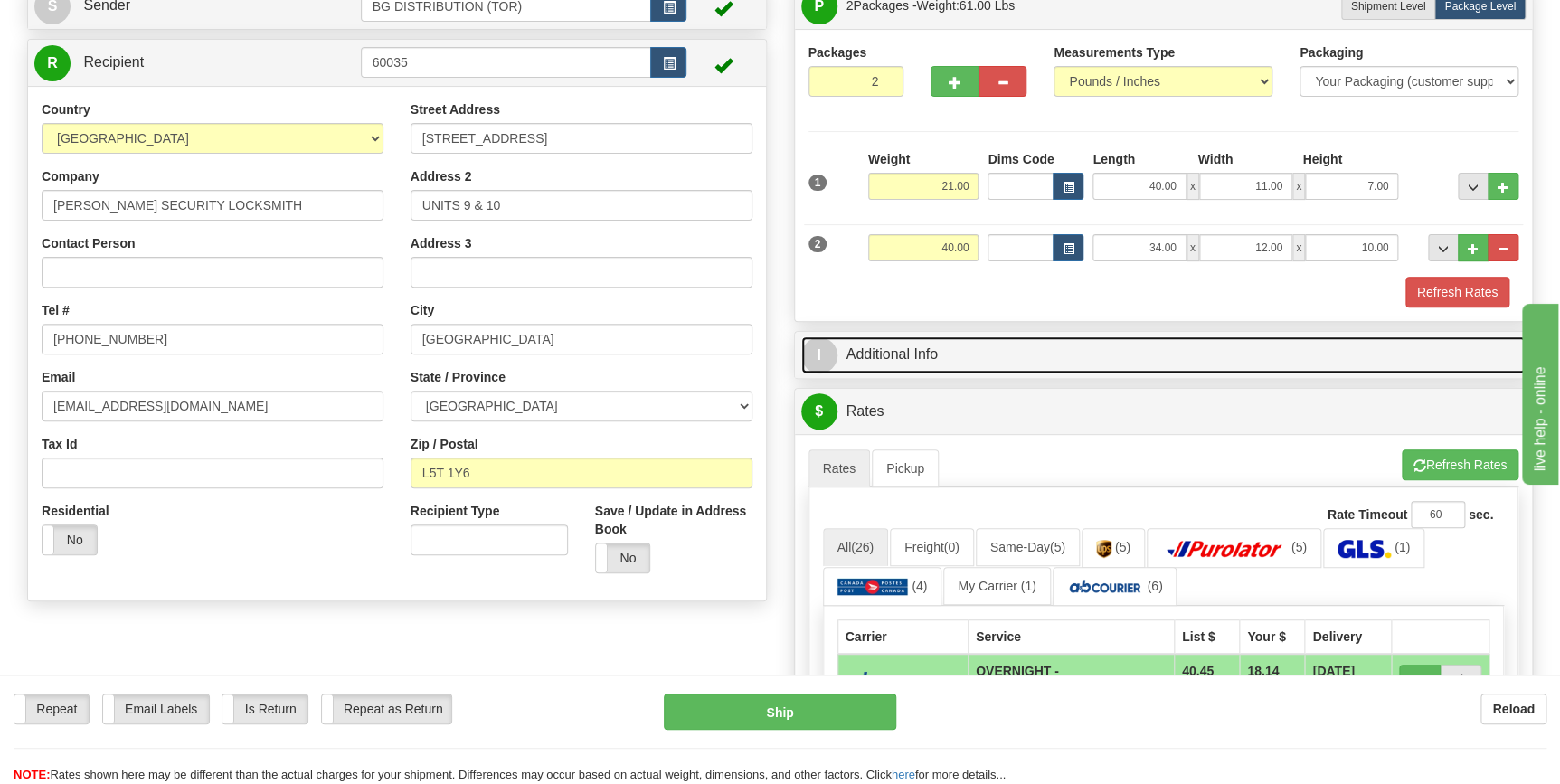
click at [928, 358] on link "I Additional Info" at bounding box center [1163, 355] width 726 height 37
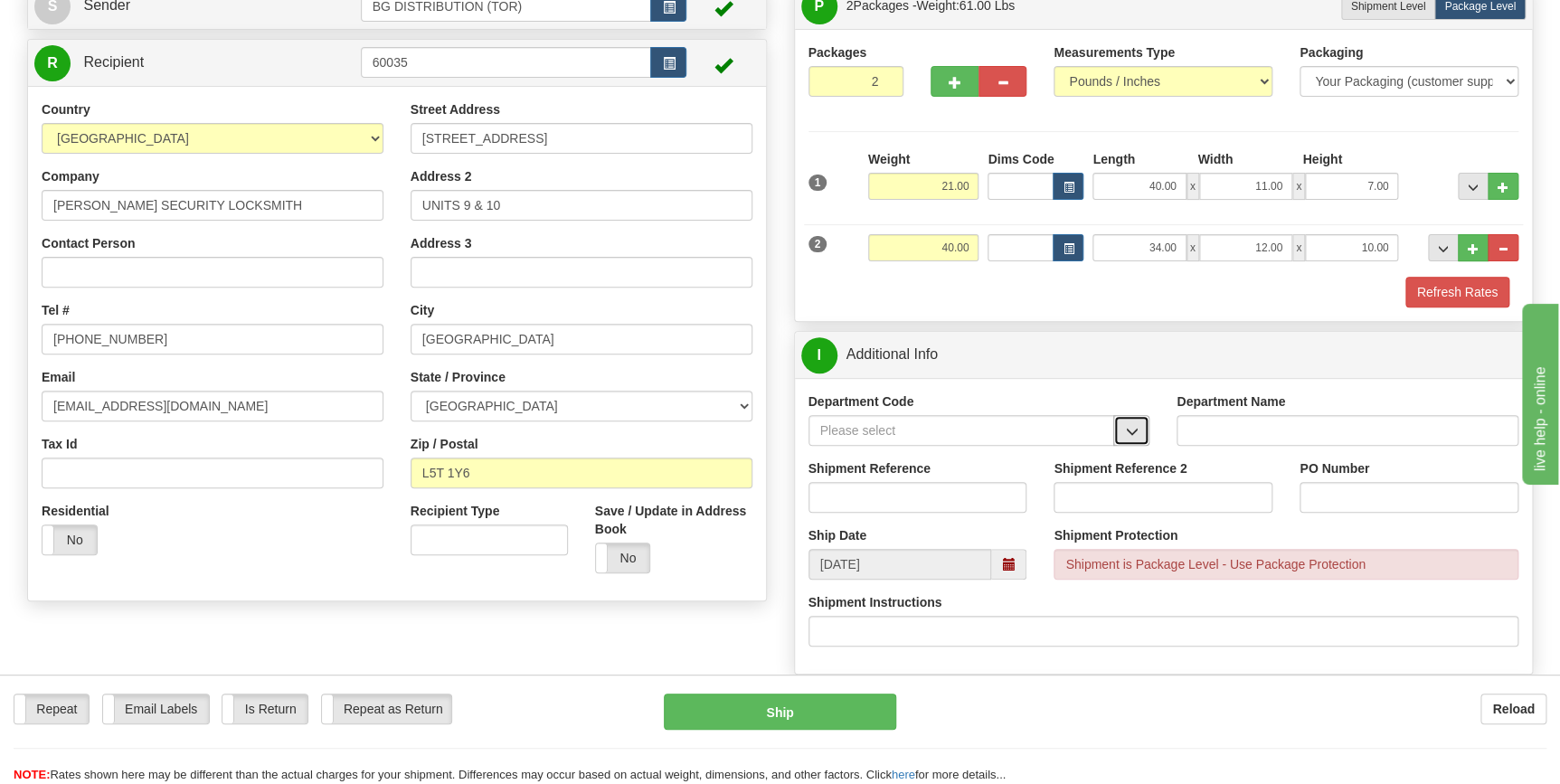
click at [1138, 431] on button "button" at bounding box center [1131, 430] width 36 height 31
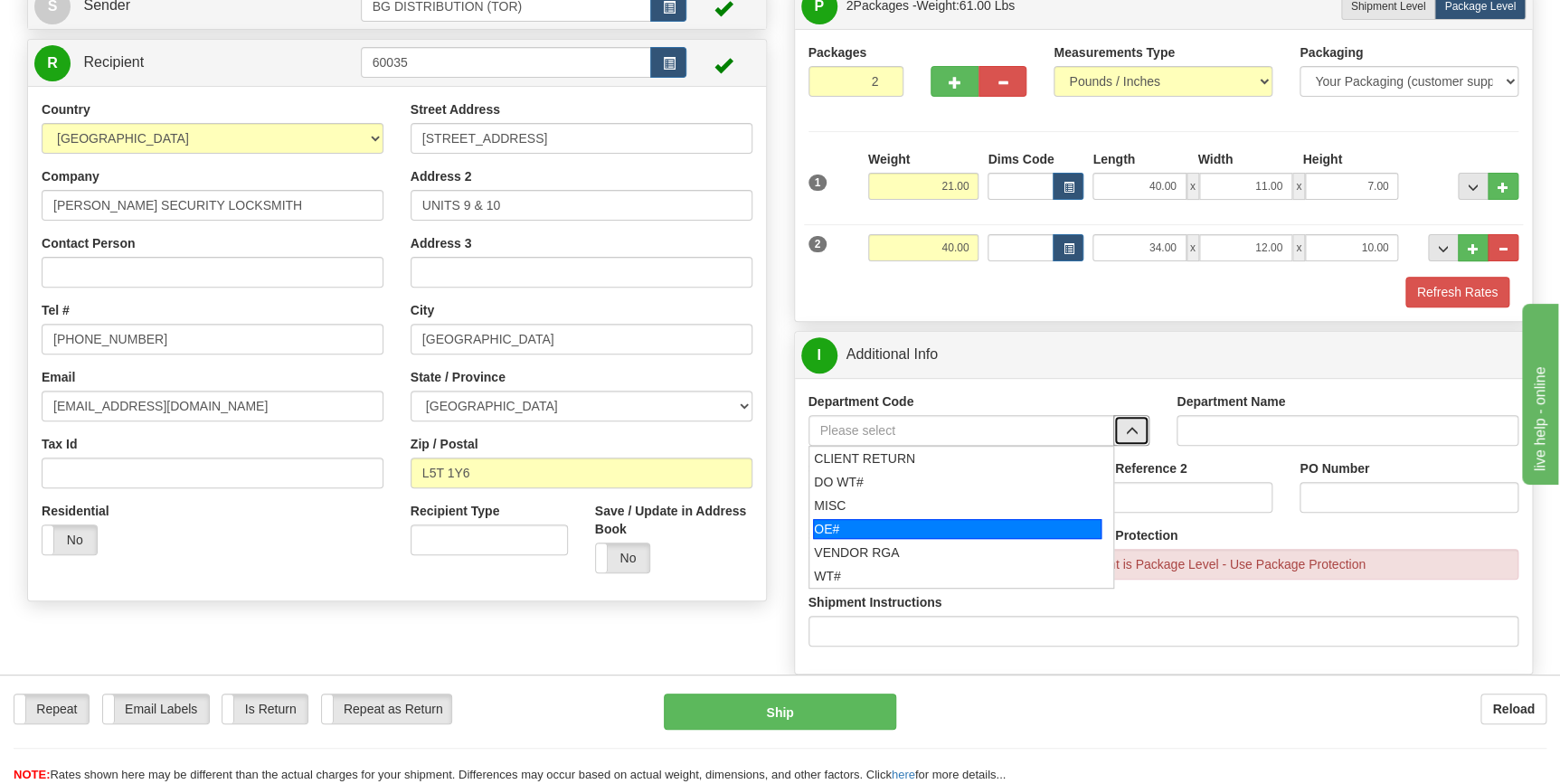
click at [860, 529] on div "OE#" at bounding box center [957, 529] width 289 height 20
type input "OE#"
type input "ORDERS"
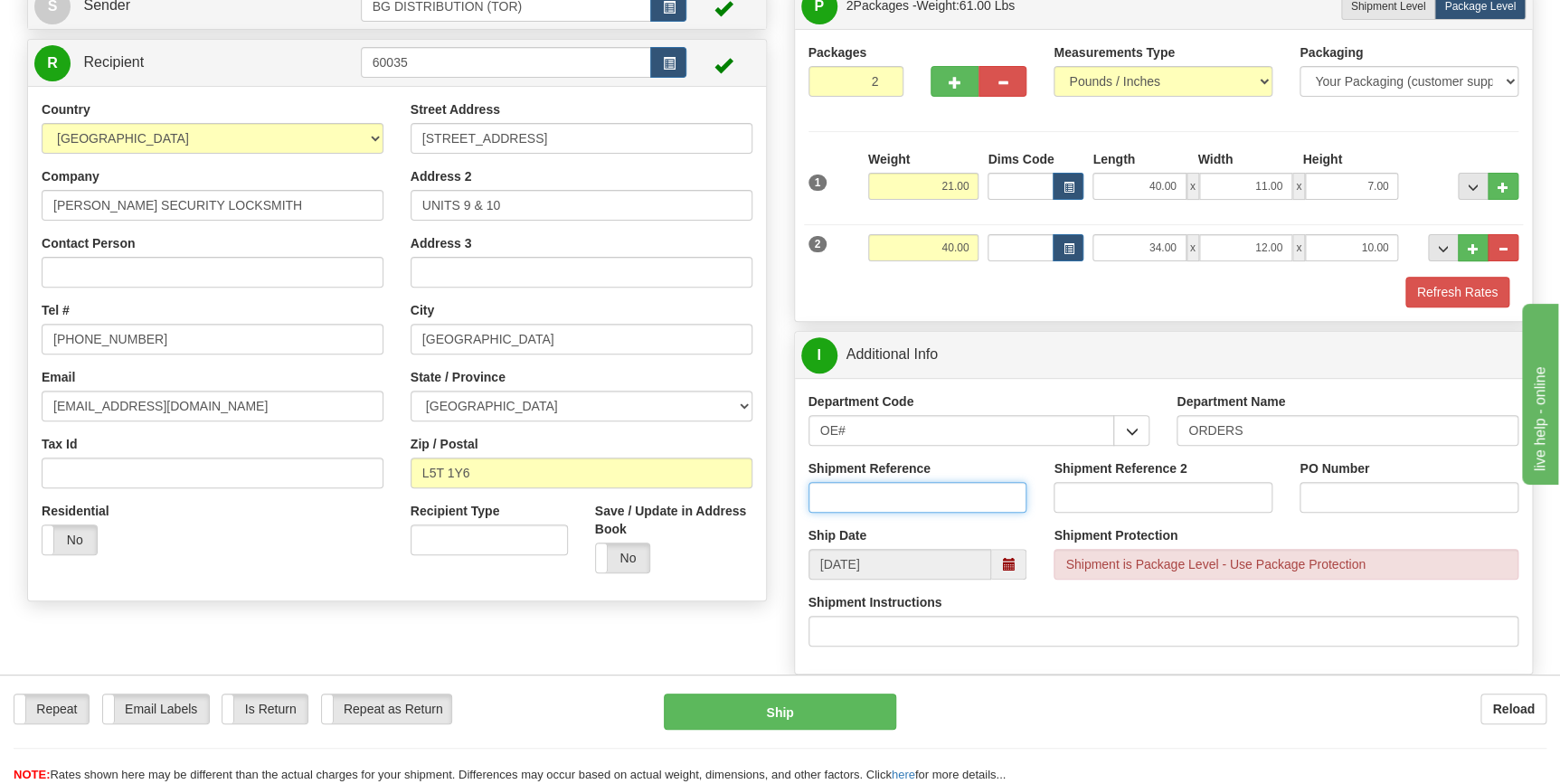
click at [890, 497] on input "Shipment Reference" at bounding box center [918, 497] width 219 height 31
type input "70186086-00"
click at [1276, 464] on div "Shipment Reference 2" at bounding box center [1162, 493] width 246 height 67
click at [1321, 493] on input "PO Number" at bounding box center [1409, 497] width 219 height 31
type input "1011764"
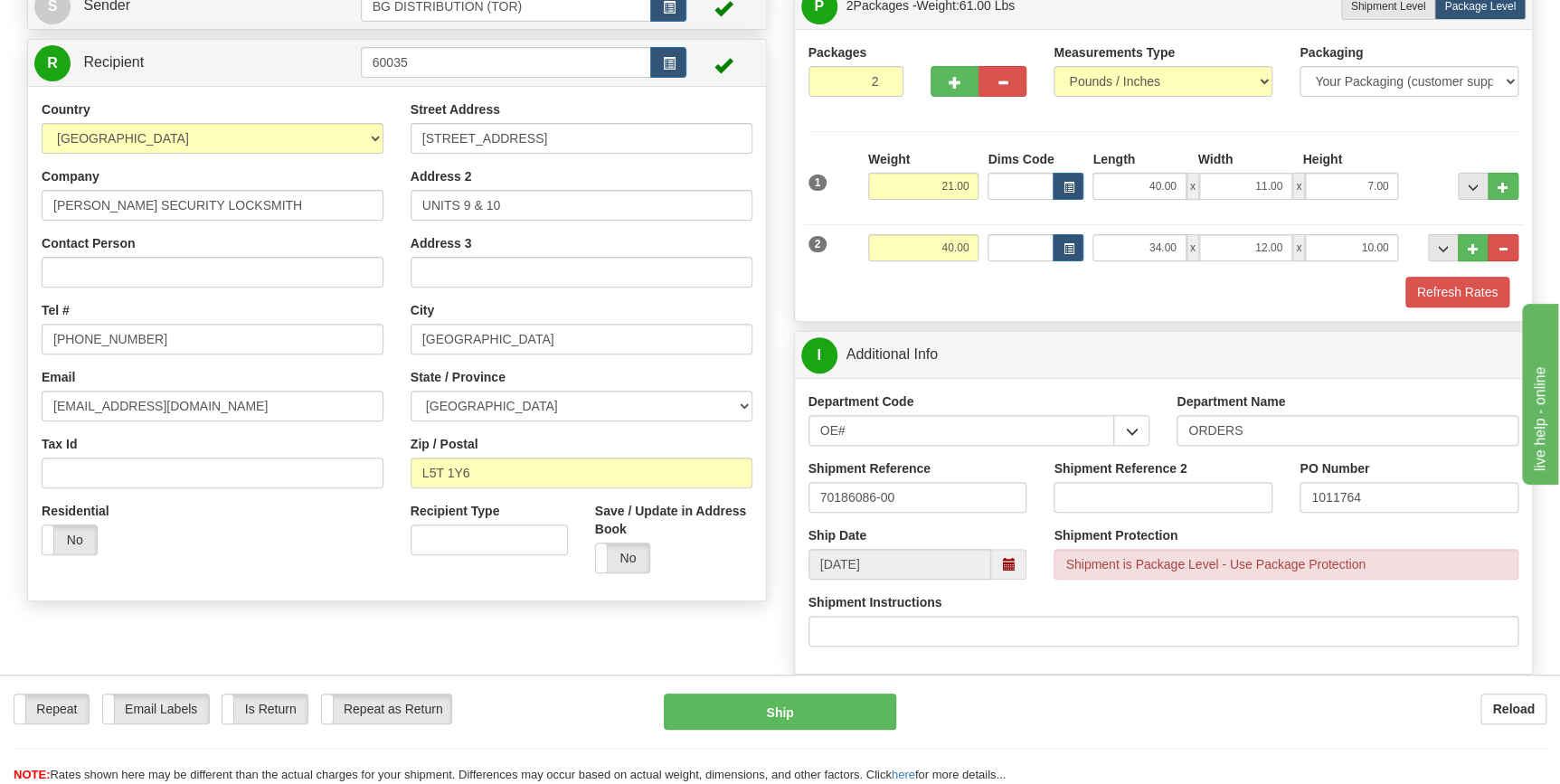
click at [1333, 527] on div "Shipment Protection Shipment is Package Level - Use Package Protection" at bounding box center [1286, 553] width 465 height 53
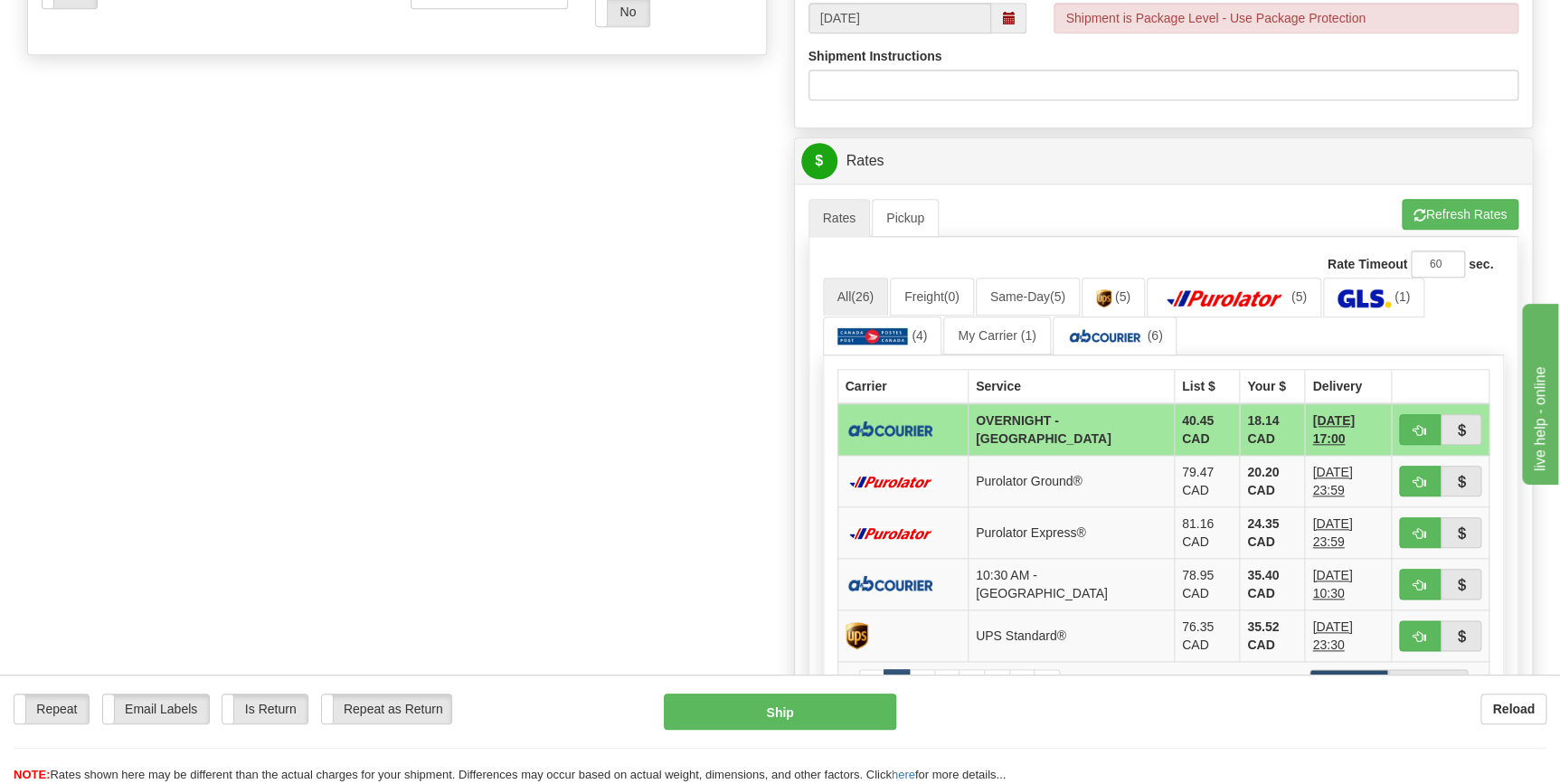
scroll to position [739, 0]
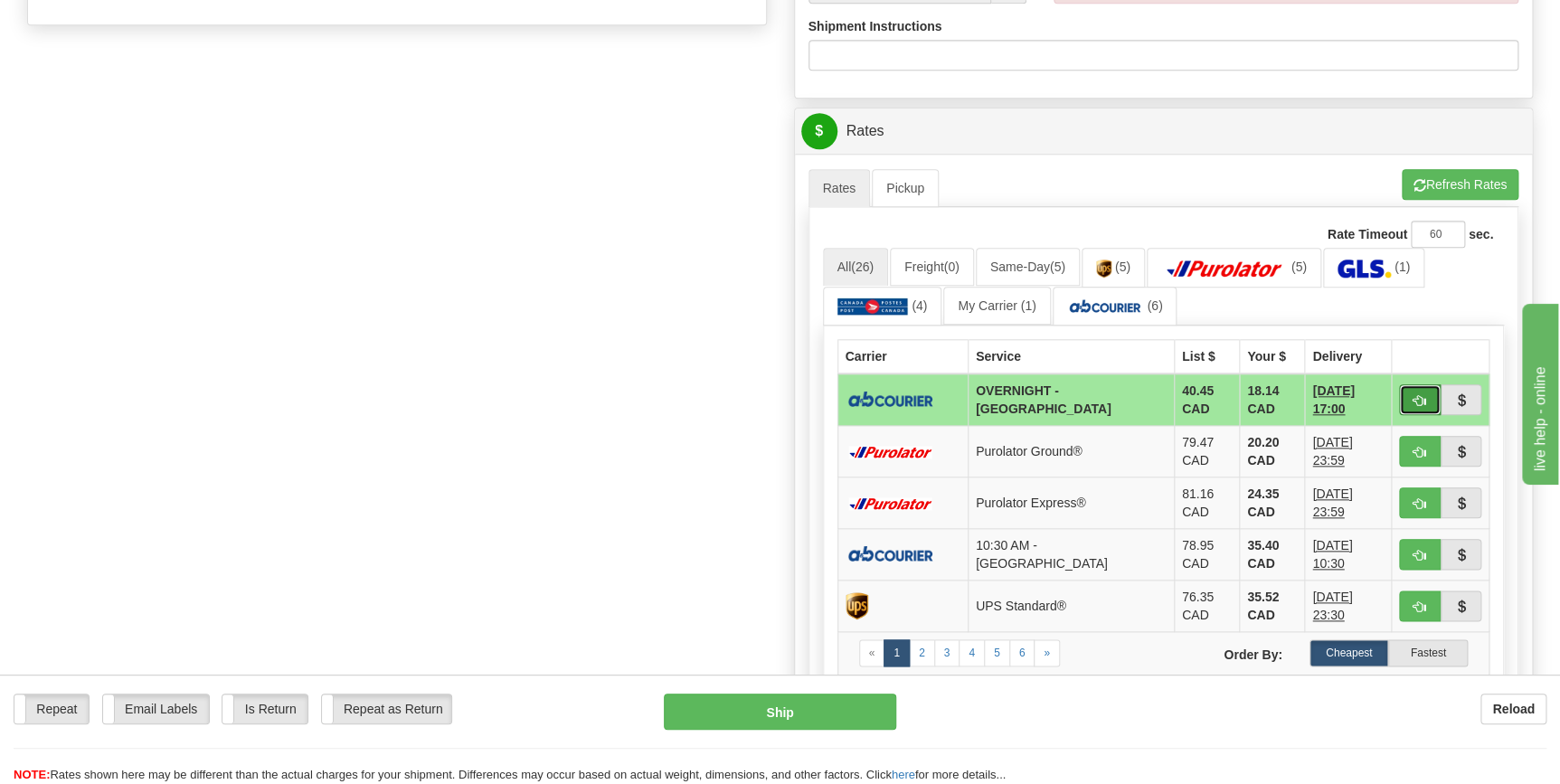
click at [1416, 400] on span "button" at bounding box center [1420, 400] width 13 height 12
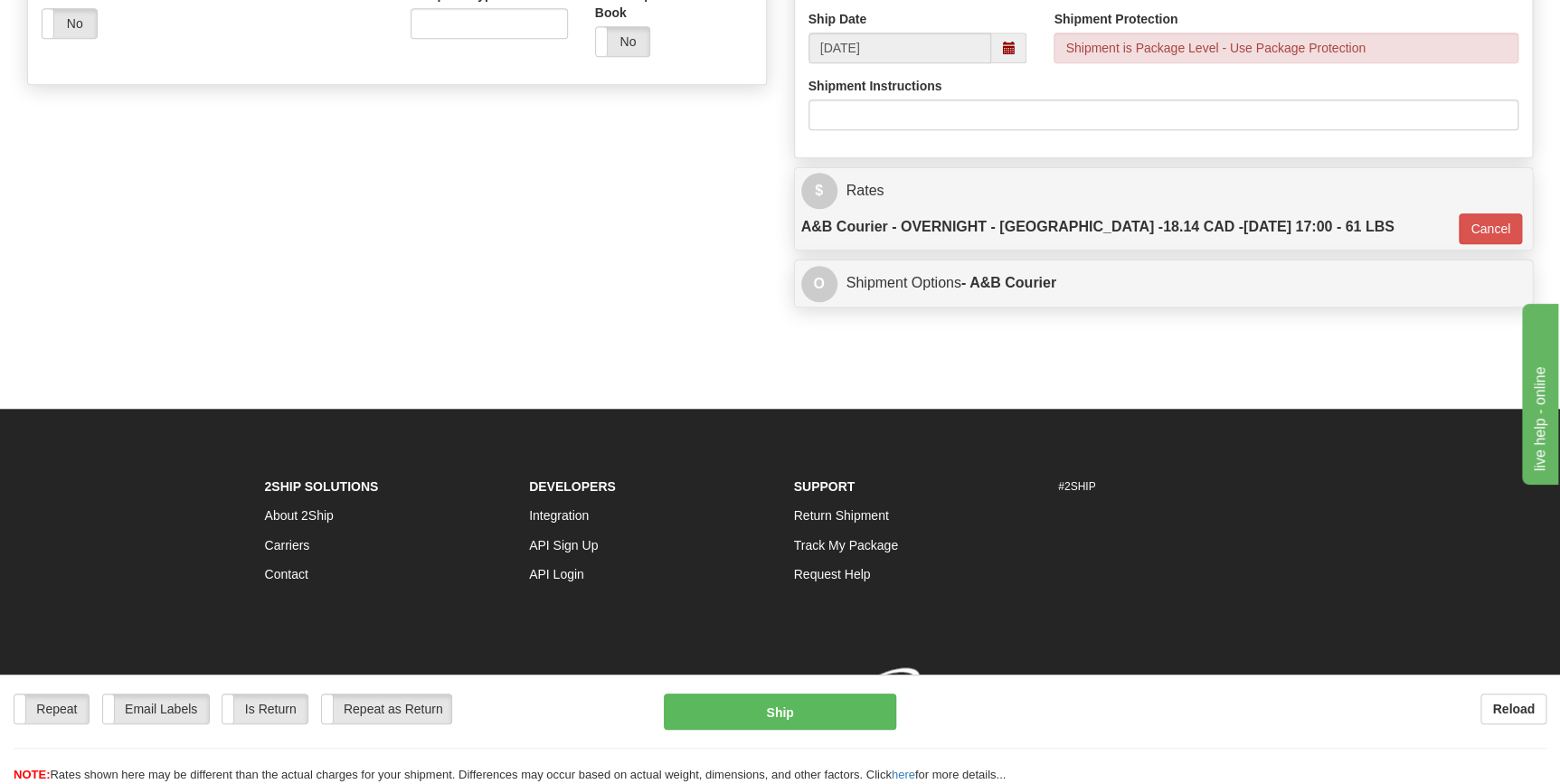
type input "4"
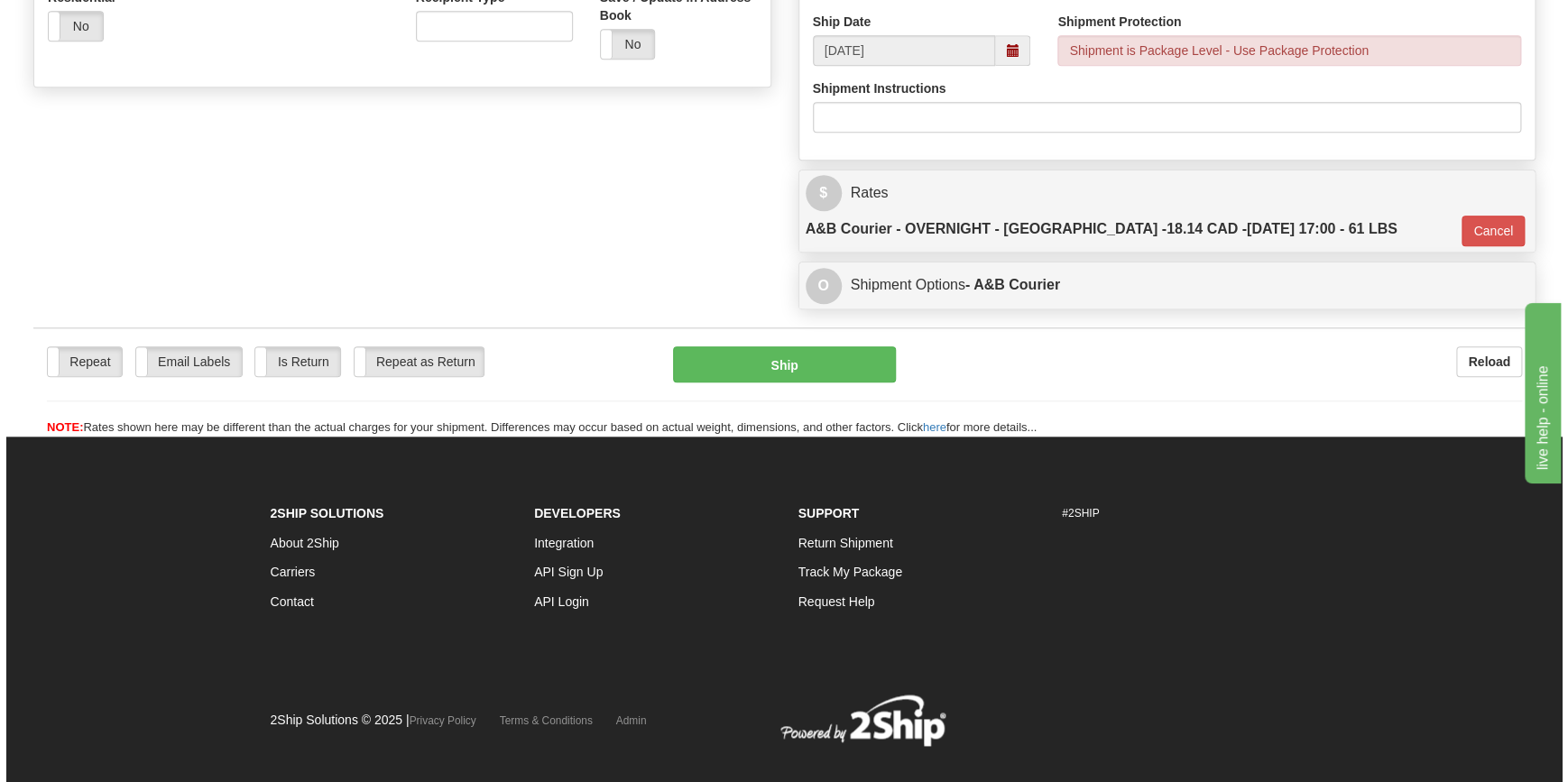
scroll to position [667, 0]
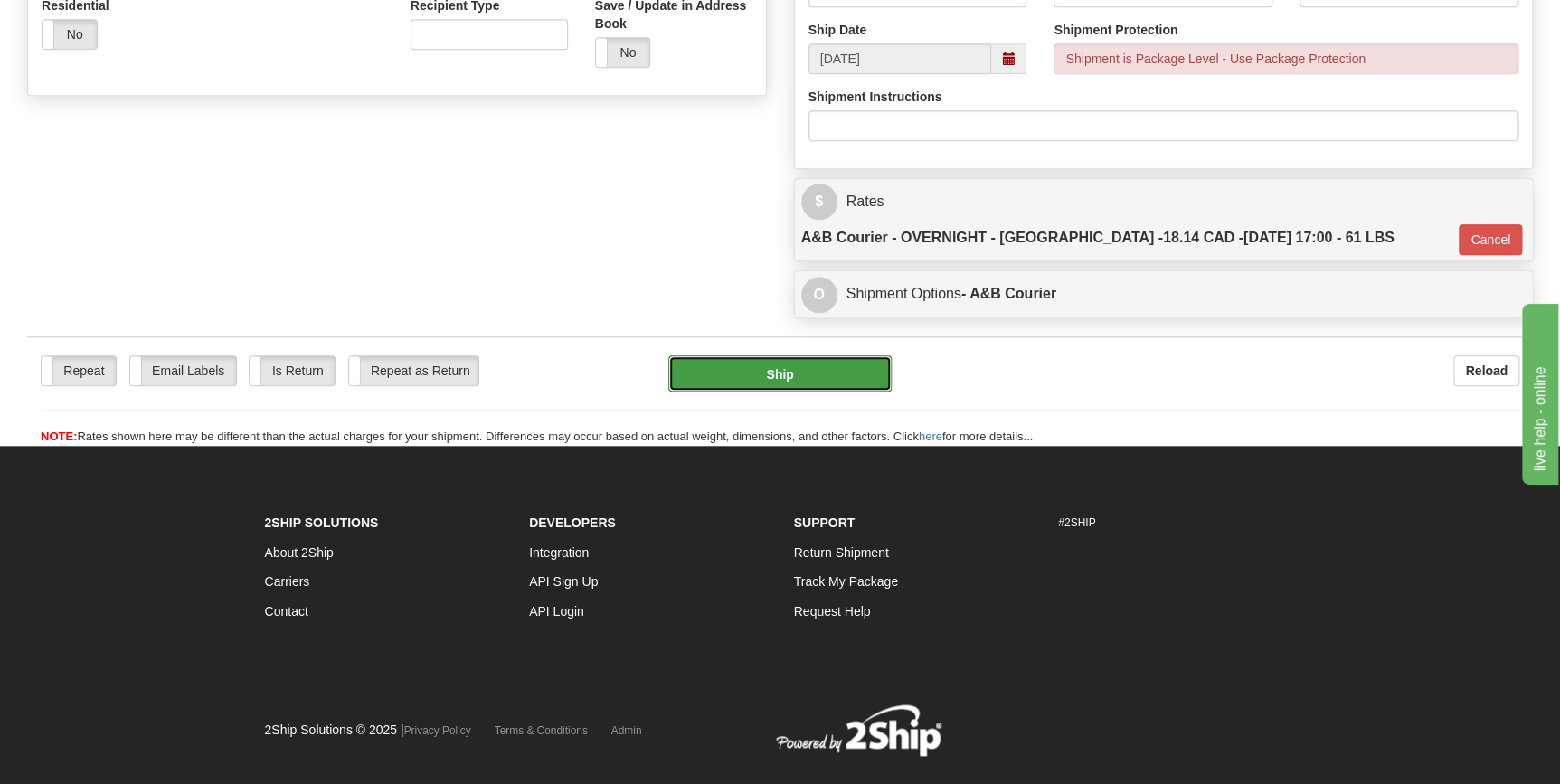
click at [795, 356] on button "Ship" at bounding box center [780, 373] width 223 height 36
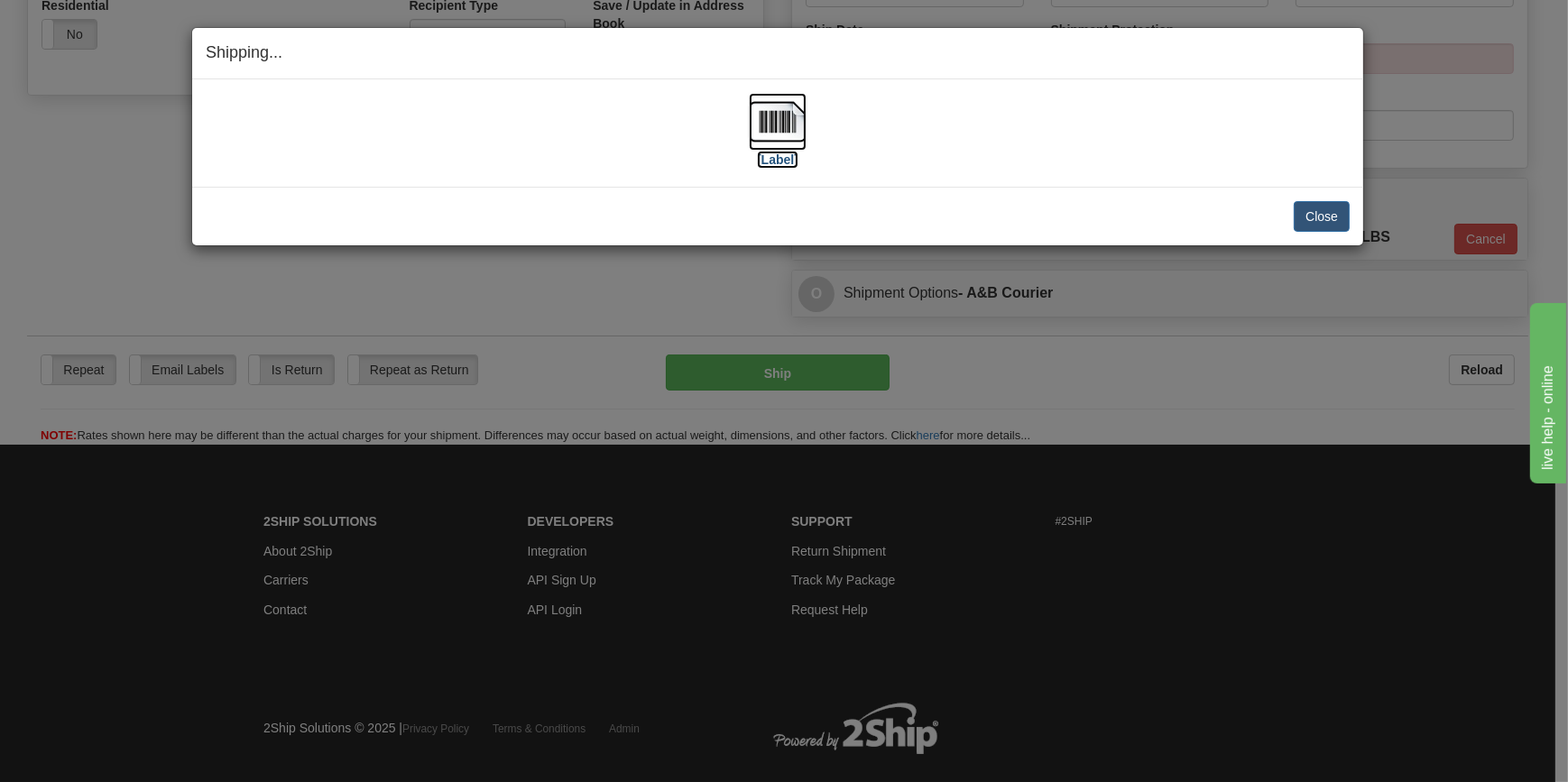
click at [779, 124] on img at bounding box center [778, 121] width 57 height 57
click at [1325, 211] on button "Close" at bounding box center [1321, 216] width 56 height 31
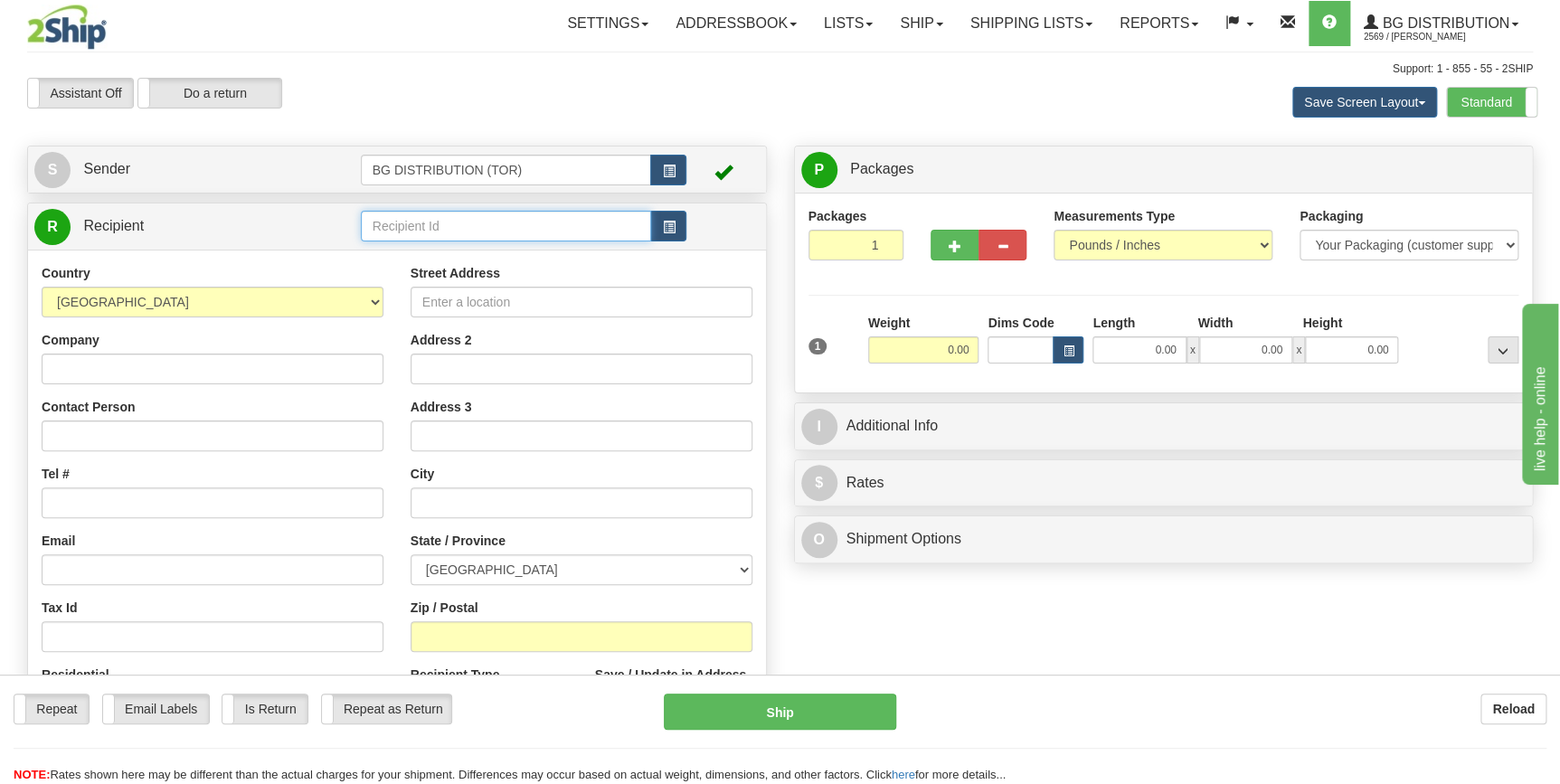
click at [426, 232] on input "text" at bounding box center [505, 226] width 291 height 31
click at [443, 250] on div "60531" at bounding box center [502, 255] width 273 height 20
type input "60531"
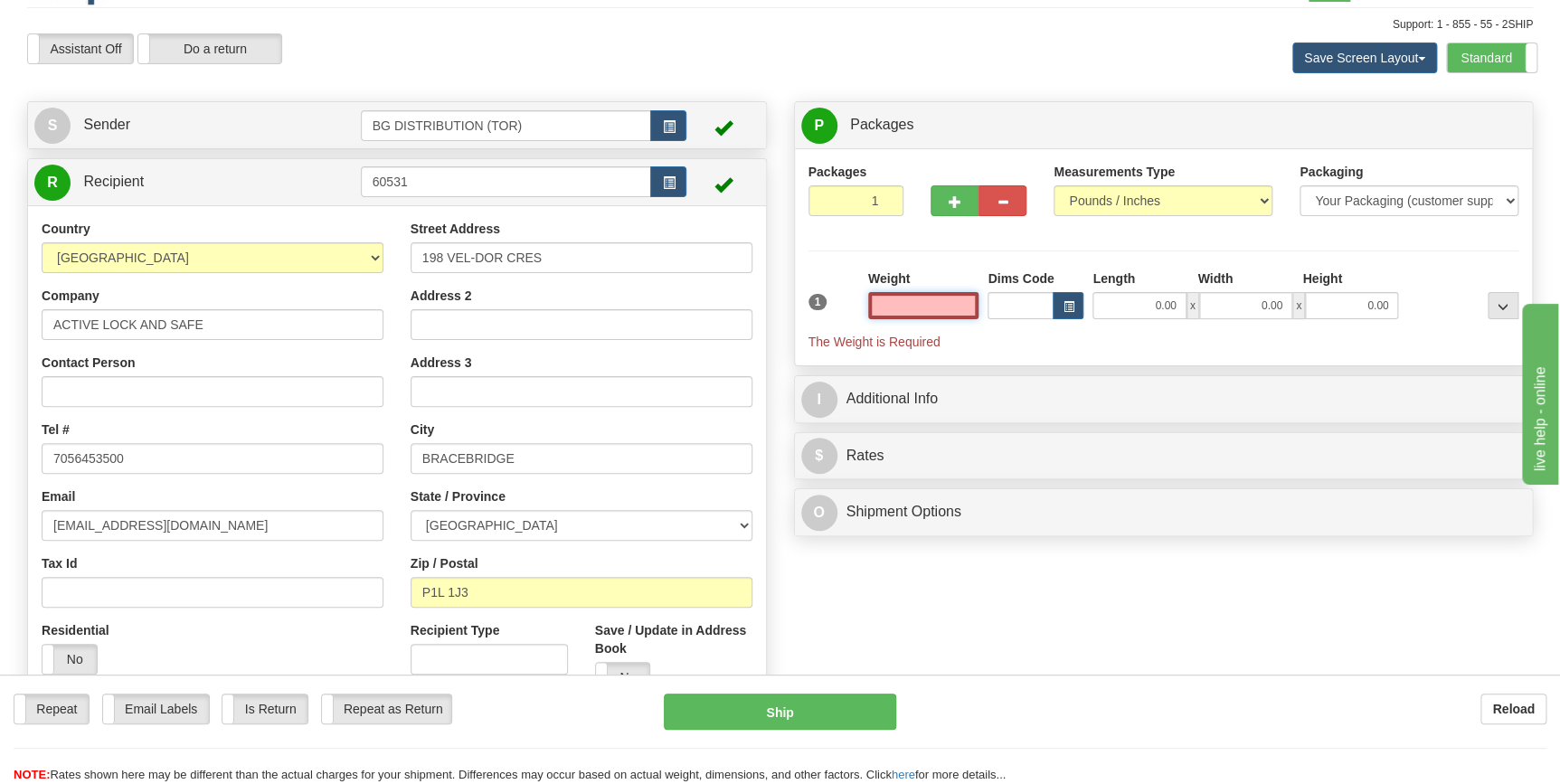
scroll to position [82, 0]
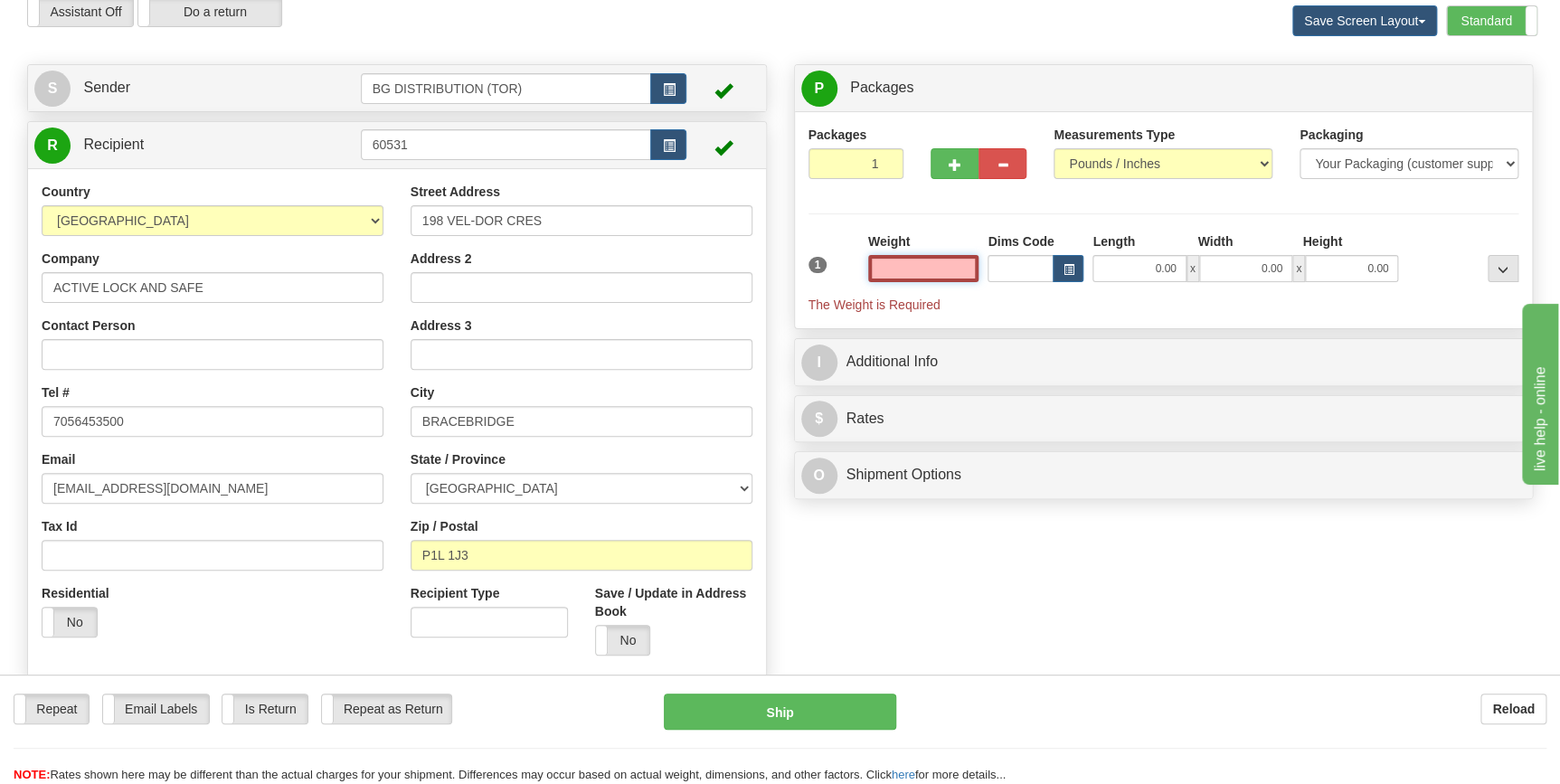
click at [945, 271] on input "text" at bounding box center [924, 268] width 111 height 27
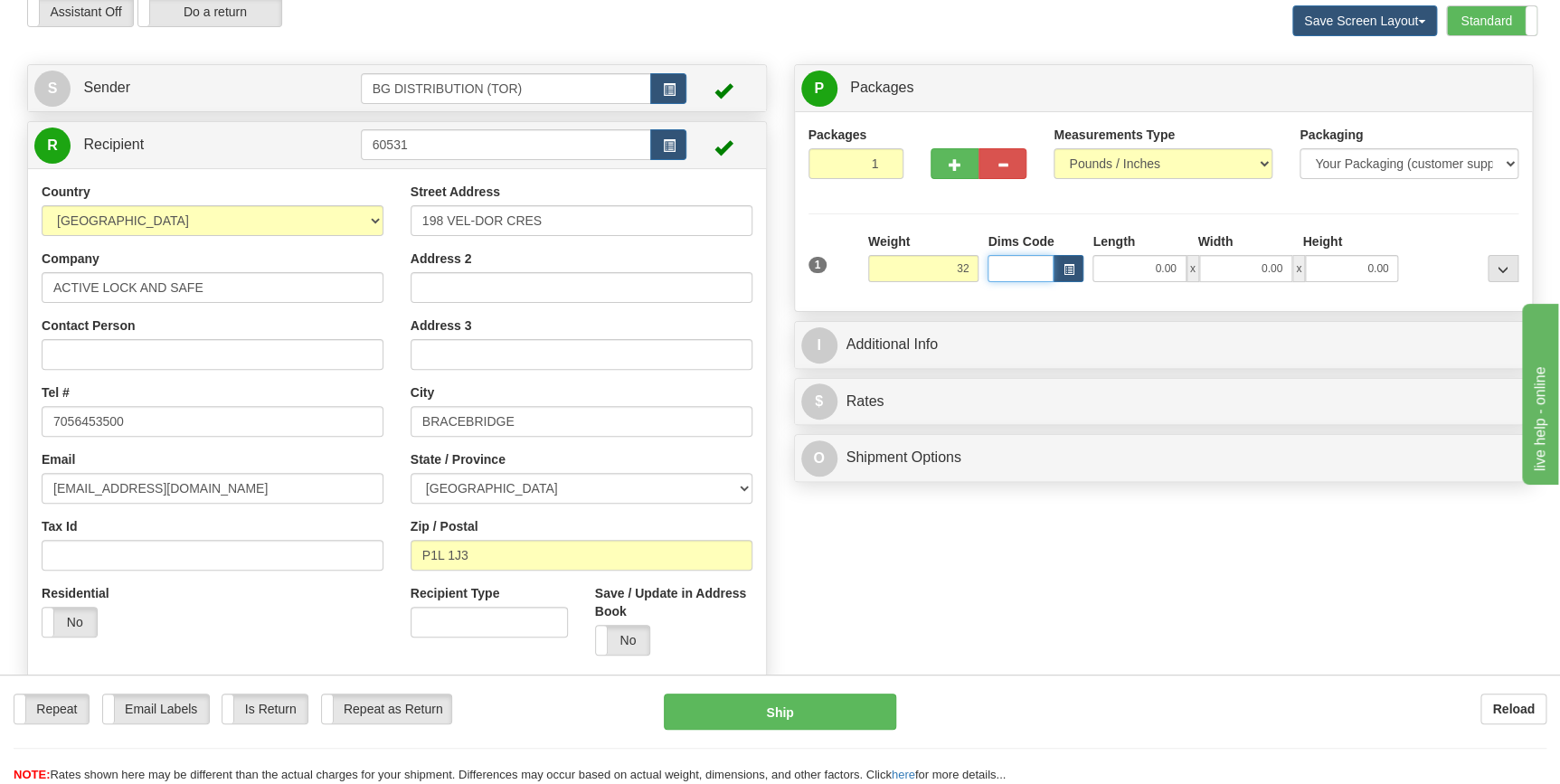
type input "32.00"
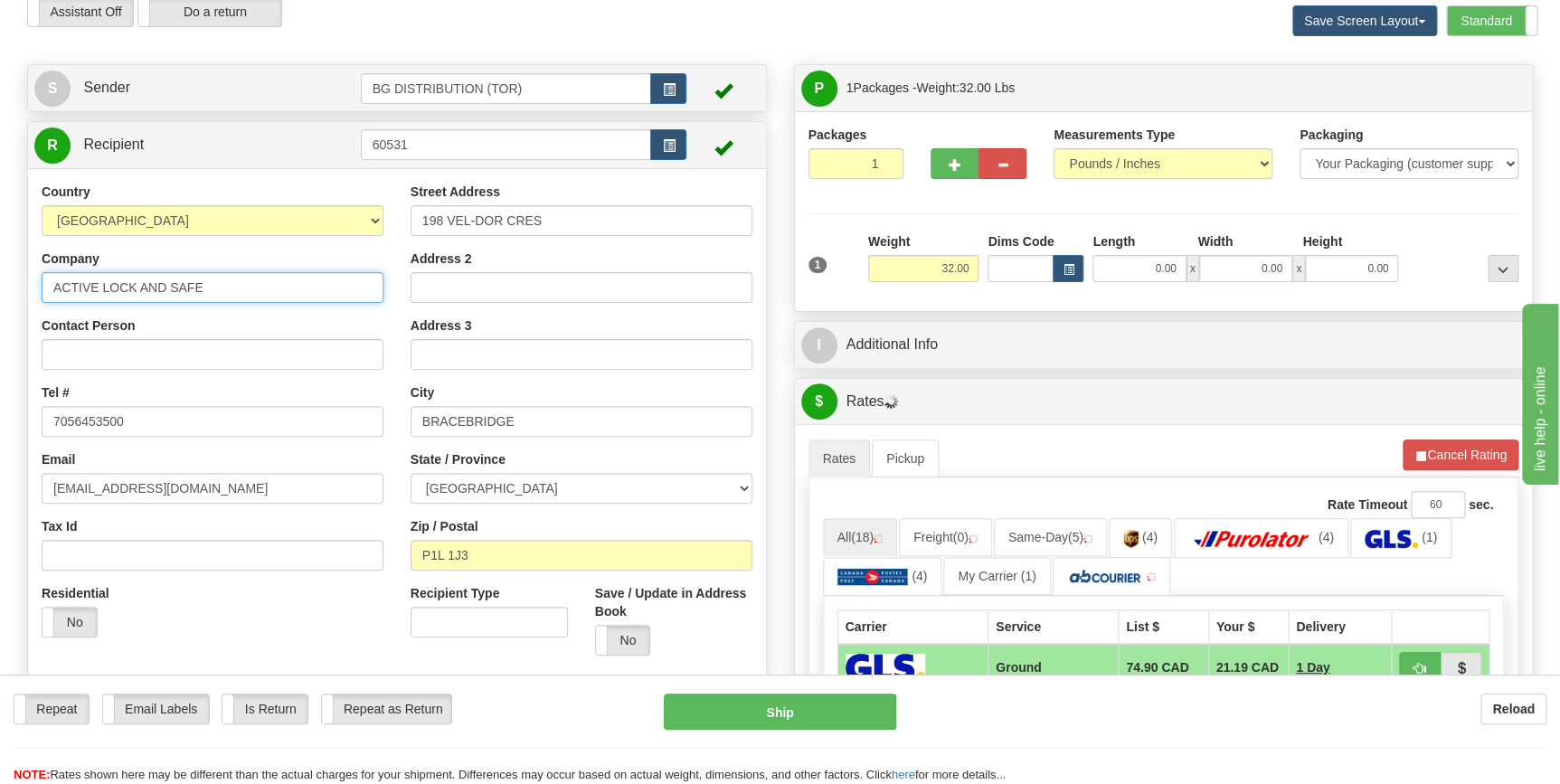
drag, startPoint x: 242, startPoint y: 289, endPoint x: -4, endPoint y: 288, distance: 246.0
click at [0, 288] on html "Training Course Close Toggle navigation Settings Shipping Preferences New Sende…" at bounding box center [780, 310] width 1560 height 784
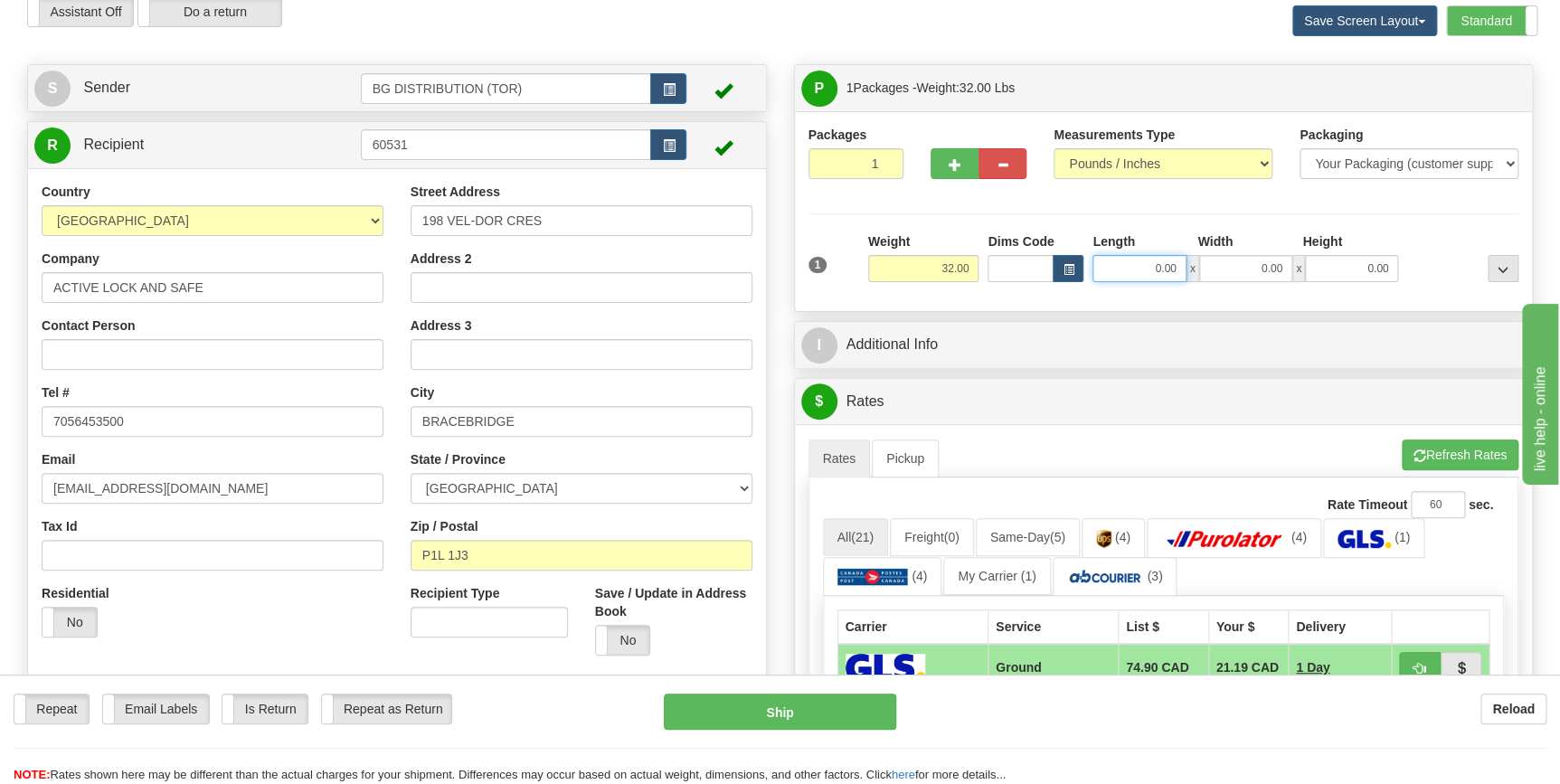
click at [1140, 262] on input "0.00" at bounding box center [1139, 268] width 93 height 27
type input "14.00"
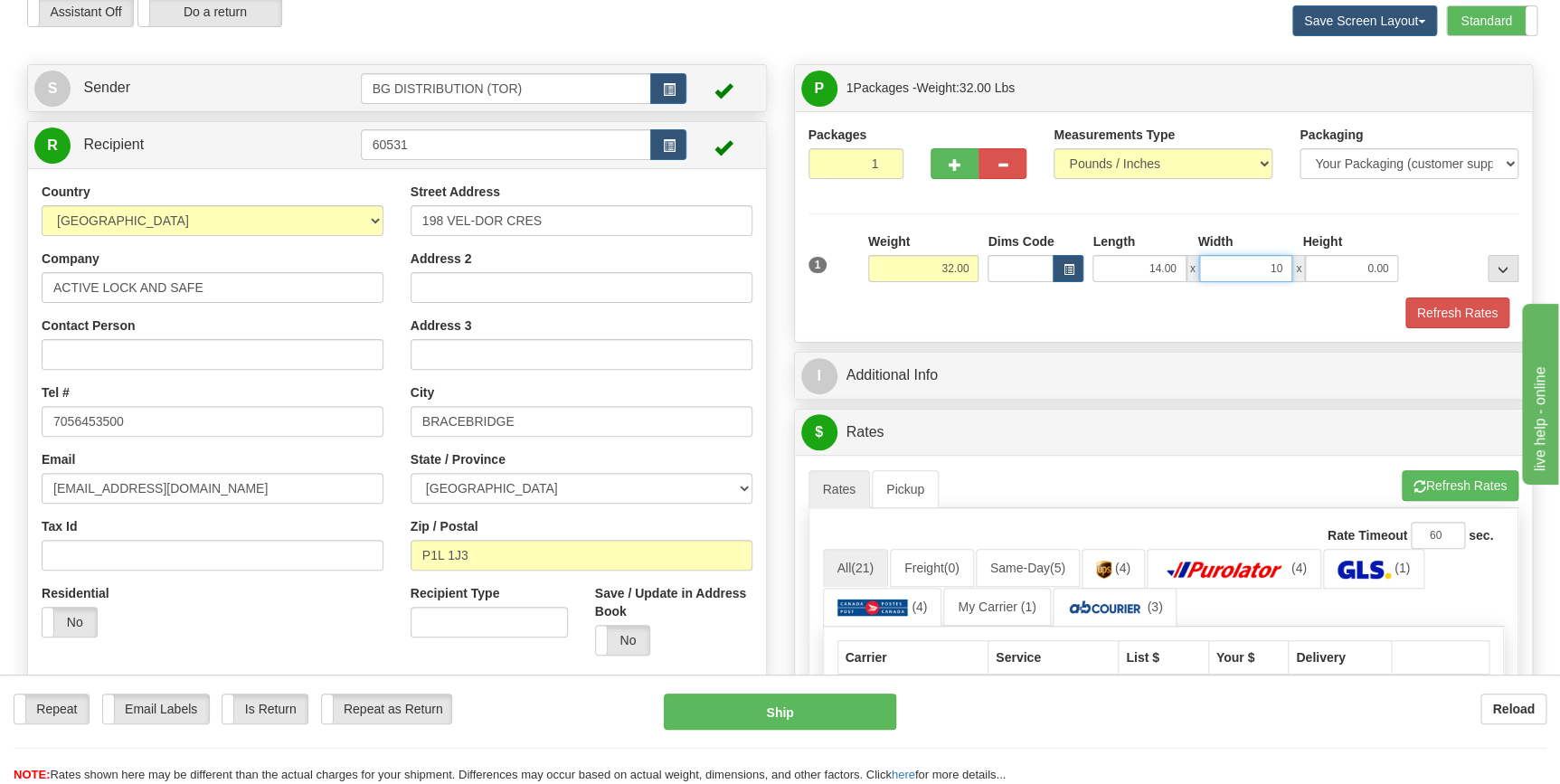
type input "10.00"
type input "11.00"
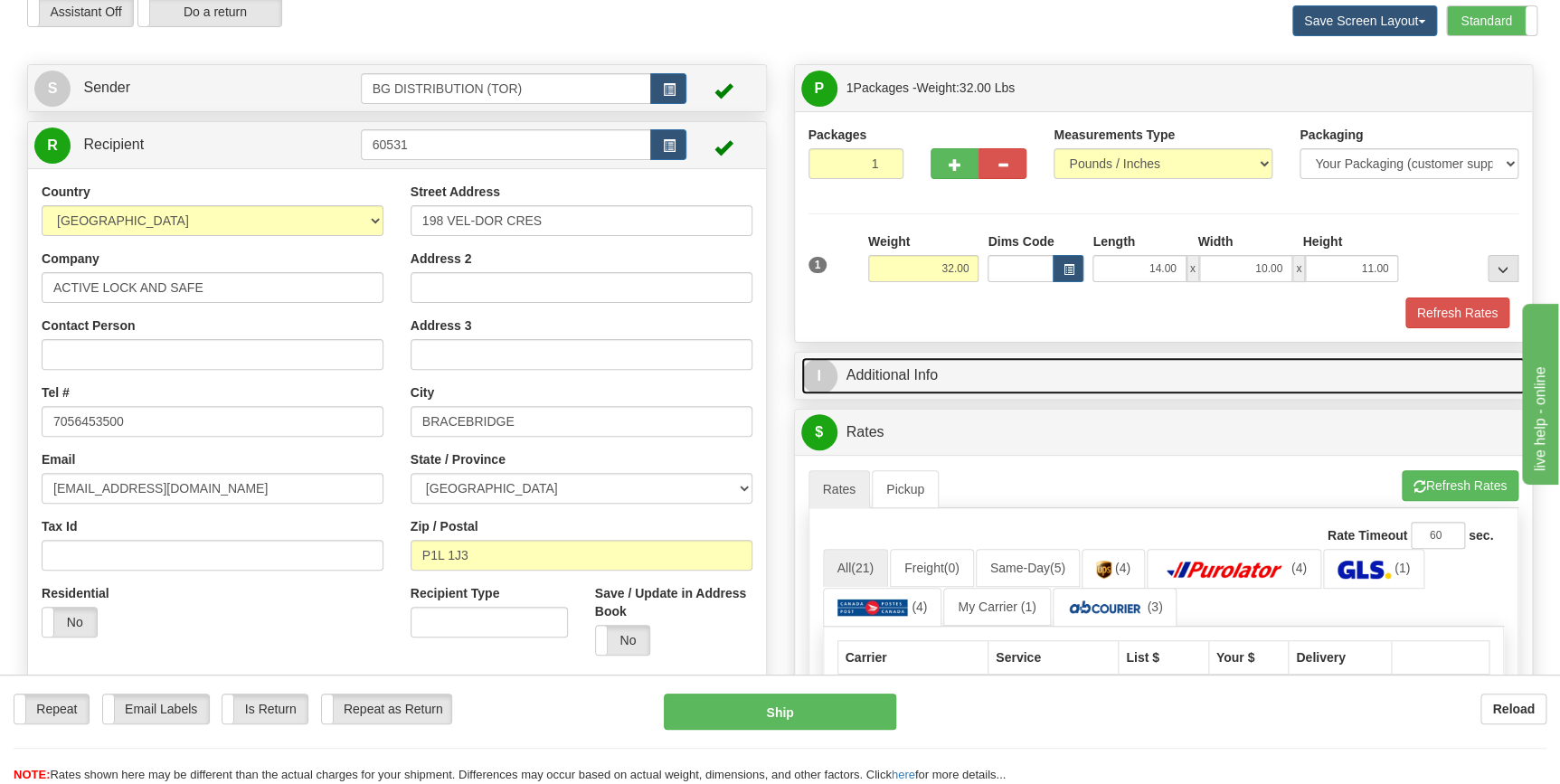
click at [1108, 364] on link "I Additional Info" at bounding box center [1163, 376] width 726 height 37
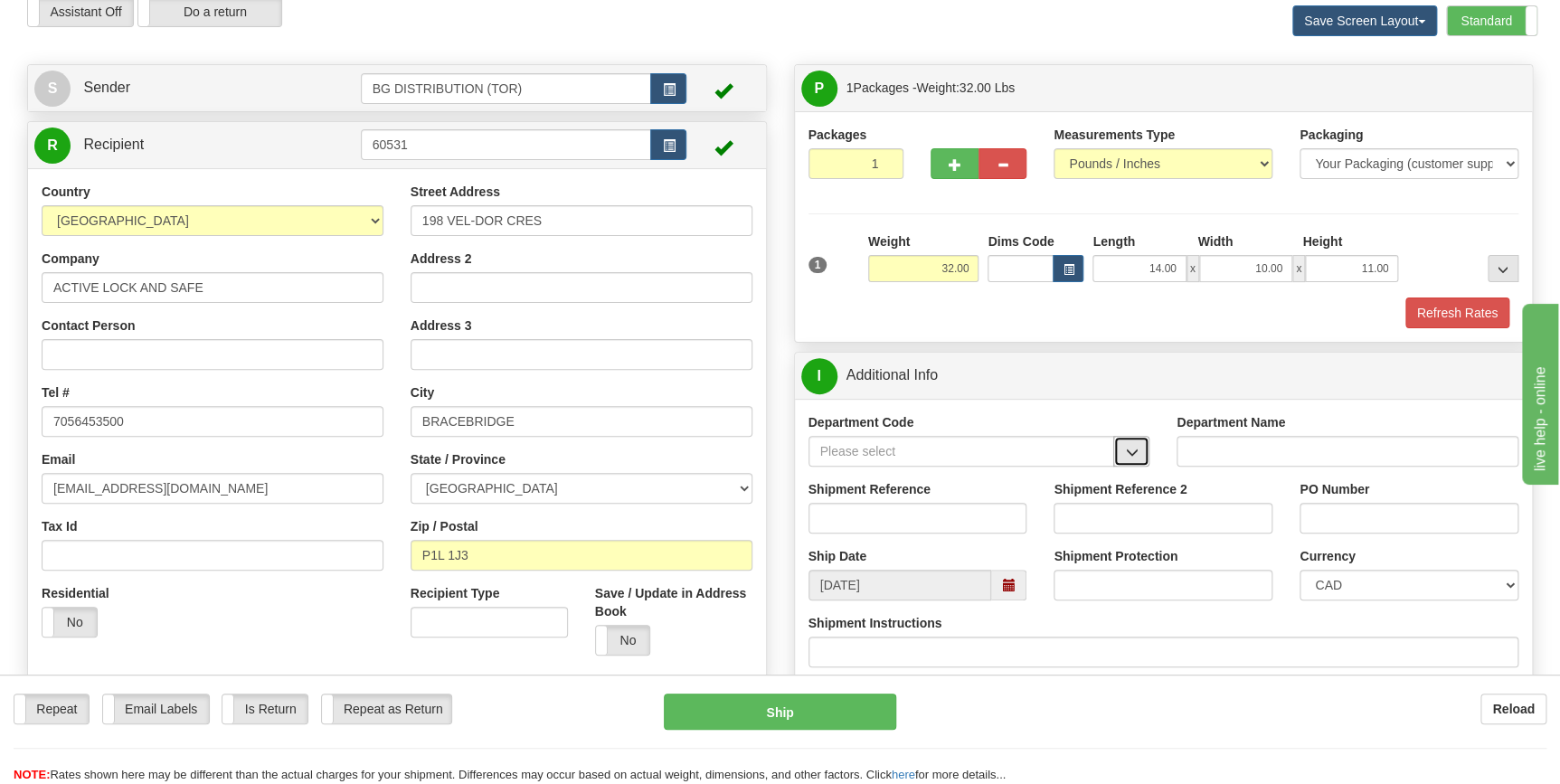
click at [1131, 451] on span "button" at bounding box center [1132, 452] width 13 height 12
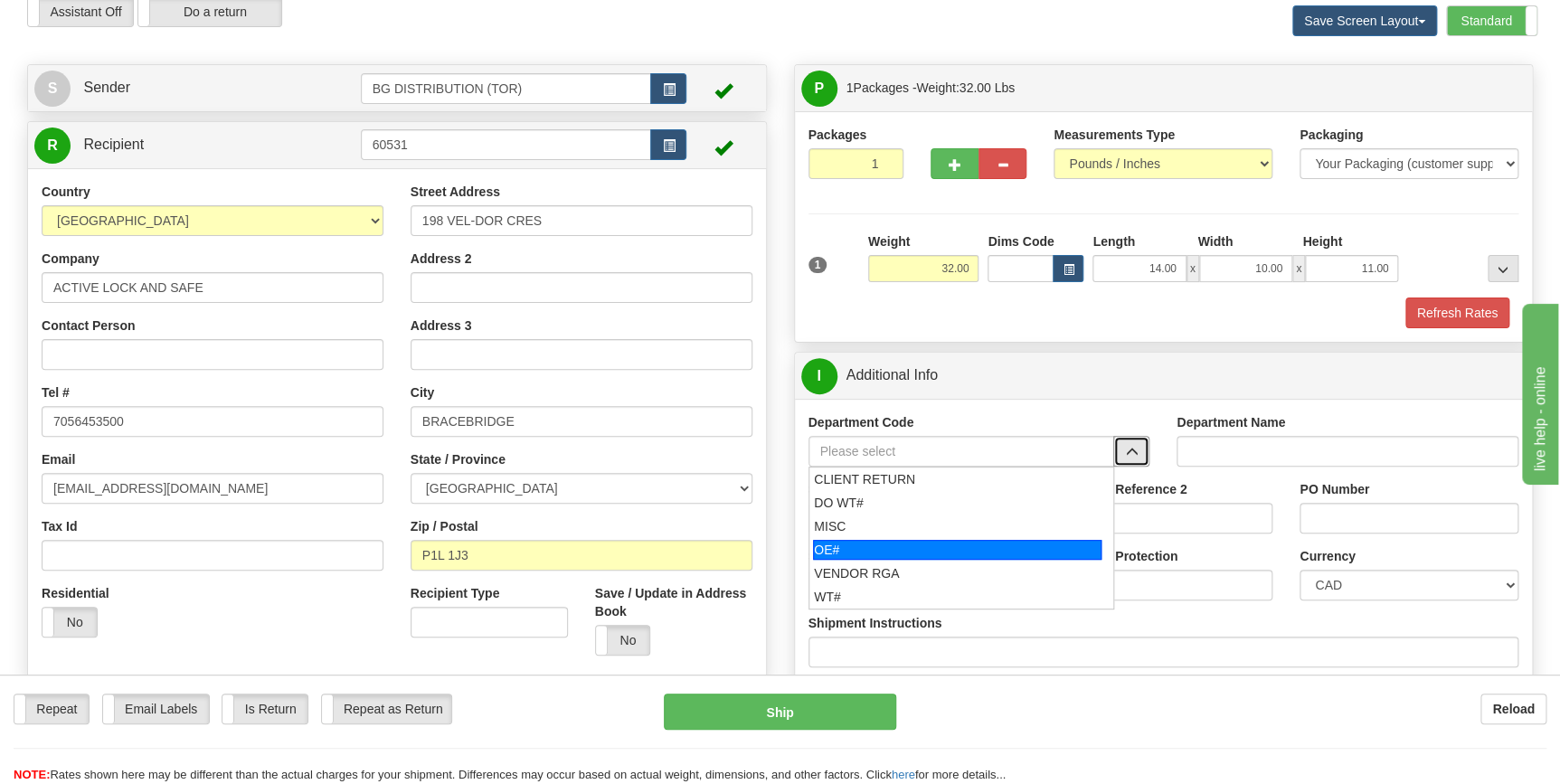
click at [977, 554] on div "OE#" at bounding box center [957, 549] width 289 height 20
type input "OE#"
type input "ORDERS"
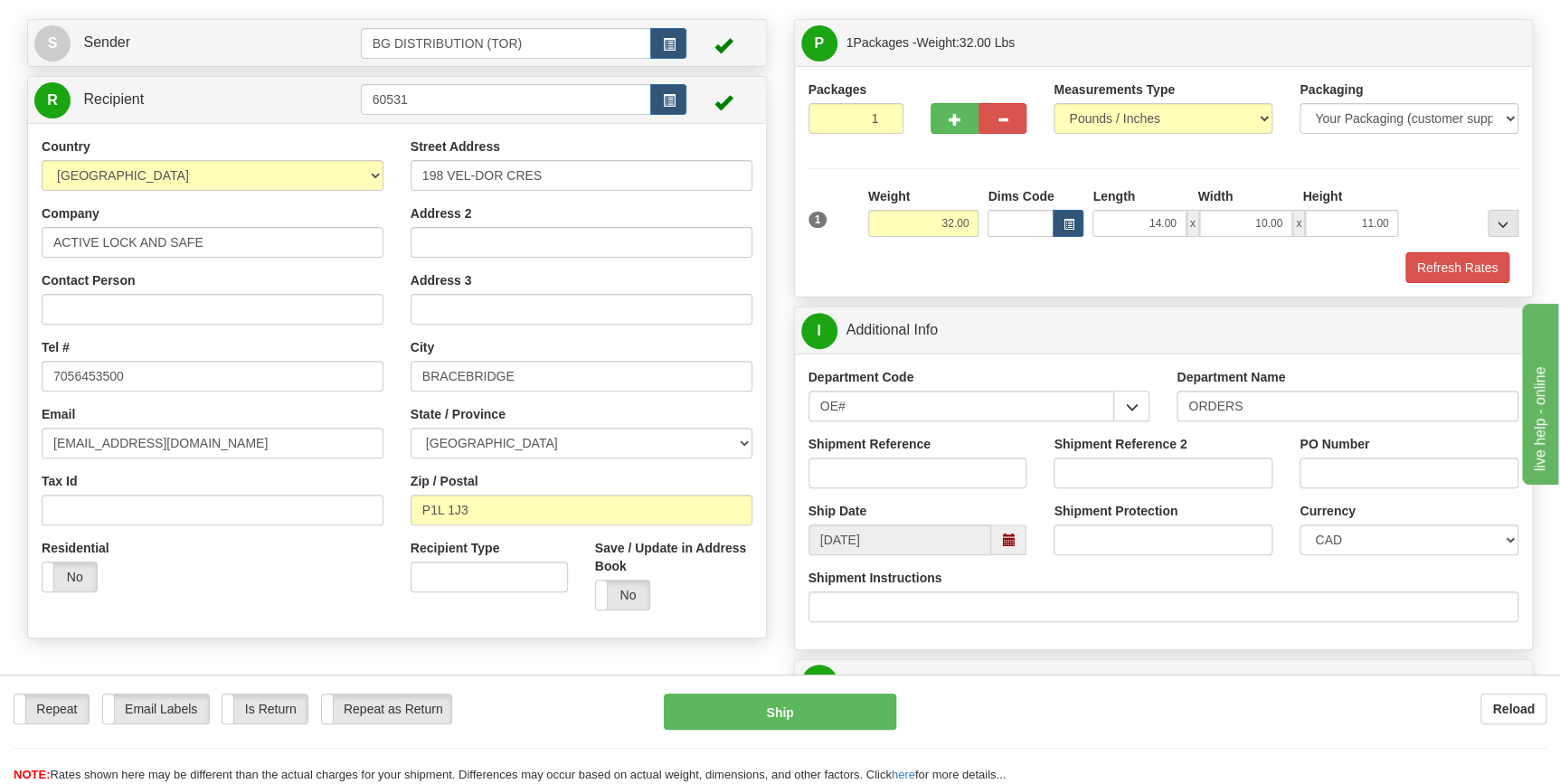
scroll to position [163, 0]
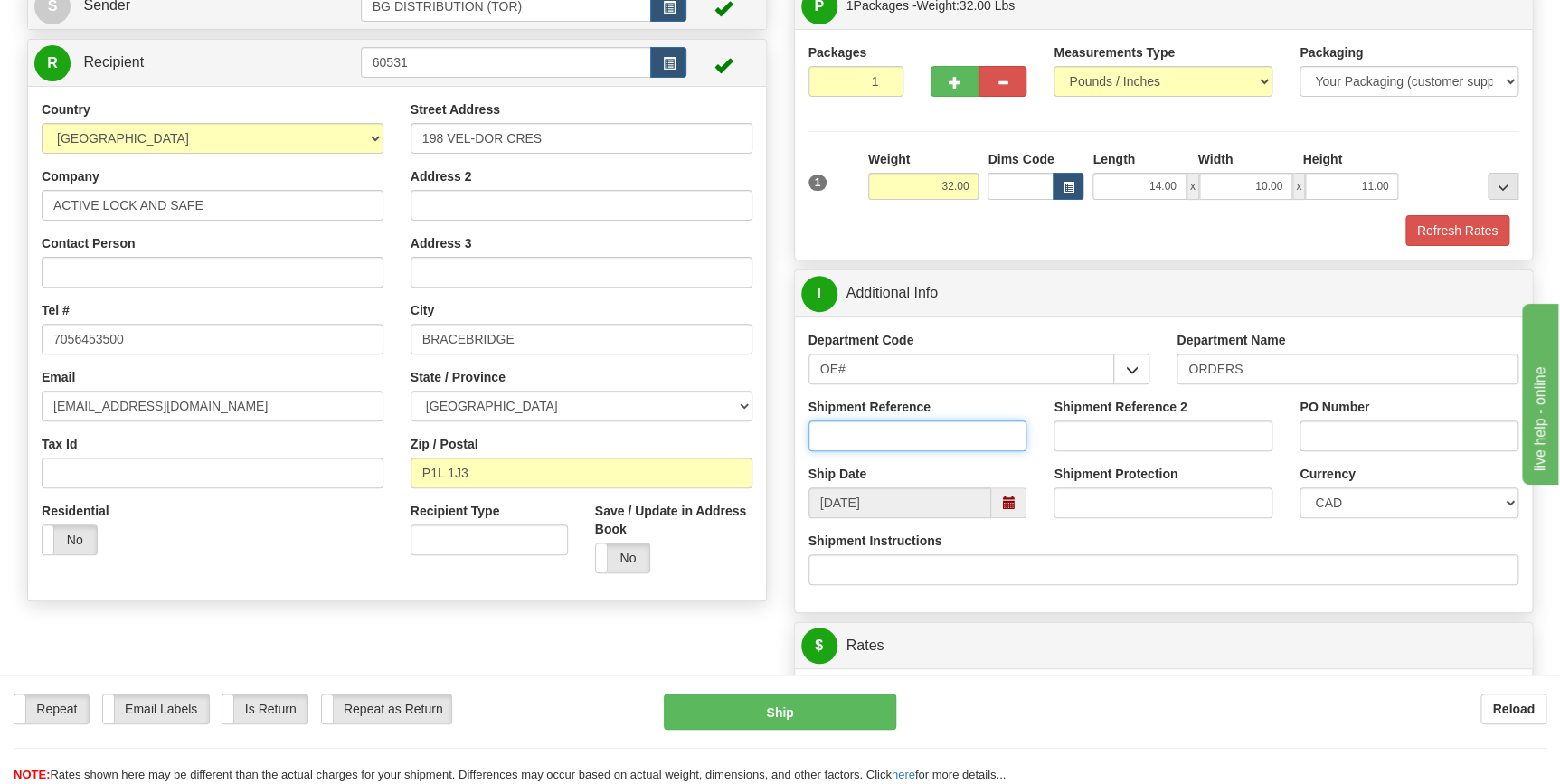
click at [882, 429] on input "Shipment Reference" at bounding box center [918, 436] width 219 height 31
type input "70186157-00"
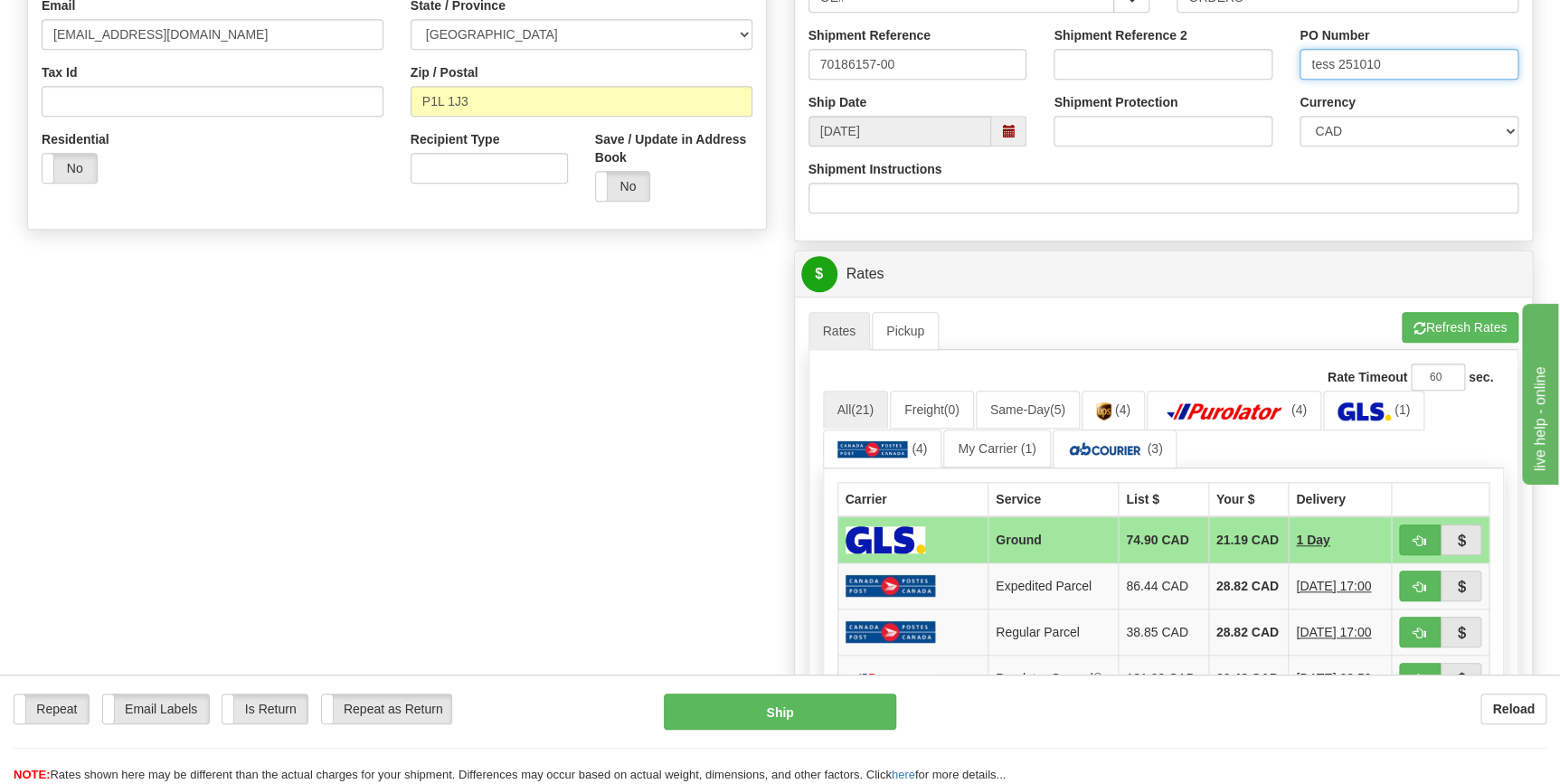
scroll to position [575, 0]
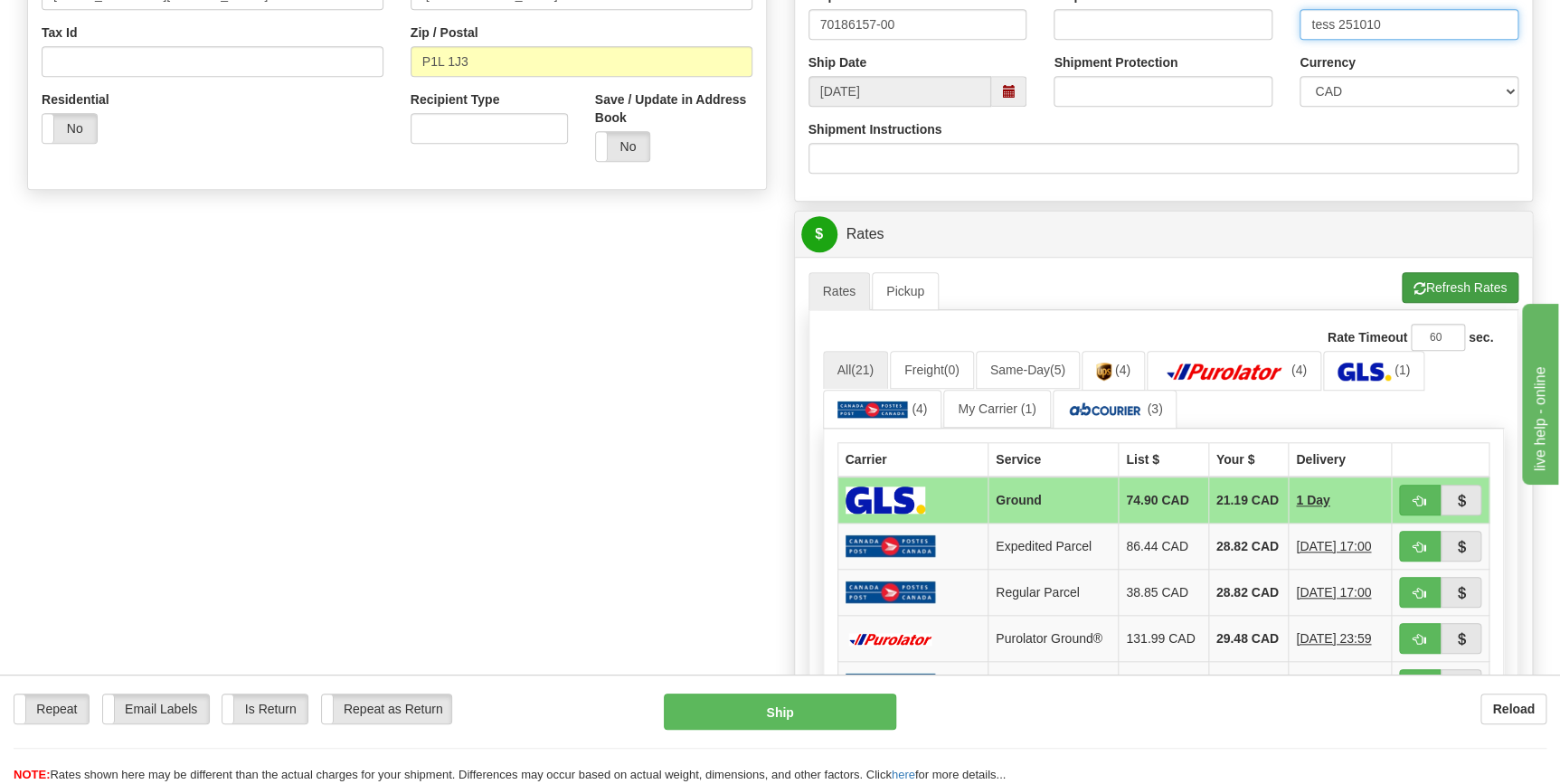
type input "tess 251010"
click at [1453, 288] on button "Refresh Rates" at bounding box center [1461, 287] width 117 height 31
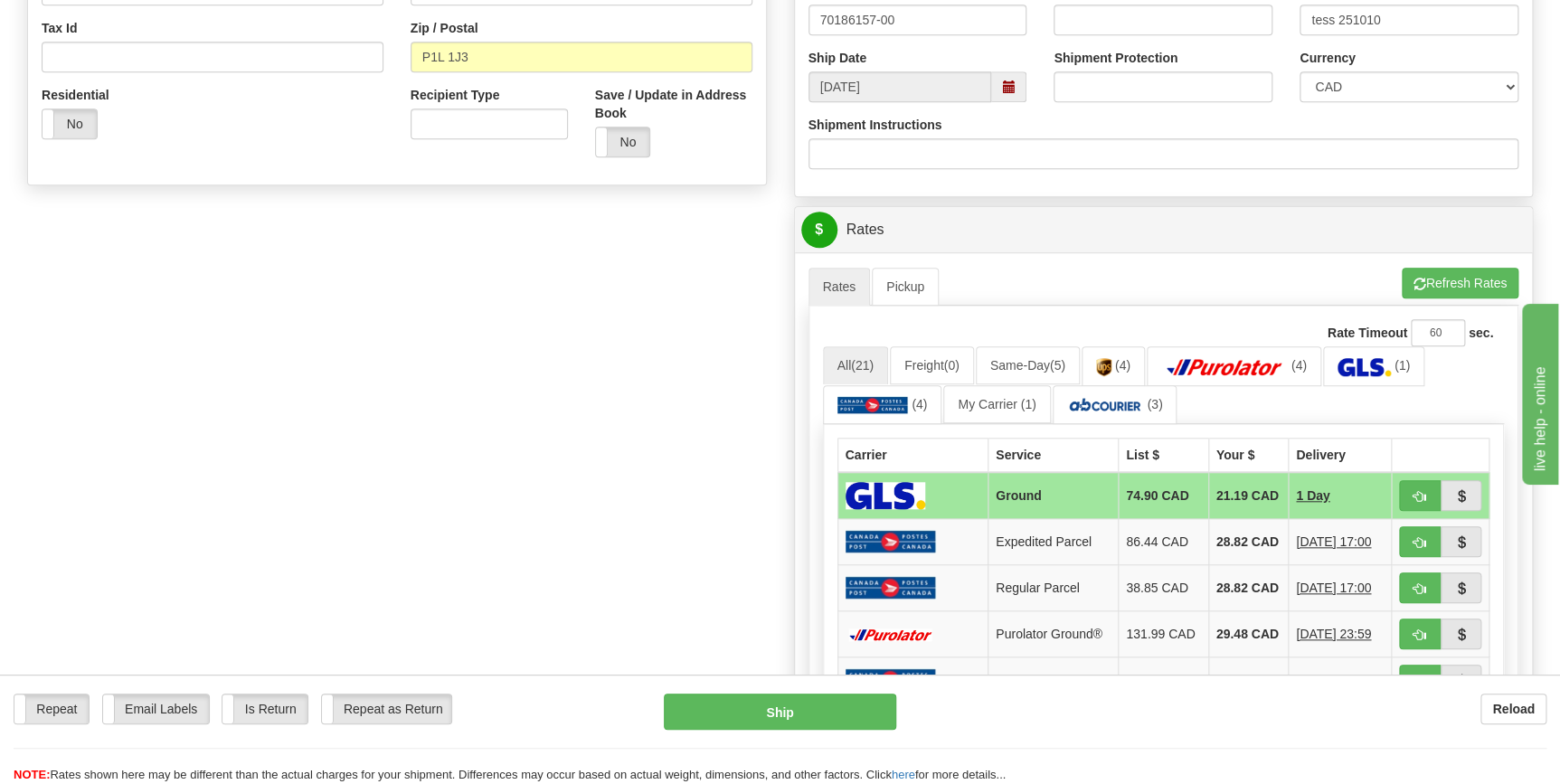
scroll to position [658, 0]
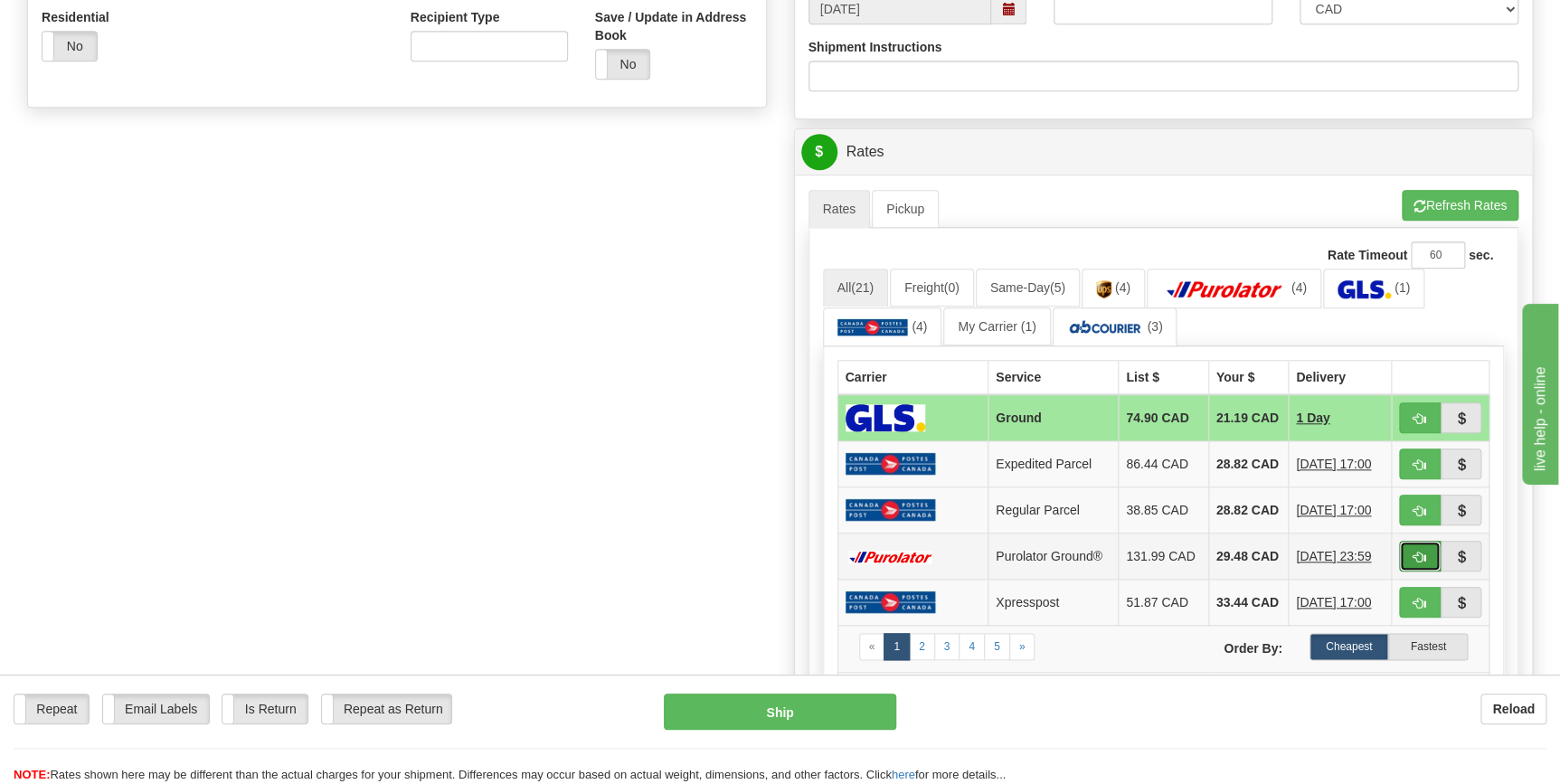
click at [1425, 571] on button "button" at bounding box center [1420, 555] width 42 height 31
type input "260"
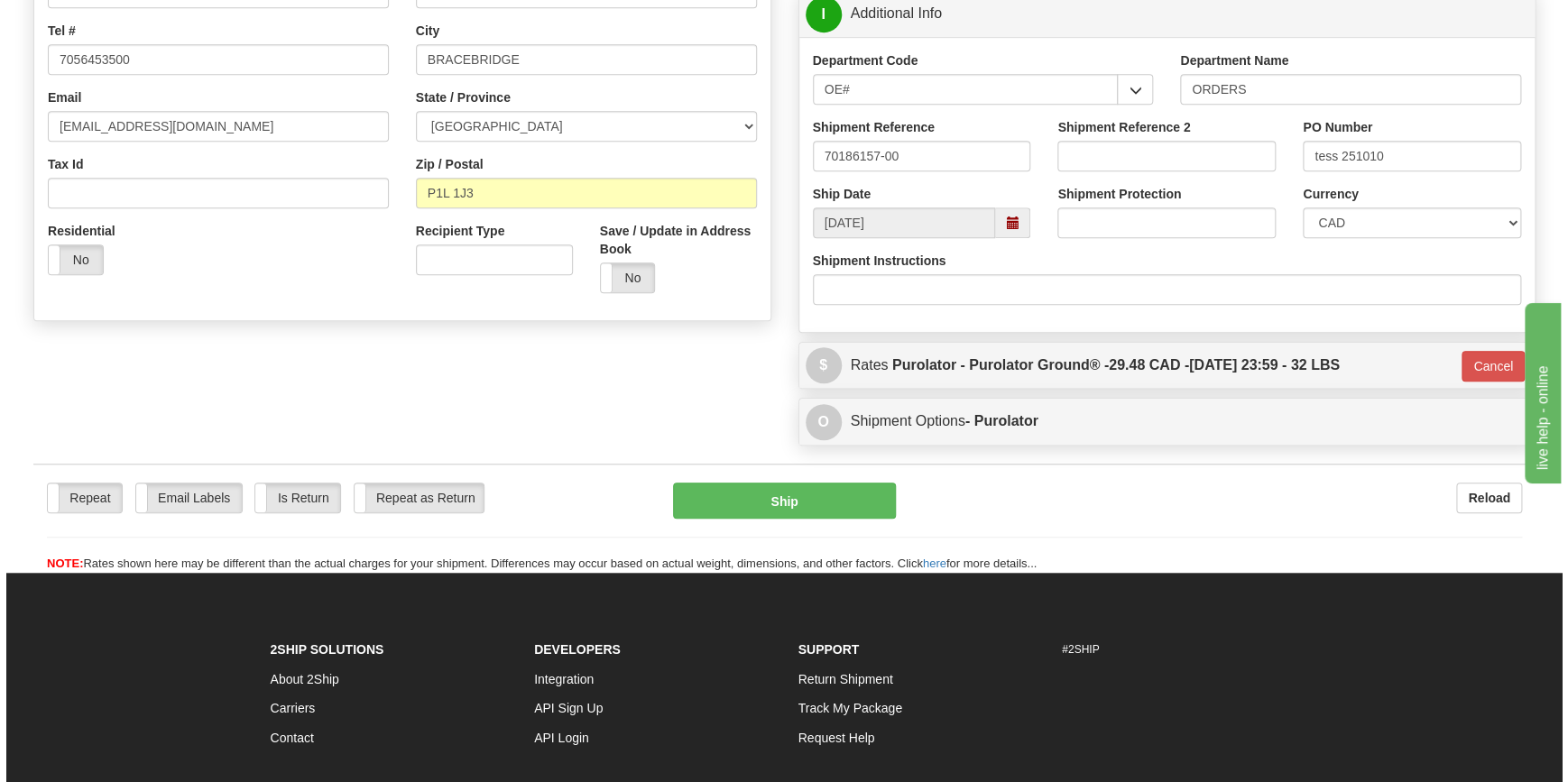
scroll to position [442, 0]
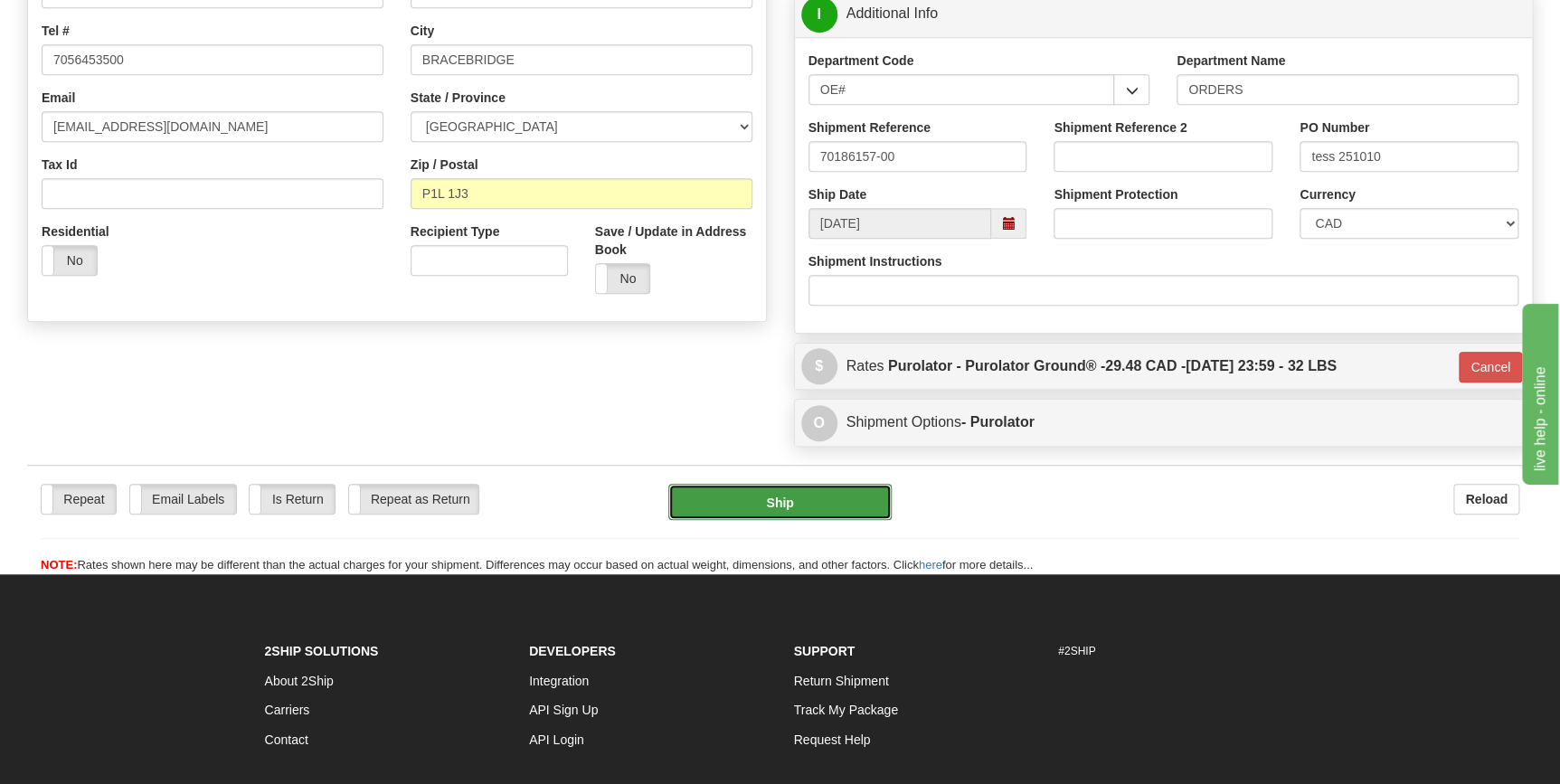
click at [834, 514] on button "Ship" at bounding box center [780, 502] width 223 height 36
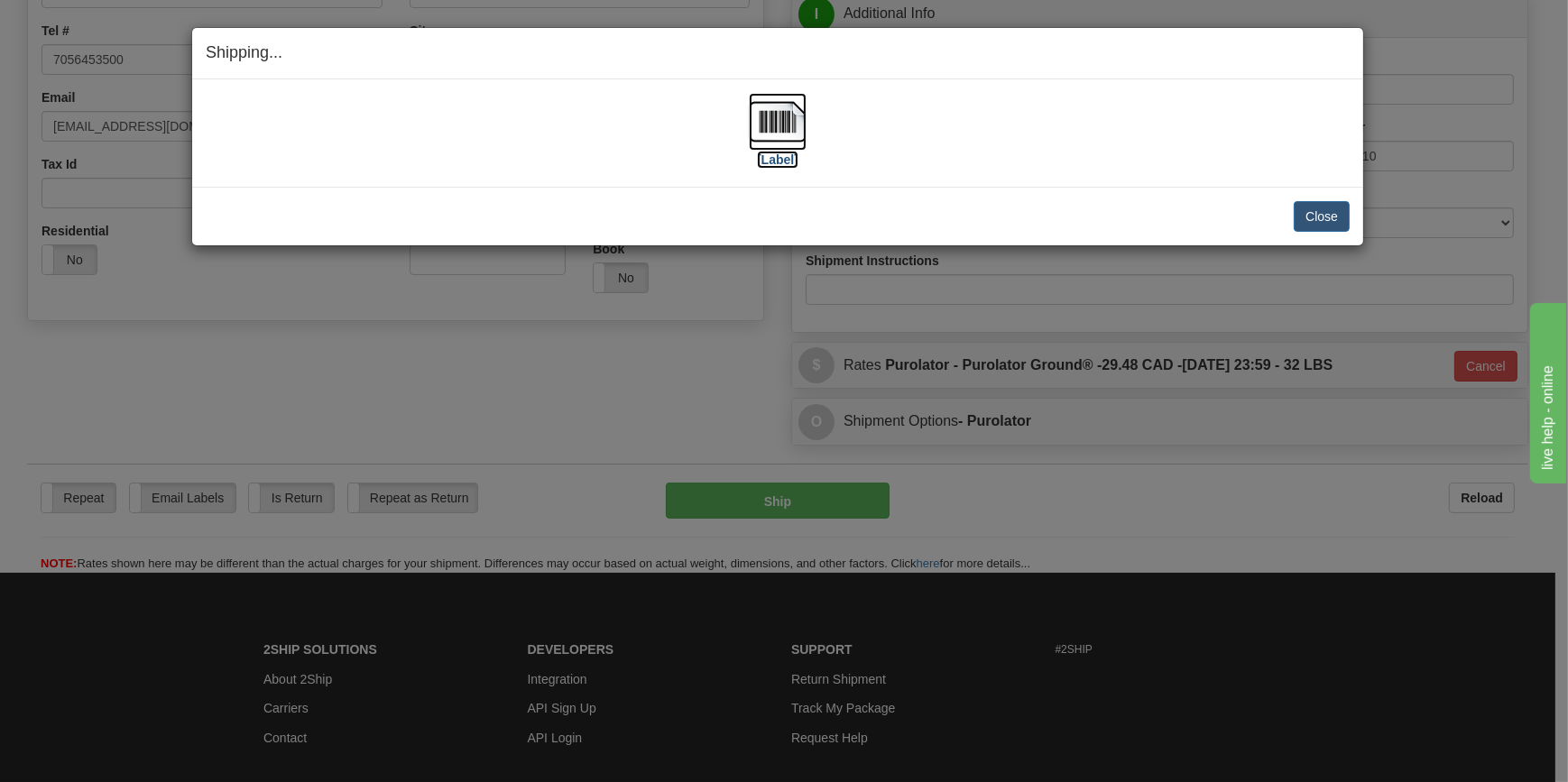
click at [794, 136] on img at bounding box center [778, 121] width 57 height 57
